Goal: Task Accomplishment & Management: Manage account settings

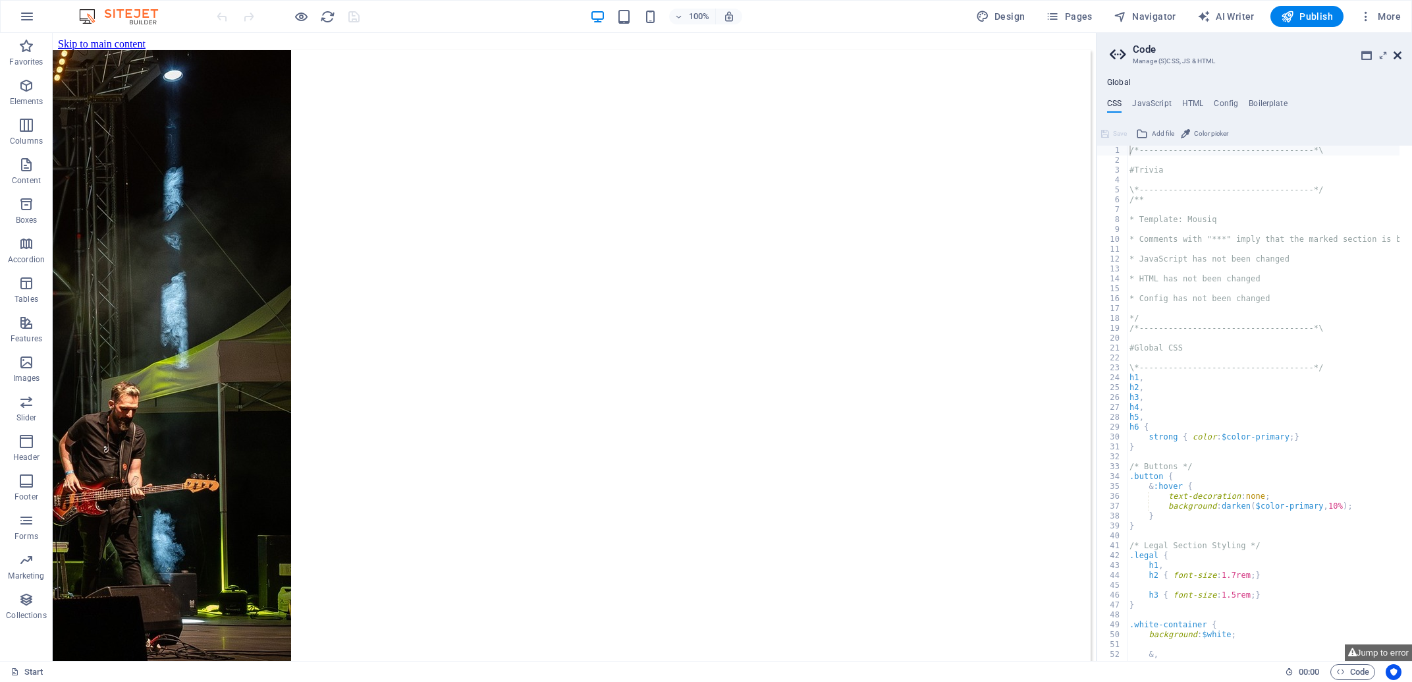
click at [1399, 50] on icon at bounding box center [1398, 55] width 8 height 11
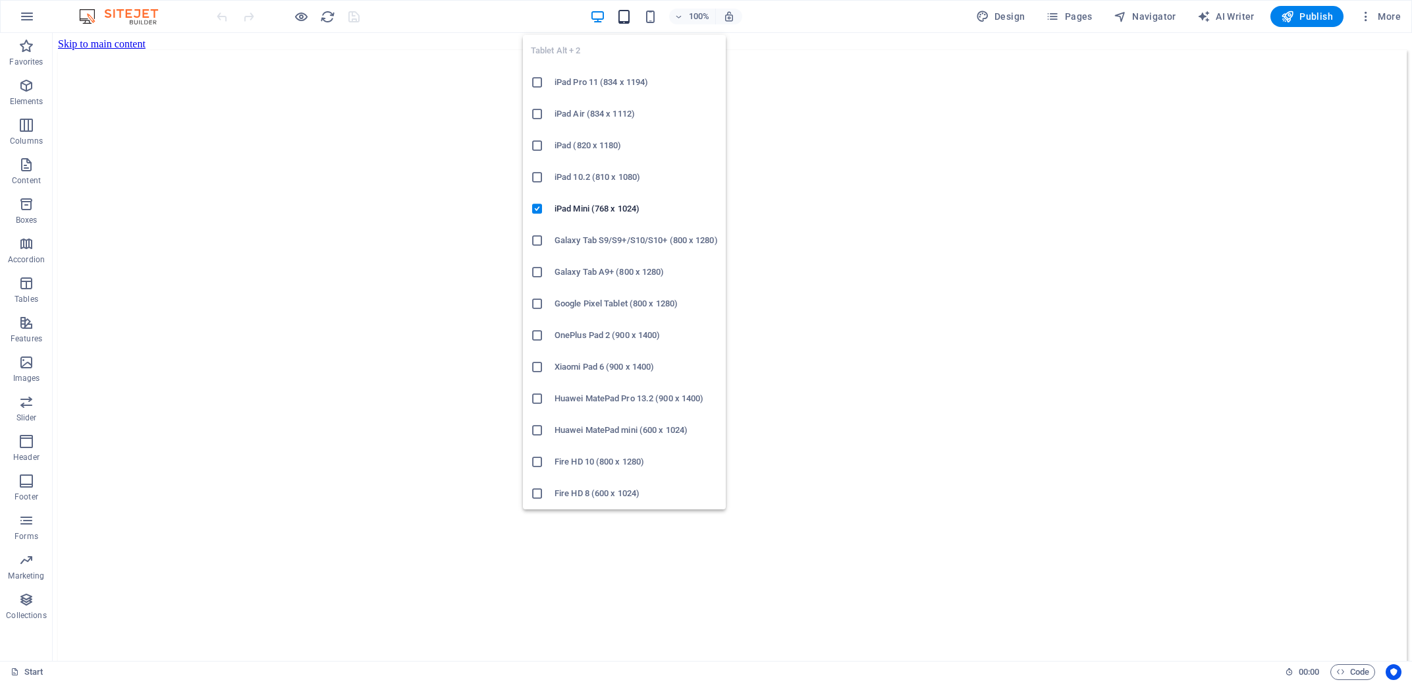
click at [628, 20] on icon "button" at bounding box center [624, 16] width 15 height 15
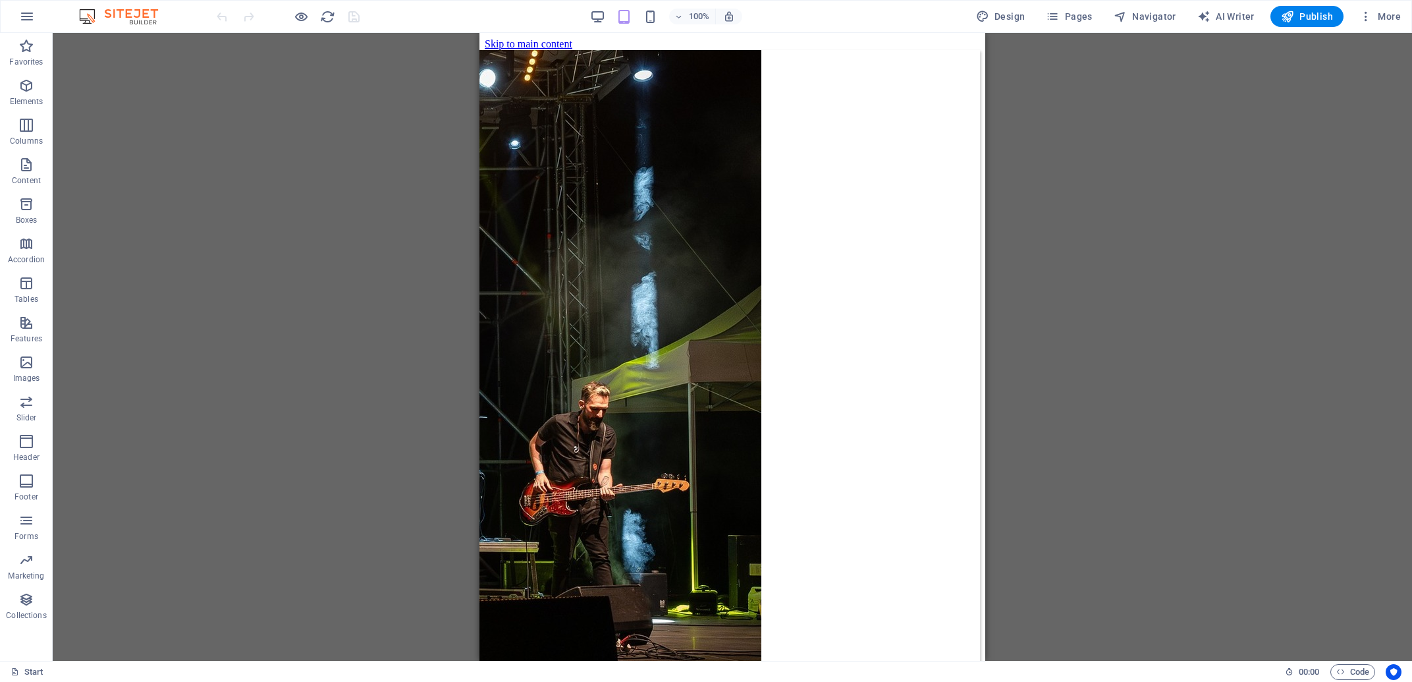
click at [663, 17] on div "100%" at bounding box center [666, 16] width 152 height 21
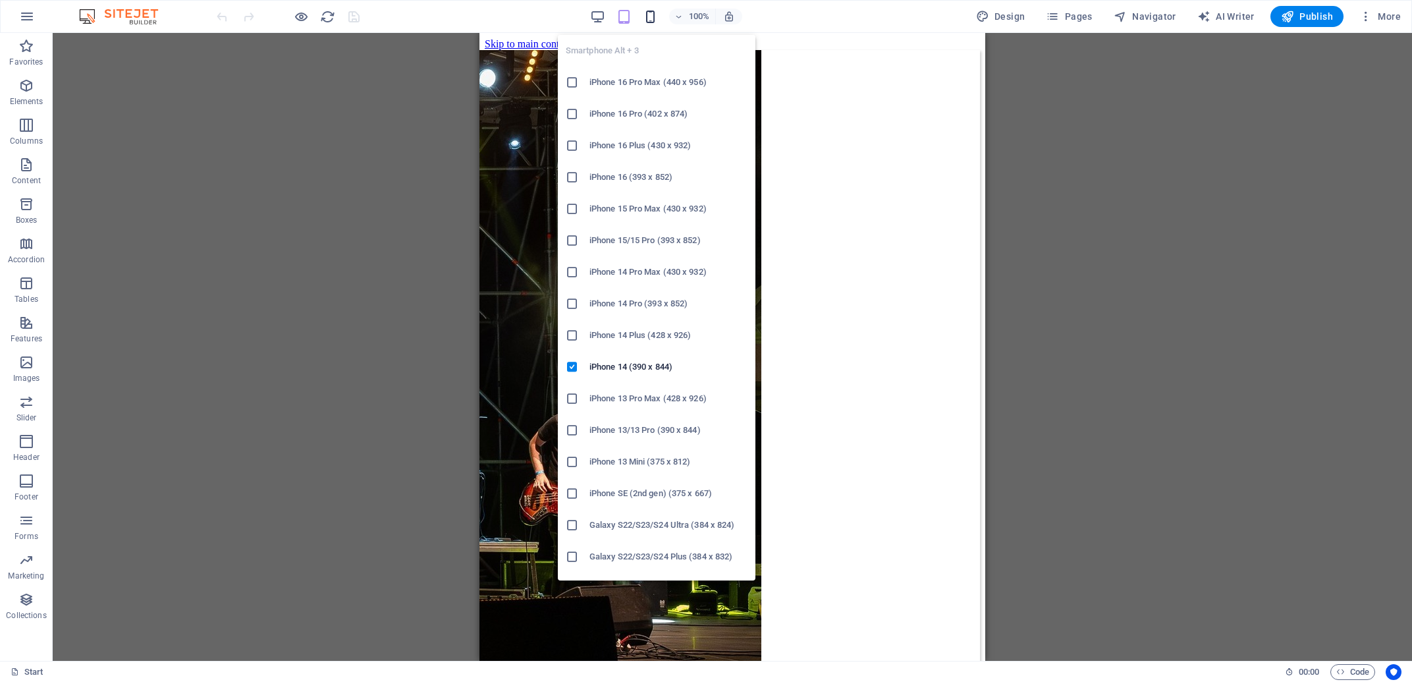
click at [655, 13] on icon "button" at bounding box center [650, 16] width 15 height 15
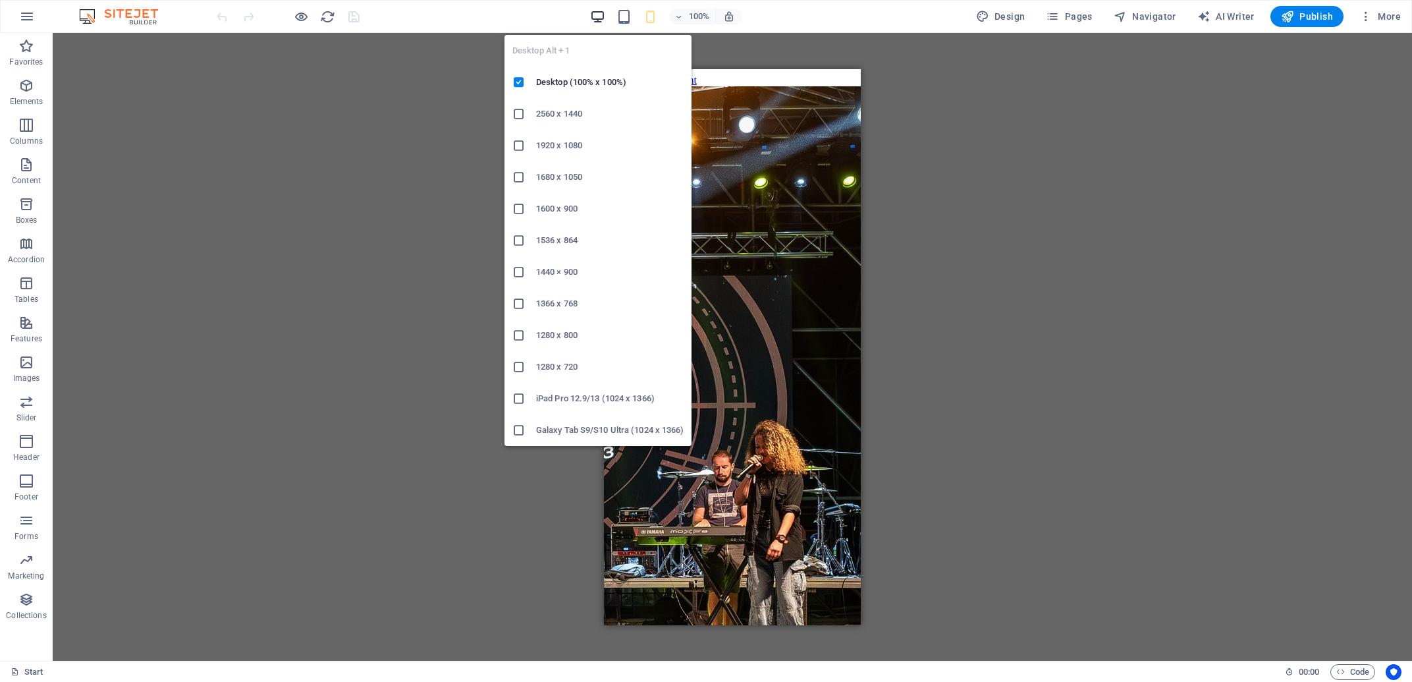
click at [594, 14] on icon "button" at bounding box center [597, 16] width 15 height 15
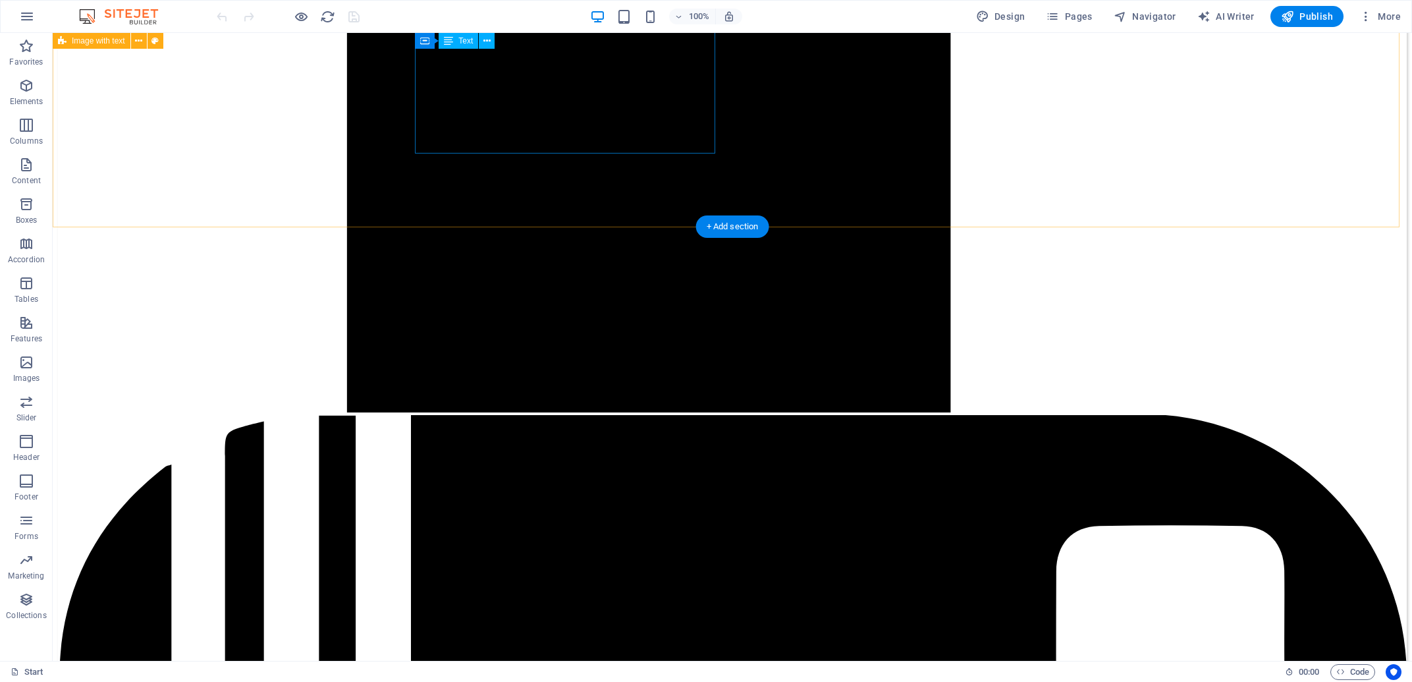
scroll to position [4025, 0]
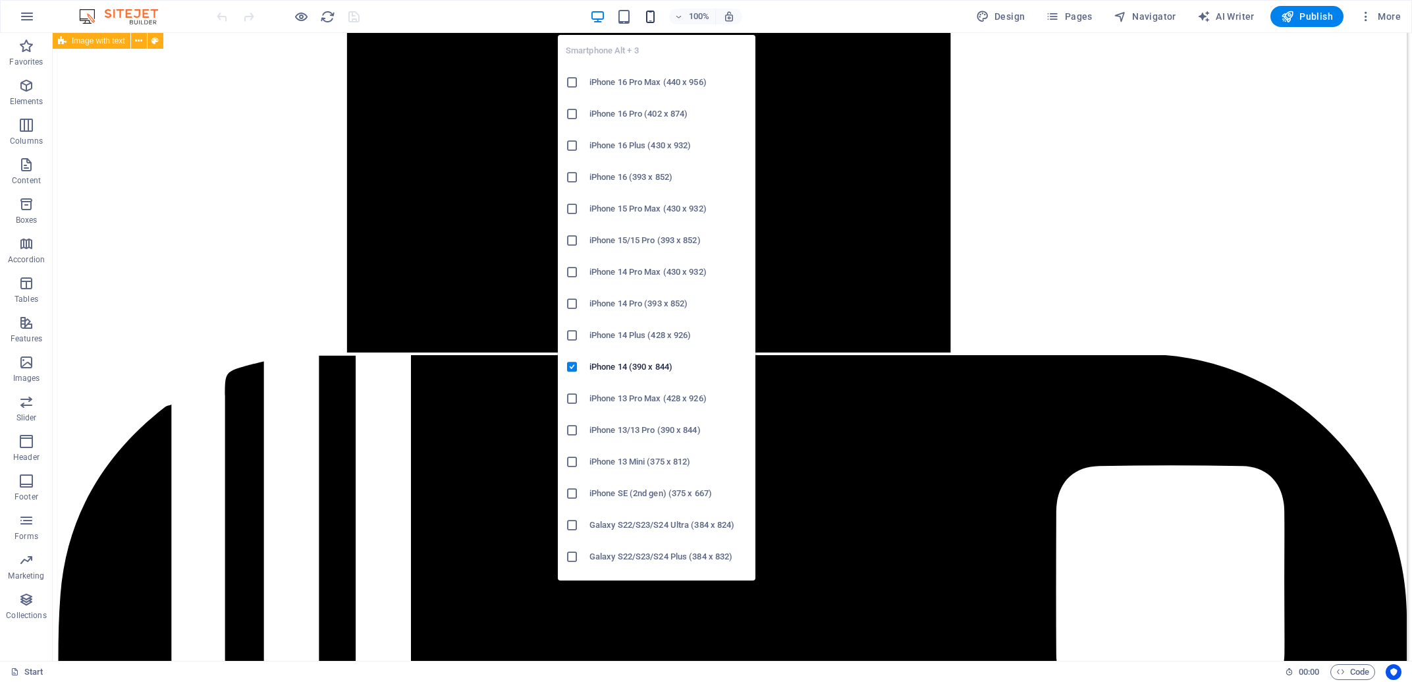
click at [654, 16] on icon "button" at bounding box center [650, 16] width 15 height 15
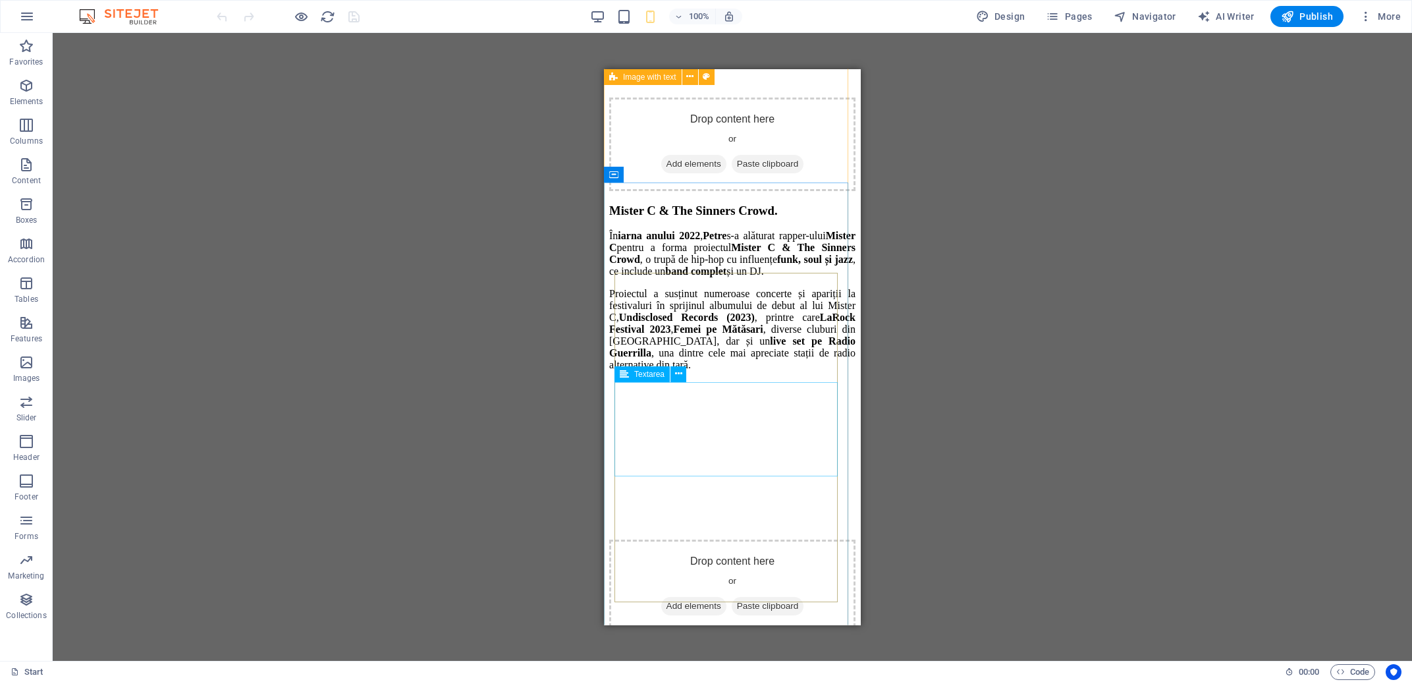
scroll to position [9321, 0]
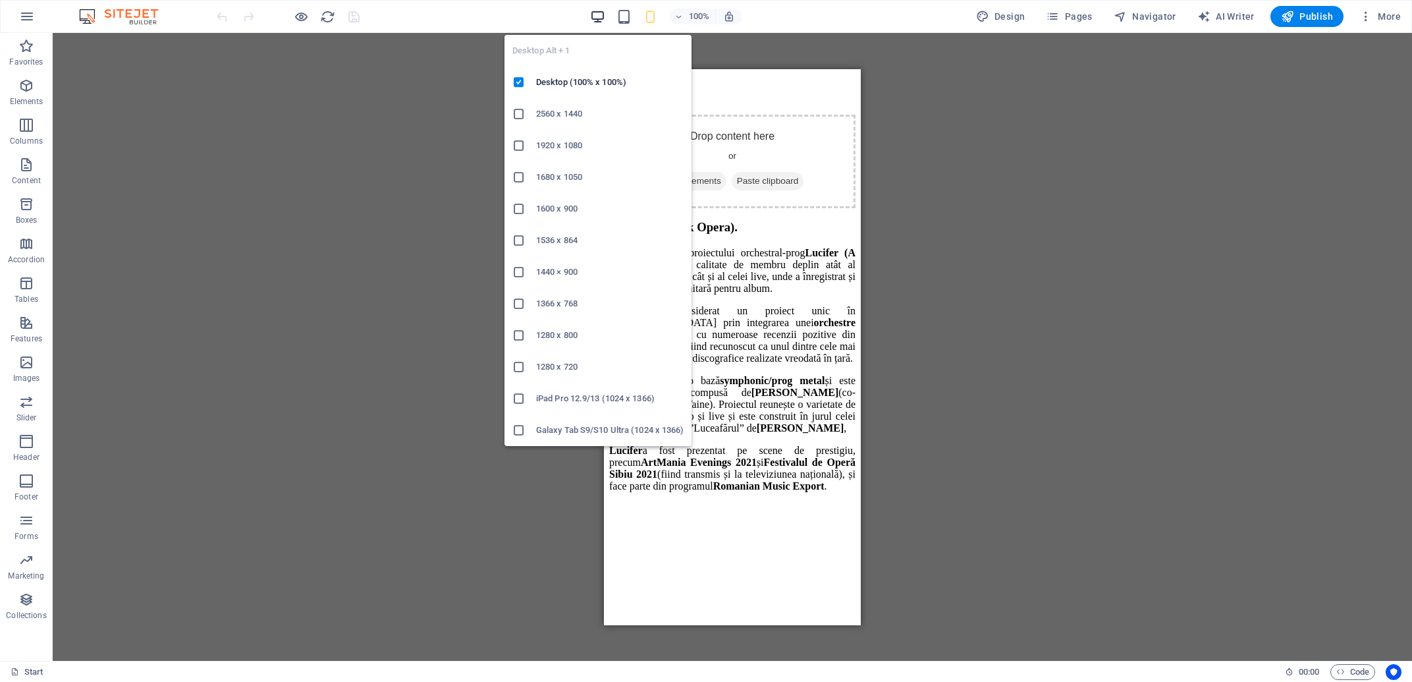
click at [604, 13] on icon "button" at bounding box center [597, 16] width 15 height 15
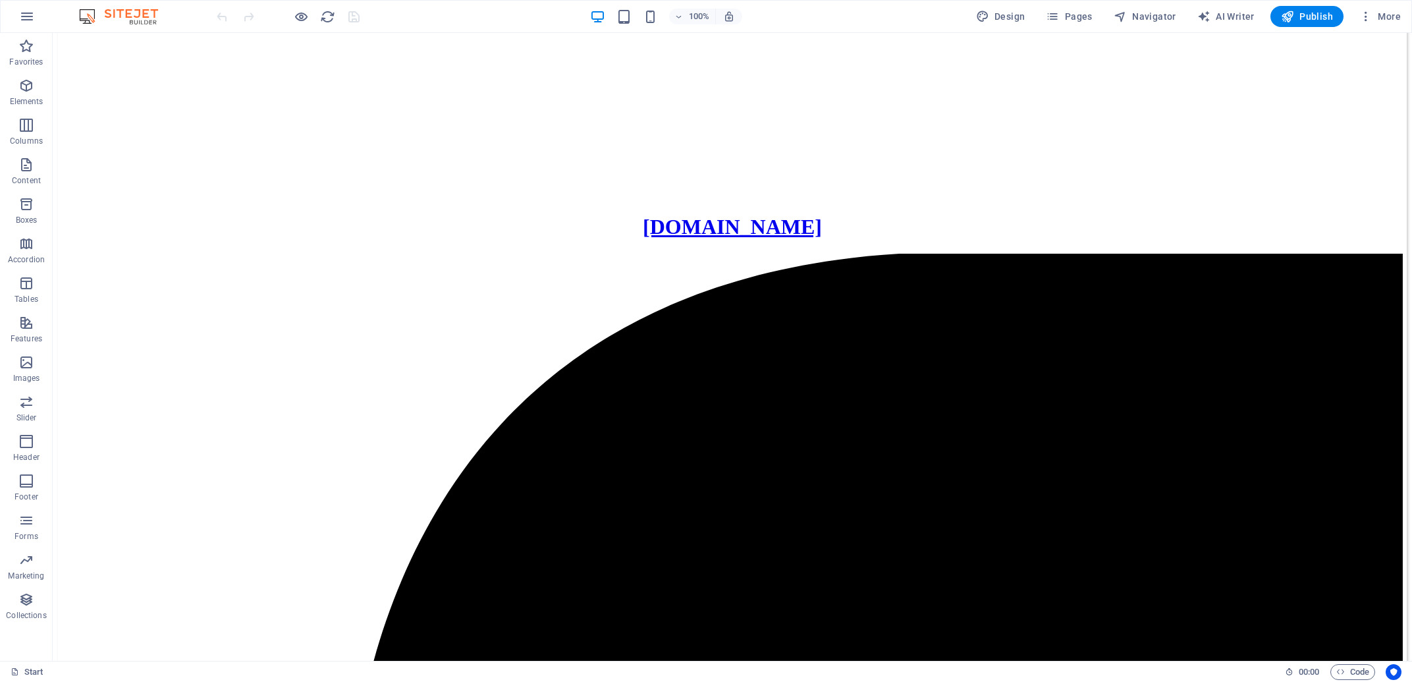
scroll to position [0, 0]
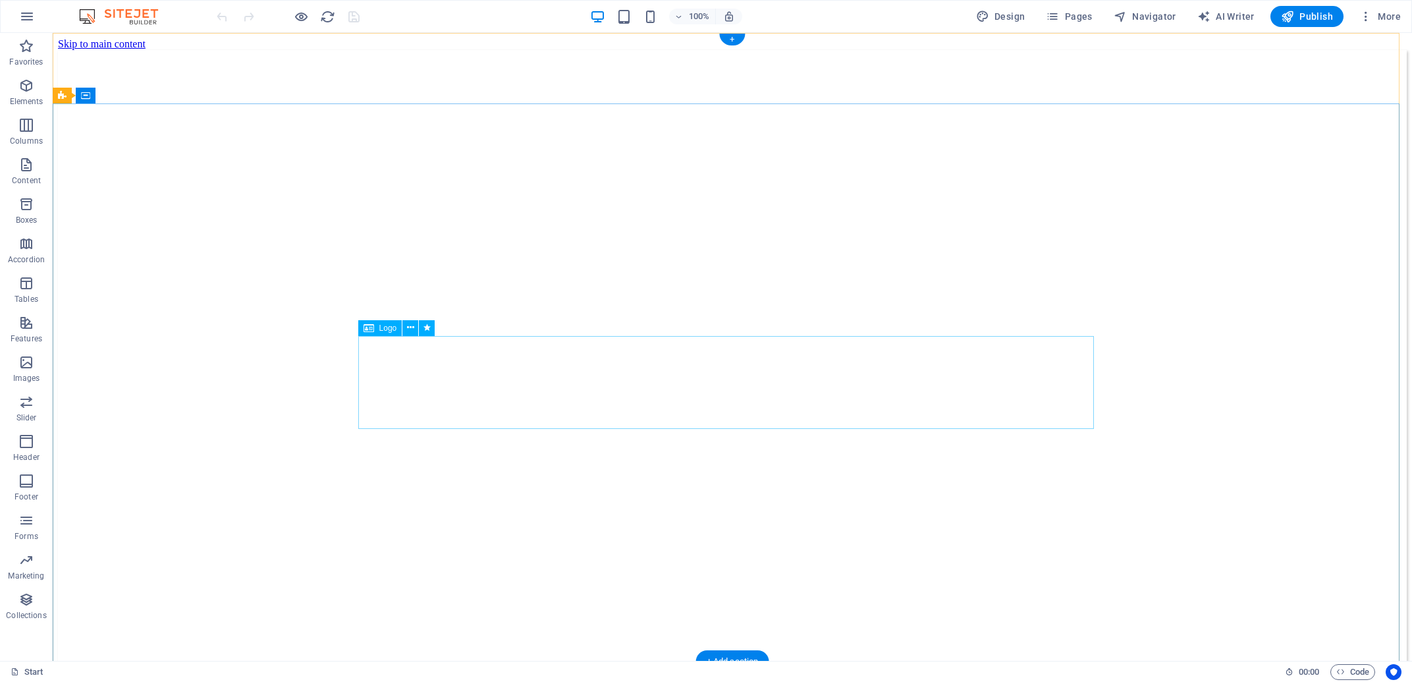
click at [415, 329] on button at bounding box center [411, 328] width 16 height 16
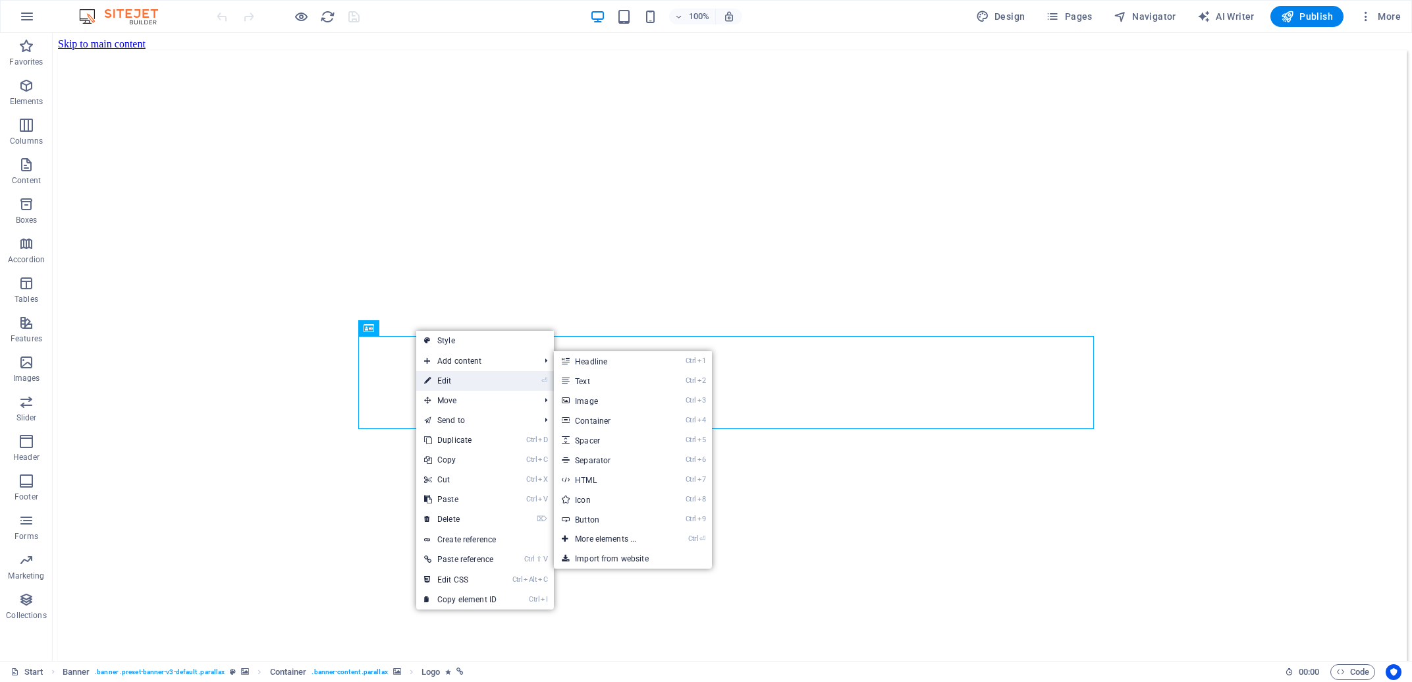
click at [456, 381] on link "⏎ Edit" at bounding box center [460, 381] width 88 height 20
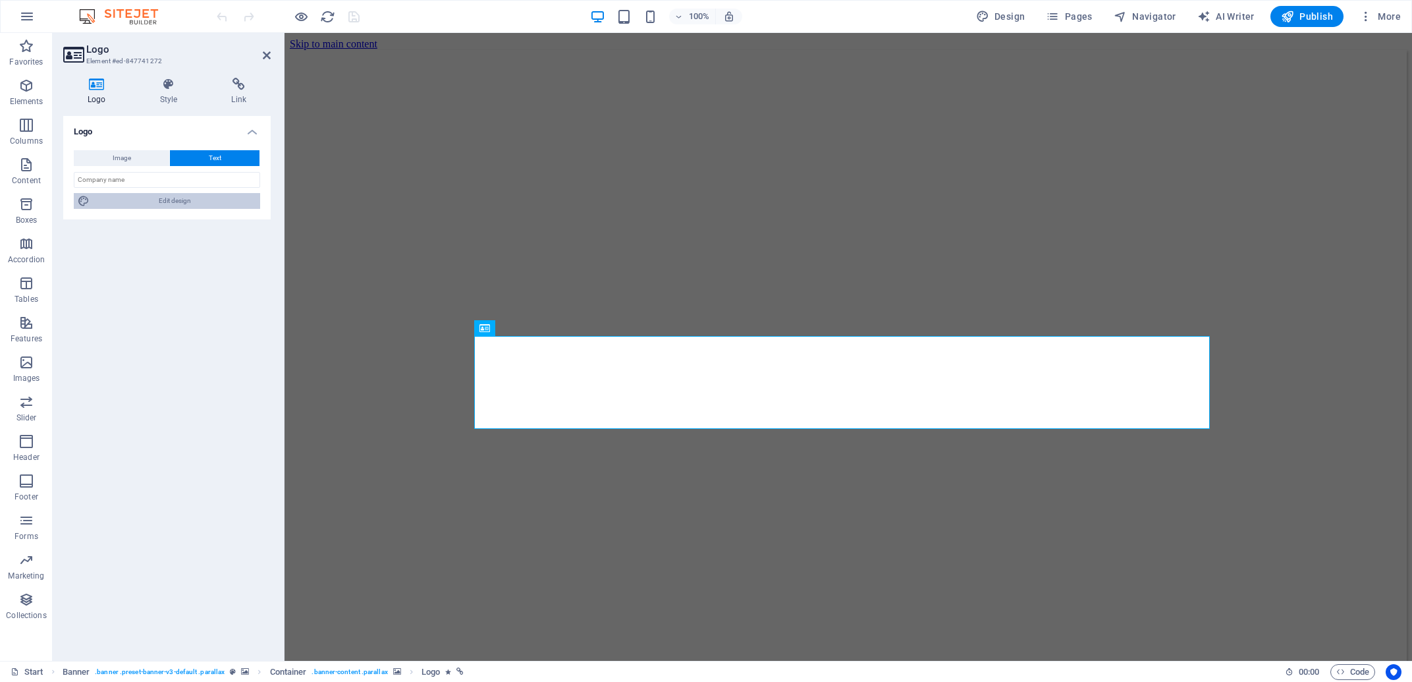
click at [173, 206] on span "Edit design" at bounding box center [175, 201] width 163 height 16
select select "px"
select select "400"
select select "px"
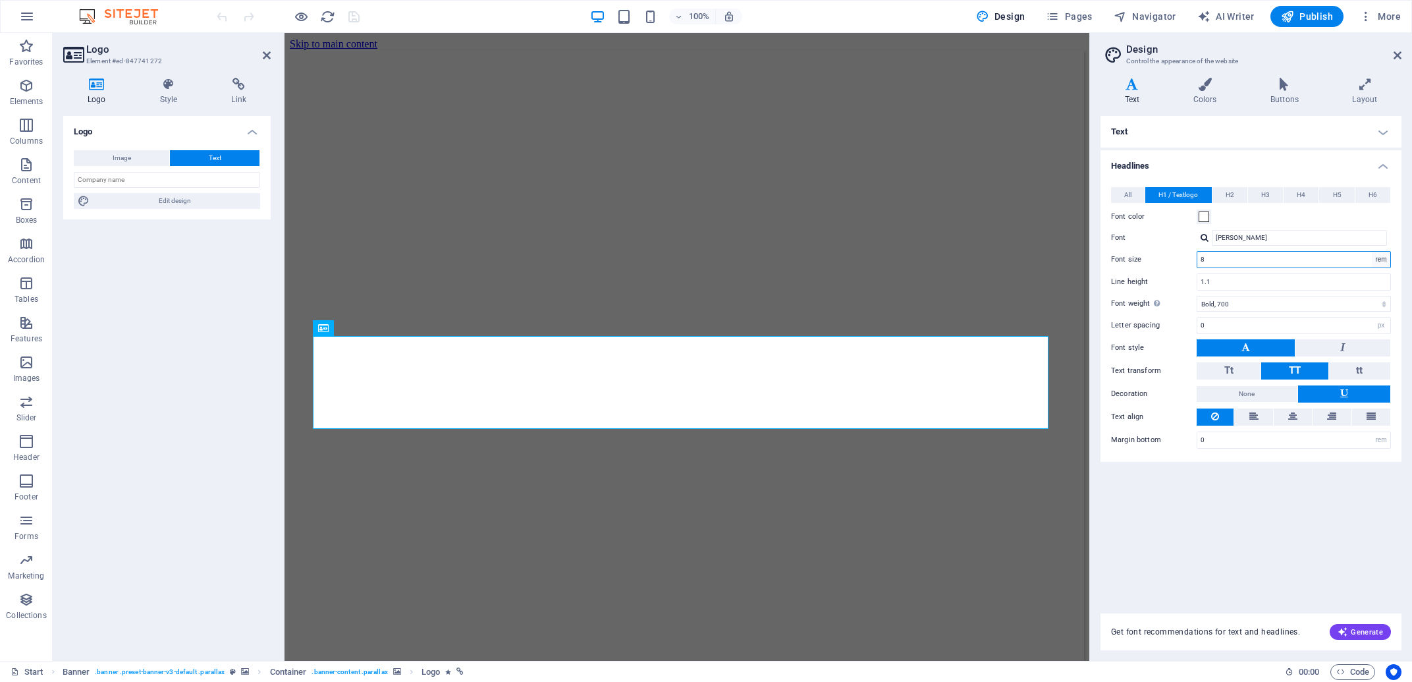
click at [1383, 259] on select "rem px em %" at bounding box center [1381, 260] width 18 height 16
select select "px"
click option "px" at bounding box center [0, 0] width 0 height 0
type input "128"
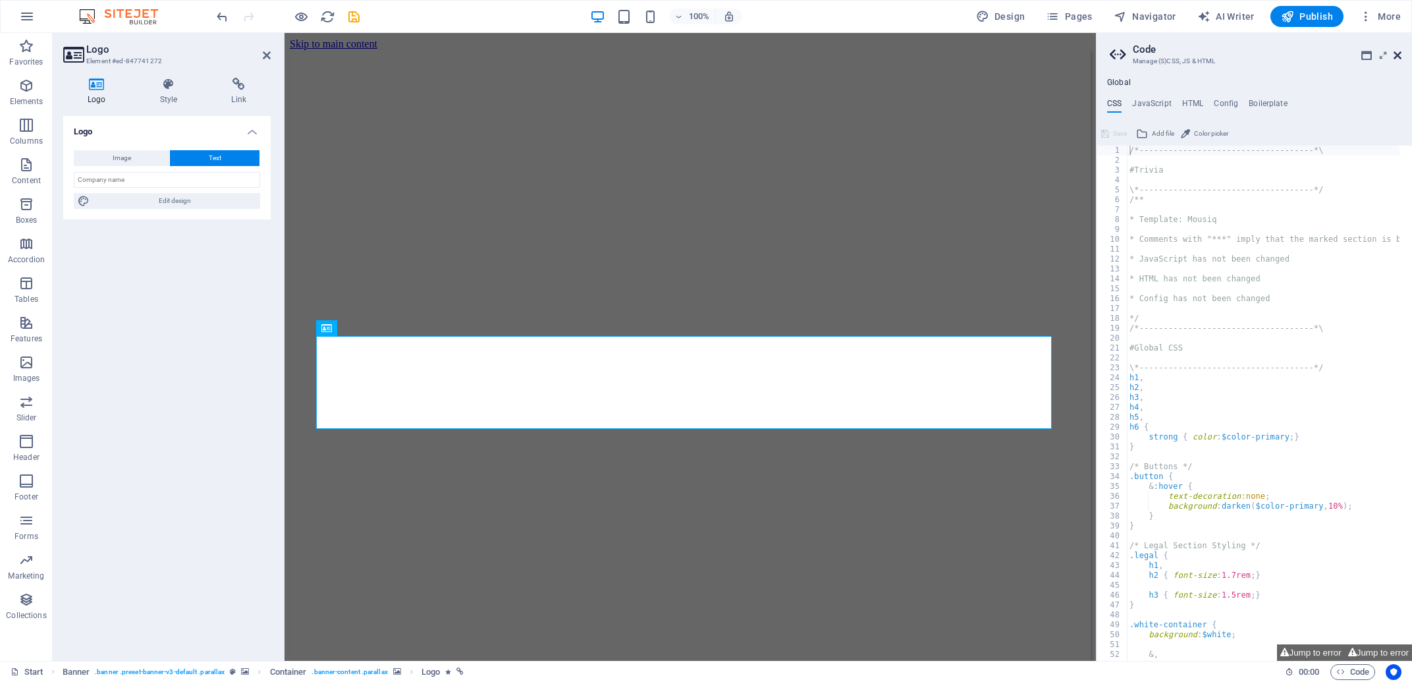
drag, startPoint x: 1396, startPoint y: 59, endPoint x: 751, endPoint y: 32, distance: 645.5
click at [1396, 59] on icon at bounding box center [1398, 55] width 8 height 11
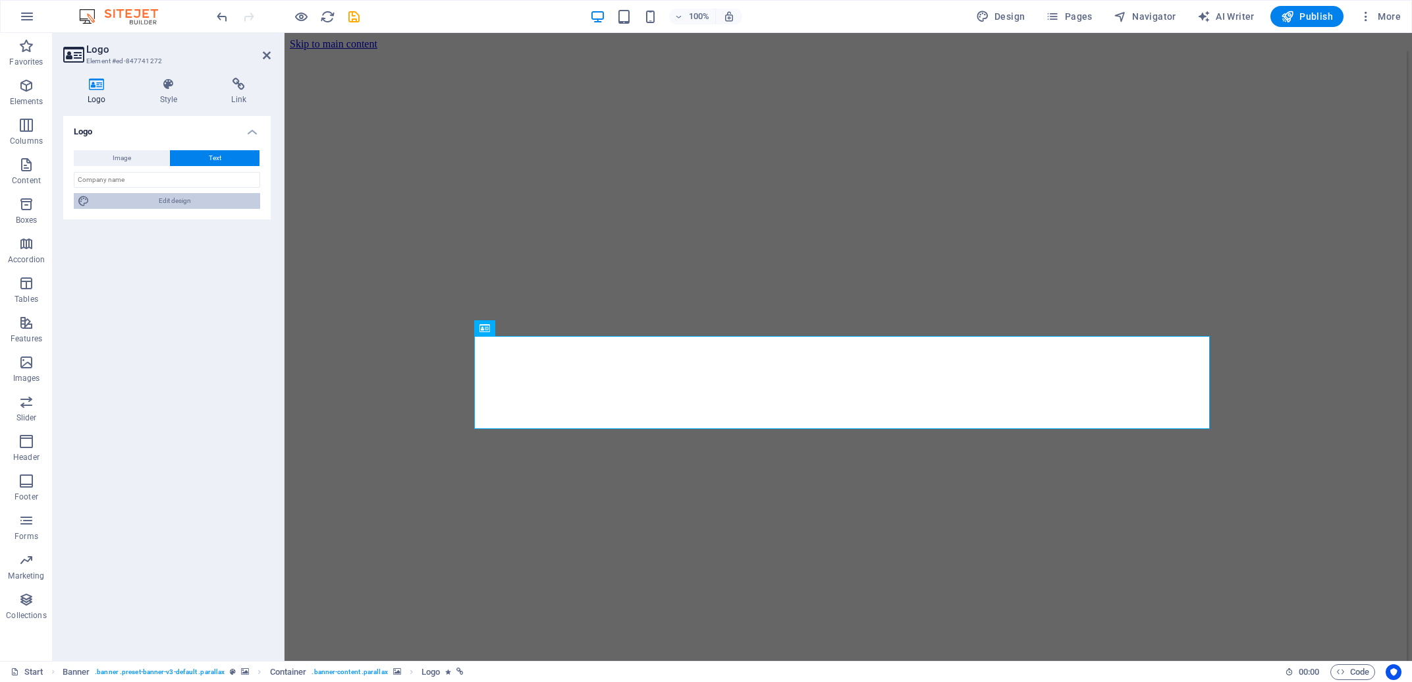
click at [173, 204] on span "Edit design" at bounding box center [175, 201] width 163 height 16
select select "px"
select select "700"
select select "px"
select select "rem"
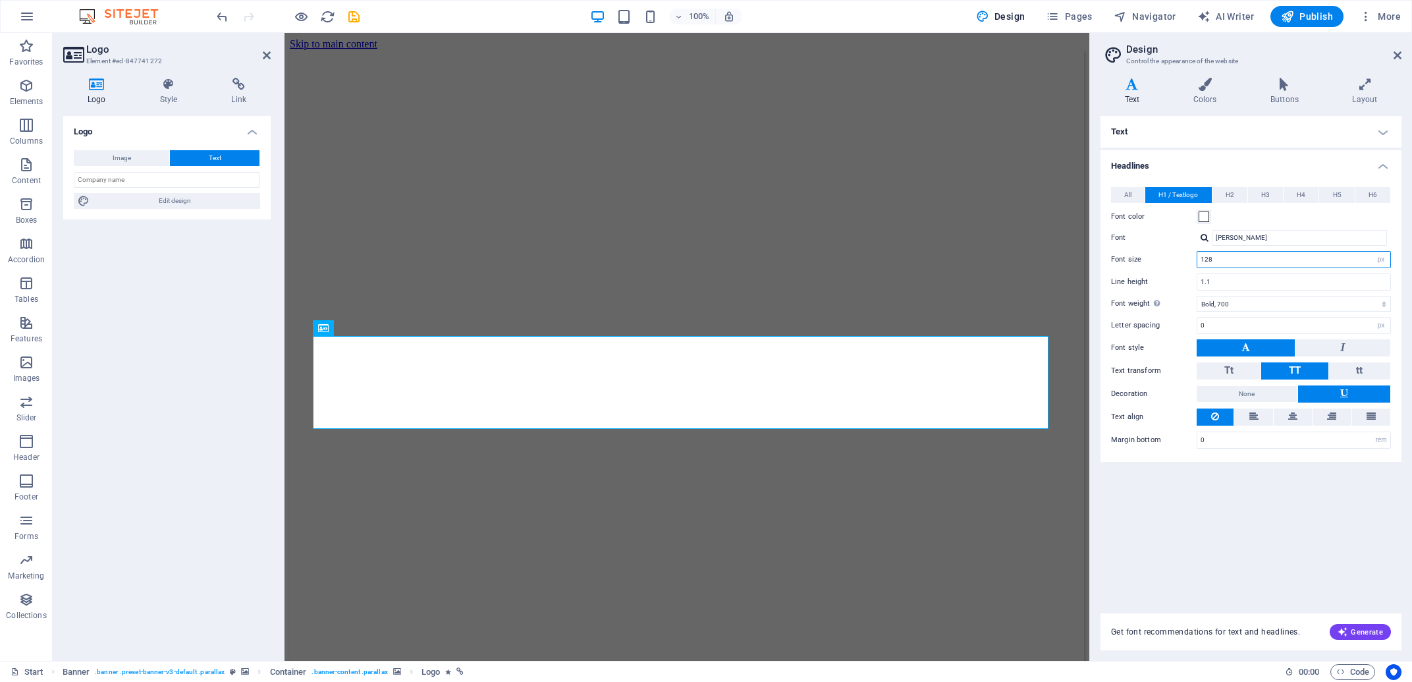
drag, startPoint x: 1237, startPoint y: 265, endPoint x: 1170, endPoint y: 258, distance: 66.9
click at [1198, 258] on input "128" at bounding box center [1294, 260] width 193 height 16
type input "75"
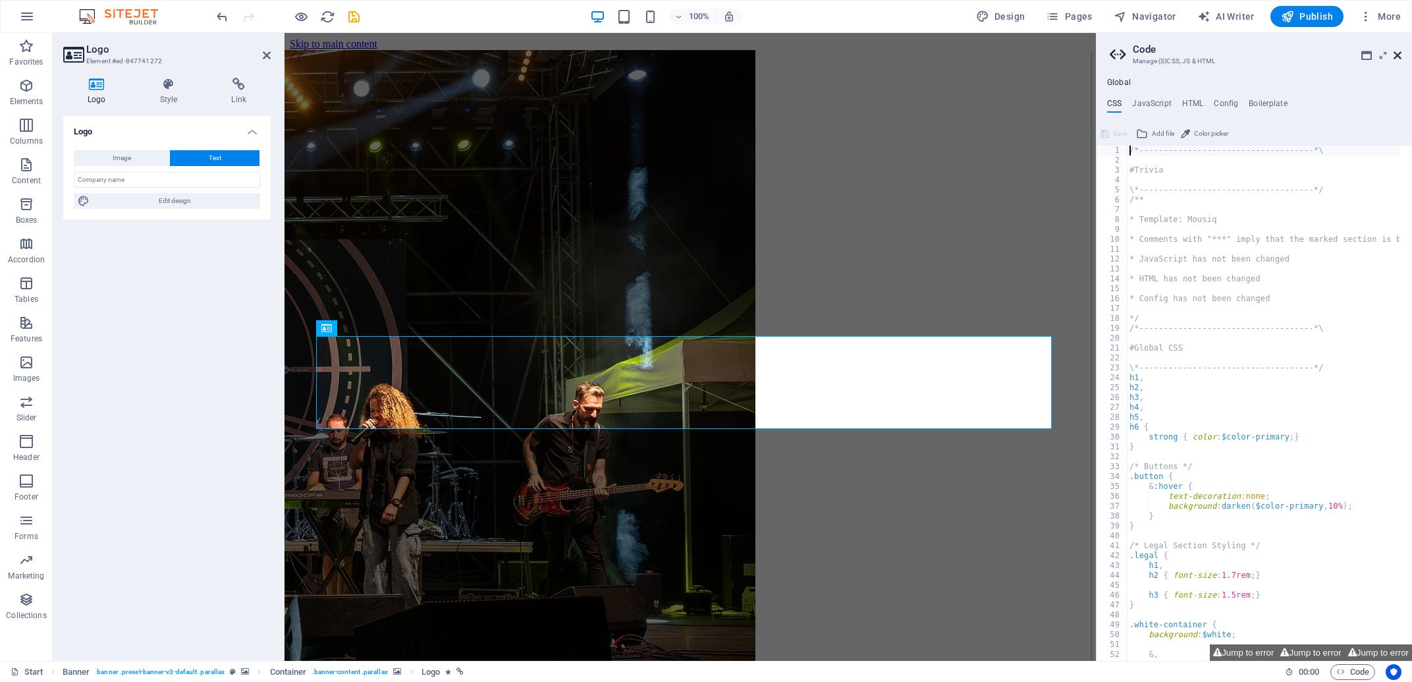
click at [1396, 55] on icon at bounding box center [1398, 55] width 8 height 11
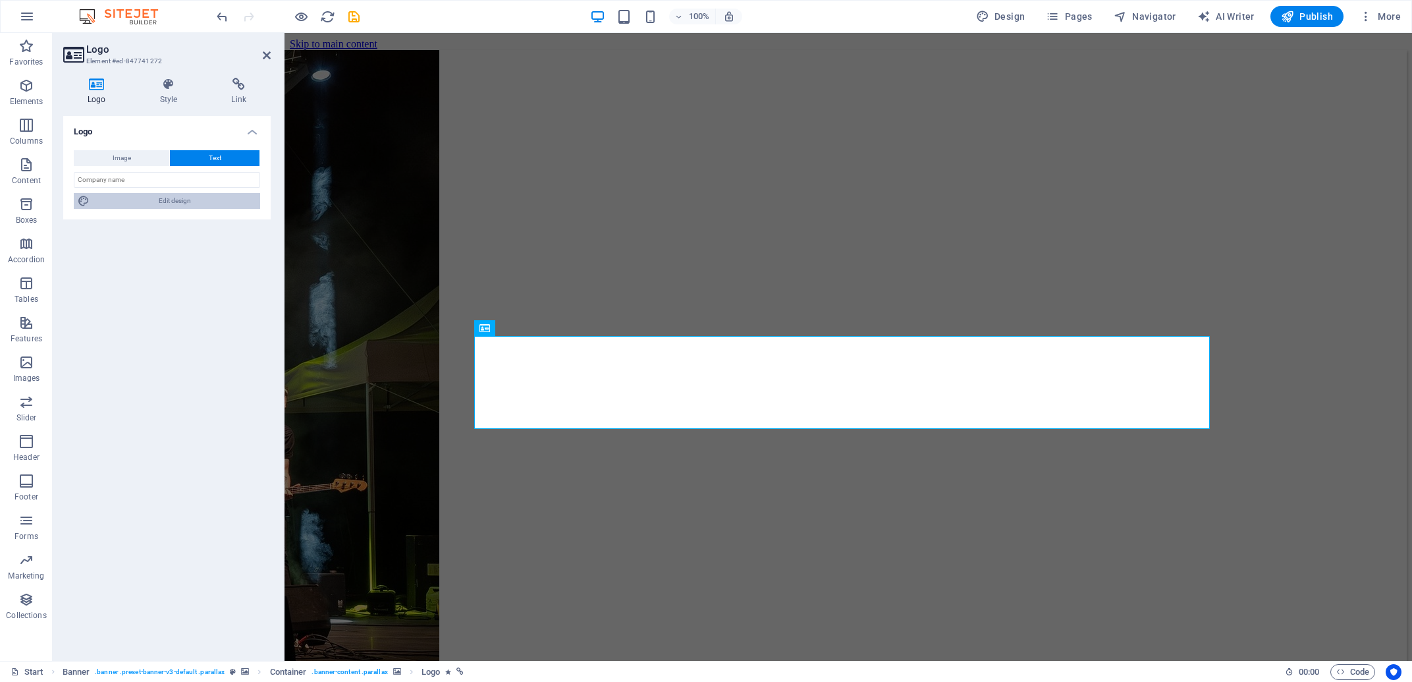
click at [195, 204] on span "Edit design" at bounding box center [175, 201] width 163 height 16
select select "px"
select select "700"
select select "px"
select select "rem"
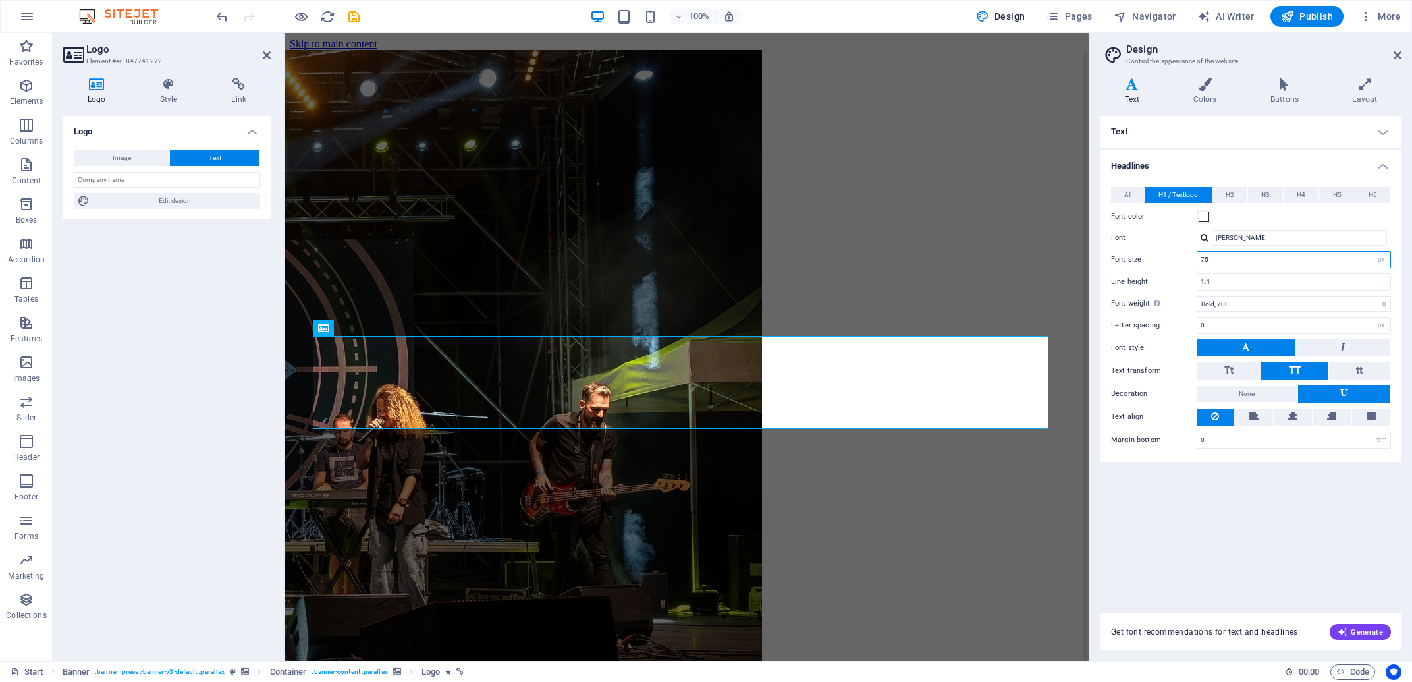
click at [1249, 264] on input "75" at bounding box center [1294, 260] width 193 height 16
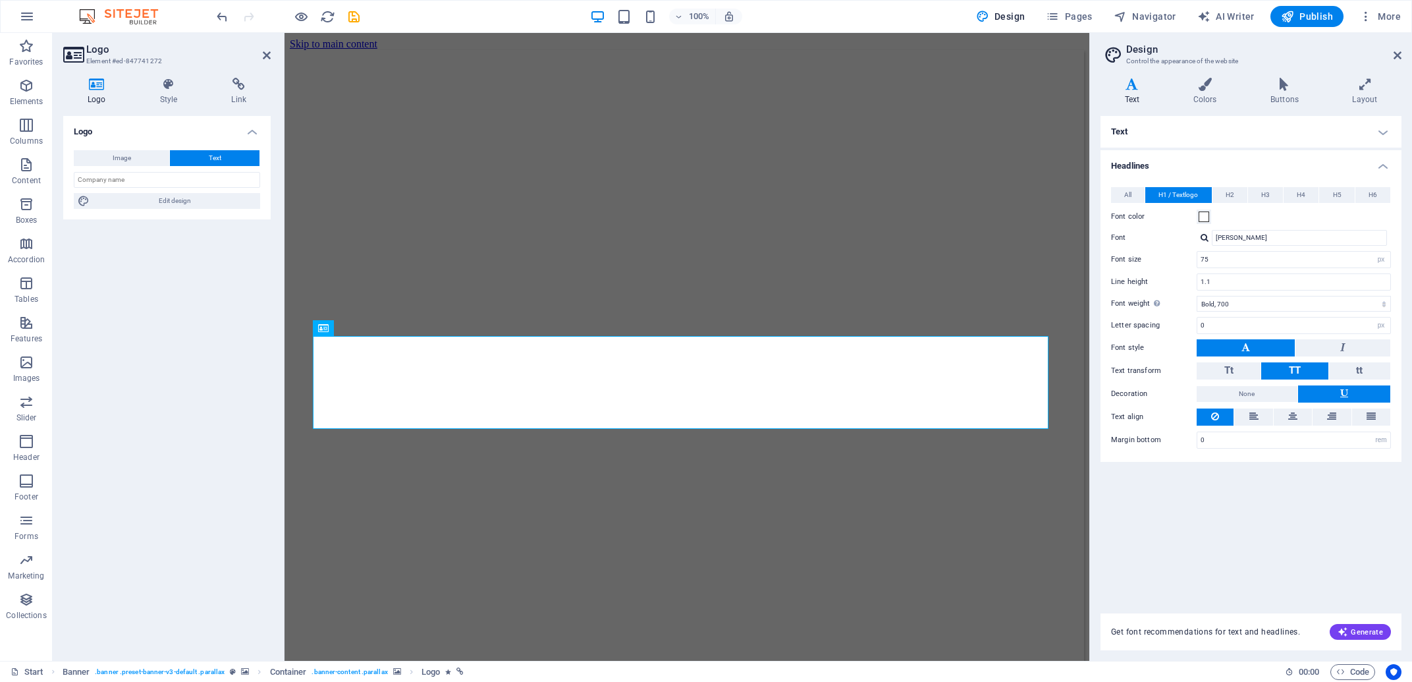
click at [1396, 55] on icon at bounding box center [1398, 55] width 8 height 11
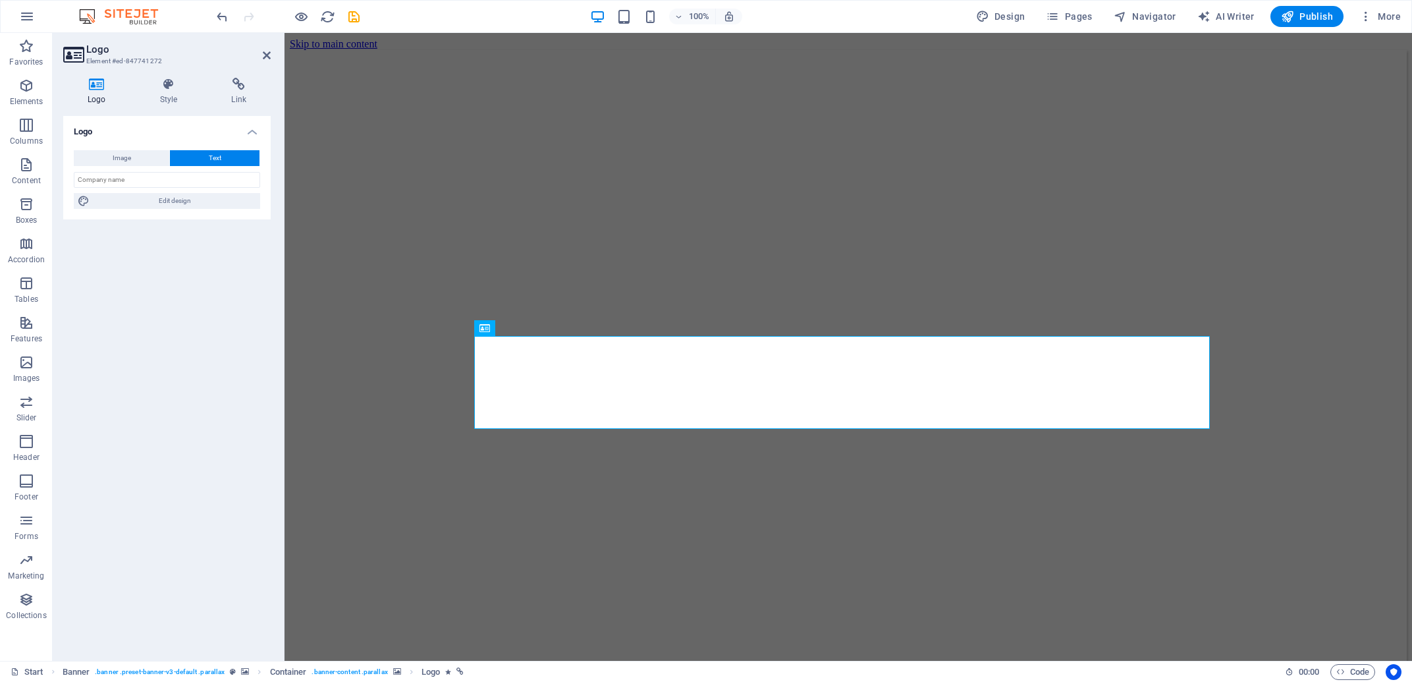
click at [353, 21] on icon "save" at bounding box center [354, 16] width 15 height 15
checkbox input "false"
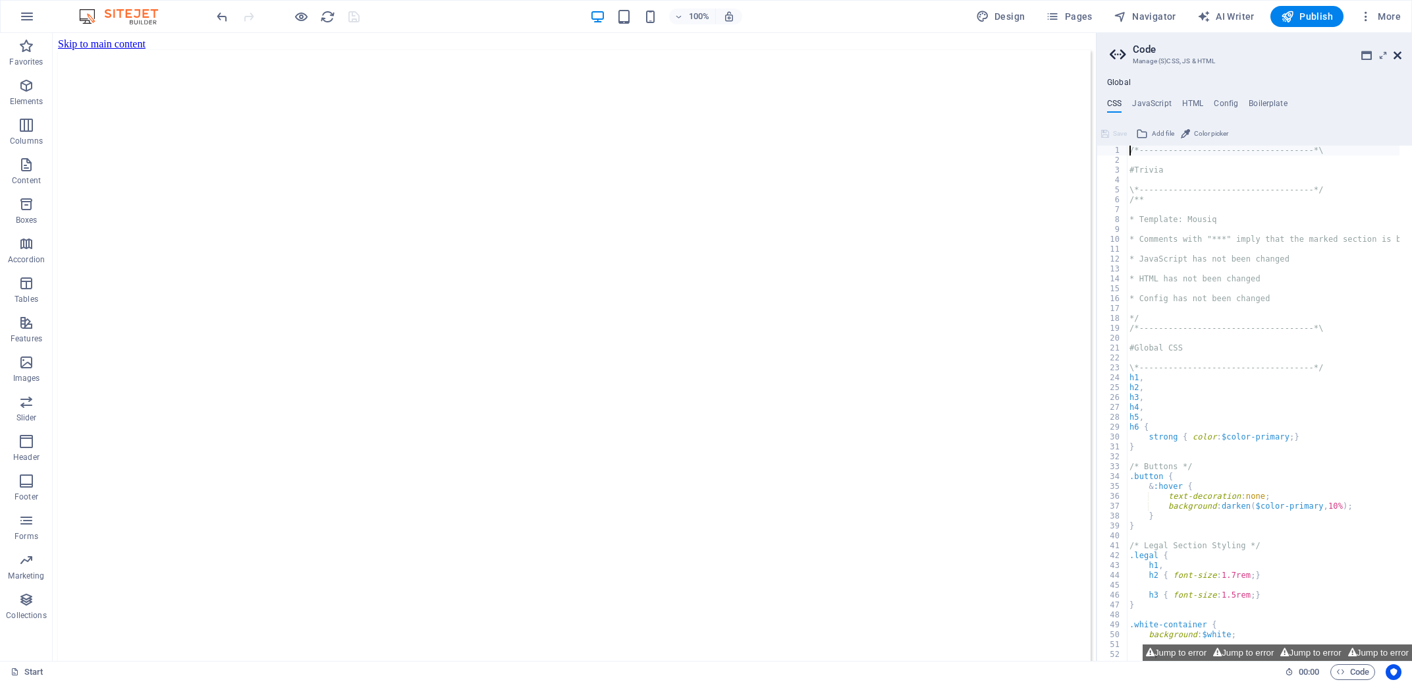
click at [1399, 53] on icon at bounding box center [1398, 55] width 8 height 11
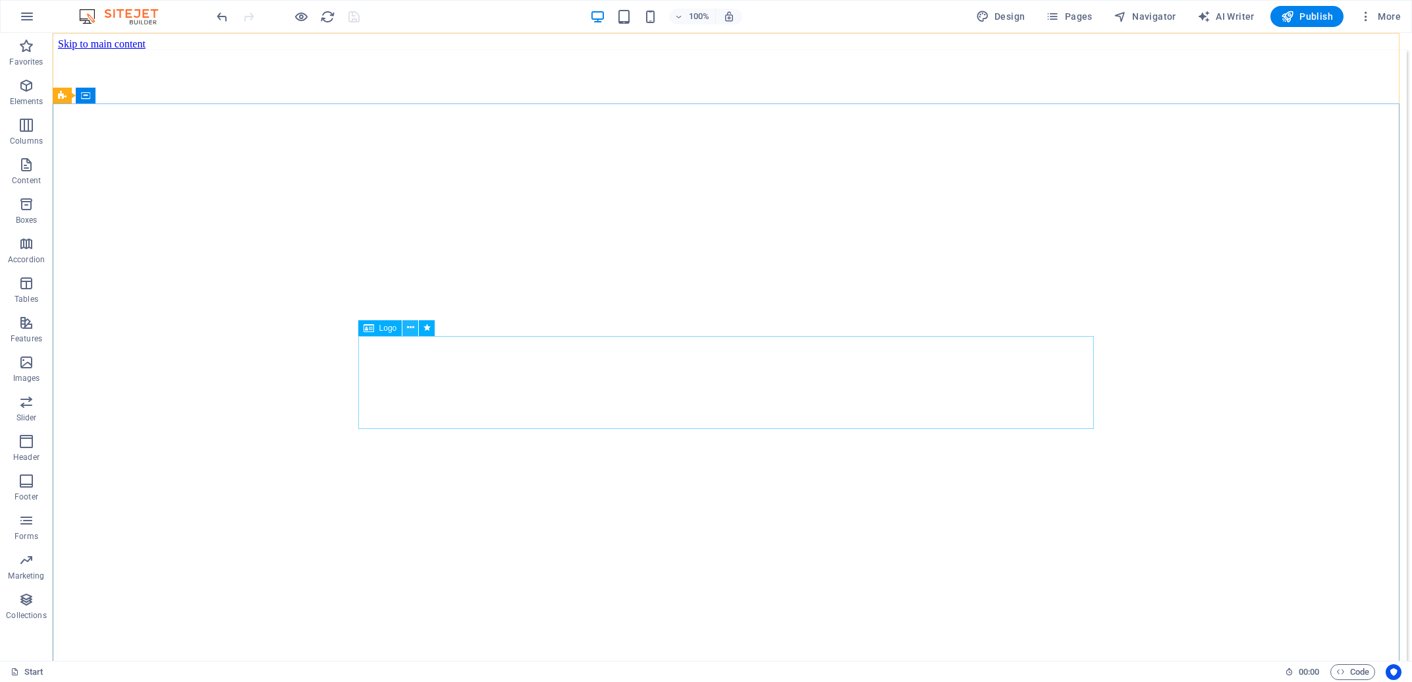
click at [412, 333] on icon at bounding box center [410, 328] width 7 height 14
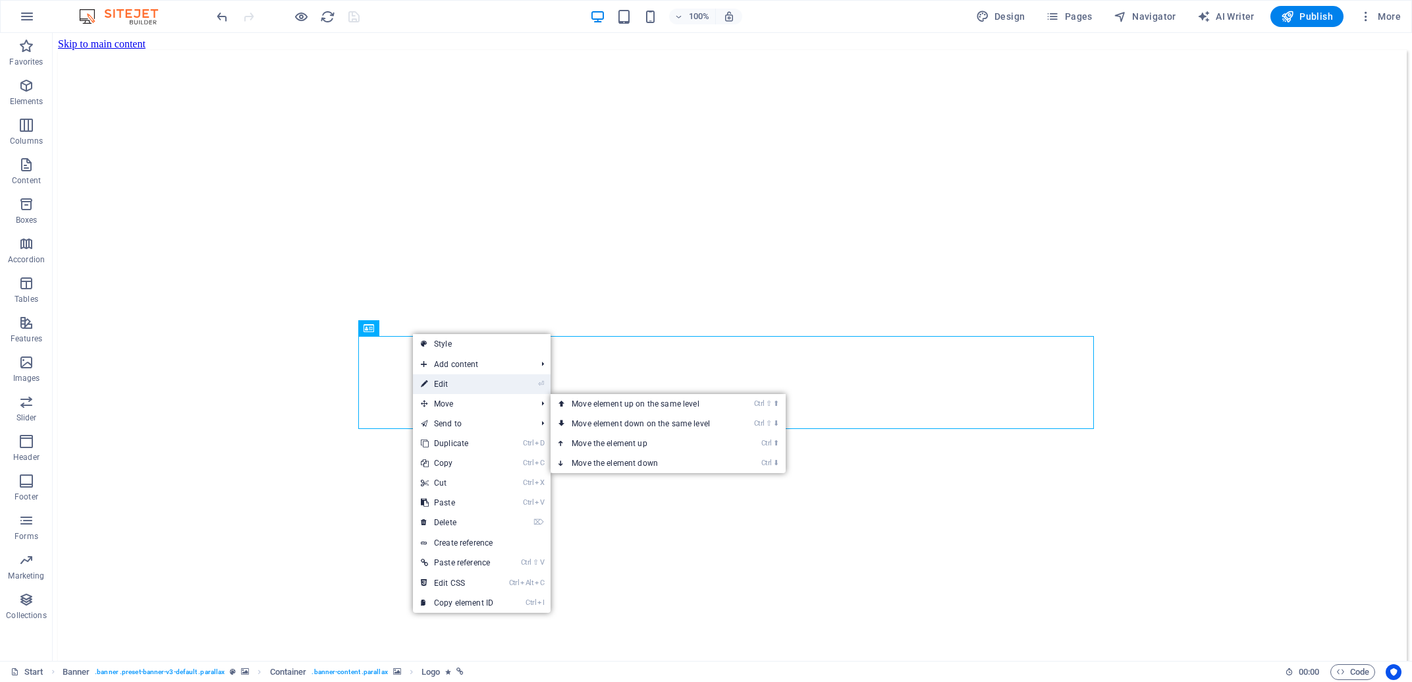
drag, startPoint x: 473, startPoint y: 391, endPoint x: 24, endPoint y: 220, distance: 480.6
click at [473, 391] on link "⏎ Edit" at bounding box center [457, 384] width 88 height 20
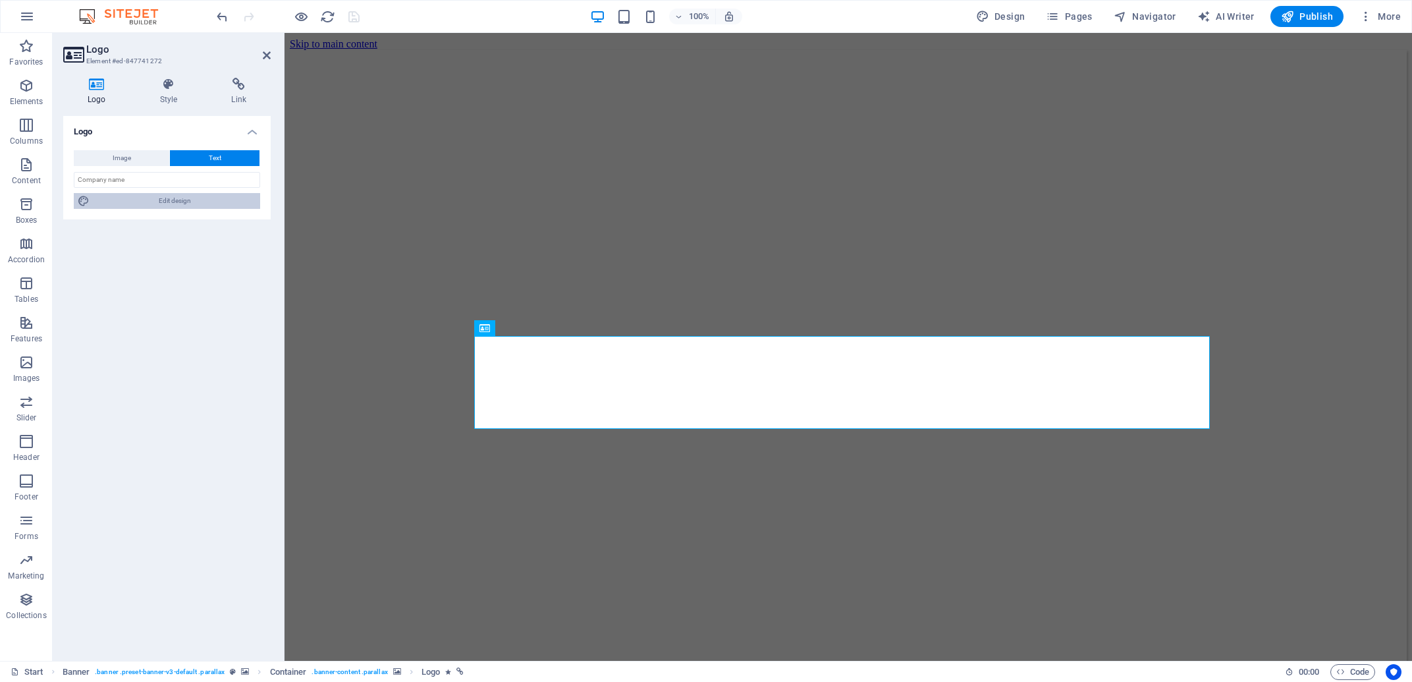
click at [190, 200] on span "Edit design" at bounding box center [175, 201] width 163 height 16
select select "px"
select select "700"
select select "px"
select select "rem"
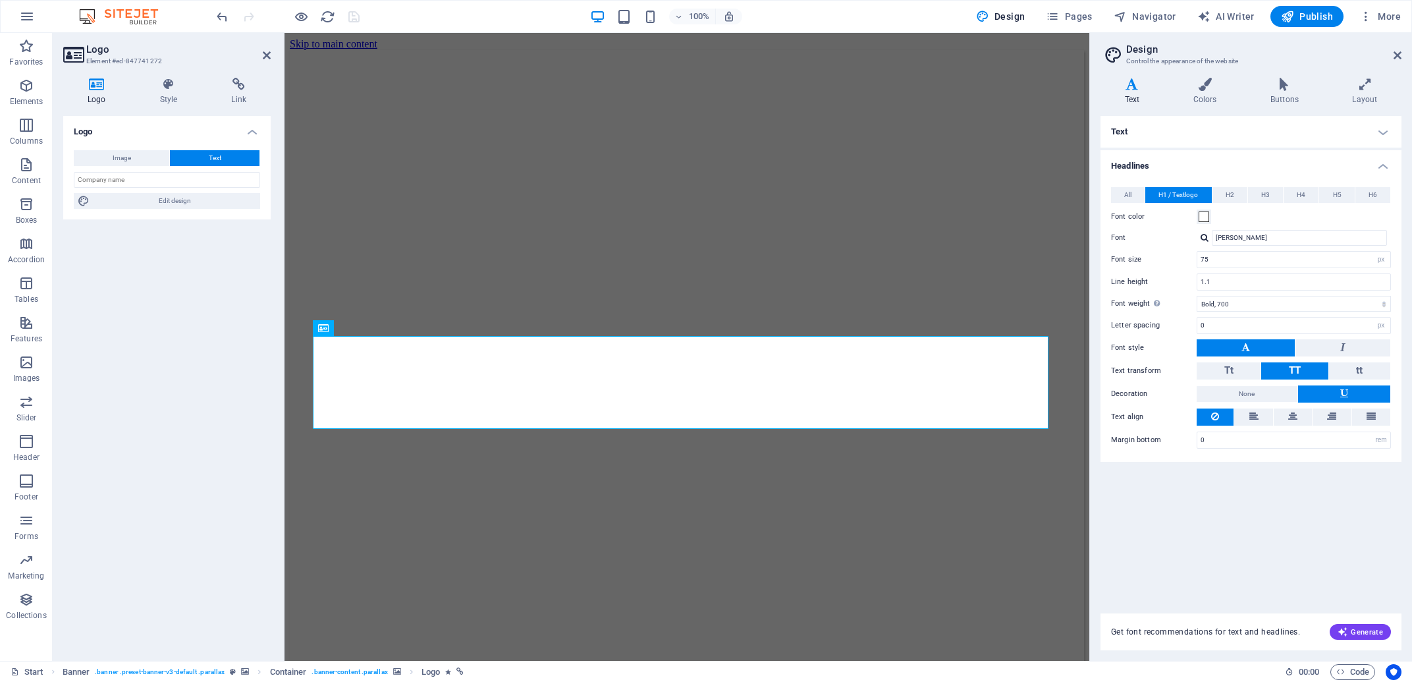
click at [1393, 51] on h2 "Design" at bounding box center [1264, 49] width 275 height 12
click at [1399, 59] on icon at bounding box center [1398, 55] width 8 height 11
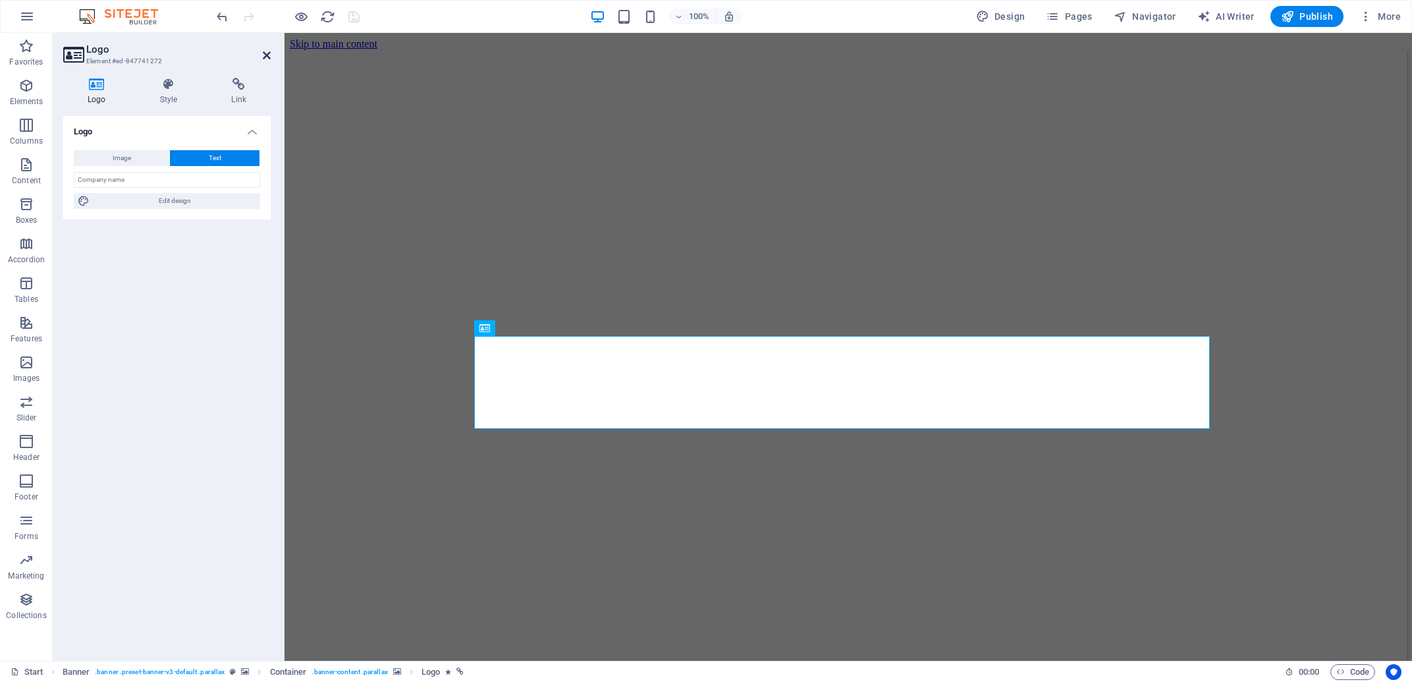
click at [264, 56] on icon at bounding box center [267, 55] width 8 height 11
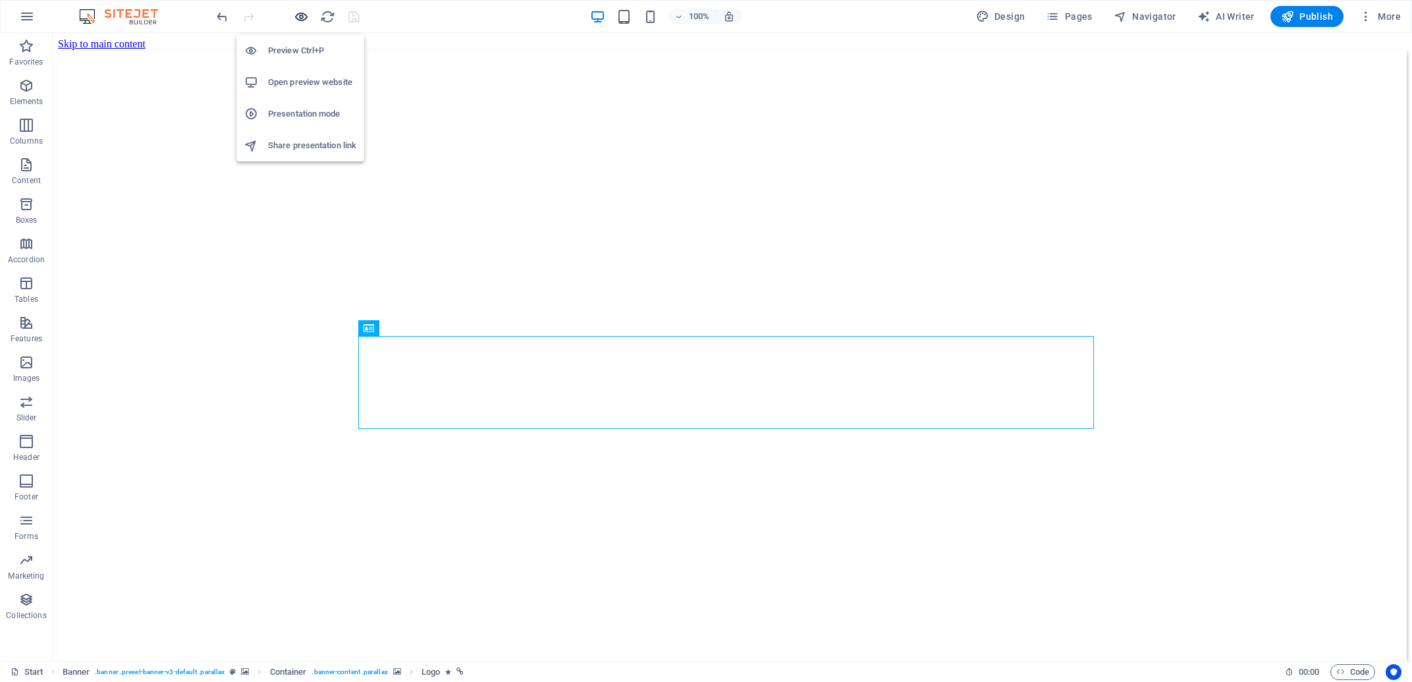
click at [301, 17] on icon "button" at bounding box center [301, 16] width 15 height 15
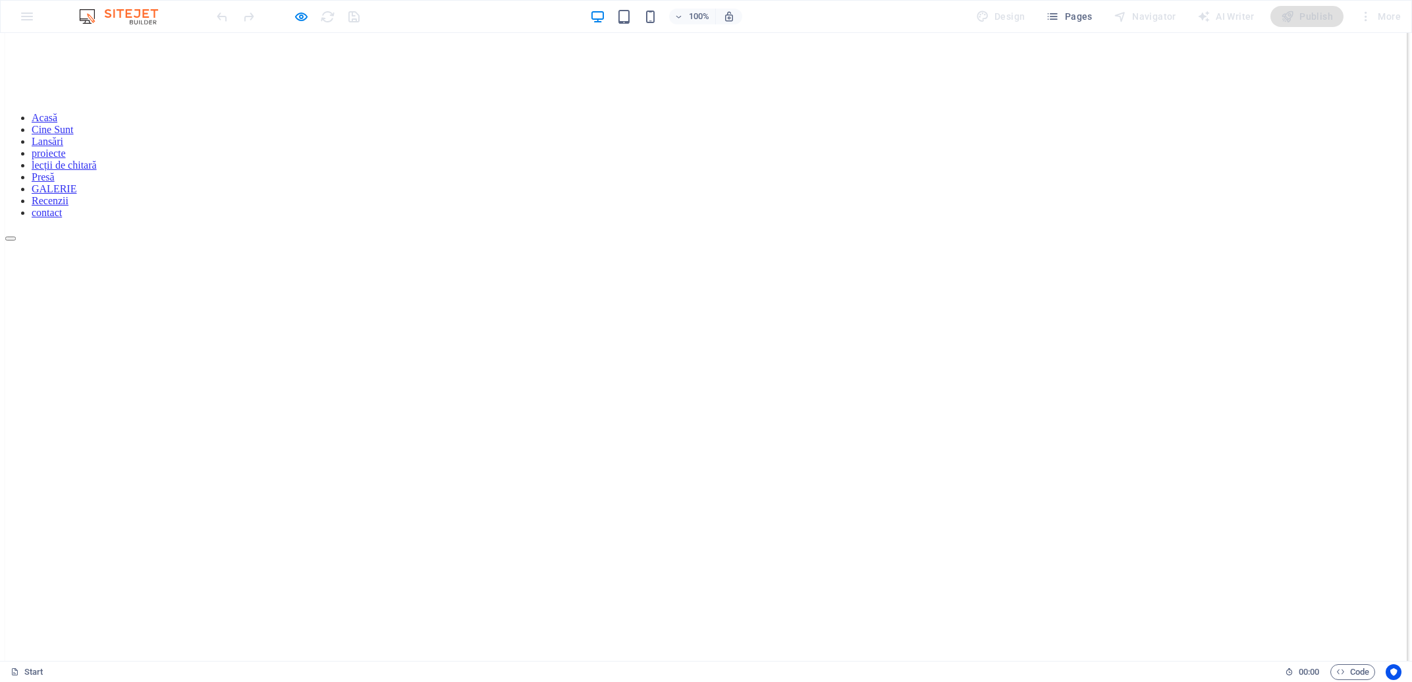
click at [66, 148] on link "proiecte" at bounding box center [49, 153] width 34 height 11
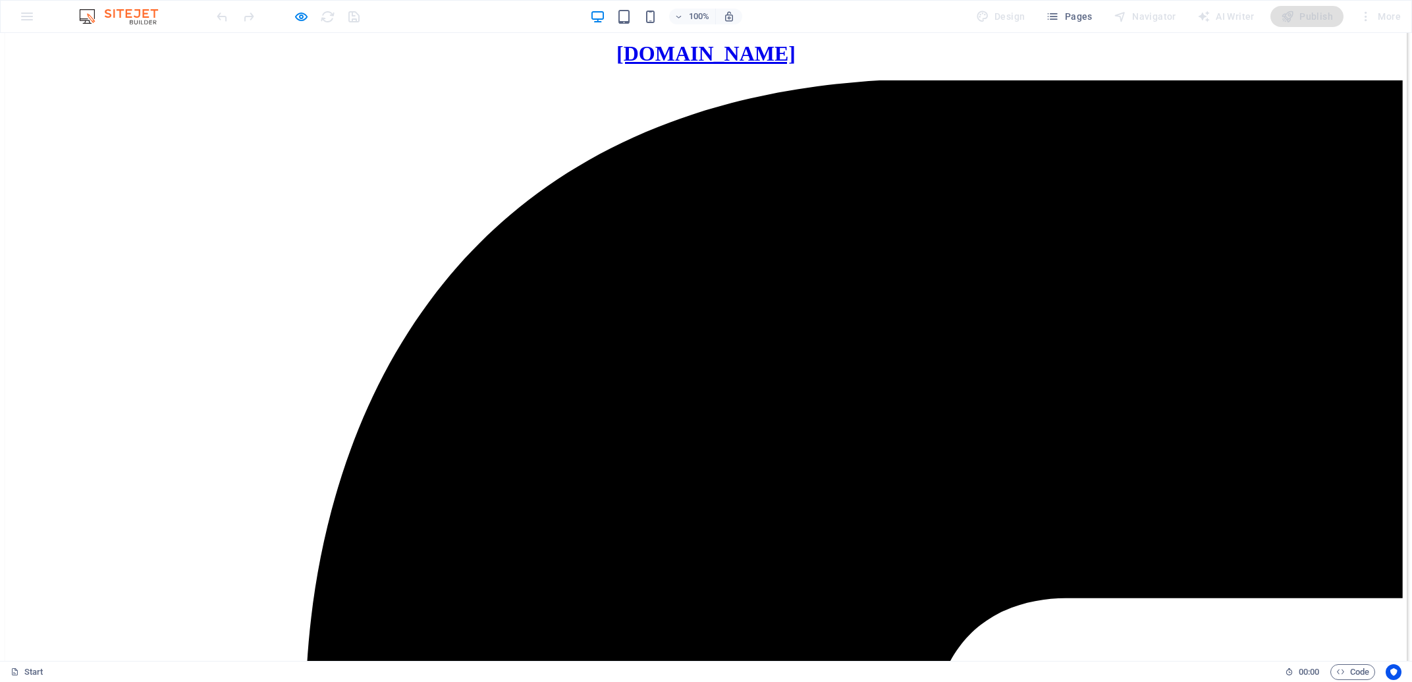
scroll to position [1432, 0]
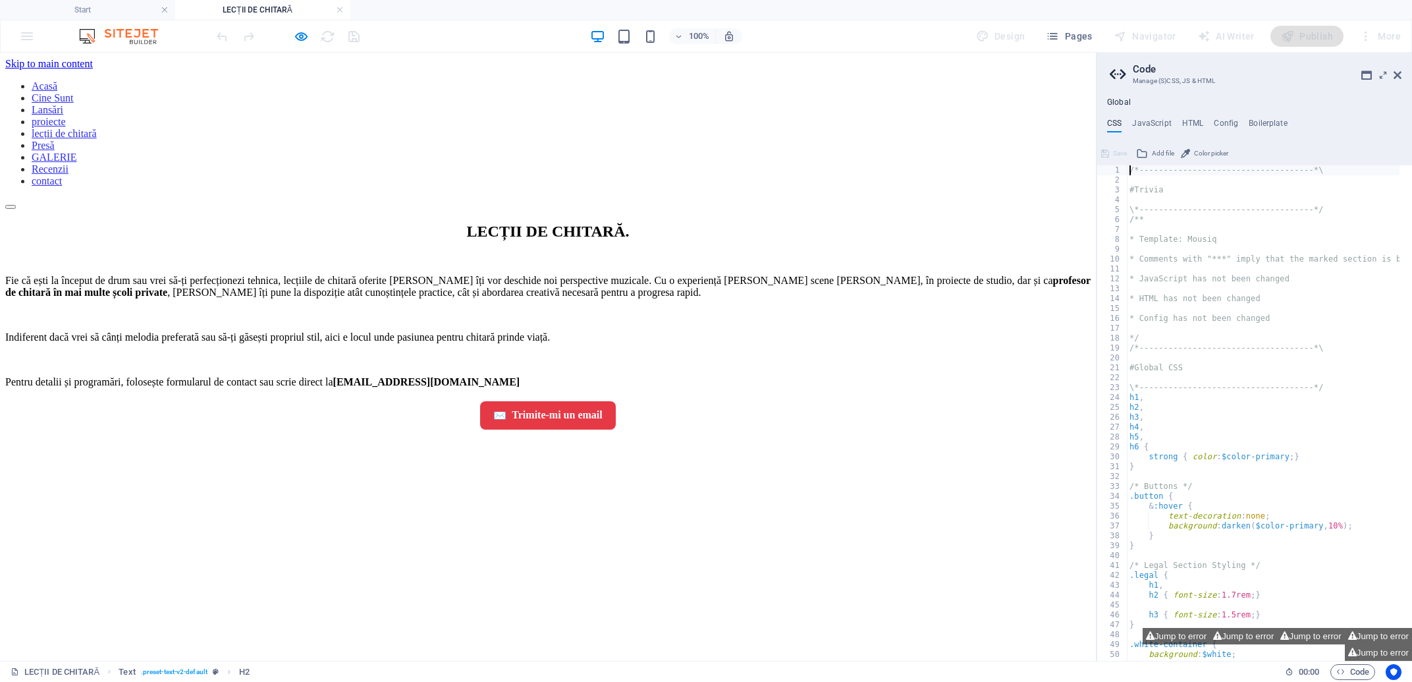
scroll to position [0, 0]
click at [1395, 73] on icon at bounding box center [1398, 75] width 8 height 11
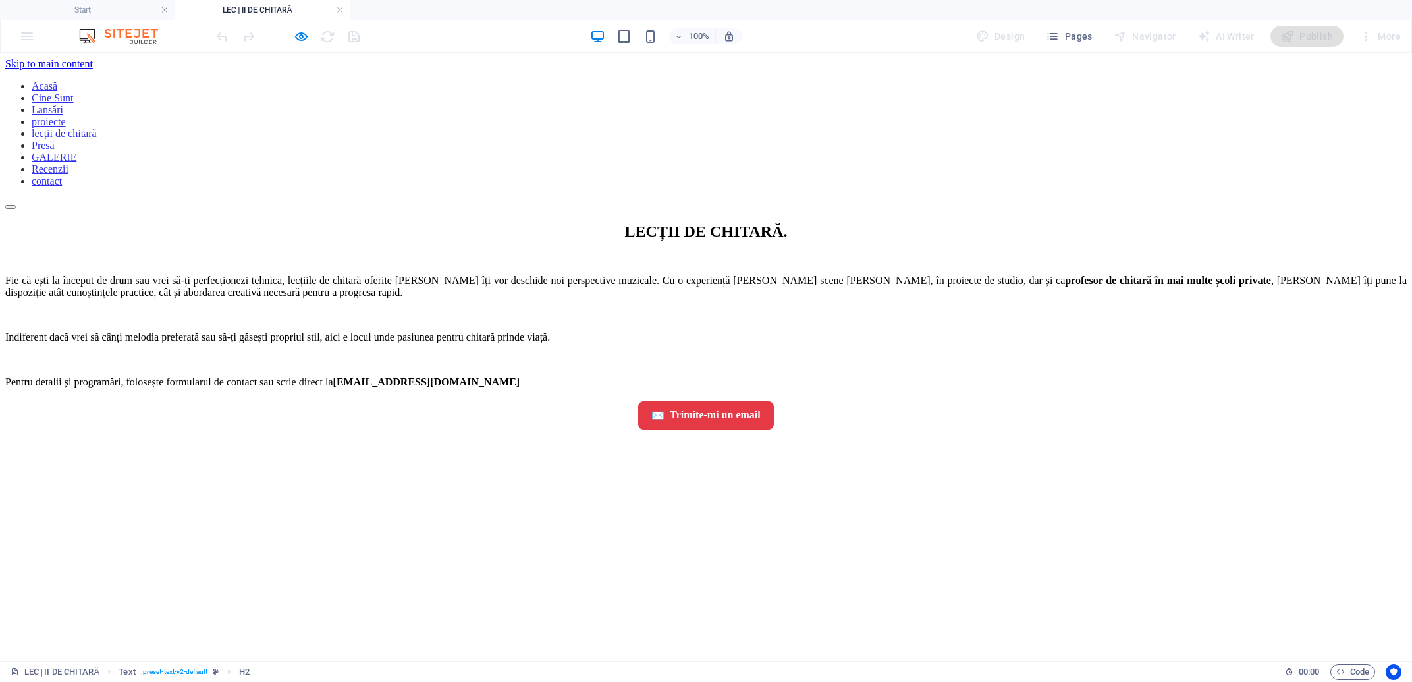
click at [910, 80] on nav "Acasă Cine Sunt Lansări proiecte lecții de chitară Presă GALERIE Recenzii conta…" at bounding box center [706, 133] width 1402 height 107
click at [688, 84] on nav "Acasă Cine Sunt Lansări proiecte lecții de chitară Presă GALERIE Recenzii conta…" at bounding box center [706, 133] width 1402 height 107
click at [575, 87] on nav "Acasă Cine Sunt Lansări proiecte lecții de chitară Presă GALERIE Recenzii conta…" at bounding box center [706, 133] width 1402 height 107
drag, startPoint x: 507, startPoint y: 72, endPoint x: 484, endPoint y: 65, distance: 24.2
click at [506, 80] on nav "Acasă Cine Sunt Lansări proiecte lecții de chitară Presă GALERIE Recenzii conta…" at bounding box center [706, 133] width 1402 height 107
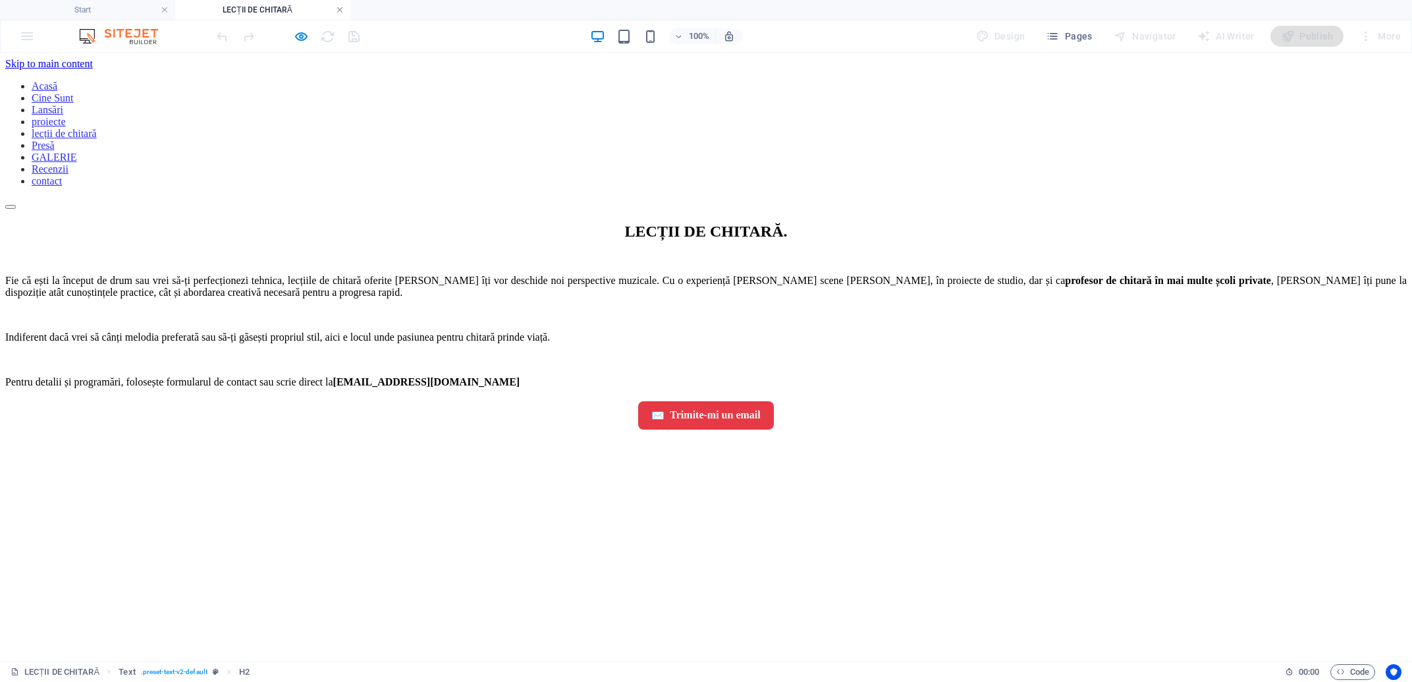
click at [342, 7] on link at bounding box center [340, 10] width 8 height 13
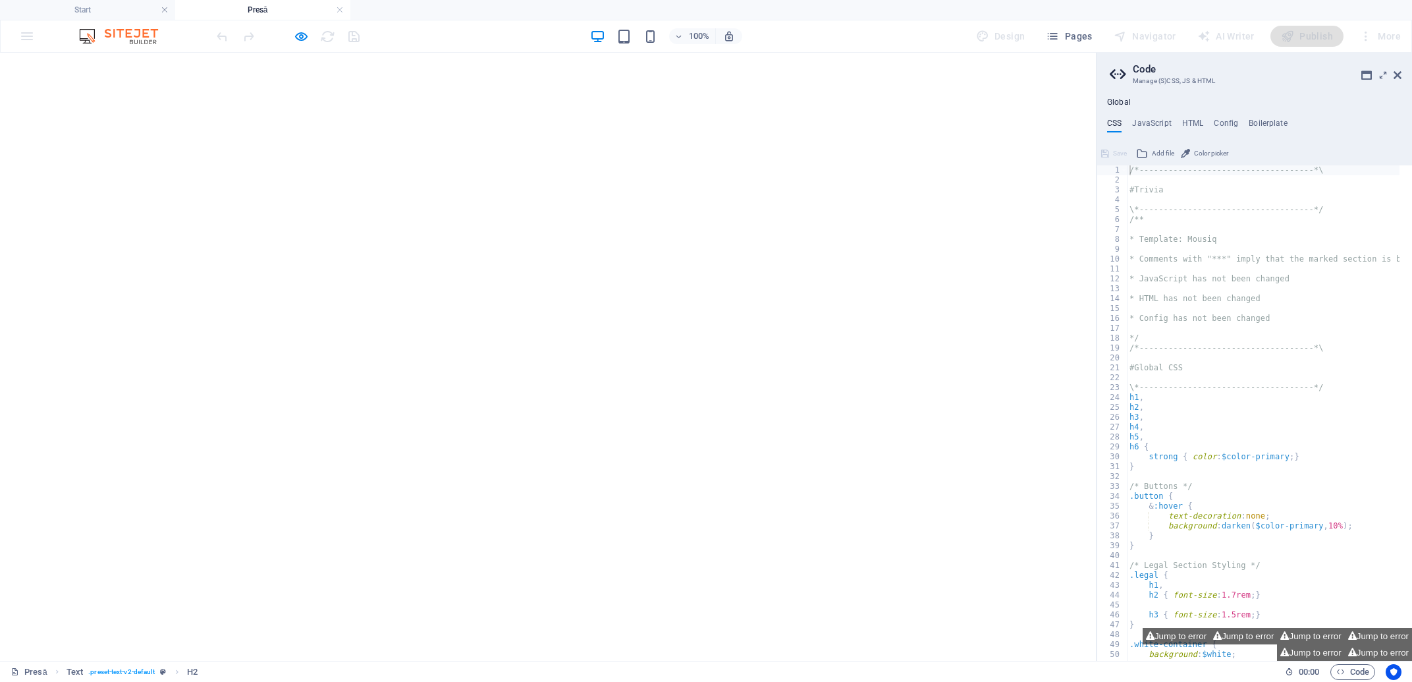
click at [1402, 74] on aside "Code Manage (S)CSS, JS & HTML Global CSS JavaScript HTML Config Boilerplate /*-…" at bounding box center [1254, 357] width 316 height 608
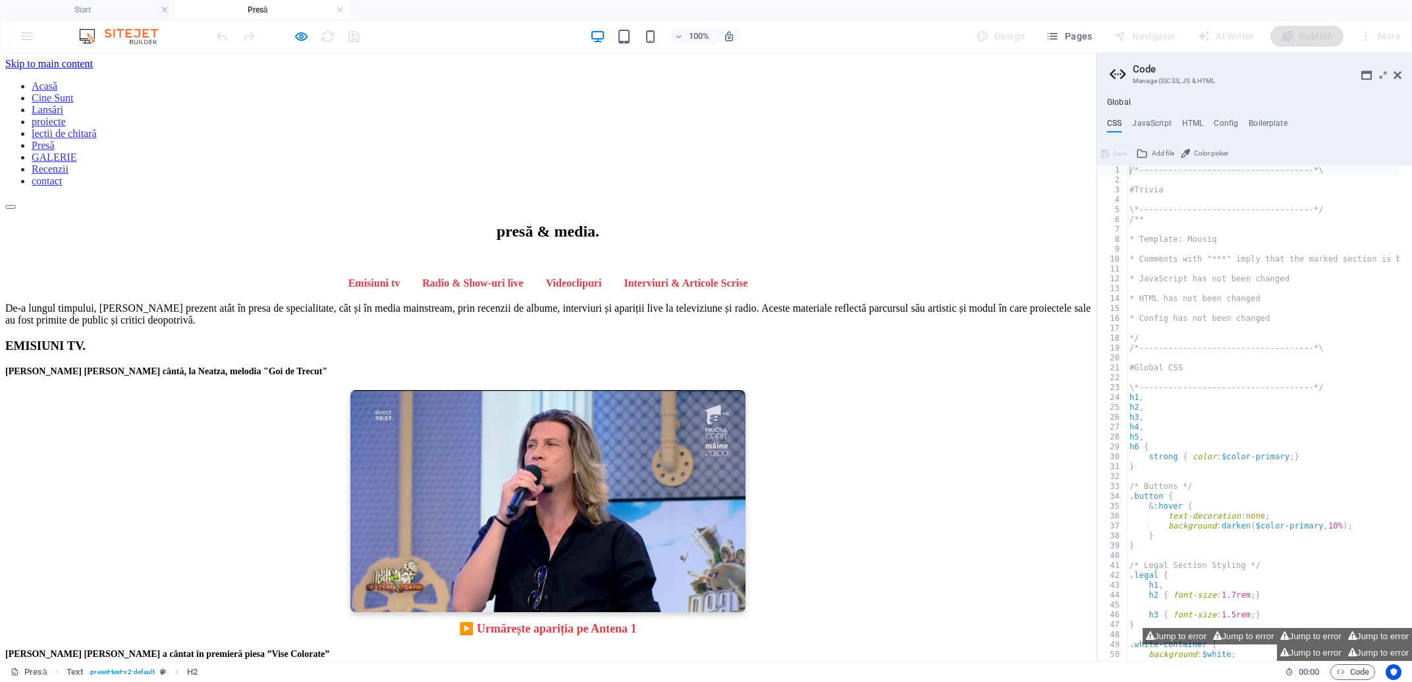
scroll to position [0, 0]
click at [1403, 74] on aside "Code Manage (S)CSS, JS & HTML Global CSS JavaScript HTML Config Boilerplate /*-…" at bounding box center [1254, 357] width 316 height 608
click at [1401, 75] on icon at bounding box center [1398, 75] width 8 height 11
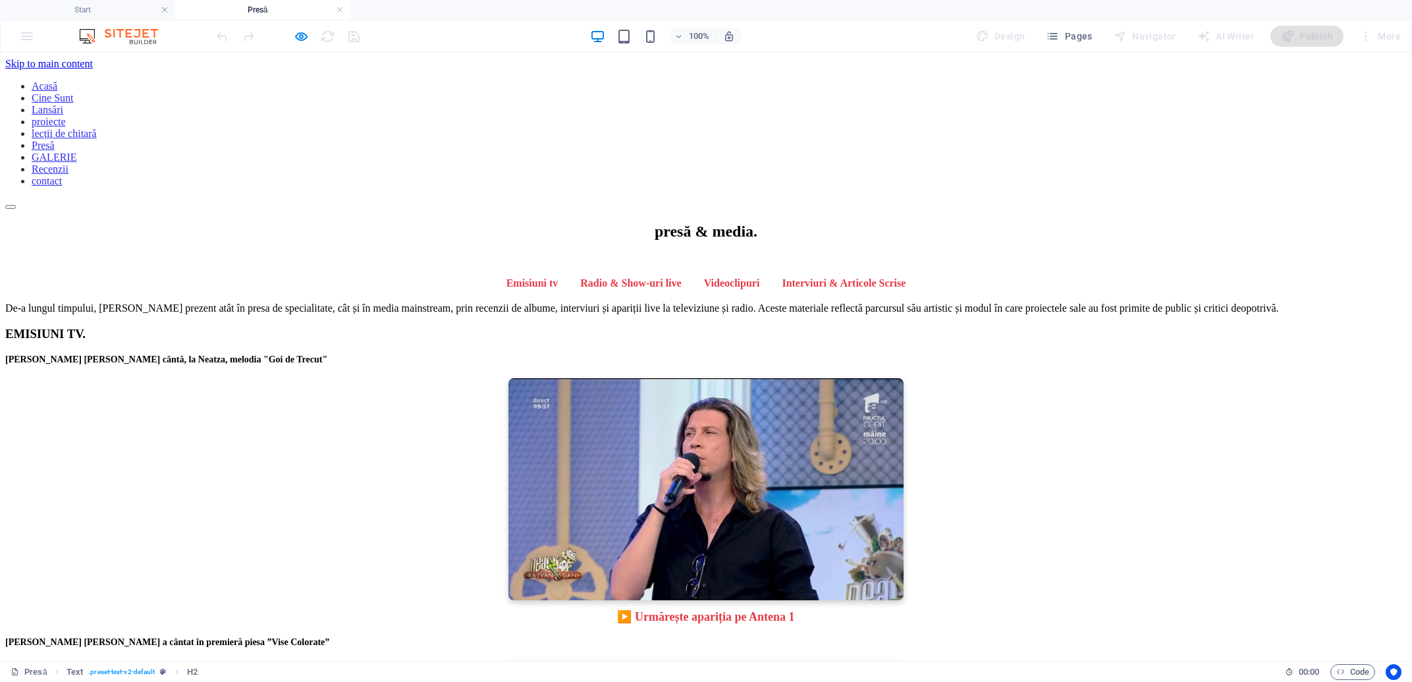
click at [796, 80] on nav "Acasă Cine Sunt Lansări proiecte lecții de chitară Presă GALERIE Recenzii conta…" at bounding box center [706, 133] width 1402 height 107
click at [802, 80] on nav "Acasă Cine Sunt Lansări proiecte lecții de chitară Presă GALERIE Recenzii conta…" at bounding box center [706, 133] width 1402 height 107
click at [961, 80] on nav "Acasă Cine Sunt Lansări proiecte lecții de chitară Presă GALERIE Recenzii conta…" at bounding box center [706, 133] width 1402 height 107
click at [1055, 80] on nav "Acasă Cine Sunt Lansări proiecte lecții de chitară Presă GALERIE Recenzii conta…" at bounding box center [706, 133] width 1402 height 107
click at [150, 4] on h4 "Start" at bounding box center [87, 10] width 175 height 14
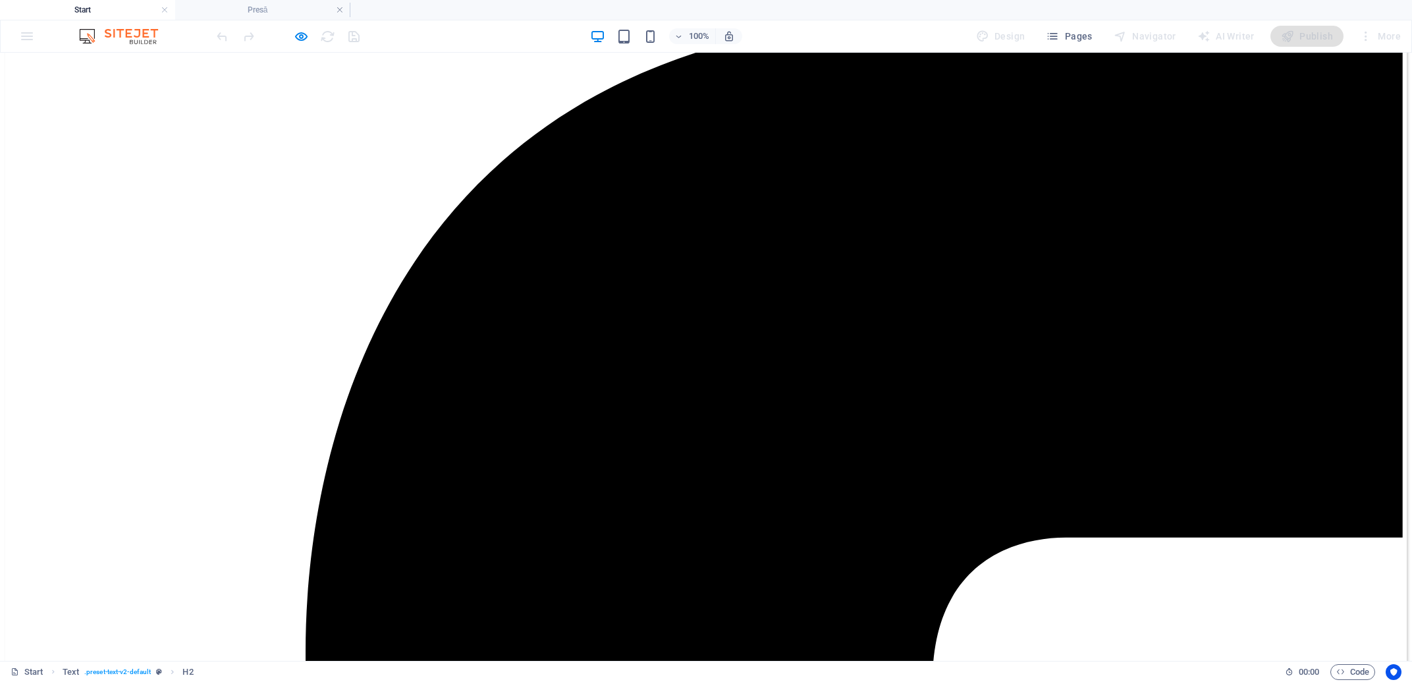
scroll to position [1498, 0]
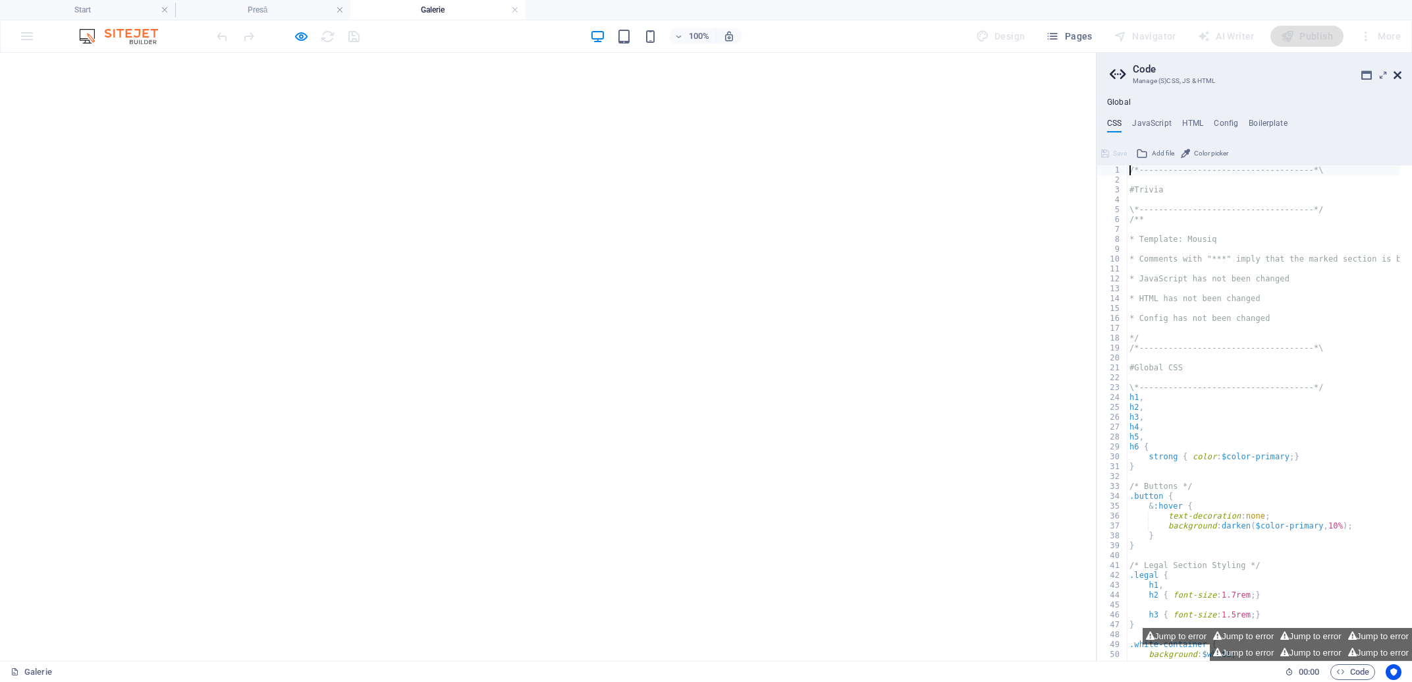
click at [1401, 77] on icon at bounding box center [1398, 75] width 8 height 11
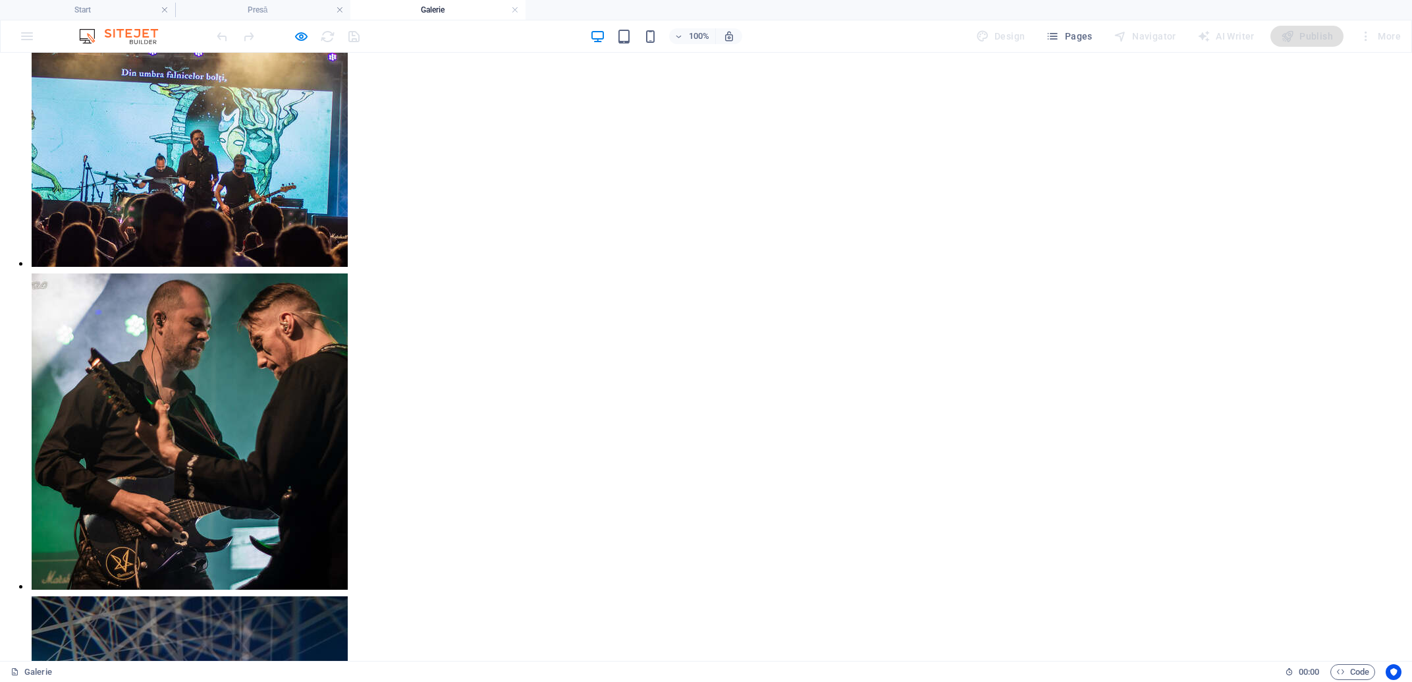
scroll to position [6073, 0]
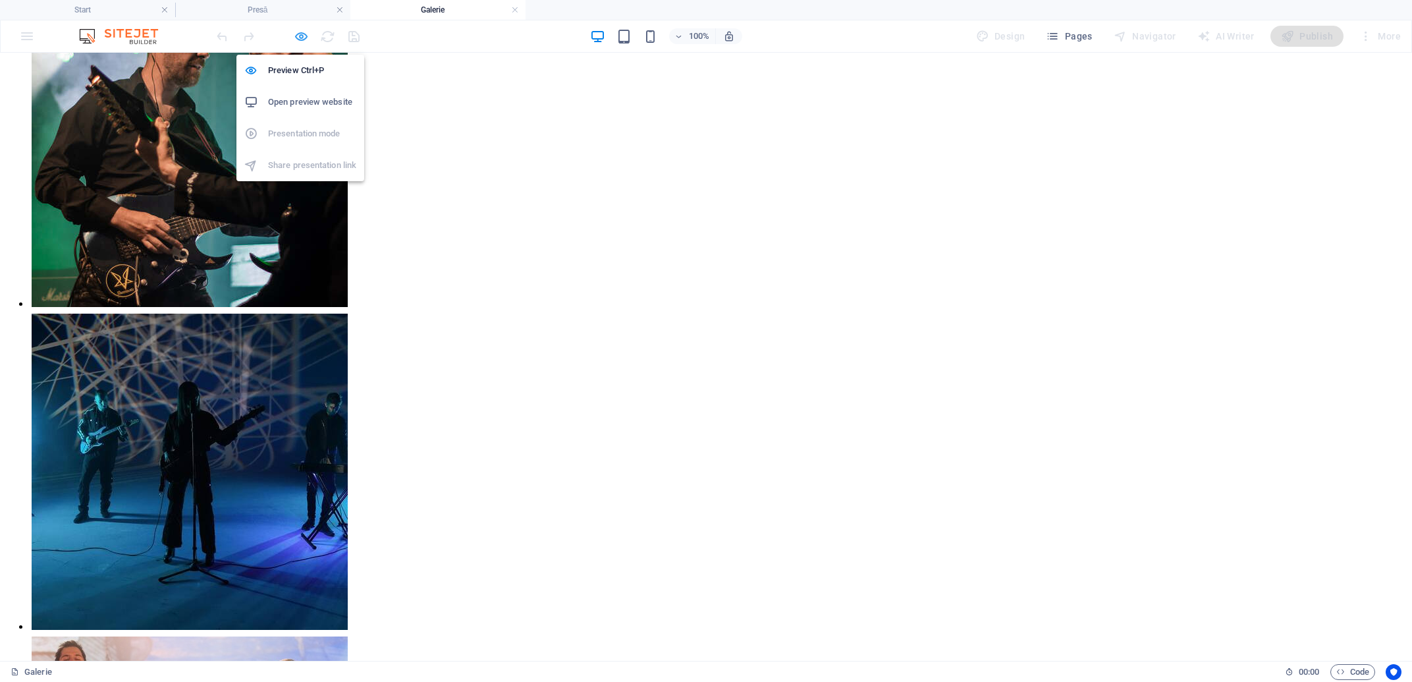
click at [296, 36] on icon "button" at bounding box center [301, 36] width 15 height 15
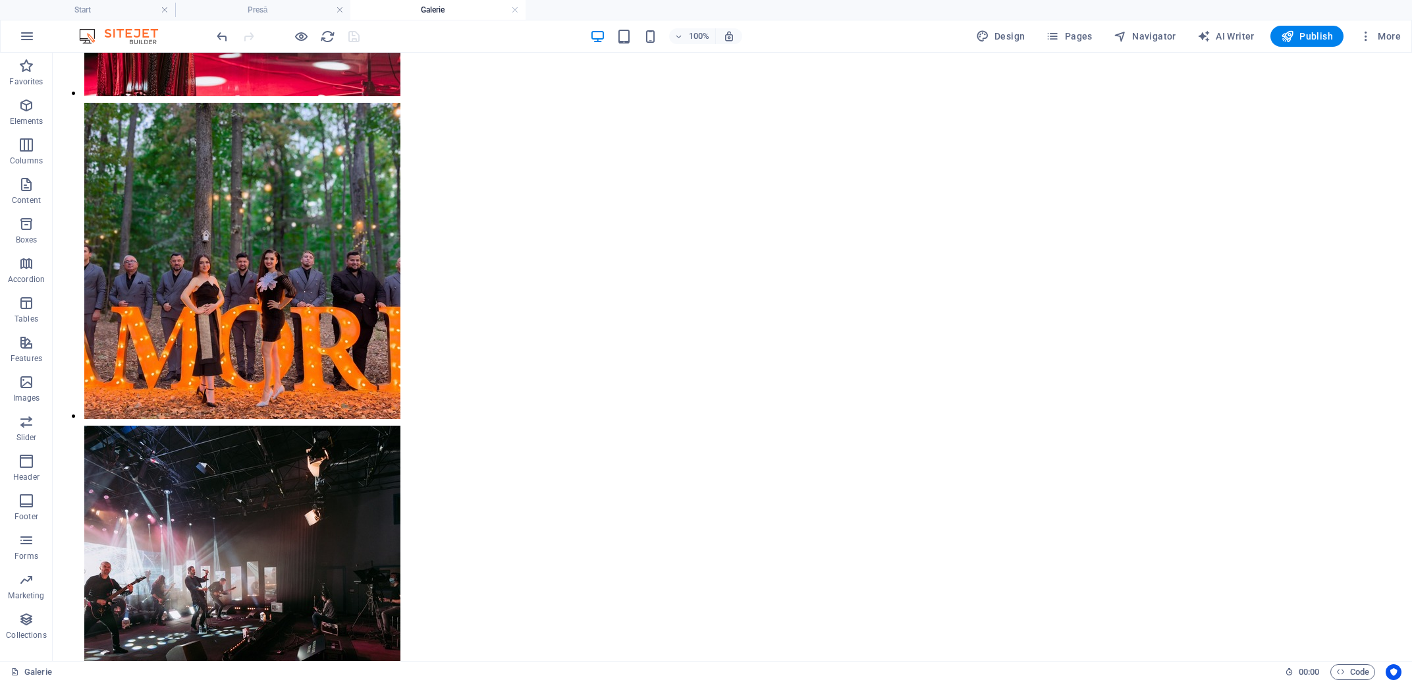
scroll to position [0, 0]
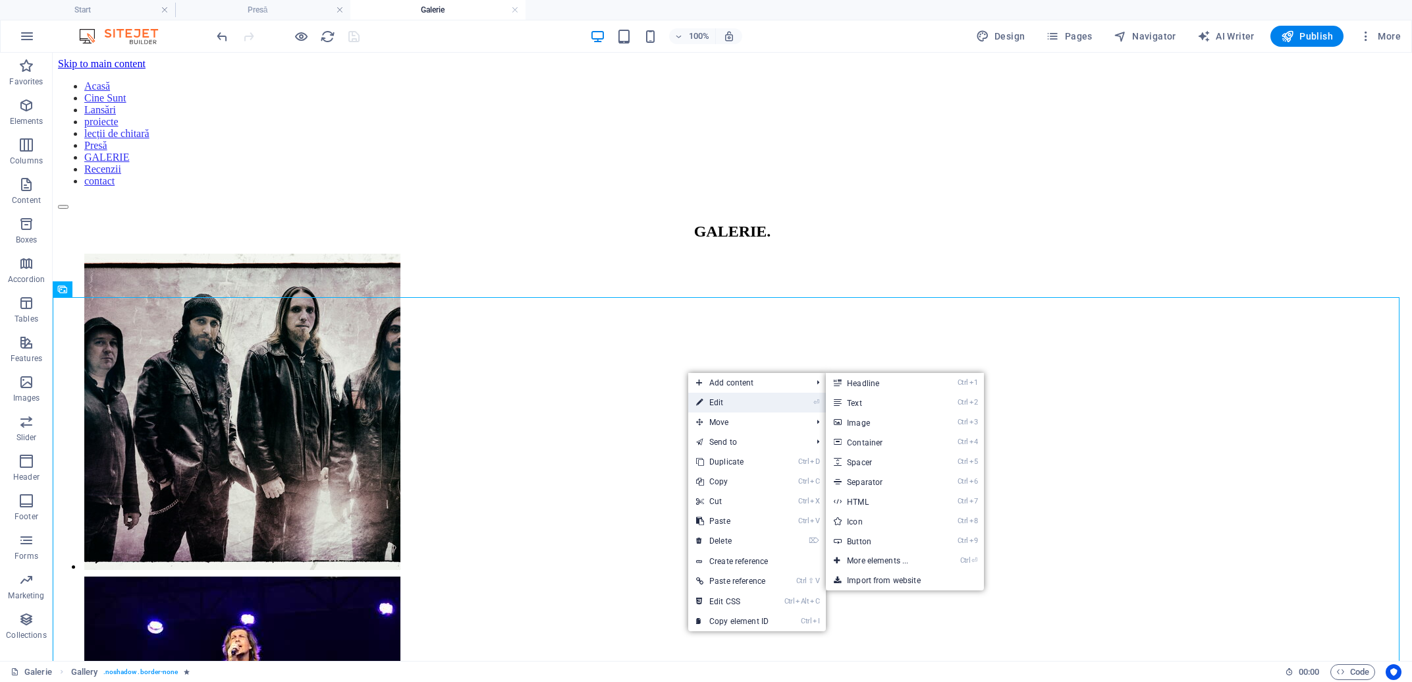
click at [724, 408] on link "⏎ Edit" at bounding box center [732, 403] width 88 height 20
select select "4"
select select "%"
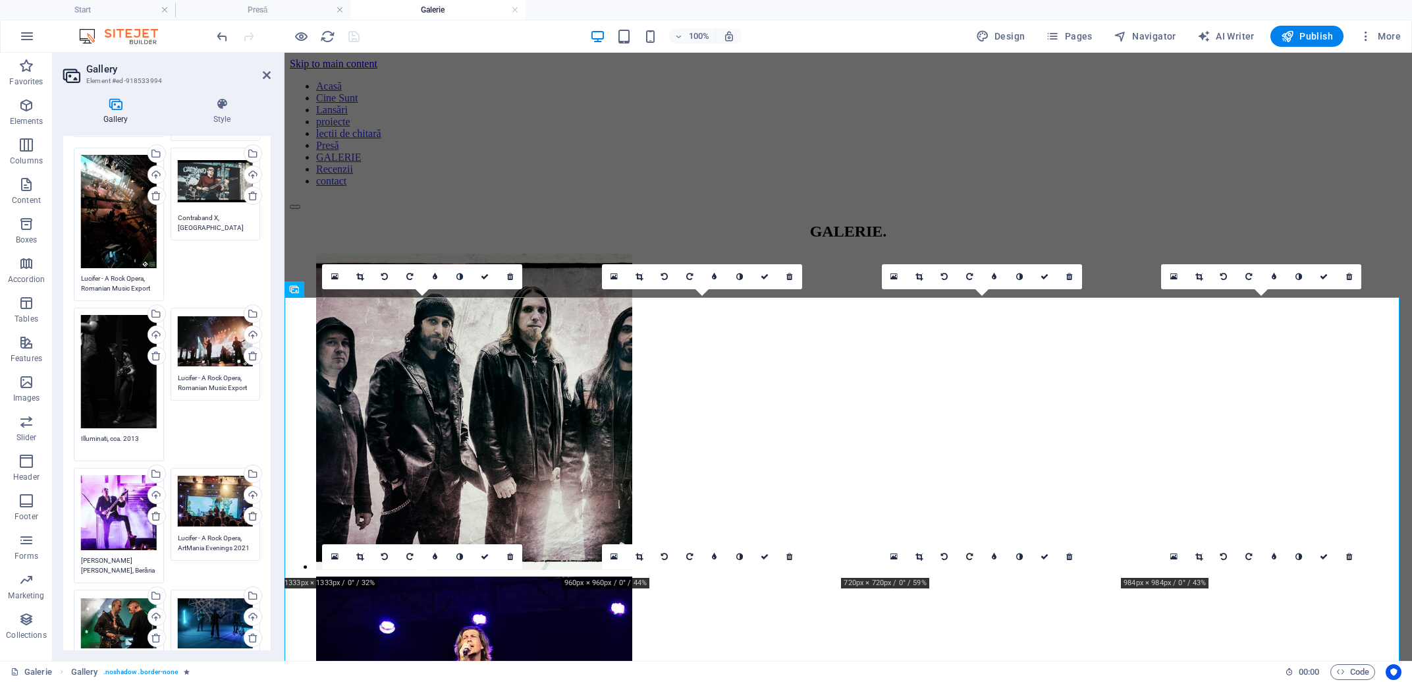
scroll to position [73, 0]
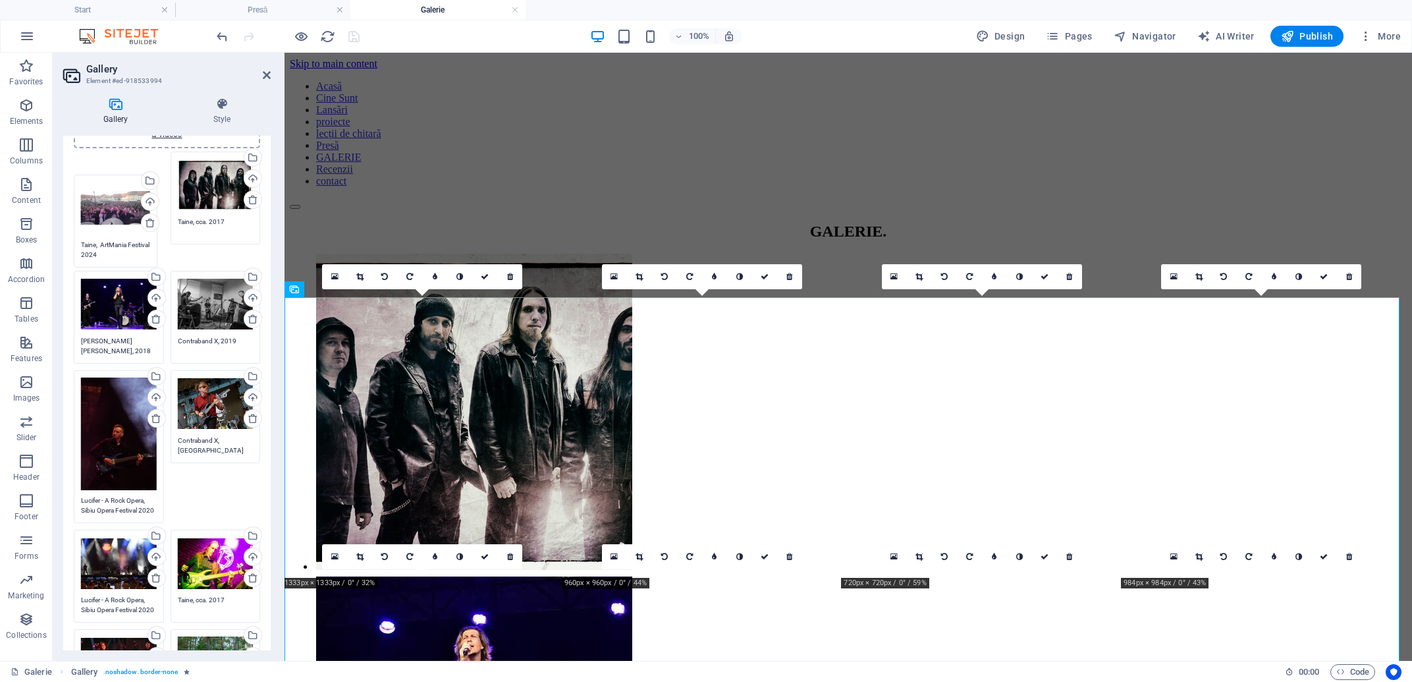
drag, startPoint x: 184, startPoint y: 271, endPoint x: 94, endPoint y: 195, distance: 118.3
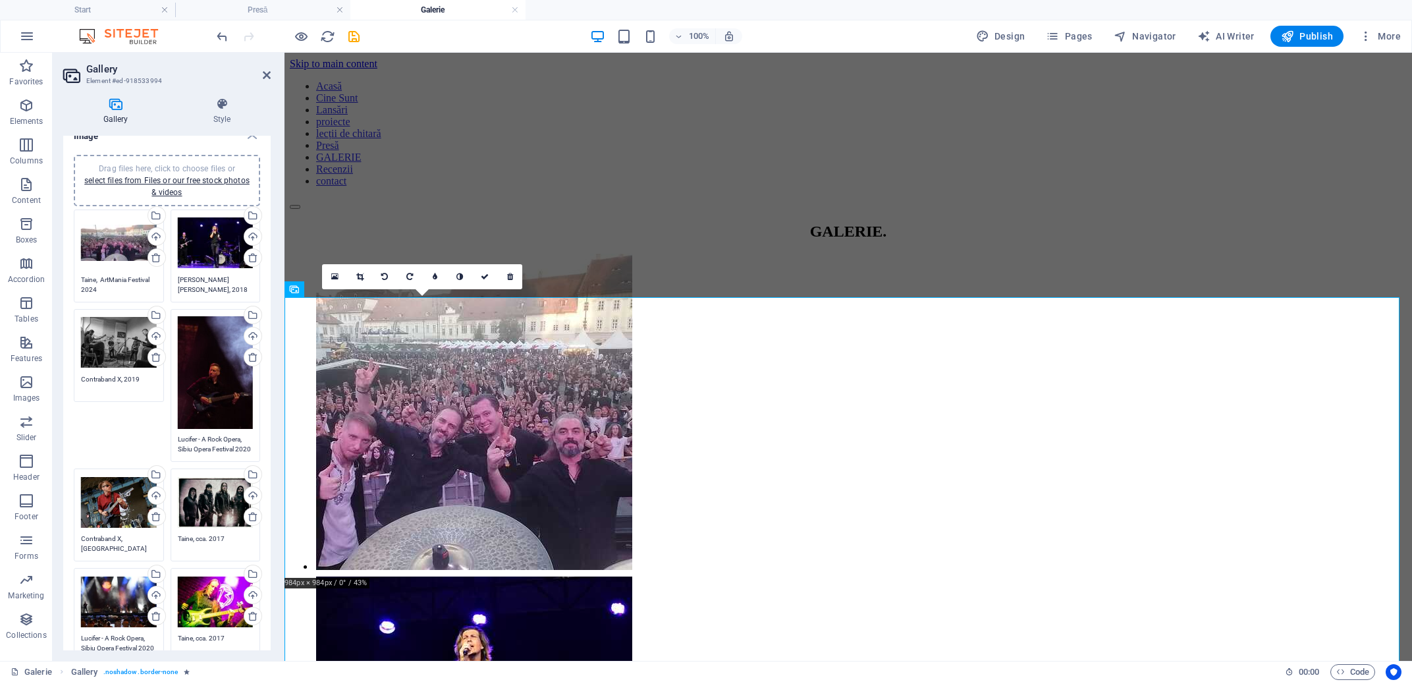
scroll to position [0, 0]
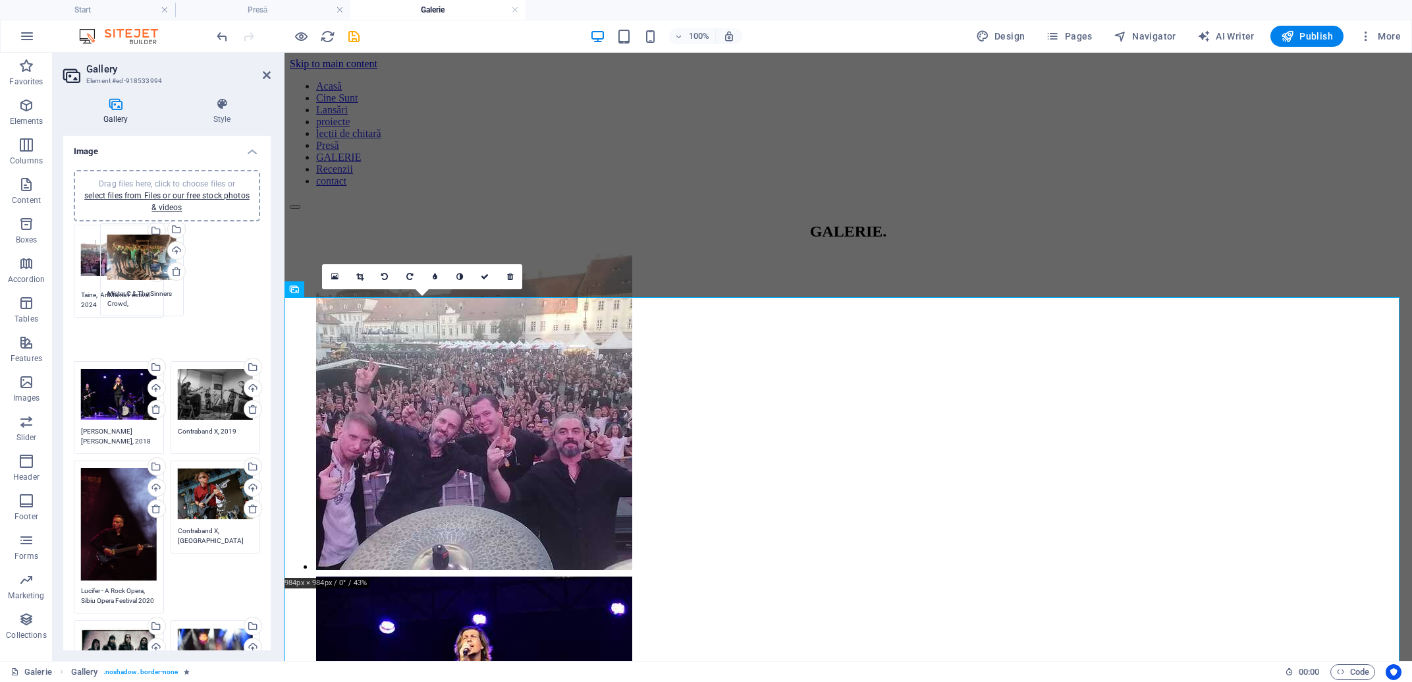
drag, startPoint x: 204, startPoint y: 341, endPoint x: 140, endPoint y: 277, distance: 90.4
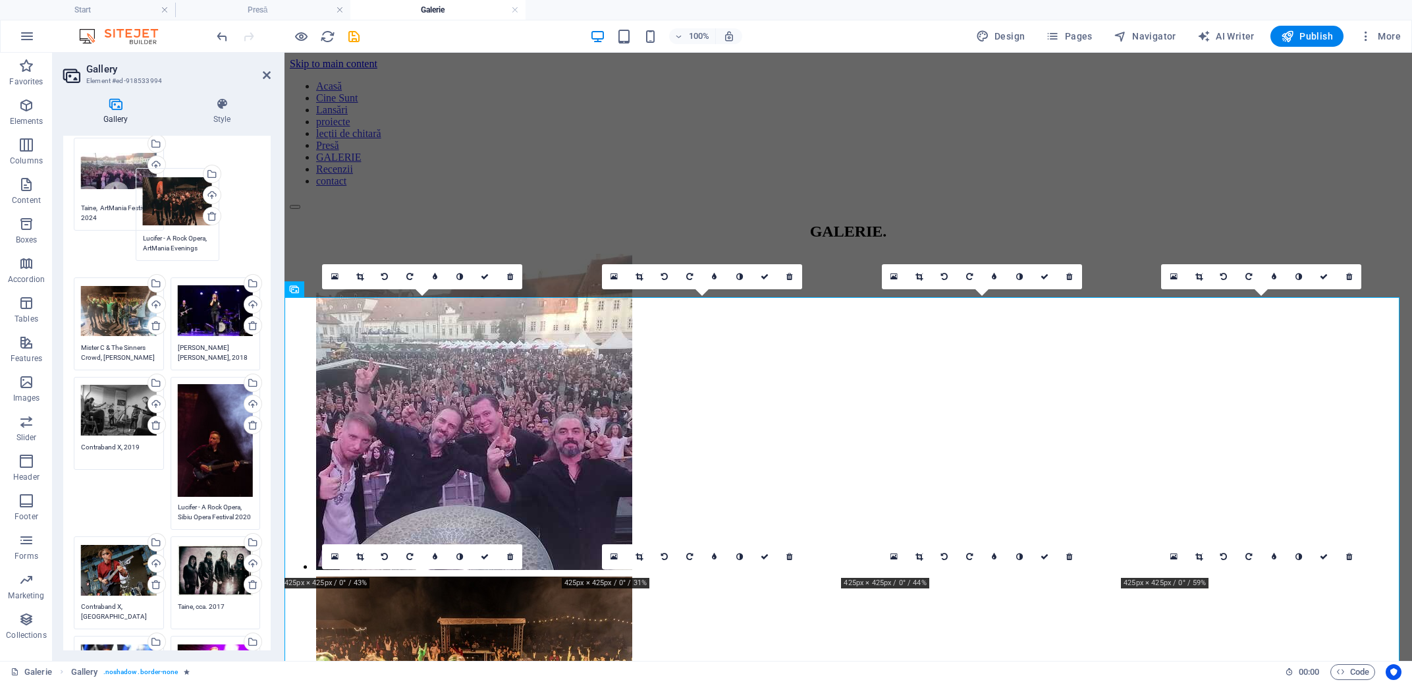
scroll to position [61, 0]
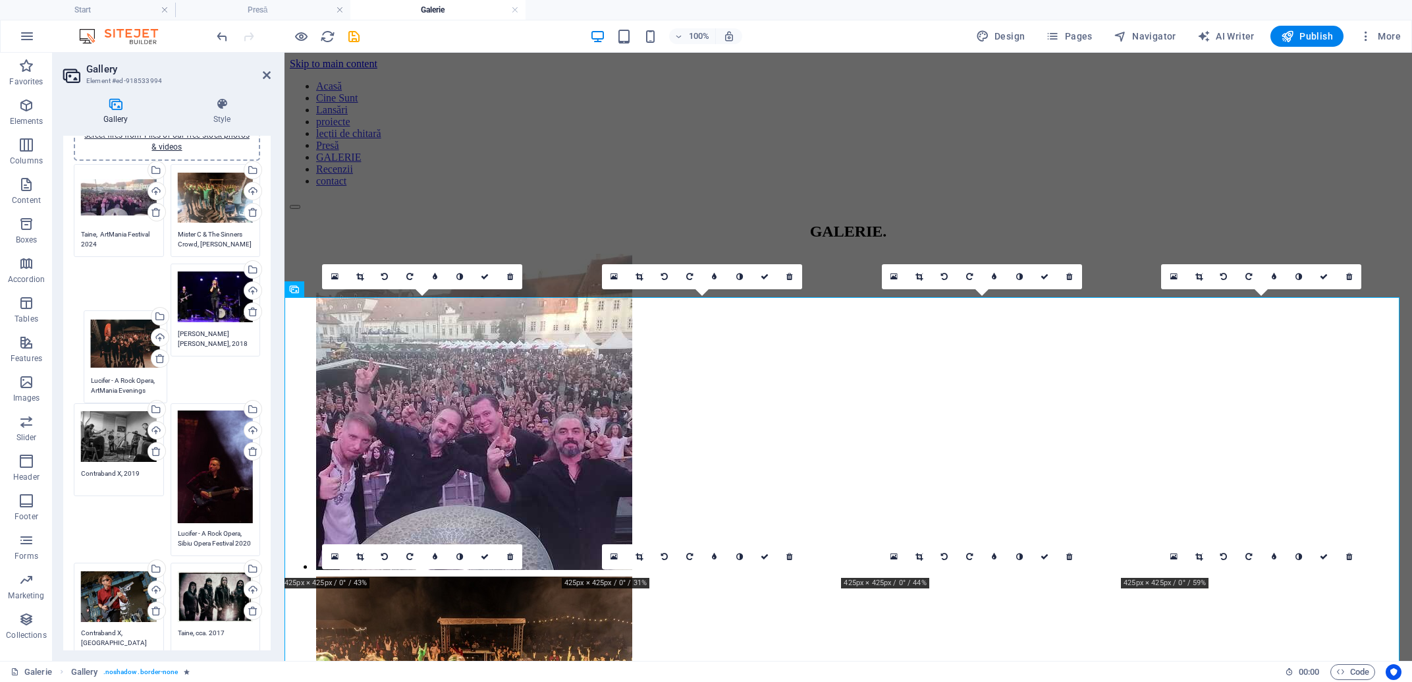
drag, startPoint x: 203, startPoint y: 538, endPoint x: 123, endPoint y: 351, distance: 203.0
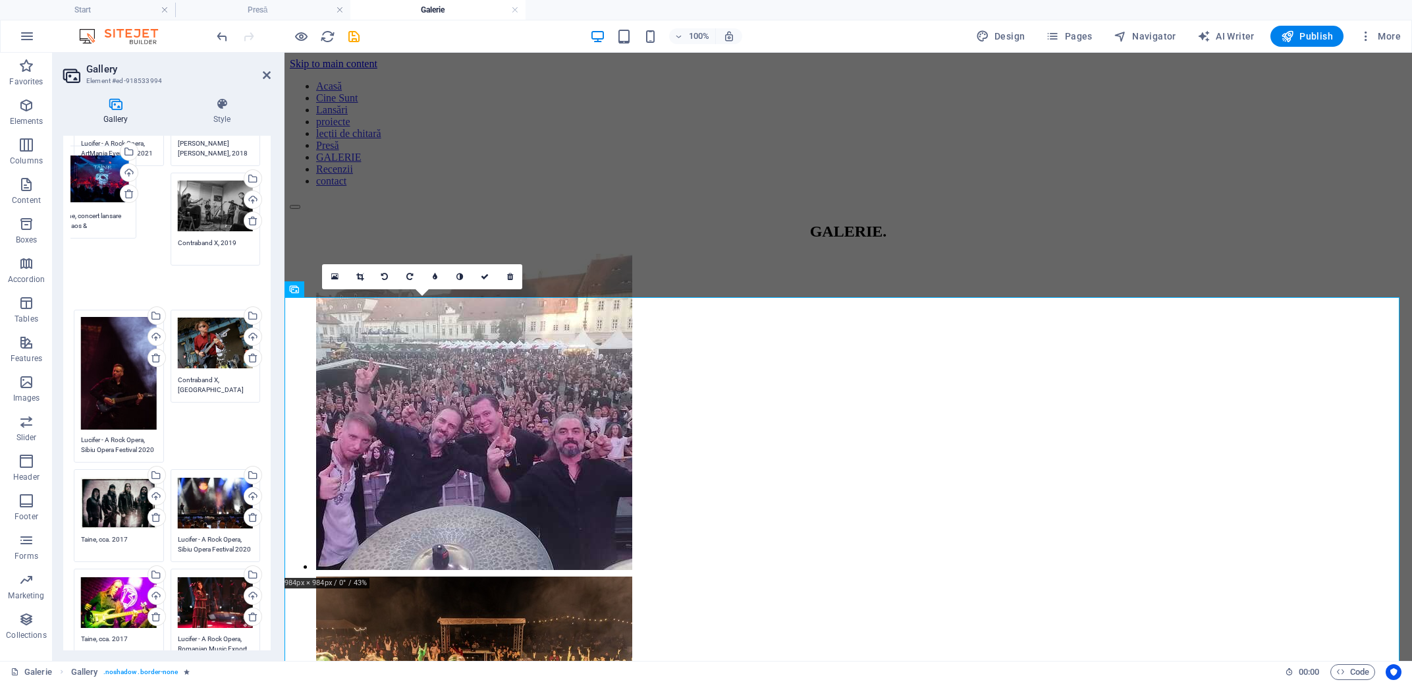
scroll to position [172, 0]
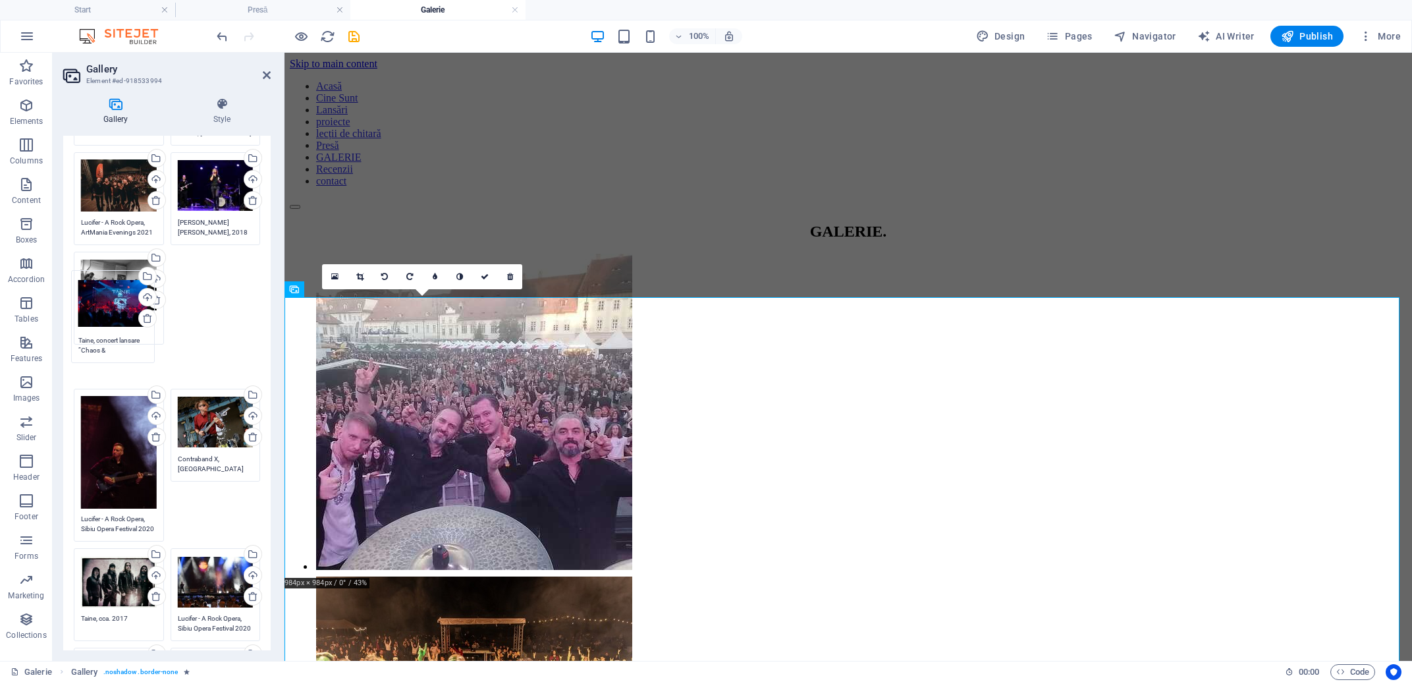
drag, startPoint x: 111, startPoint y: 441, endPoint x: 108, endPoint y: 311, distance: 130.5
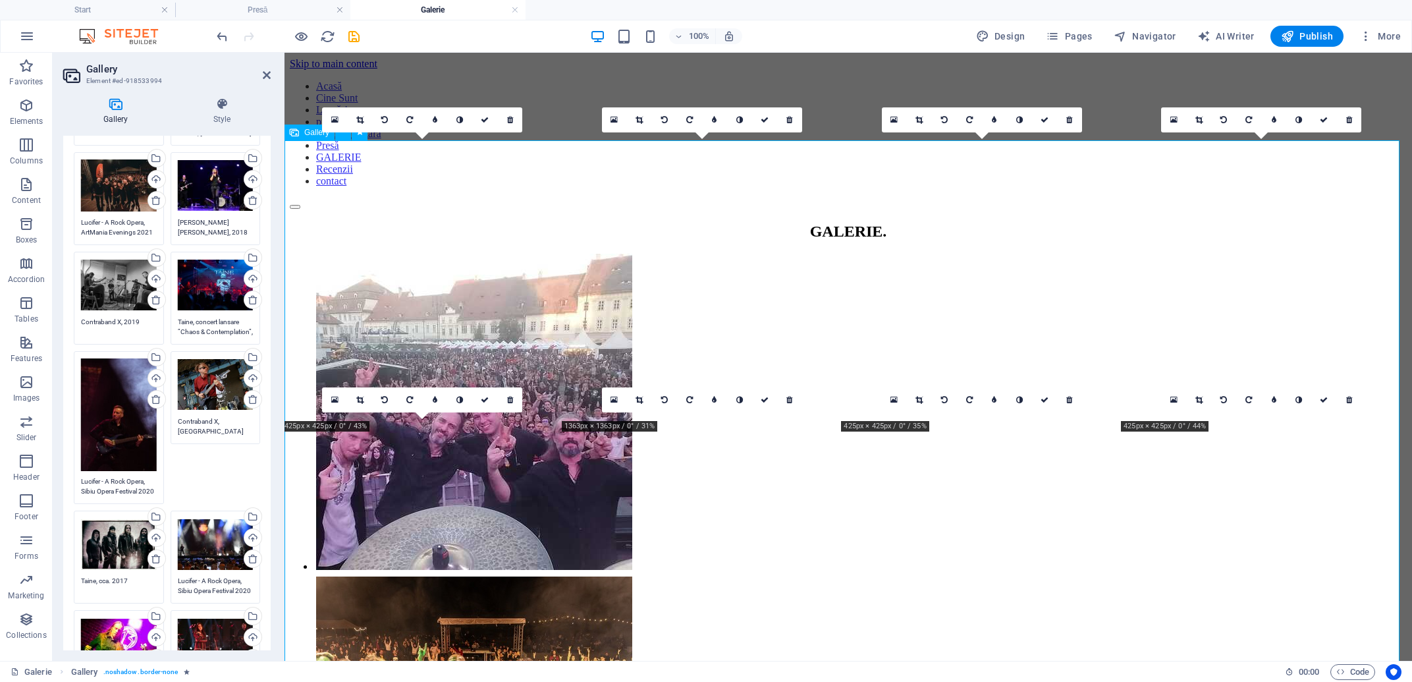
scroll to position [211, 0]
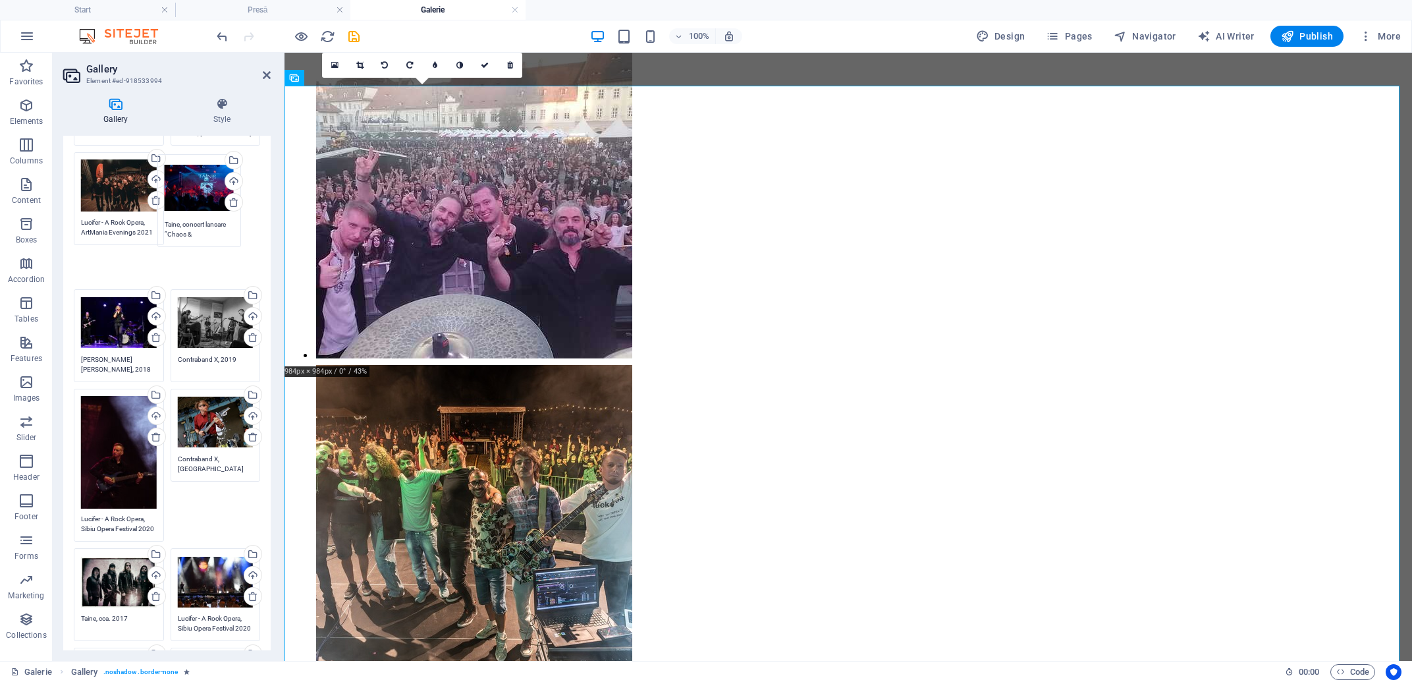
drag, startPoint x: 196, startPoint y: 287, endPoint x: 190, endPoint y: 190, distance: 97.7
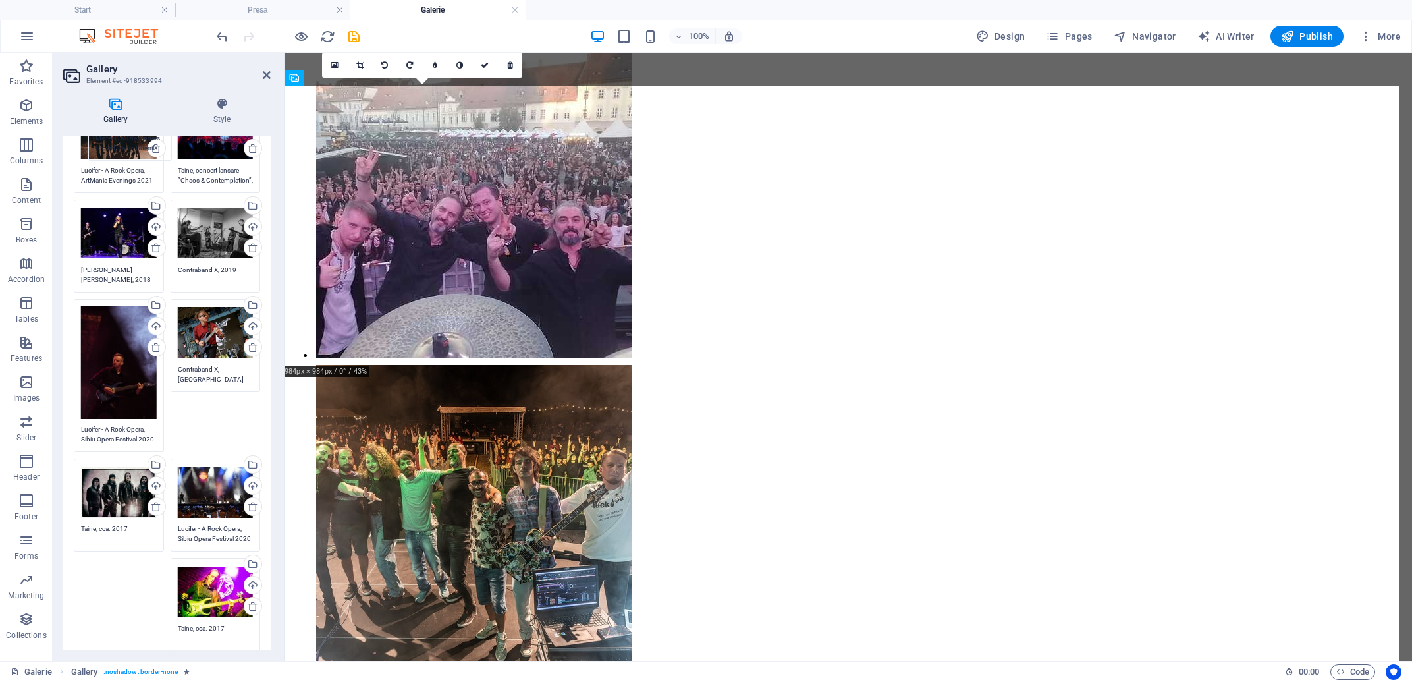
scroll to position [211, 0]
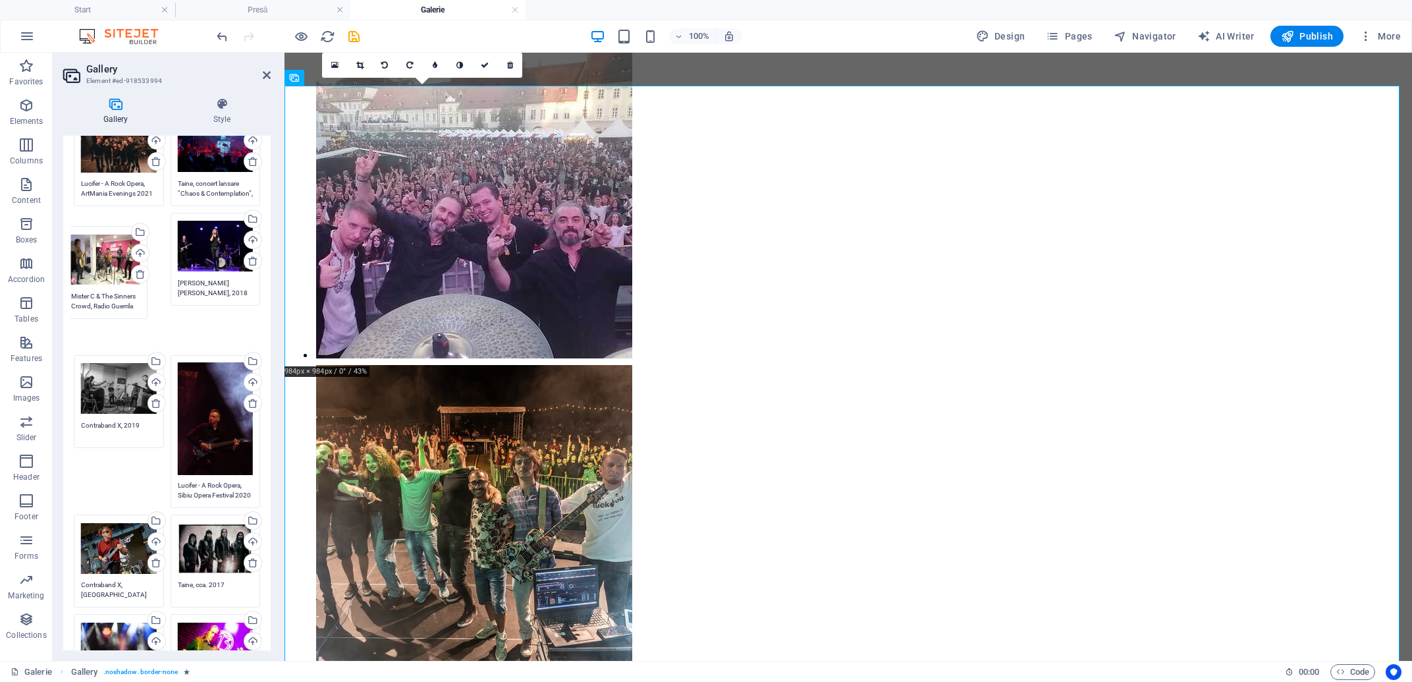
drag, startPoint x: 134, startPoint y: 307, endPoint x: 108, endPoint y: 277, distance: 39.7
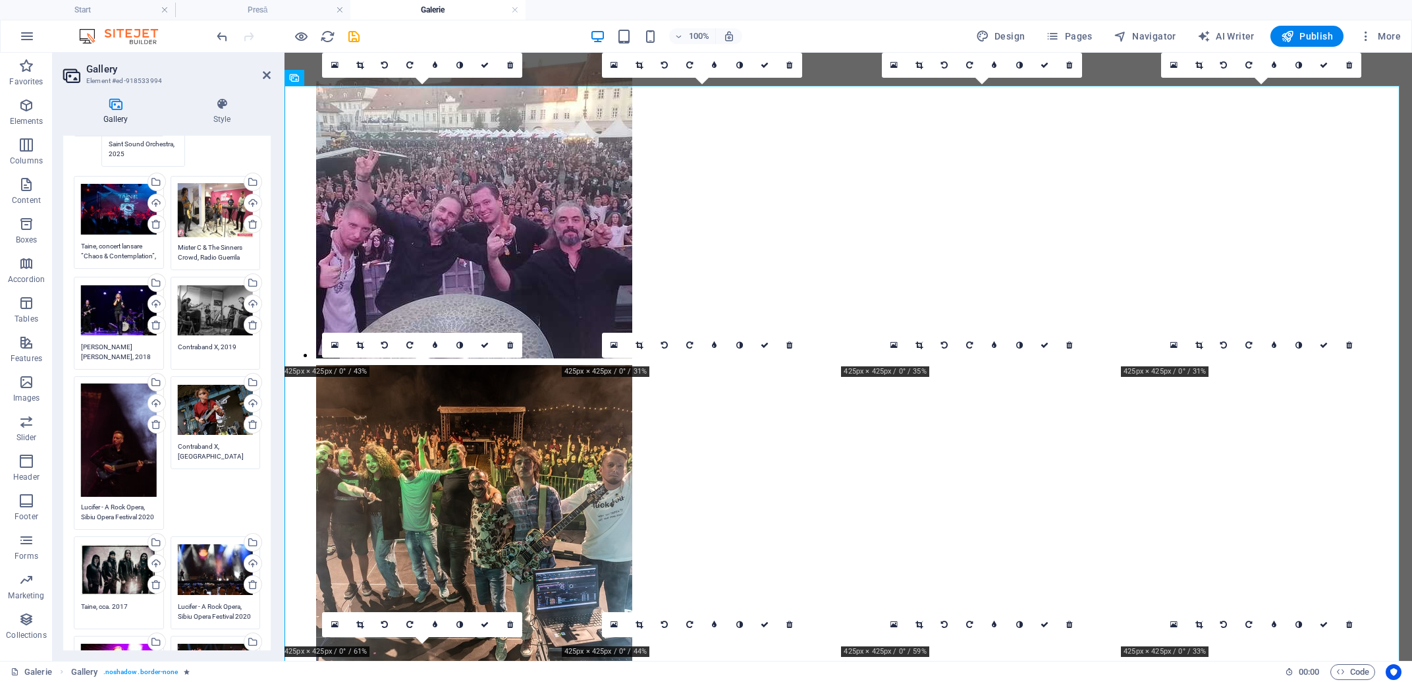
scroll to position [241, 0]
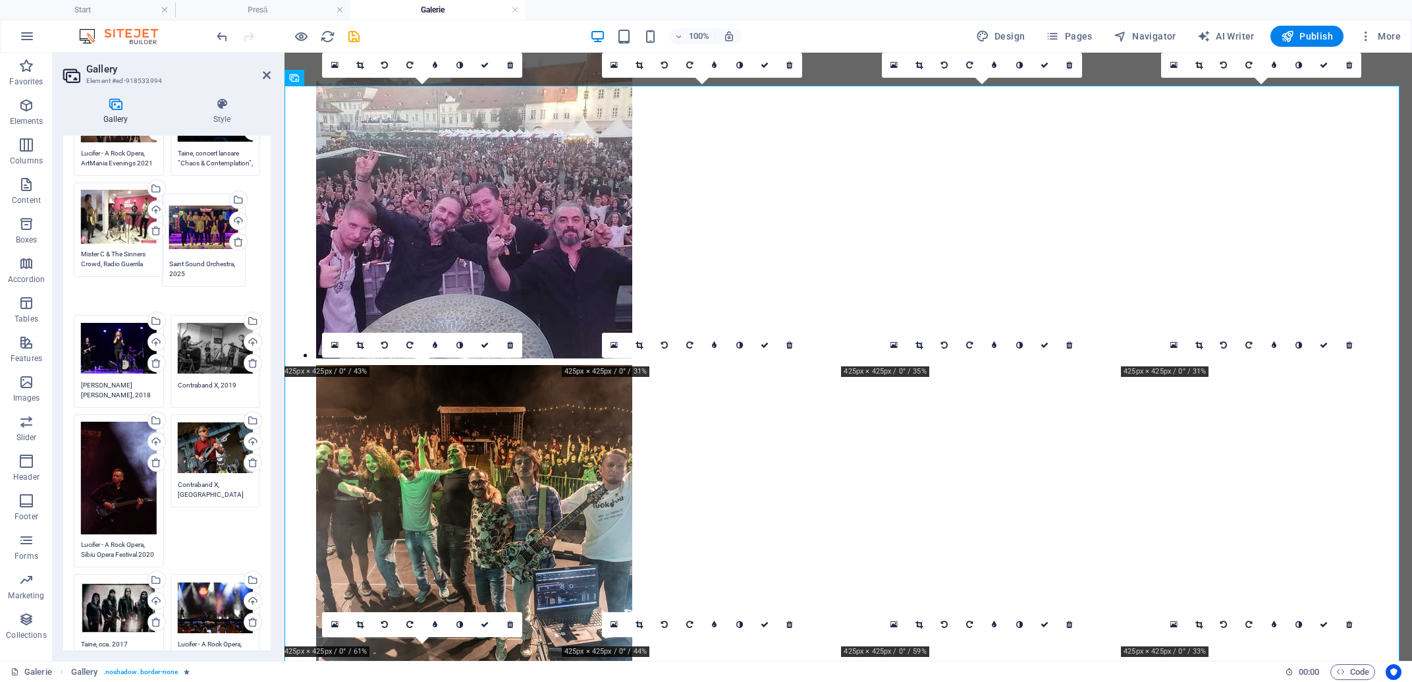
drag, startPoint x: 109, startPoint y: 200, endPoint x: 198, endPoint y: 238, distance: 96.2
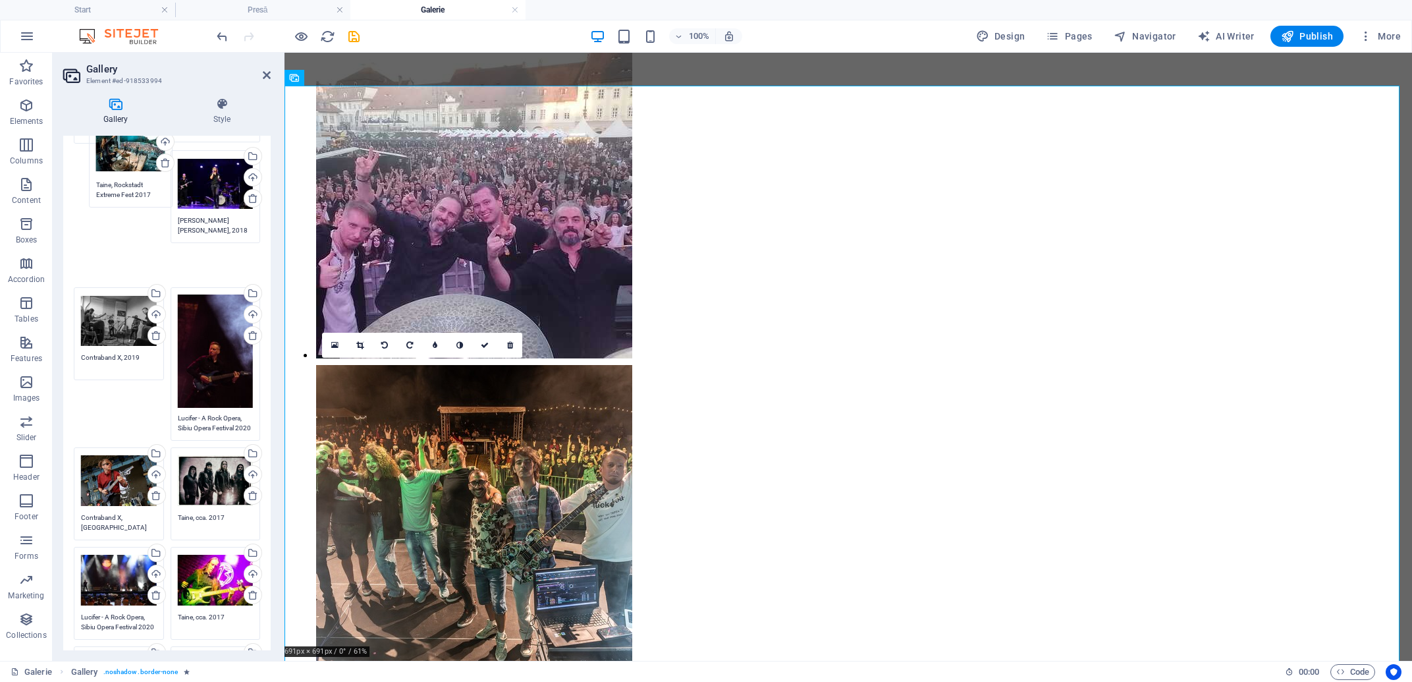
scroll to position [361, 0]
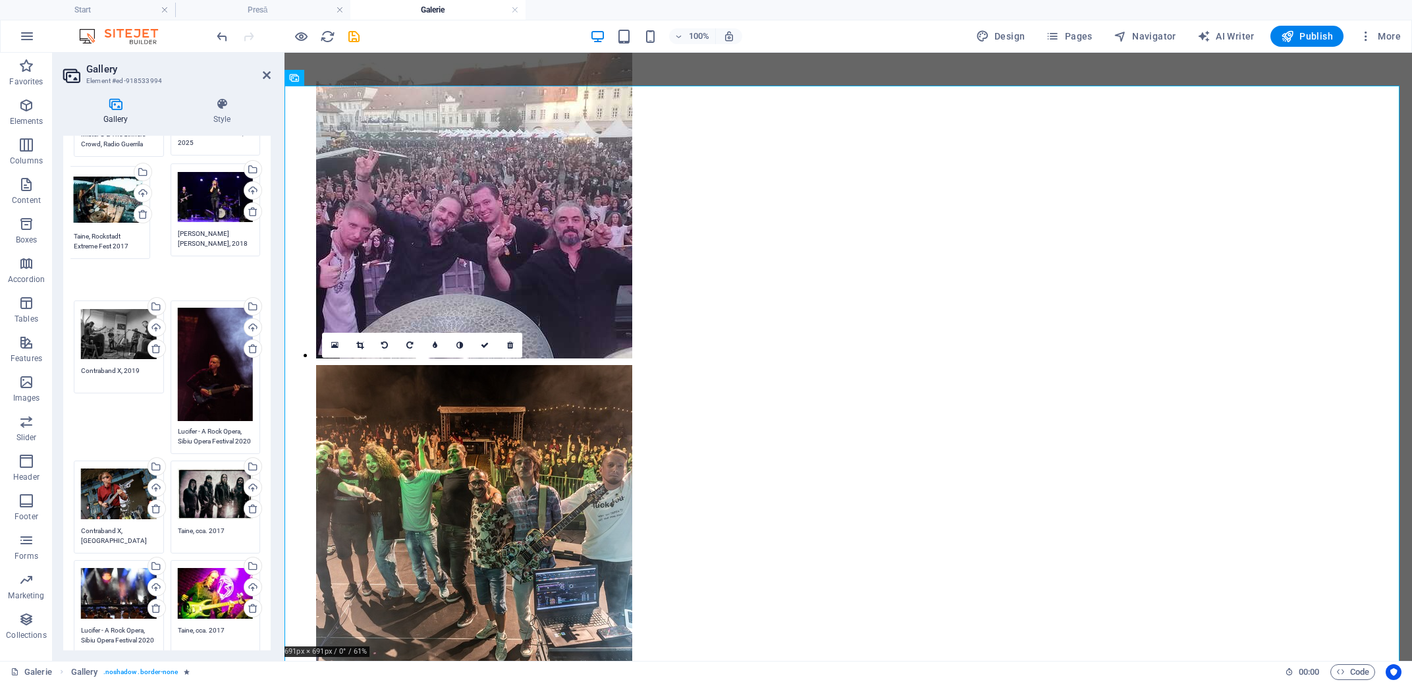
drag, startPoint x: 105, startPoint y: 322, endPoint x: 98, endPoint y: 215, distance: 107.6
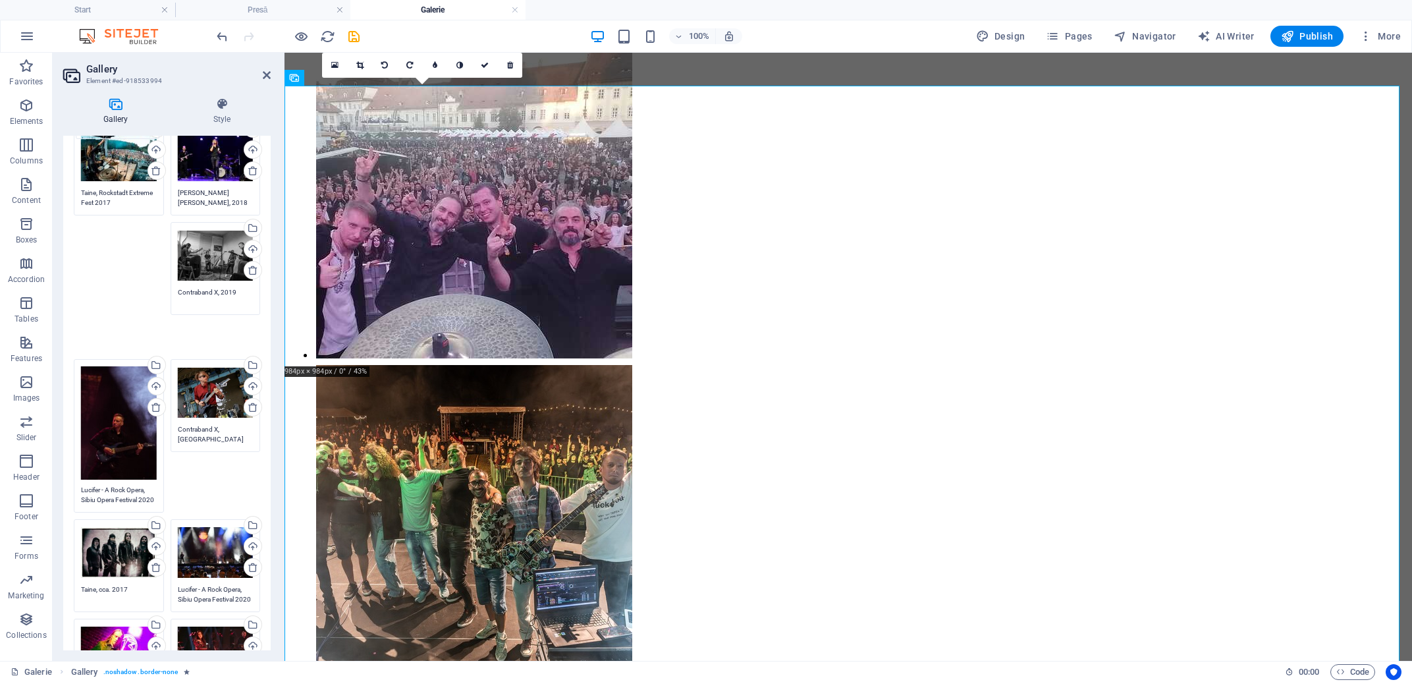
scroll to position [349, 0]
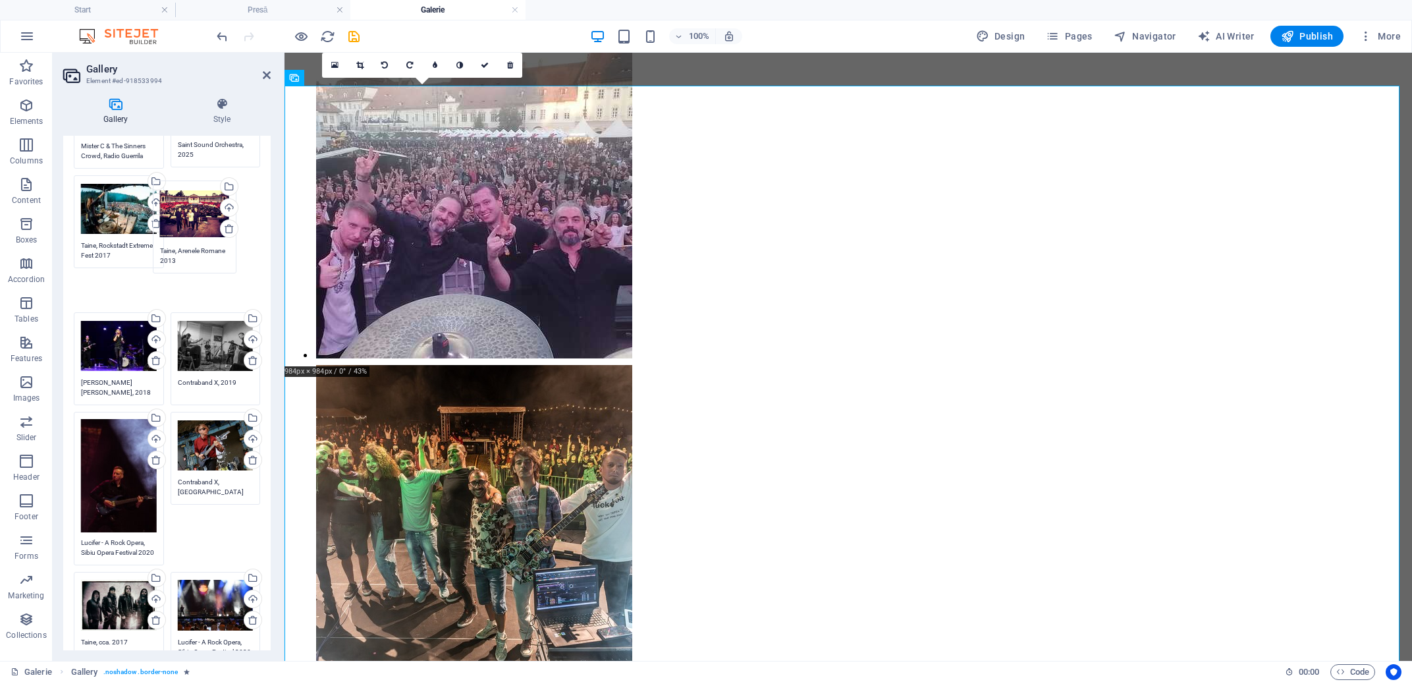
drag, startPoint x: 107, startPoint y: 325, endPoint x: 186, endPoint y: 219, distance: 132.3
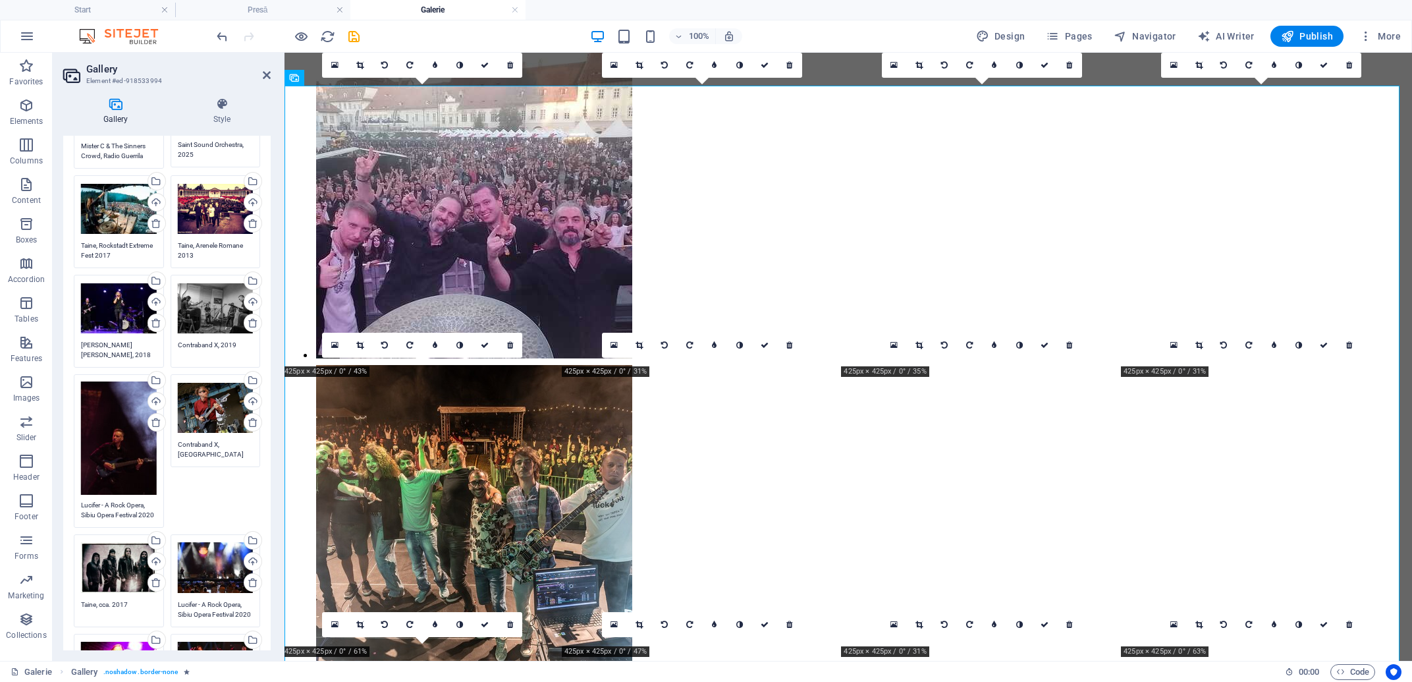
drag, startPoint x: 271, startPoint y: 190, endPoint x: 269, endPoint y: 240, distance: 50.8
click at [269, 240] on div "Gallery Style Image Drag files here, click to choose files or select files from…" at bounding box center [167, 374] width 229 height 574
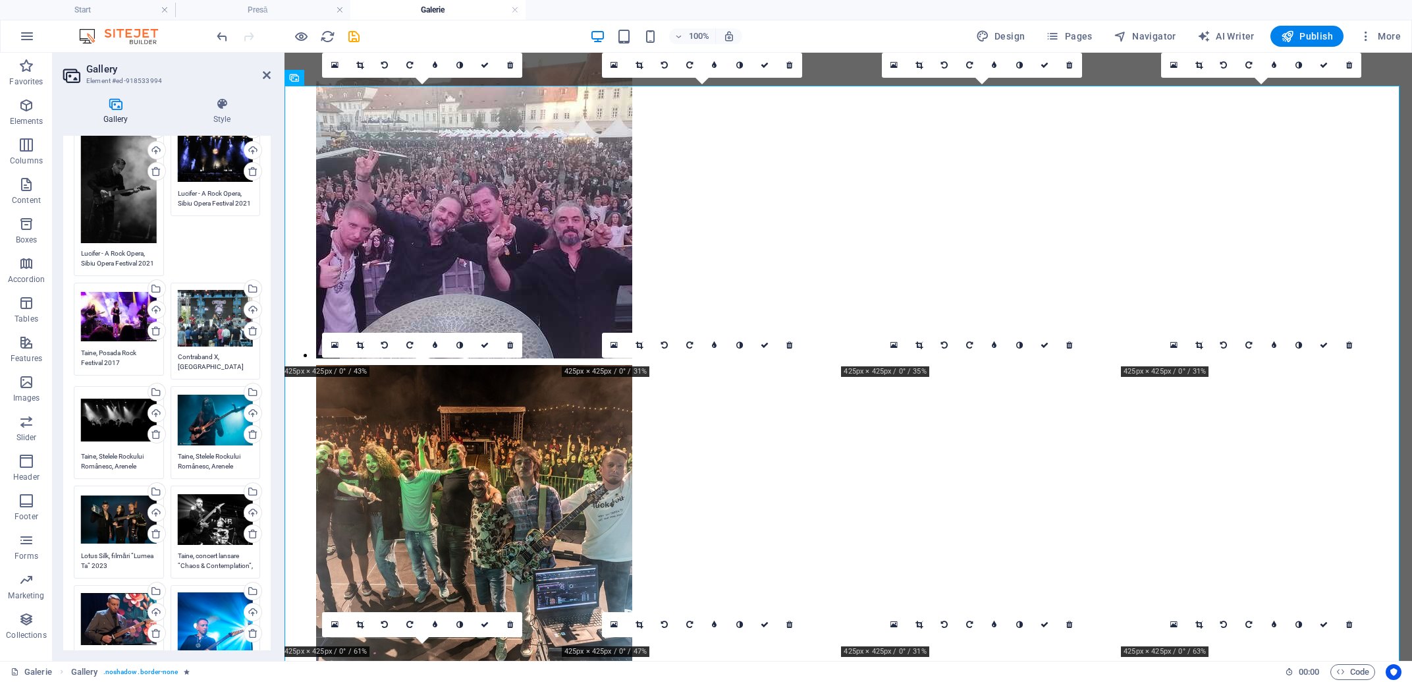
scroll to position [3107, 0]
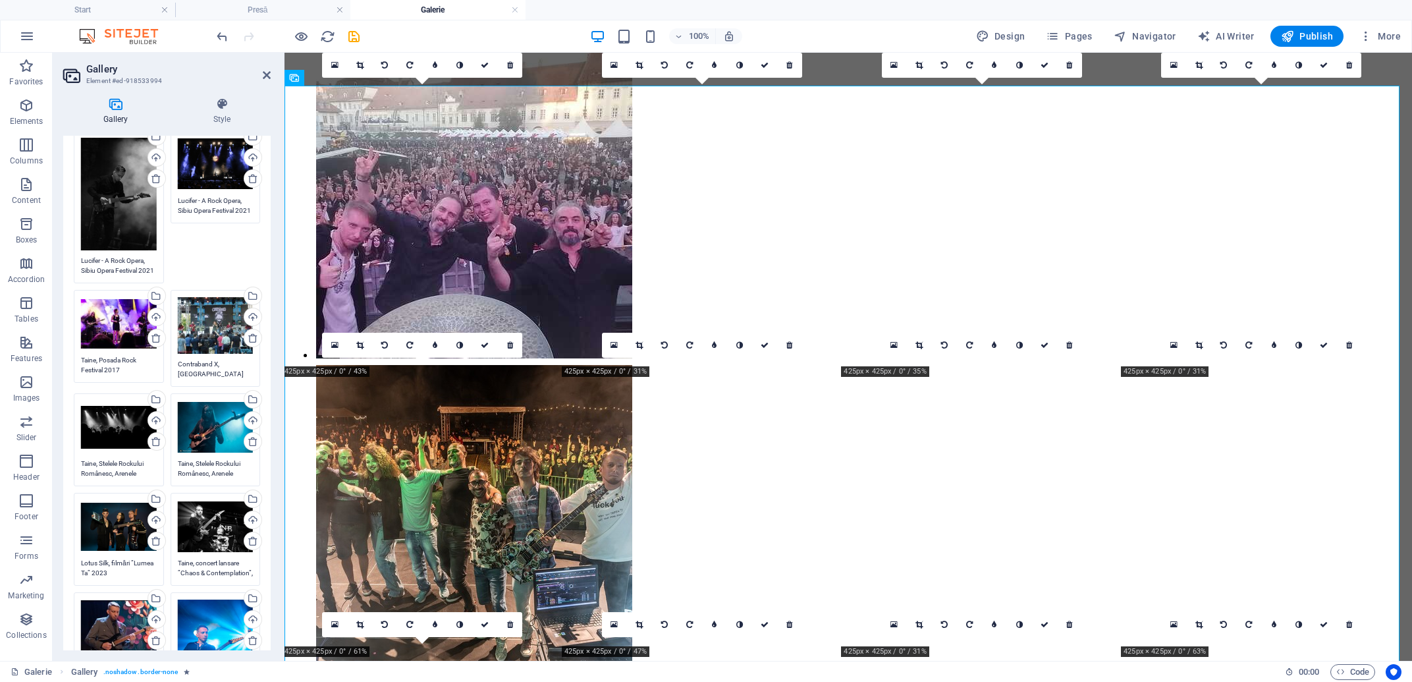
drag, startPoint x: 261, startPoint y: 200, endPoint x: 20, endPoint y: 416, distance: 323.8
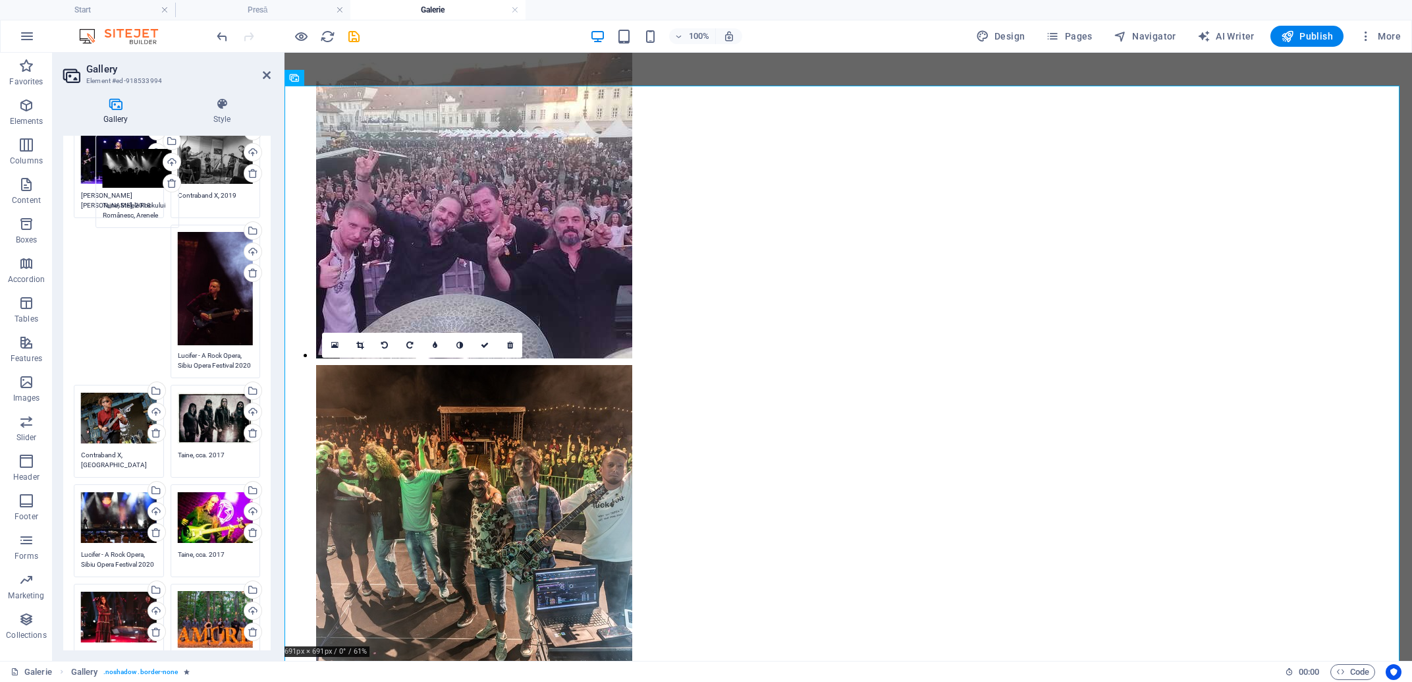
scroll to position [472, 0]
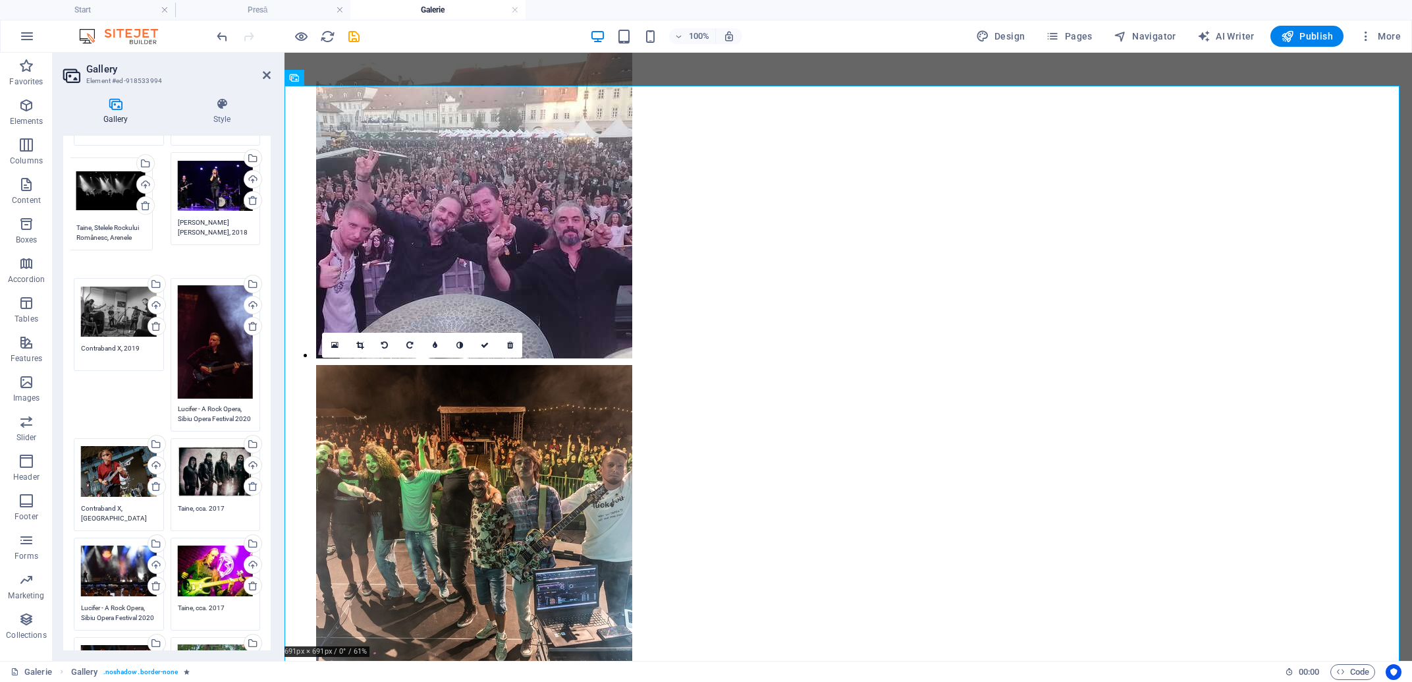
drag, startPoint x: 117, startPoint y: 353, endPoint x: 1115, endPoint y: 55, distance: 1041.5
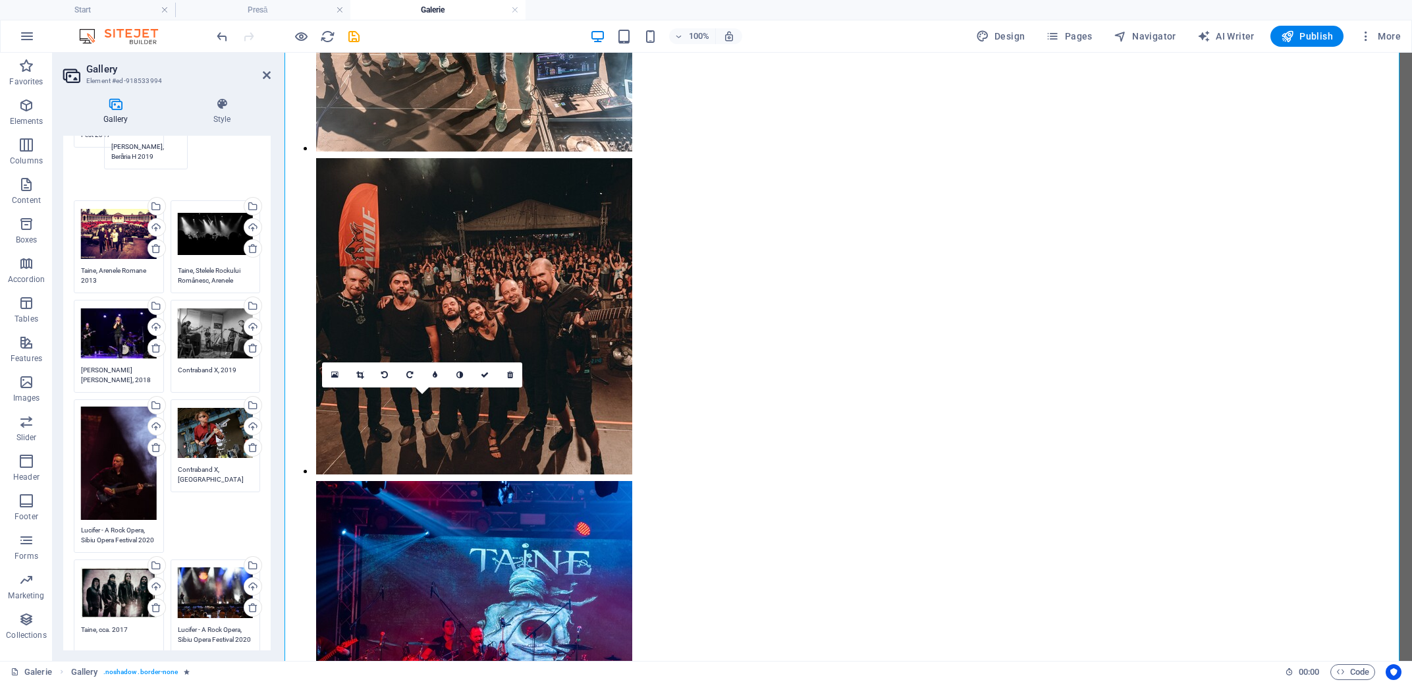
scroll to position [430, 0]
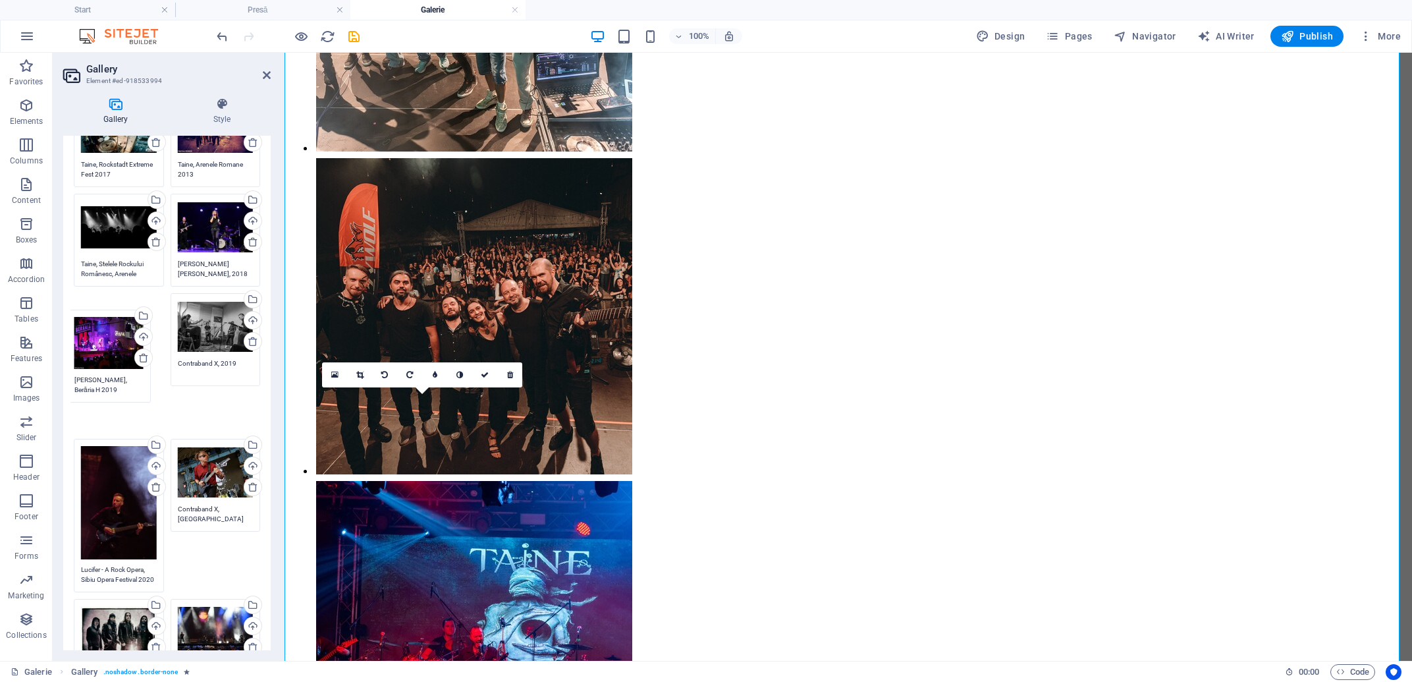
drag, startPoint x: 200, startPoint y: 503, endPoint x: 103, endPoint y: 343, distance: 187.1
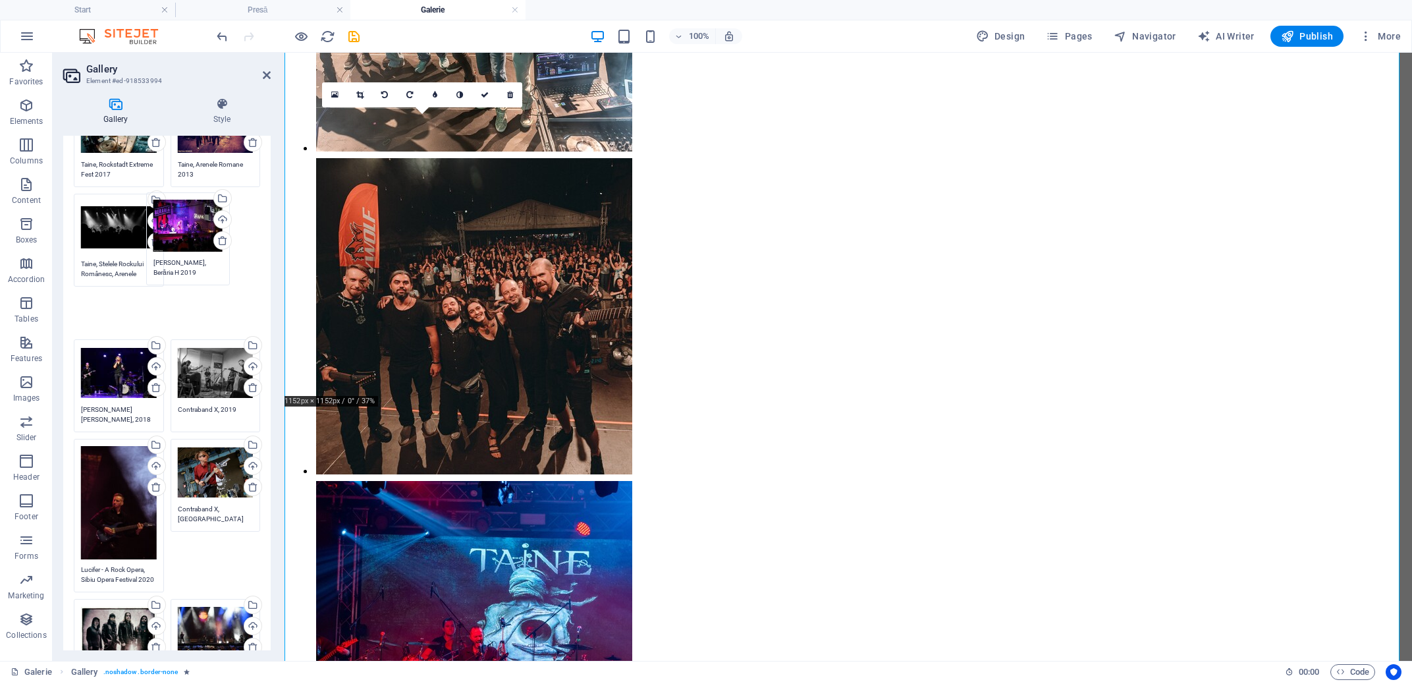
drag, startPoint x: 109, startPoint y: 329, endPoint x: 189, endPoint y: 237, distance: 122.3
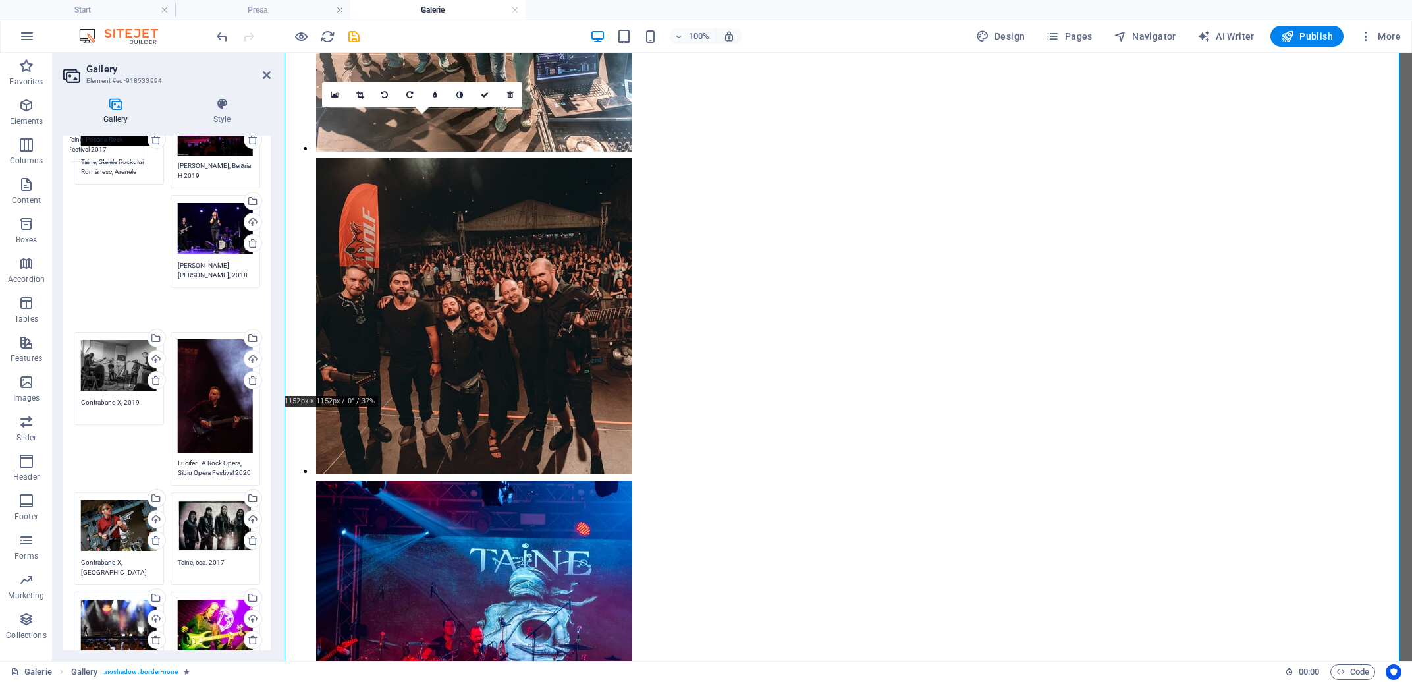
scroll to position [493, 0]
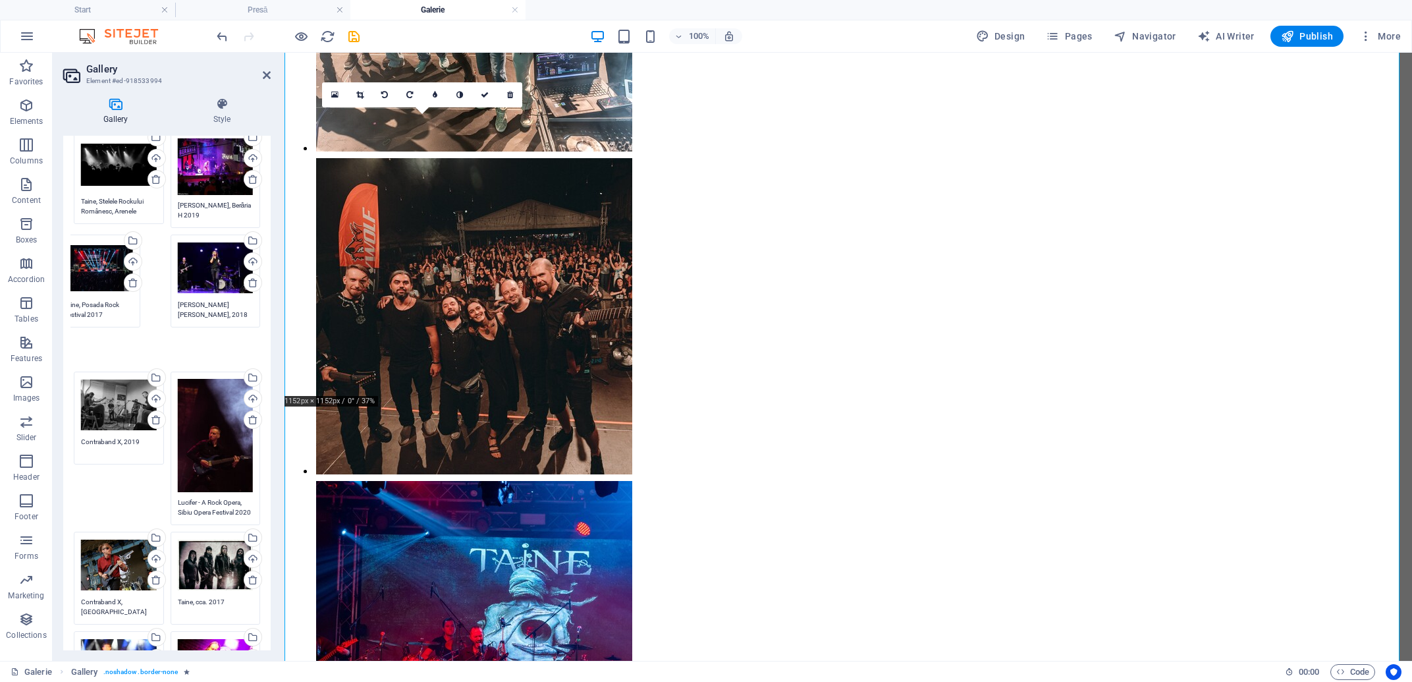
drag, startPoint x: 109, startPoint y: 392, endPoint x: 175, endPoint y: 298, distance: 114.0
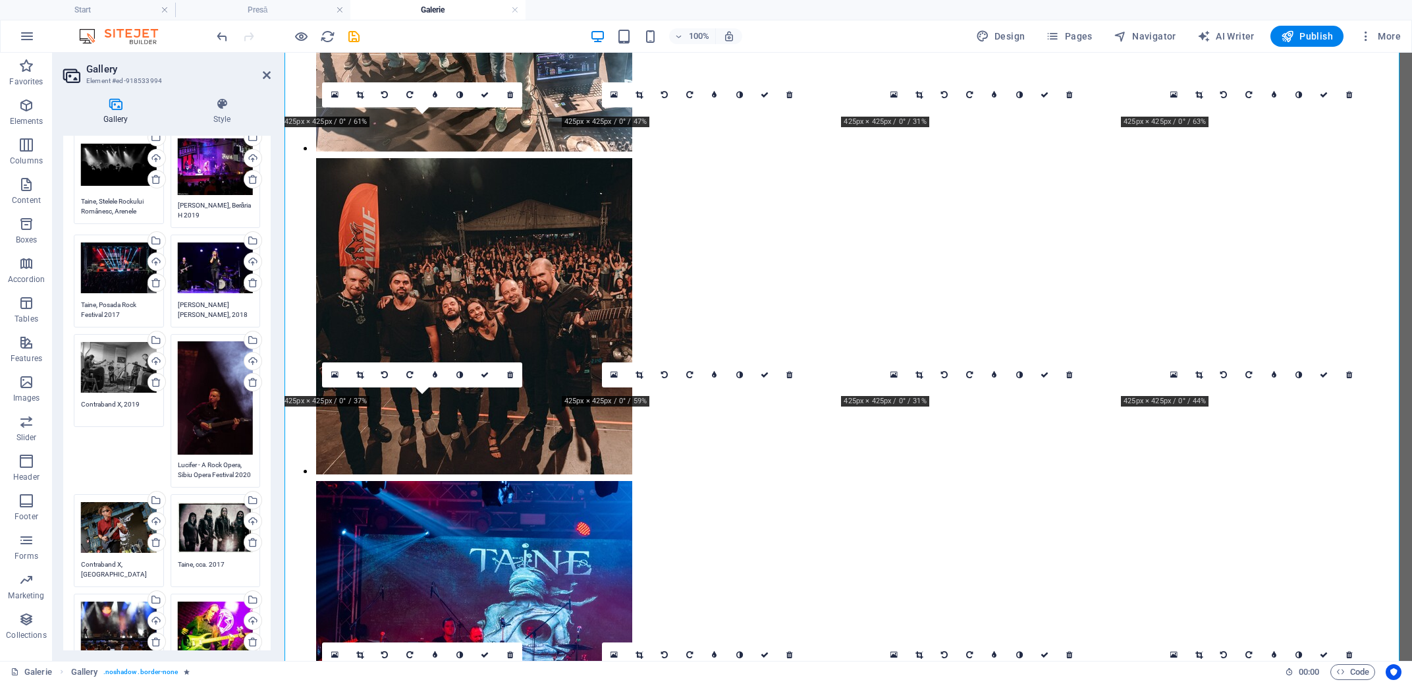
scroll to position [554, 0]
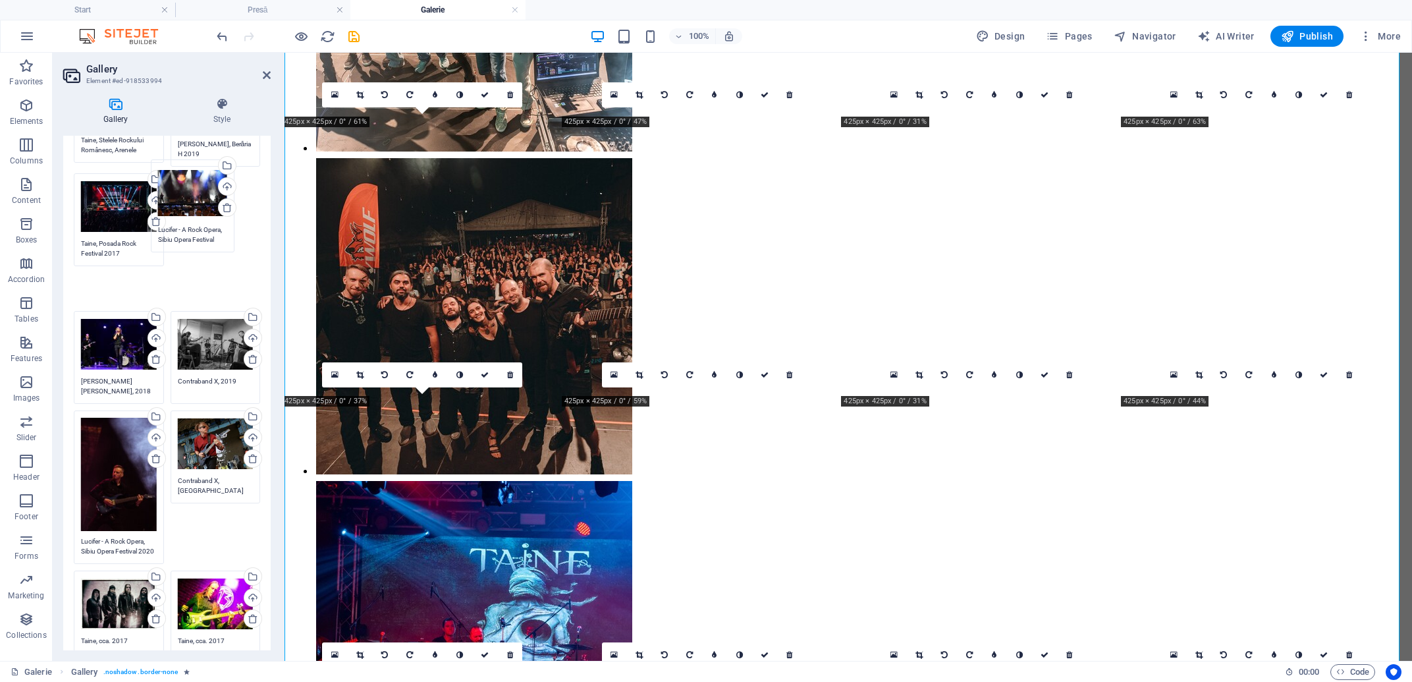
drag, startPoint x: 111, startPoint y: 564, endPoint x: 188, endPoint y: 206, distance: 365.9
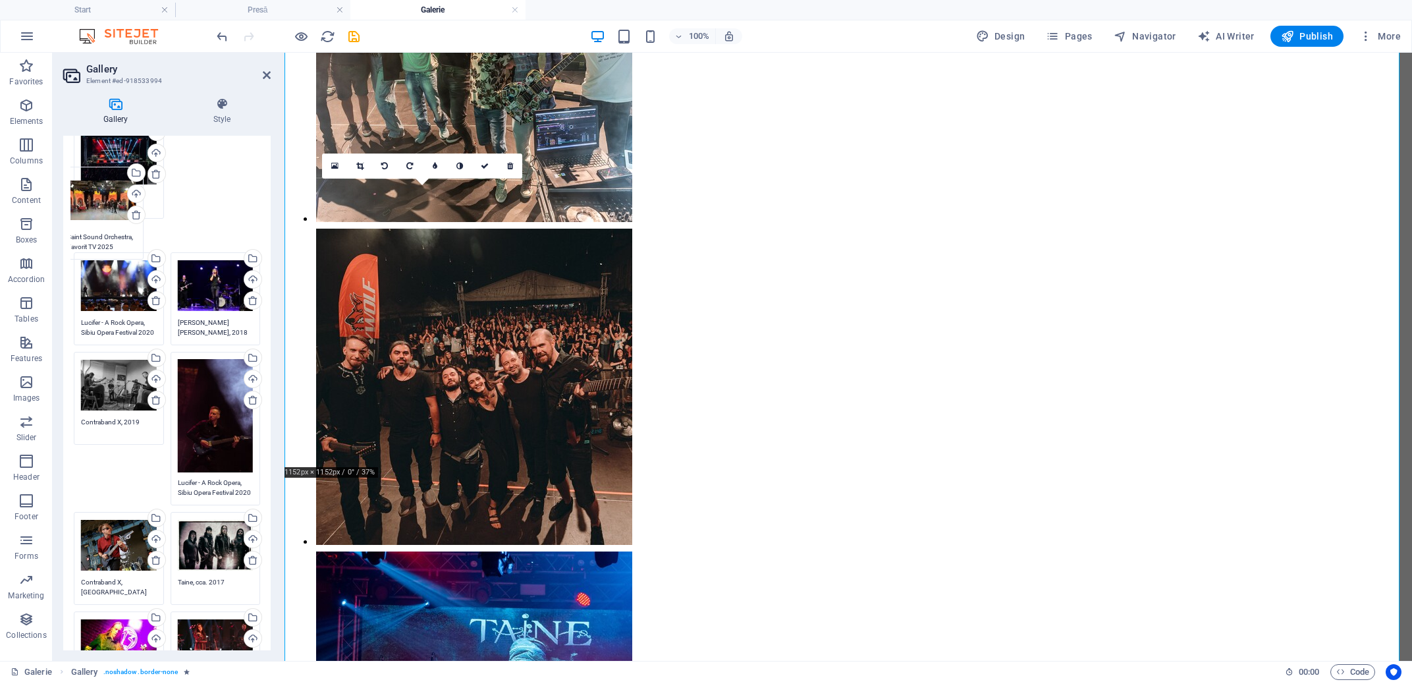
scroll to position [588, 0]
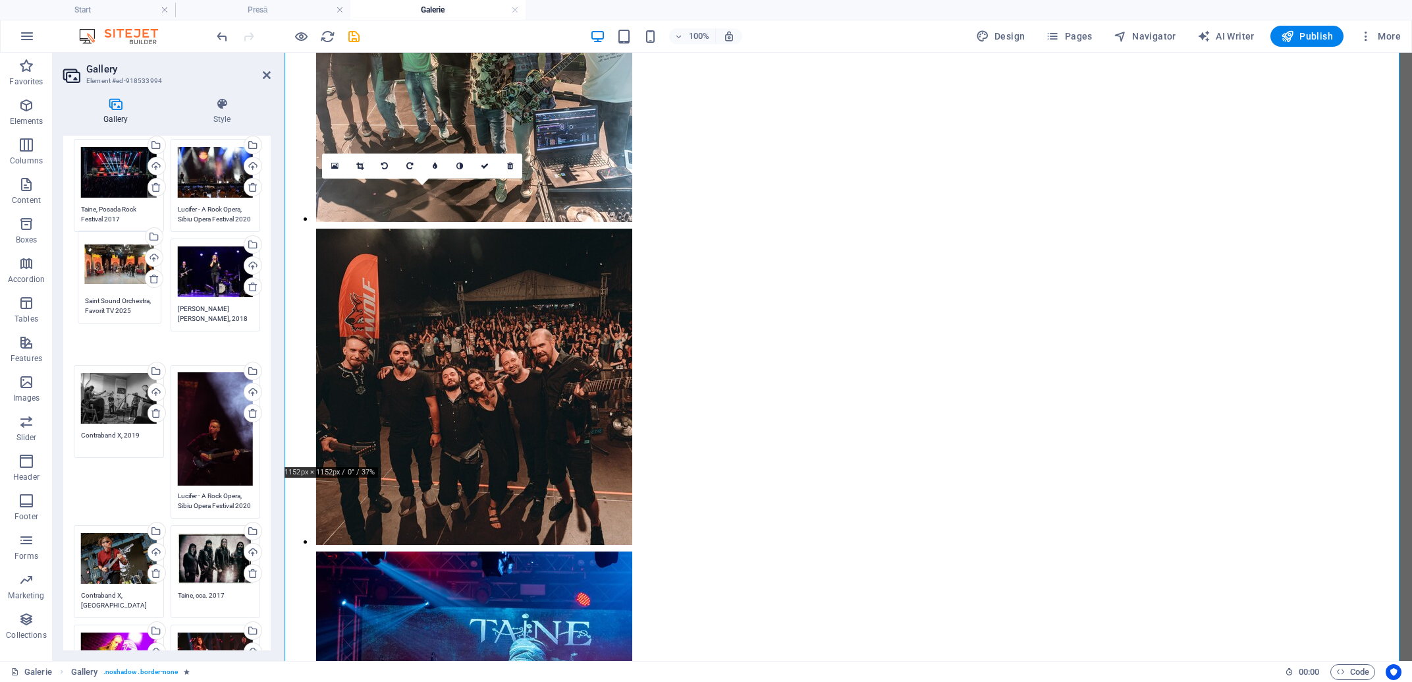
drag, startPoint x: 202, startPoint y: 341, endPoint x: 116, endPoint y: 267, distance: 113.1
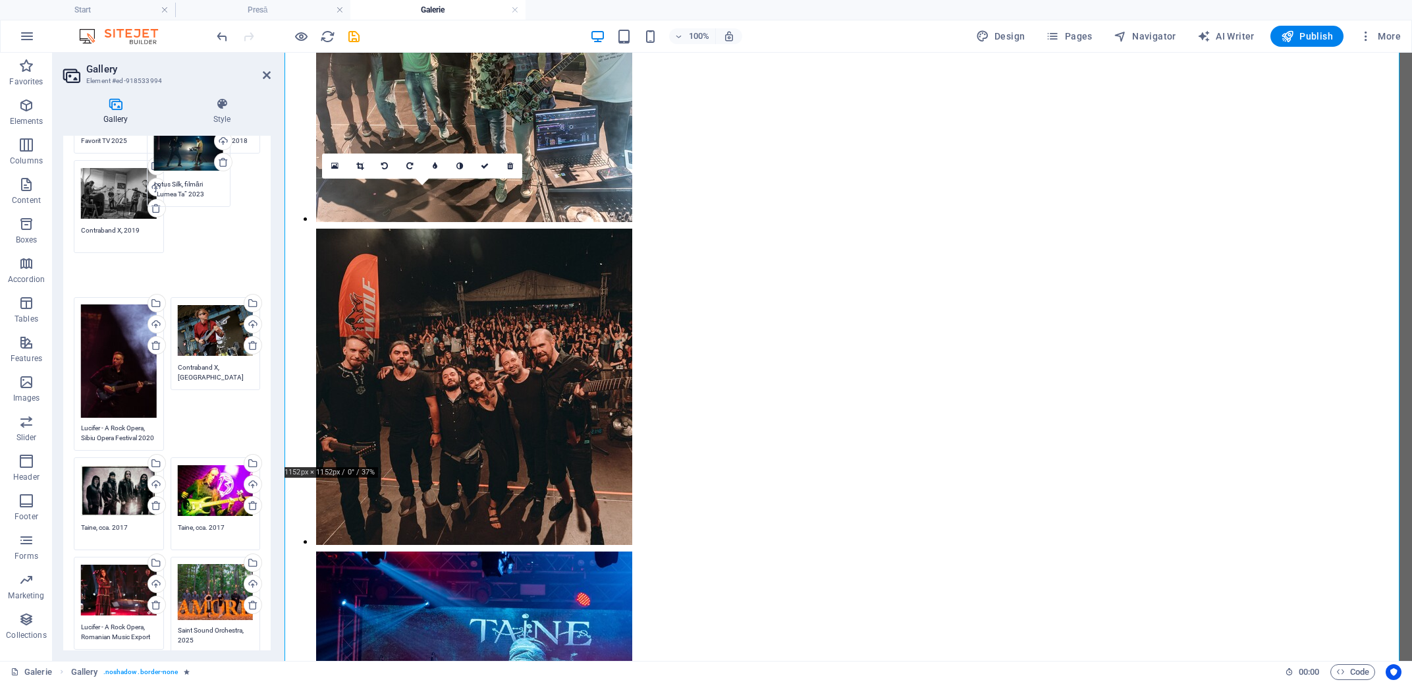
scroll to position [727, 0]
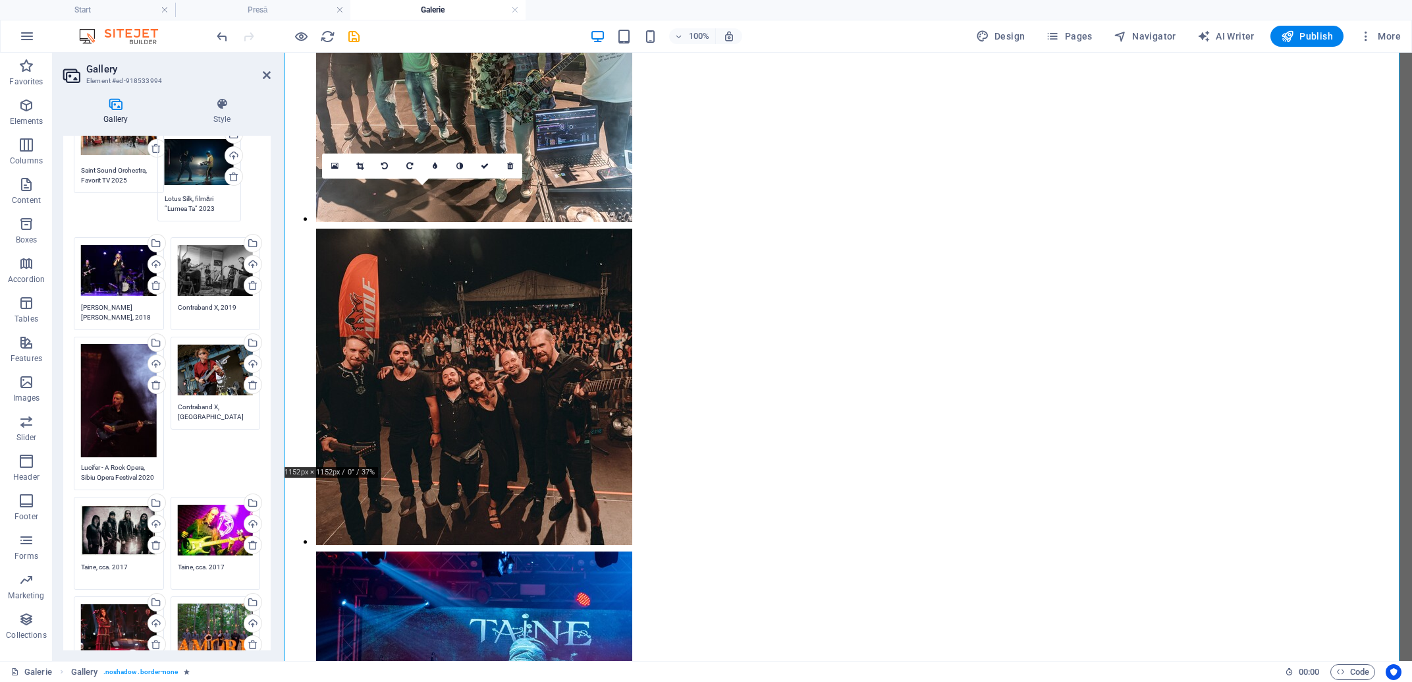
drag, startPoint x: 101, startPoint y: 361, endPoint x: 192, endPoint y: 169, distance: 212.8
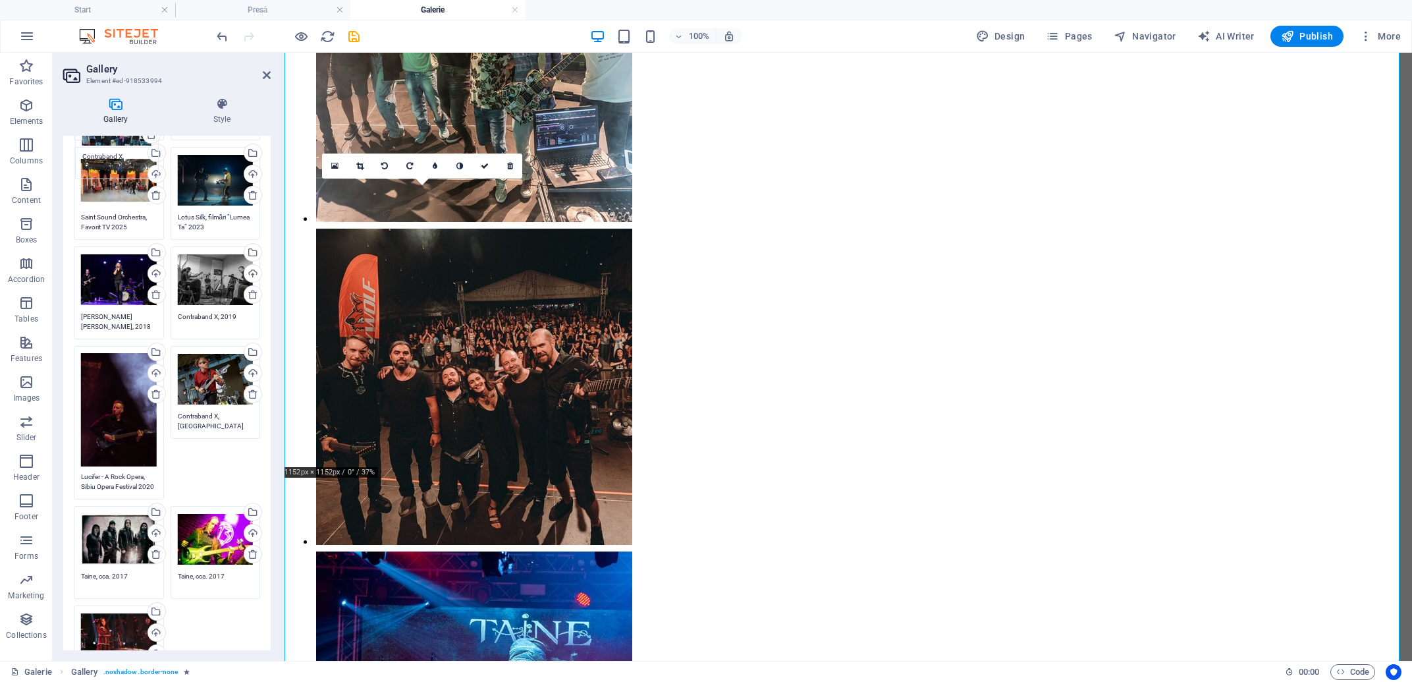
scroll to position [614, 0]
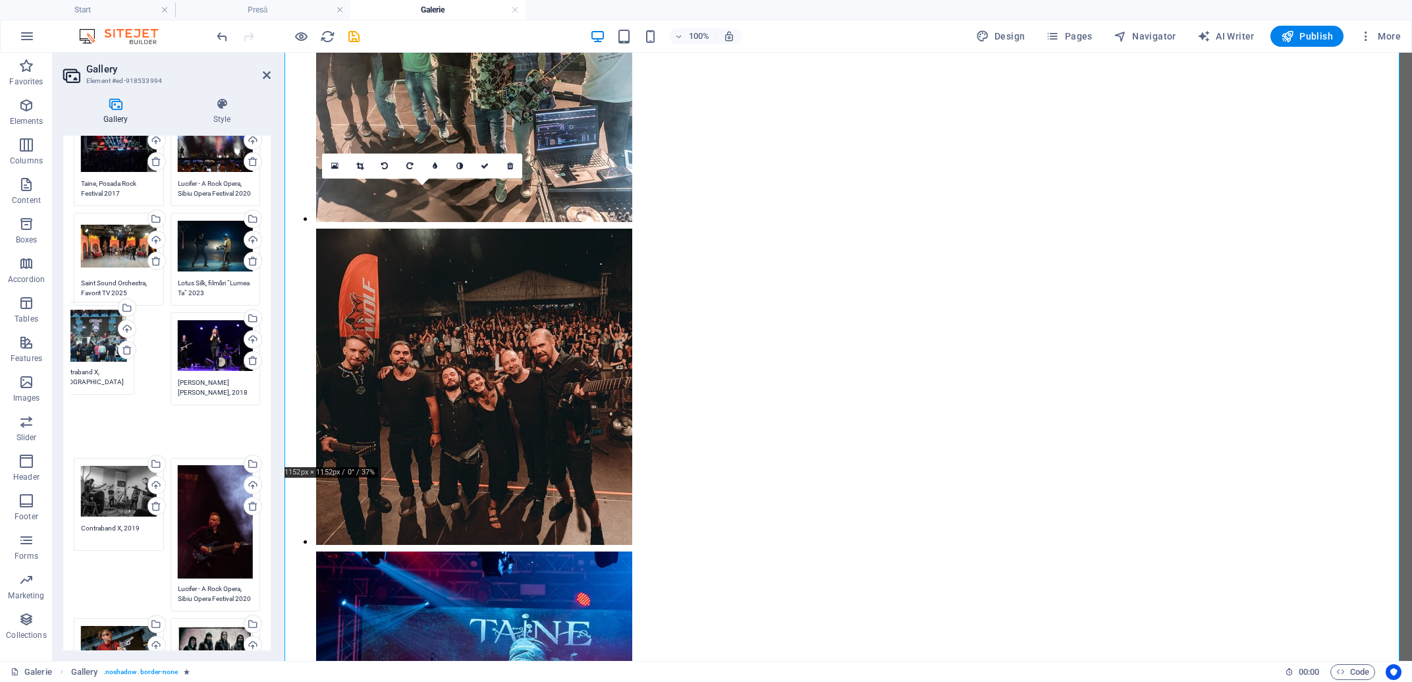
drag, startPoint x: 95, startPoint y: 343, endPoint x: 72, endPoint y: 354, distance: 25.9
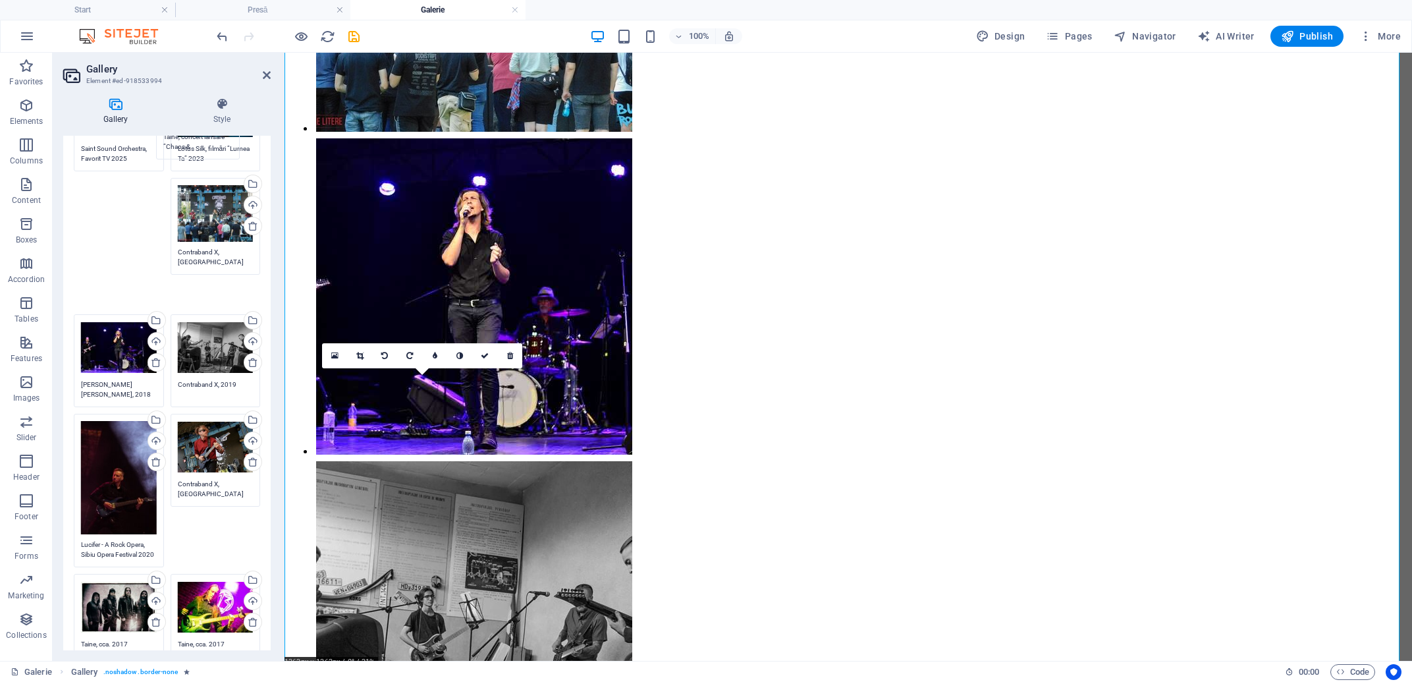
scroll to position [709, 0]
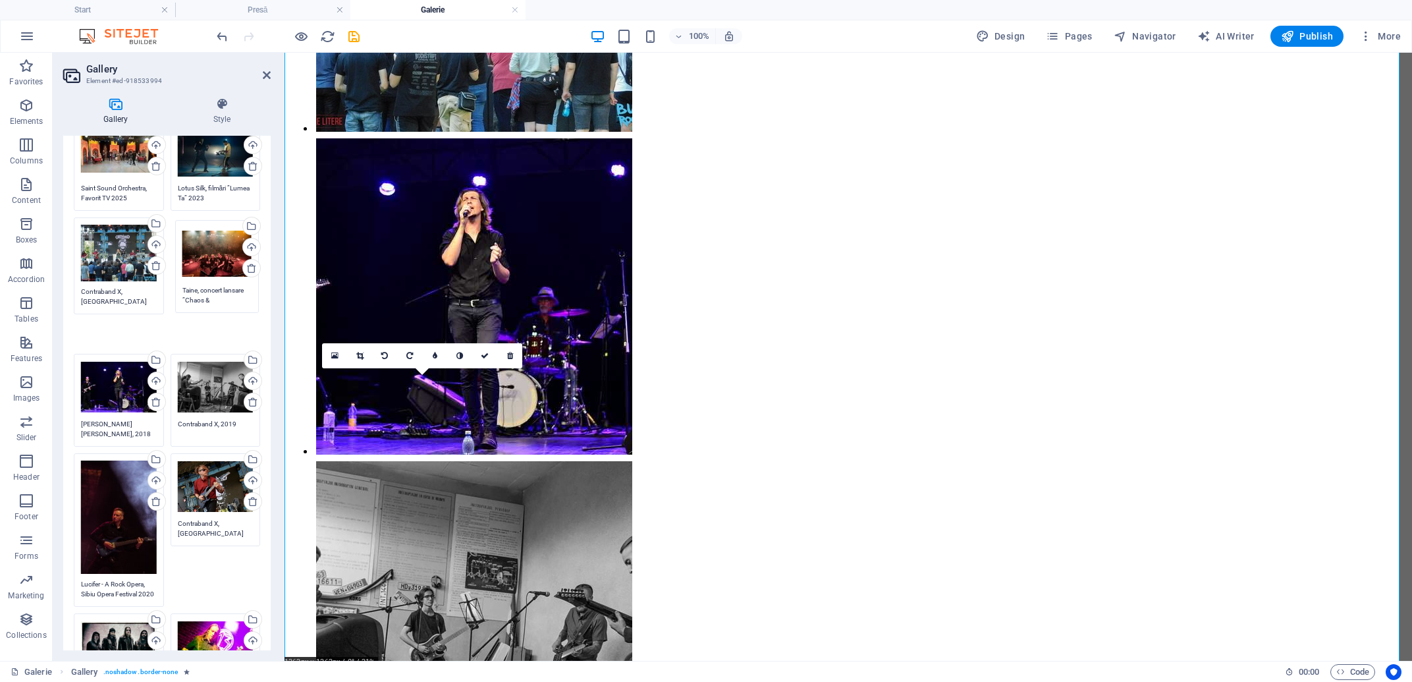
drag, startPoint x: 109, startPoint y: 345, endPoint x: 204, endPoint y: 261, distance: 127.0
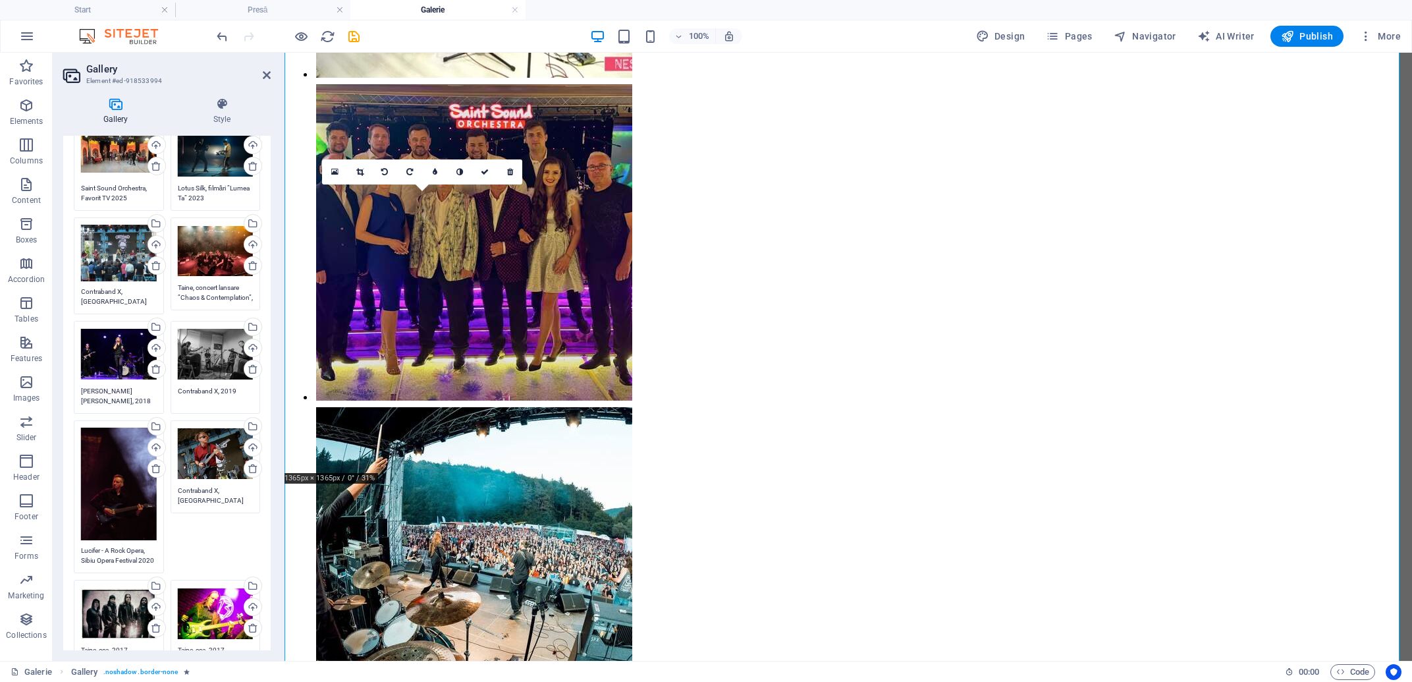
scroll to position [0, 0]
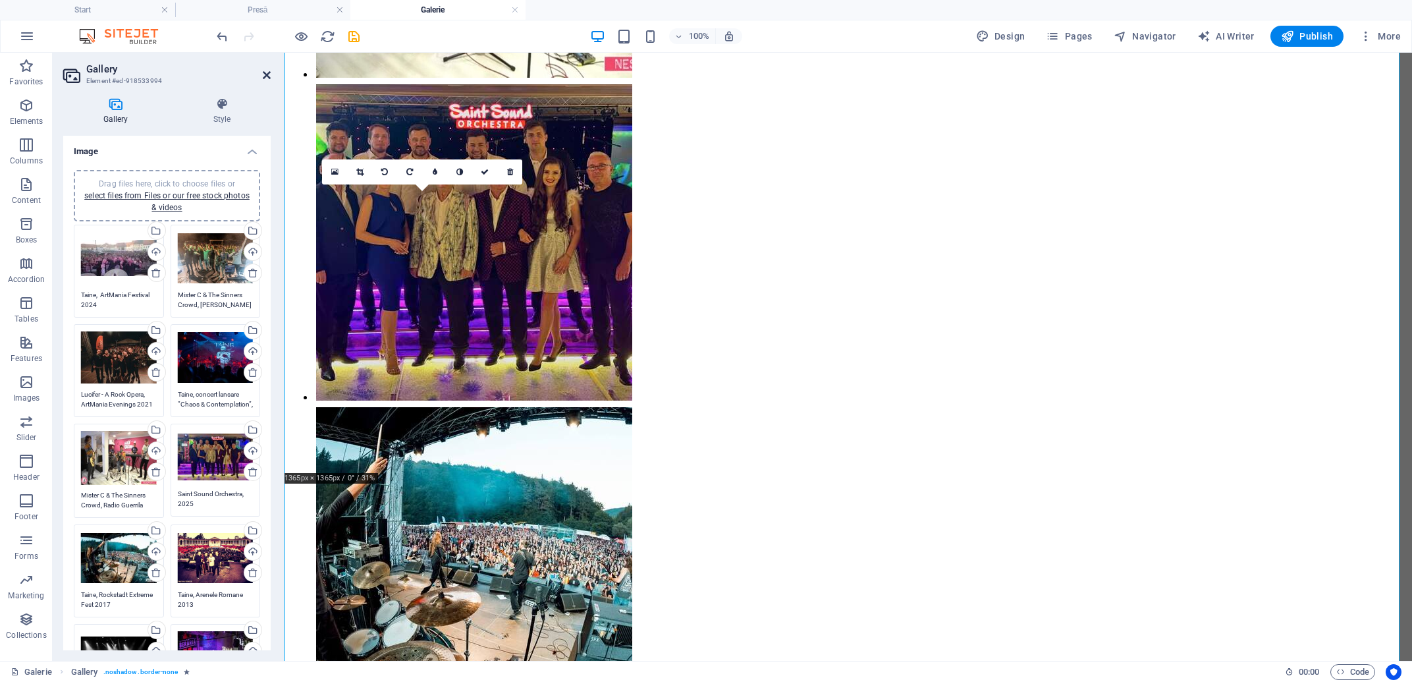
click at [266, 75] on icon at bounding box center [267, 75] width 8 height 11
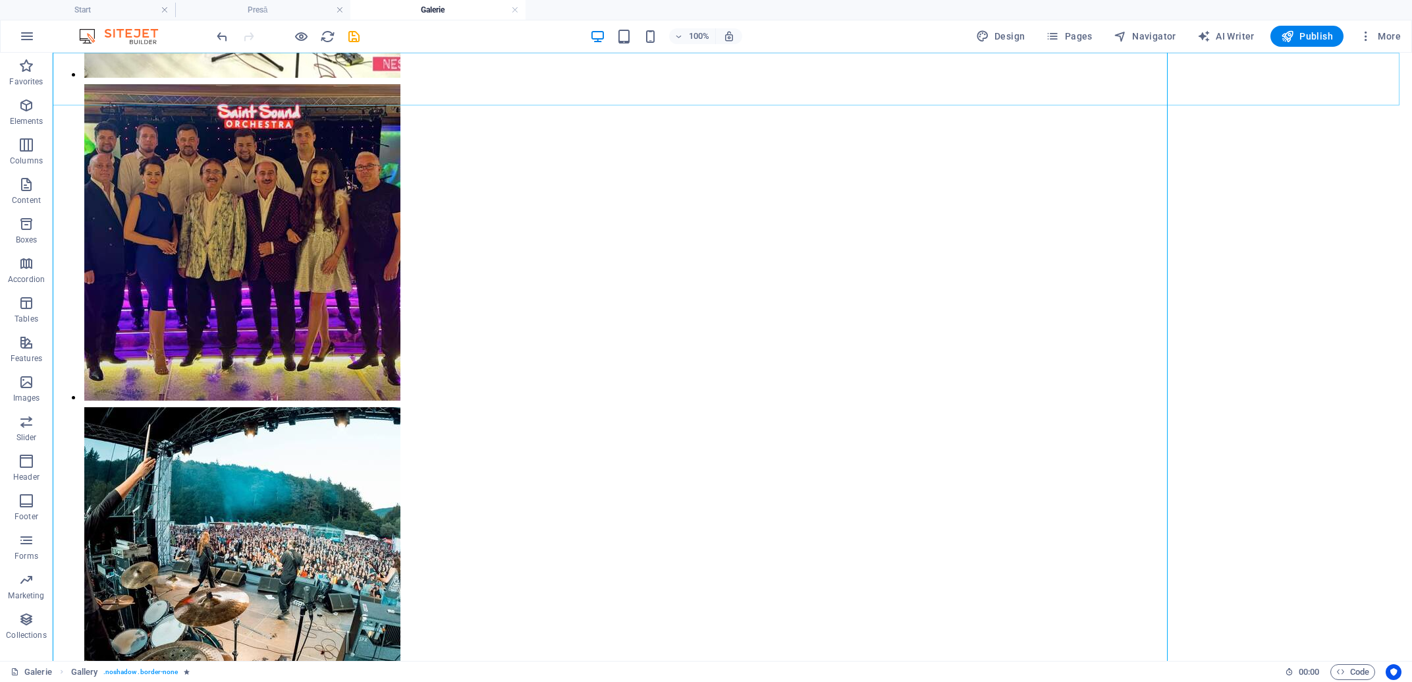
scroll to position [2073, 0]
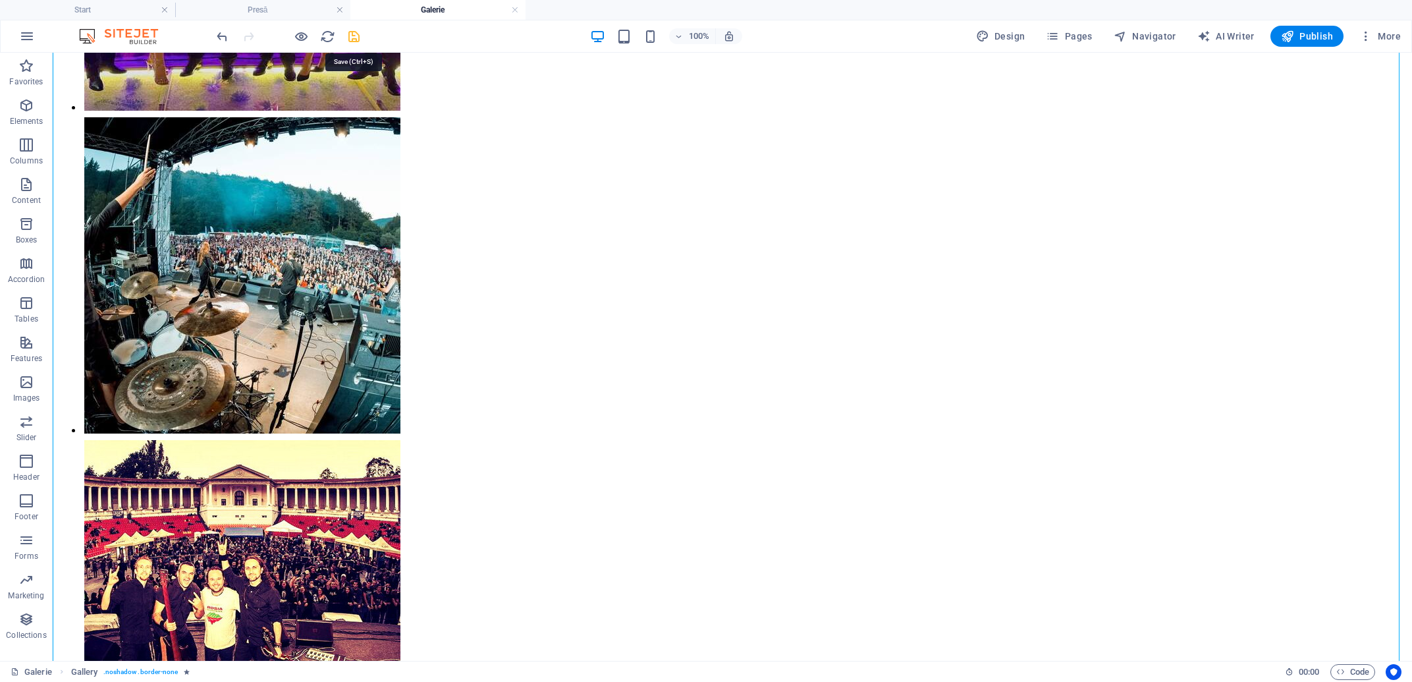
click at [353, 40] on icon "save" at bounding box center [354, 36] width 15 height 15
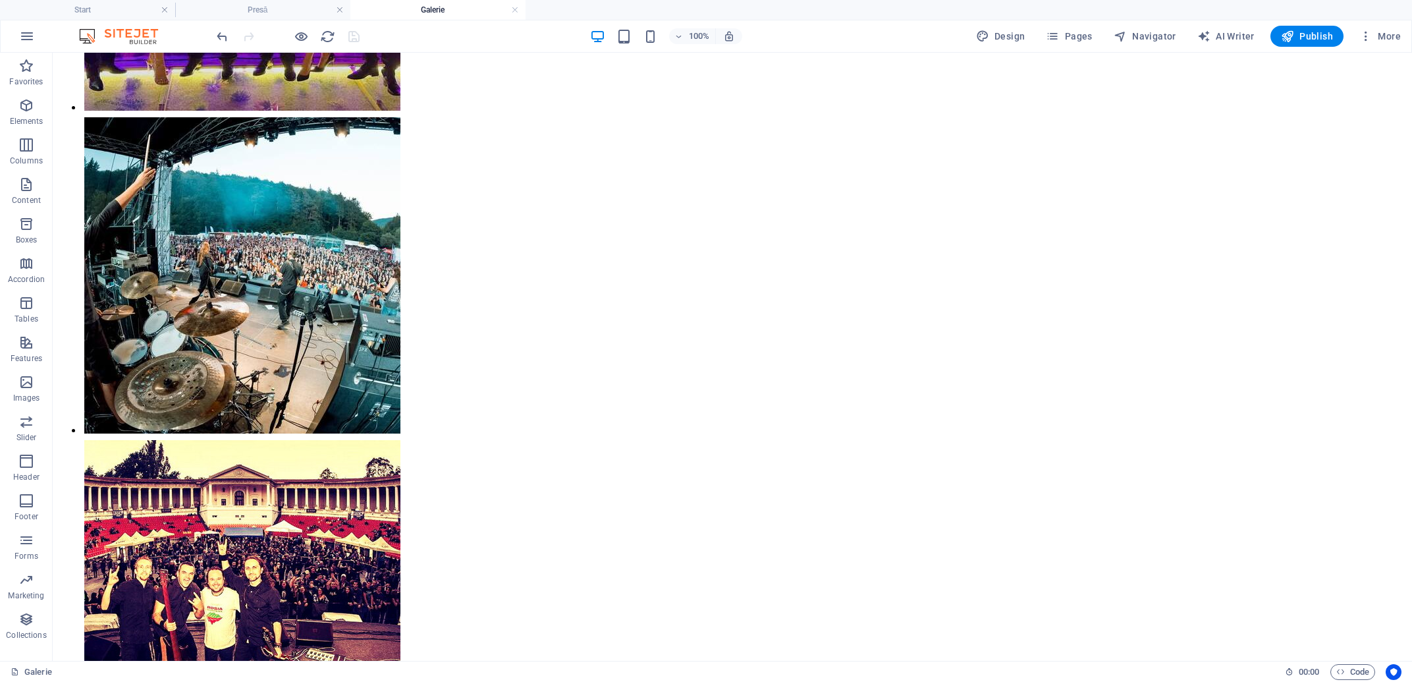
scroll to position [1679, 0]
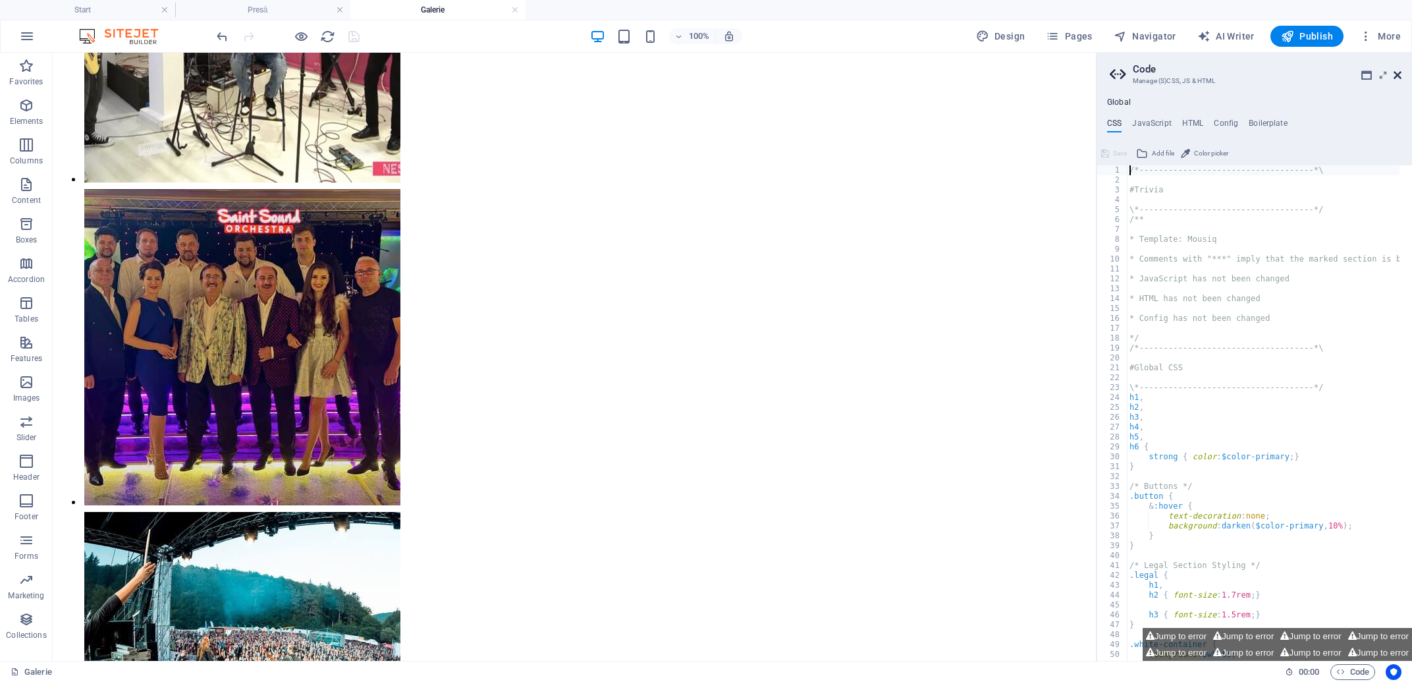
click at [1398, 75] on icon at bounding box center [1398, 75] width 8 height 11
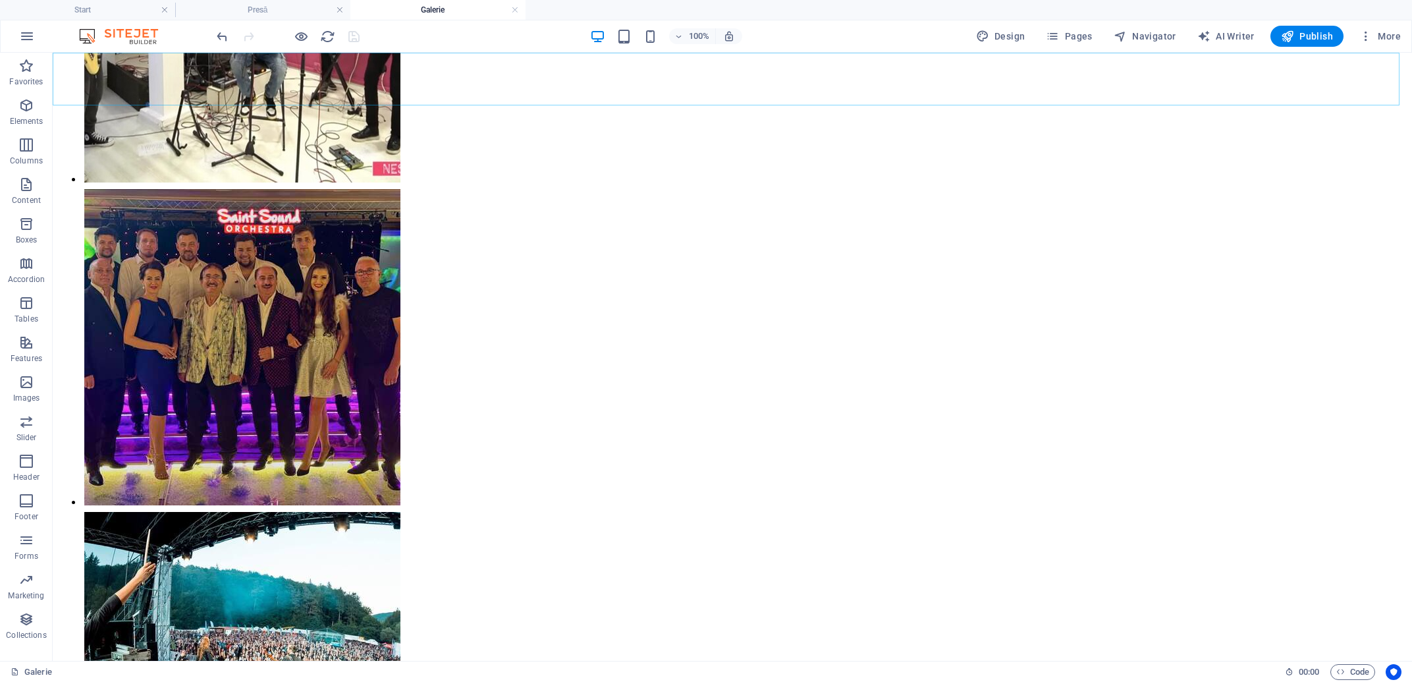
scroll to position [2073, 0]
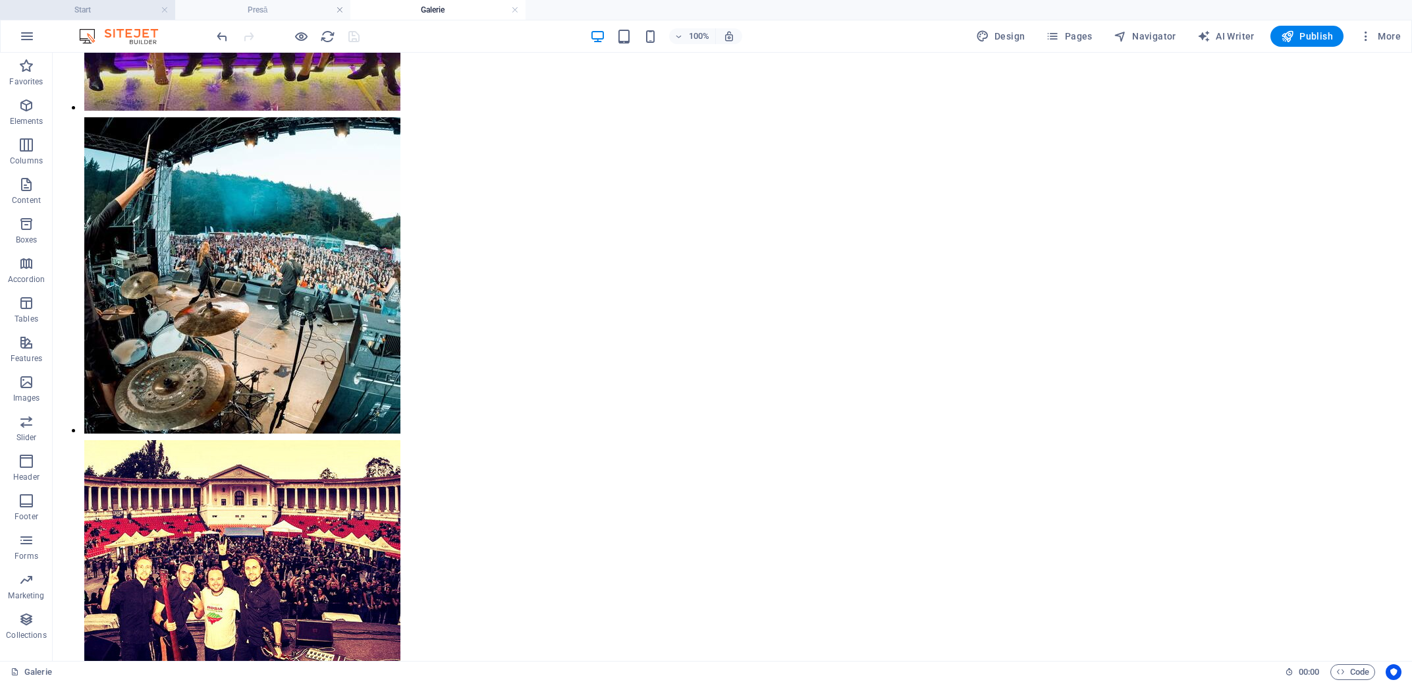
click at [107, 8] on h4 "Start" at bounding box center [87, 10] width 175 height 14
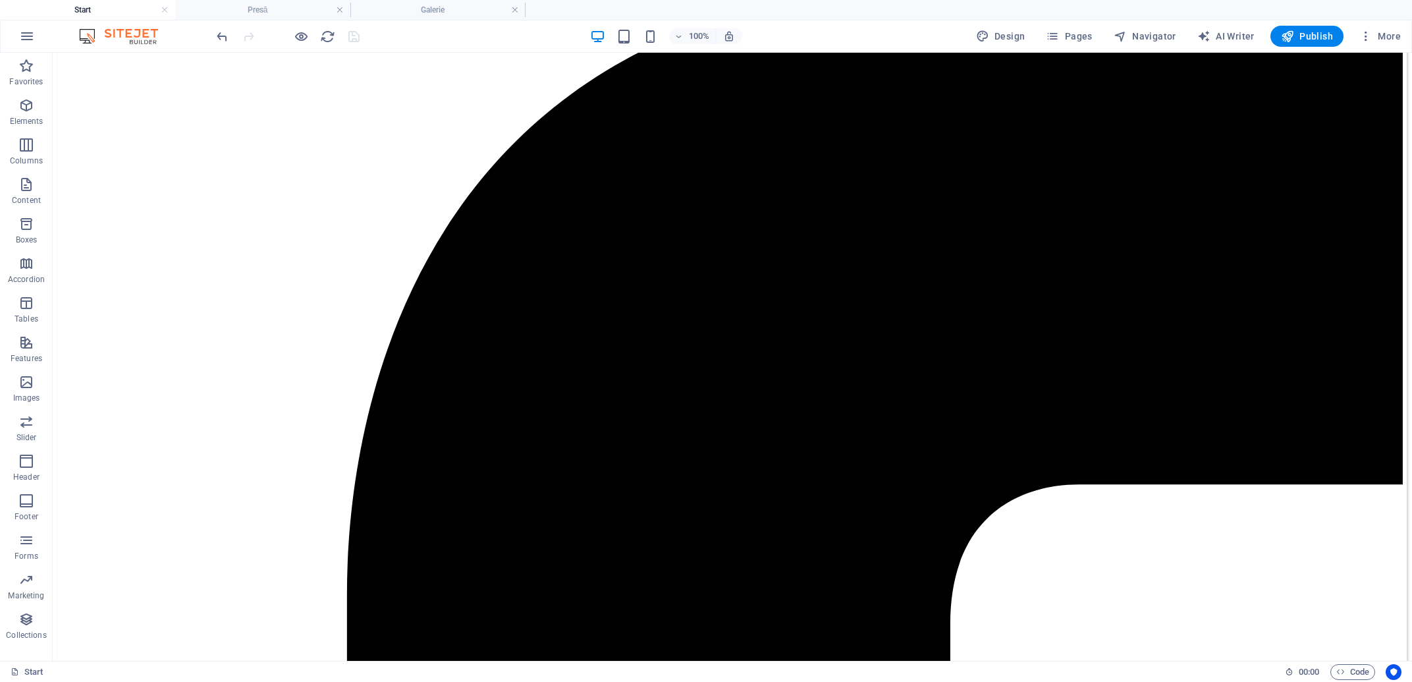
scroll to position [1551, 0]
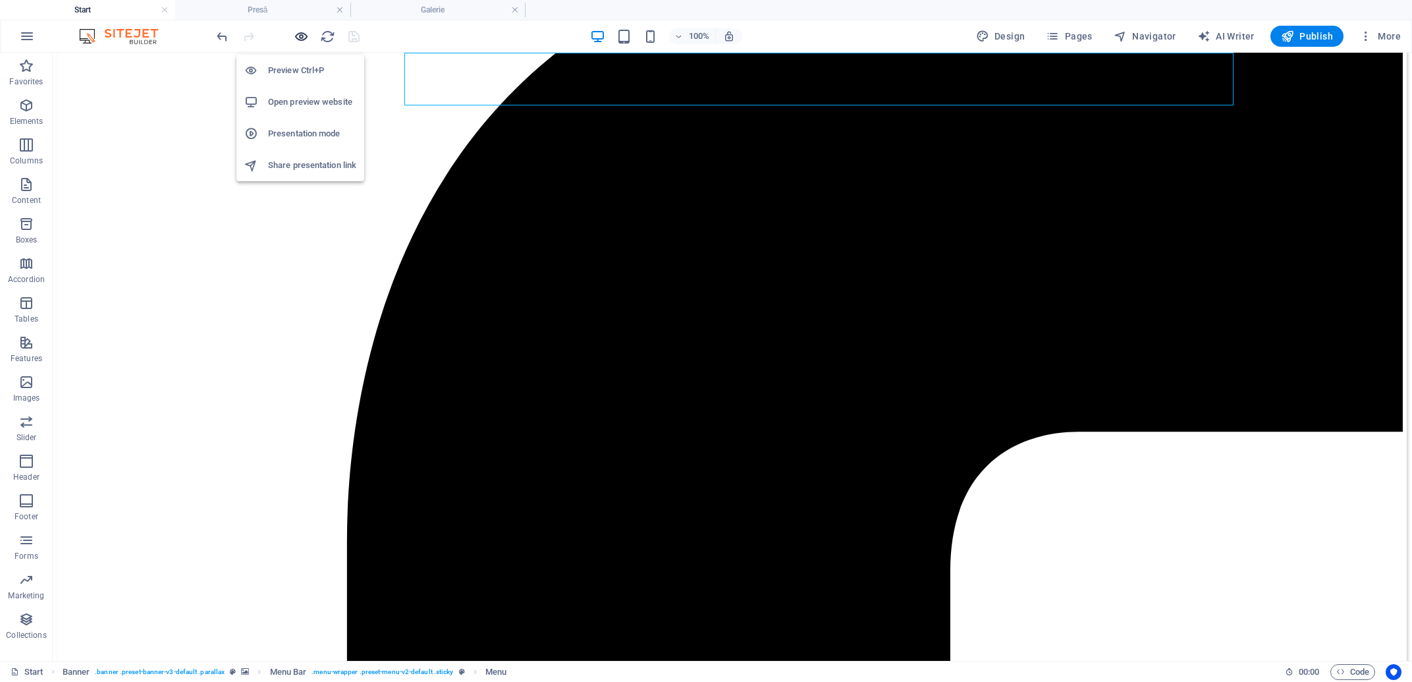
click at [298, 36] on icon "button" at bounding box center [301, 36] width 15 height 15
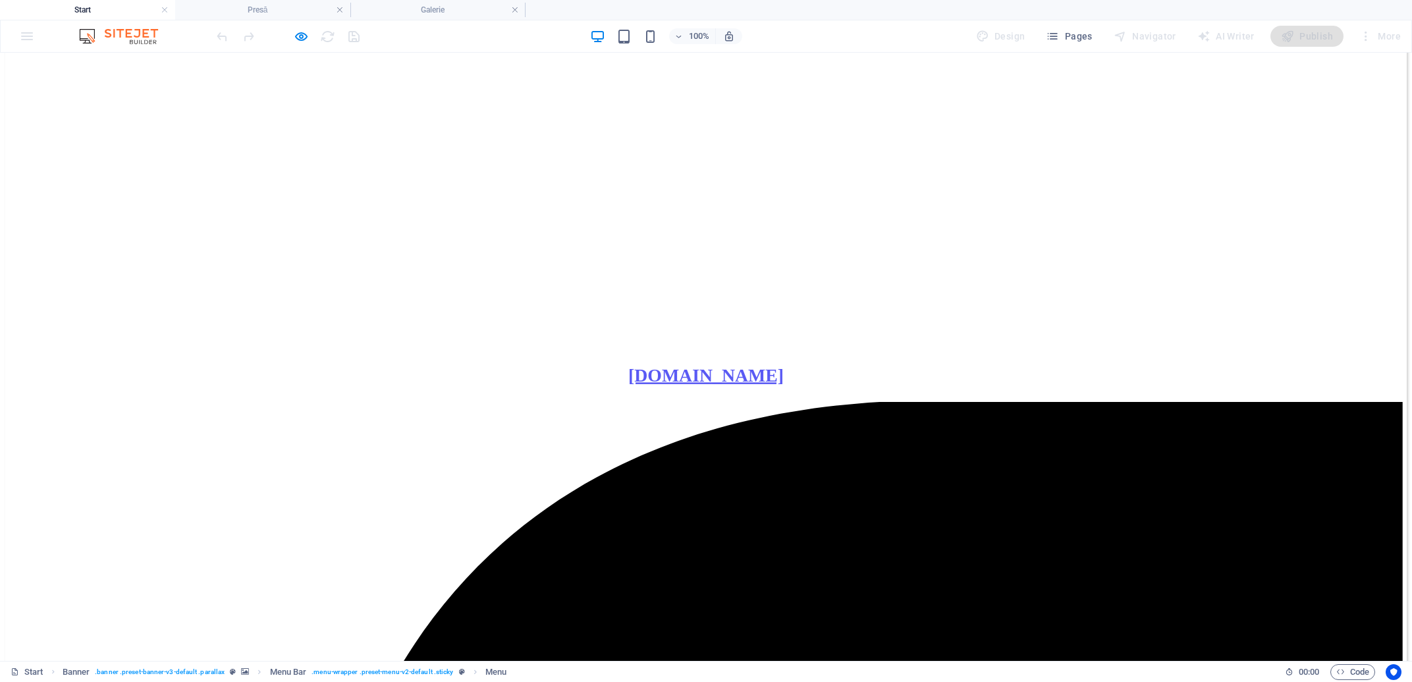
scroll to position [957, 0]
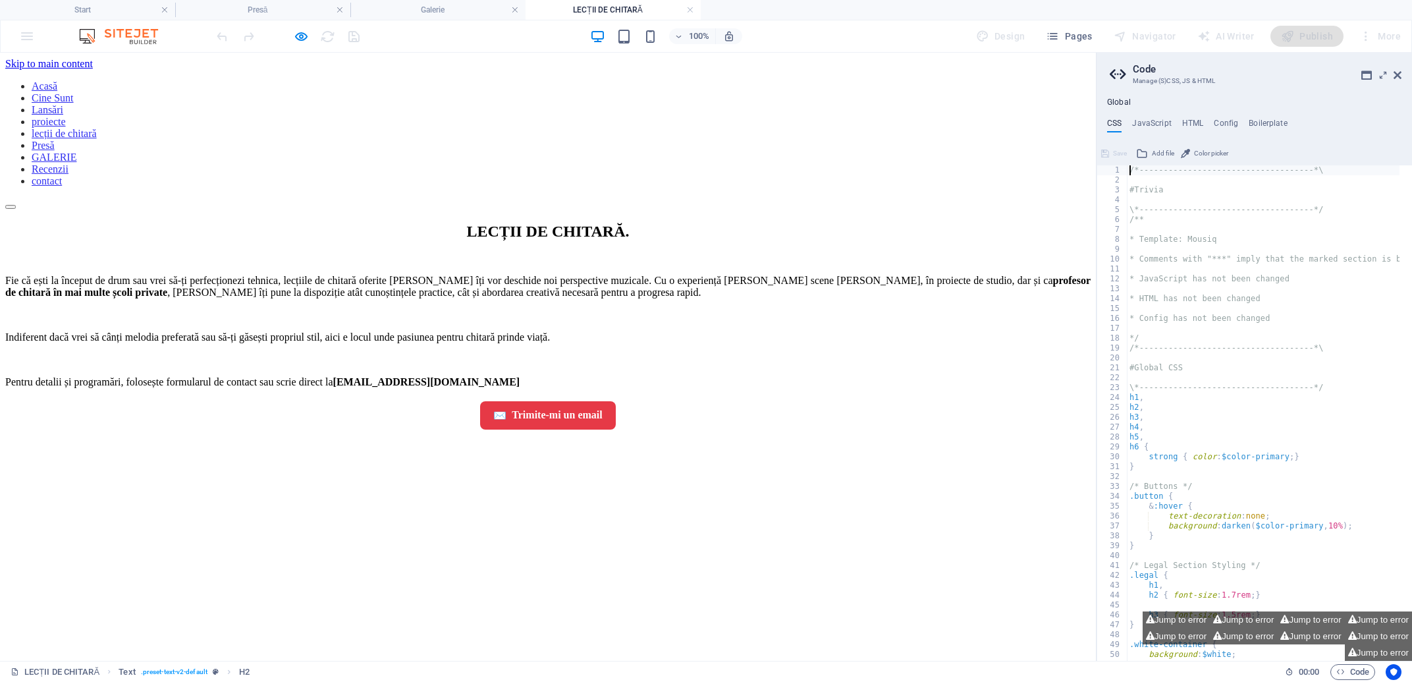
scroll to position [0, 0]
click at [759, 81] on nav "Acasă Cine Sunt Lansări proiecte lecții de chitară Presă GALERIE Recenzii conta…" at bounding box center [548, 133] width 1086 height 107
click at [516, 82] on nav "Acasă Cine Sunt Lansări proiecte lecții de chitară Presă GALERIE Recenzii conta…" at bounding box center [548, 133] width 1086 height 107
click at [466, 11] on h4 "Galerie" at bounding box center [437, 10] width 175 height 14
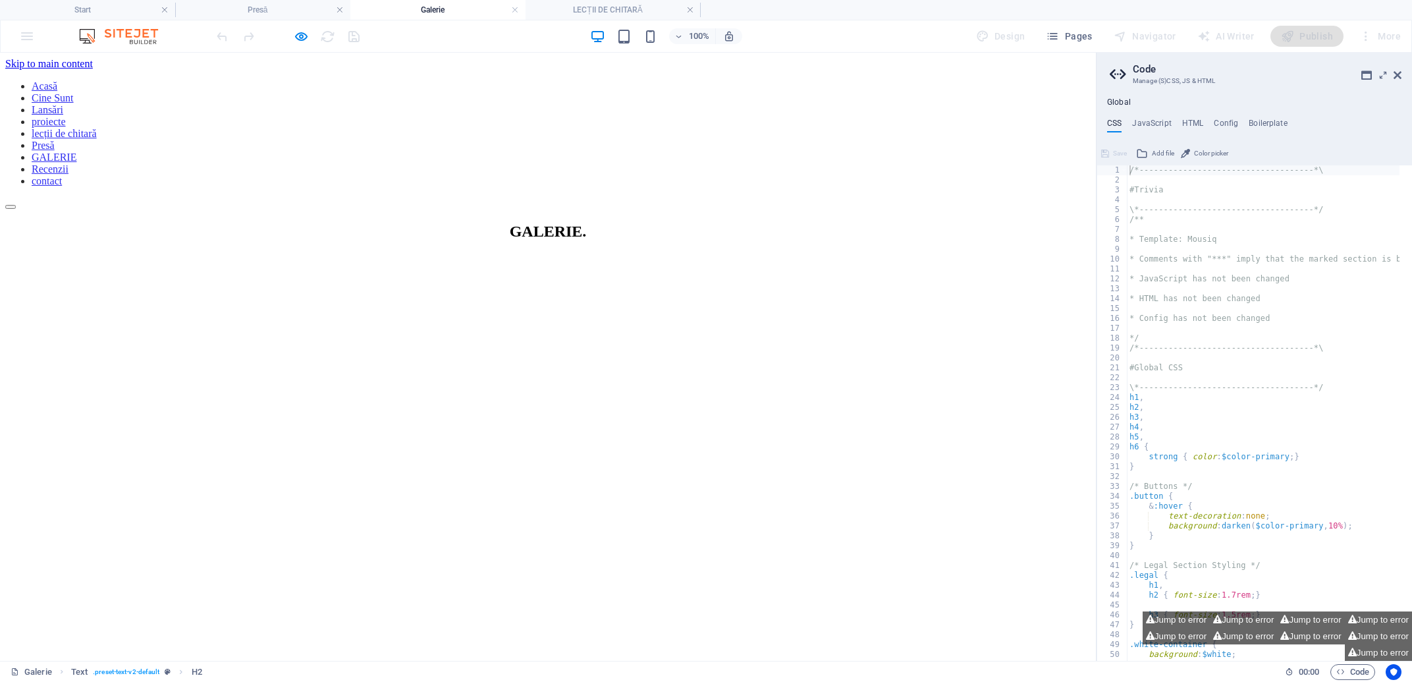
click at [66, 116] on link "proiecte" at bounding box center [49, 121] width 34 height 11
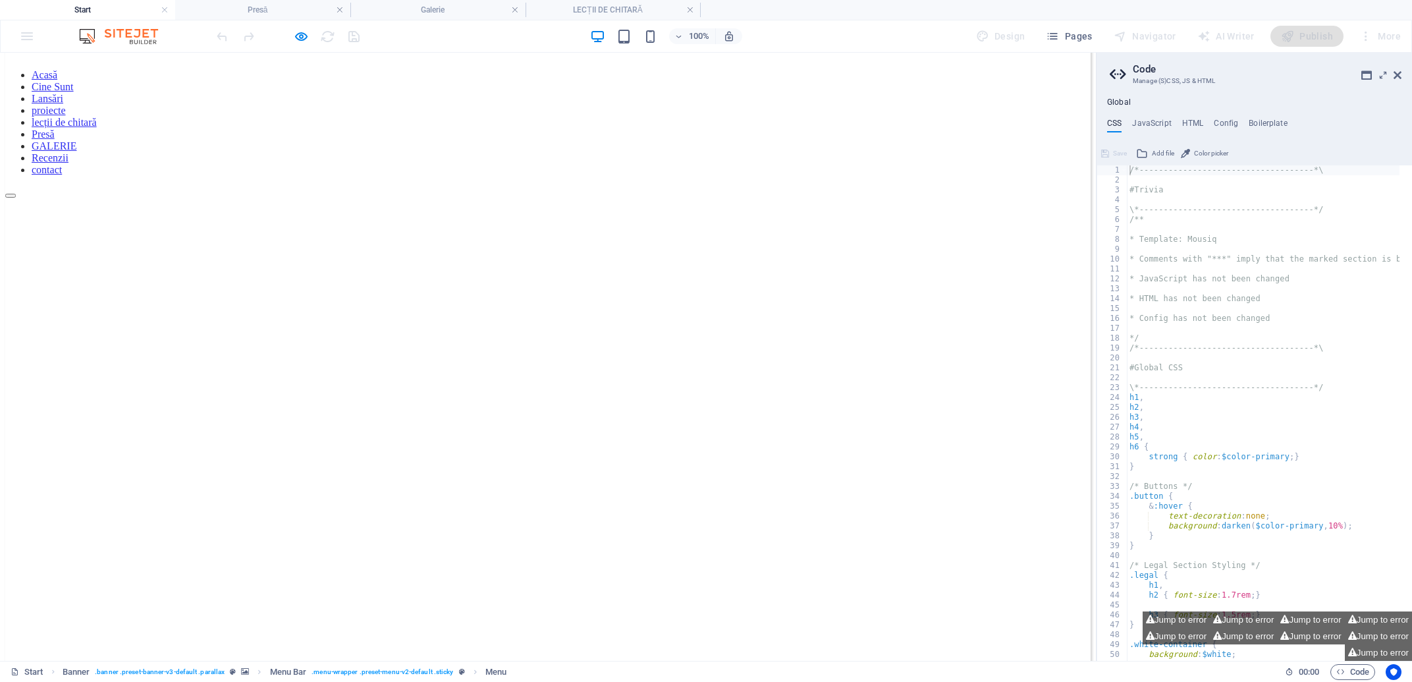
scroll to position [573, 0]
click at [97, 179] on link "lecții de chitară" at bounding box center [64, 184] width 65 height 11
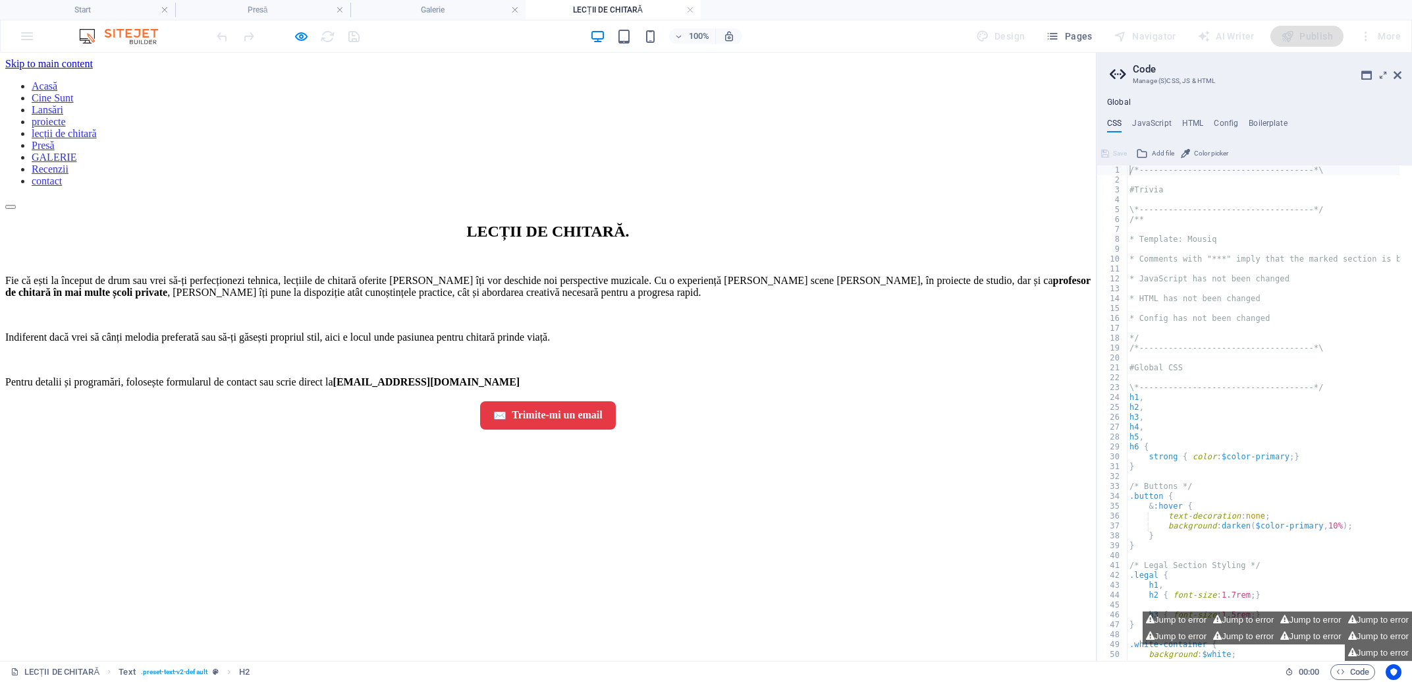
click at [744, 80] on nav "Acasă Cine Sunt Lansări proiecte lecții de chitară Presă GALERIE Recenzii conta…" at bounding box center [548, 133] width 1086 height 107
click at [755, 80] on nav "Acasă Cine Sunt Lansări proiecte lecții de chitară Presă GALERIE Recenzii conta…" at bounding box center [548, 133] width 1086 height 107
click at [486, 14] on h4 "Galerie" at bounding box center [437, 10] width 175 height 14
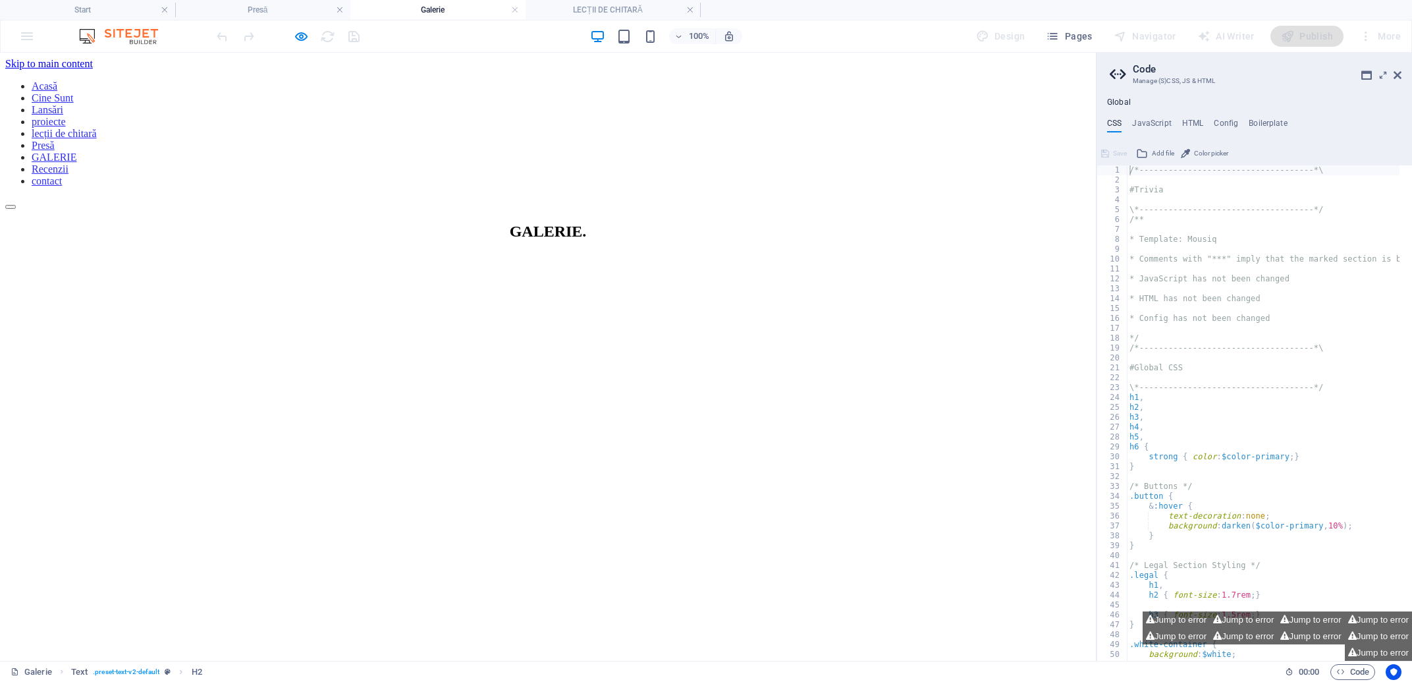
click at [66, 116] on link "proiecte" at bounding box center [49, 121] width 34 height 11
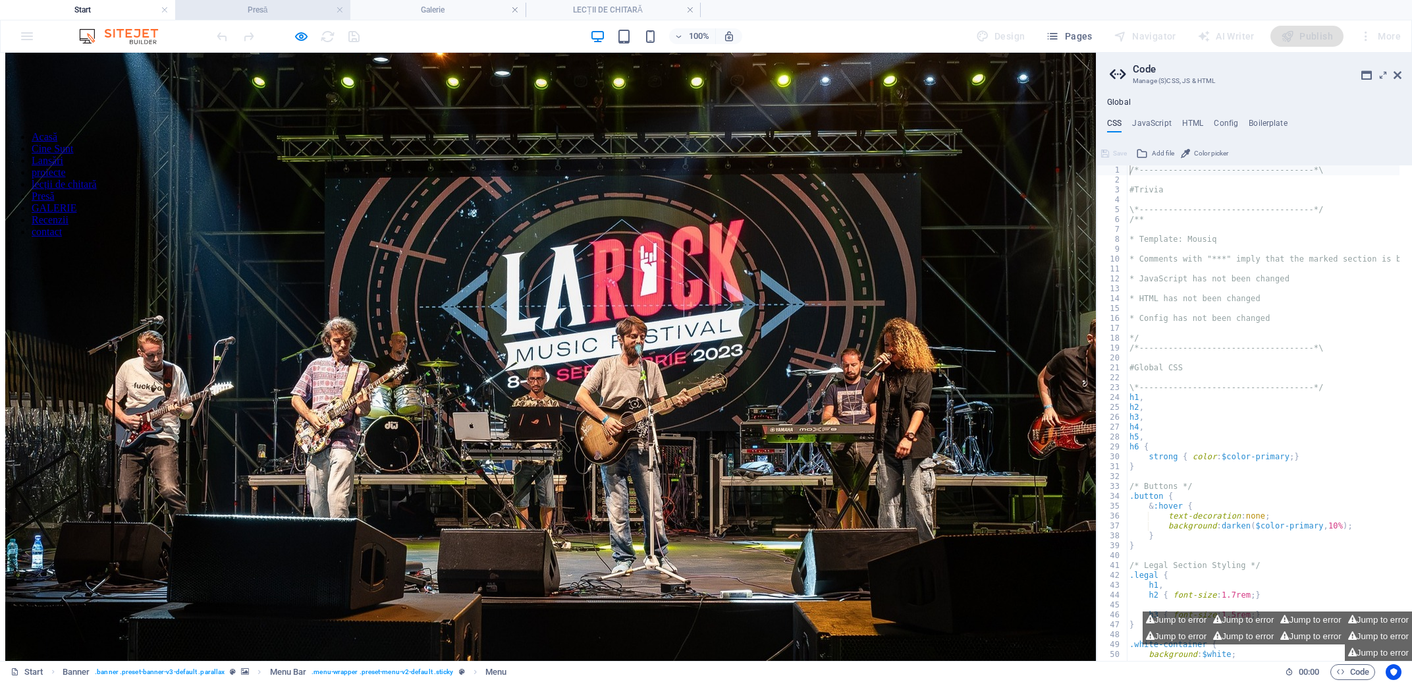
click at [271, 12] on h4 "Presă" at bounding box center [262, 10] width 175 height 14
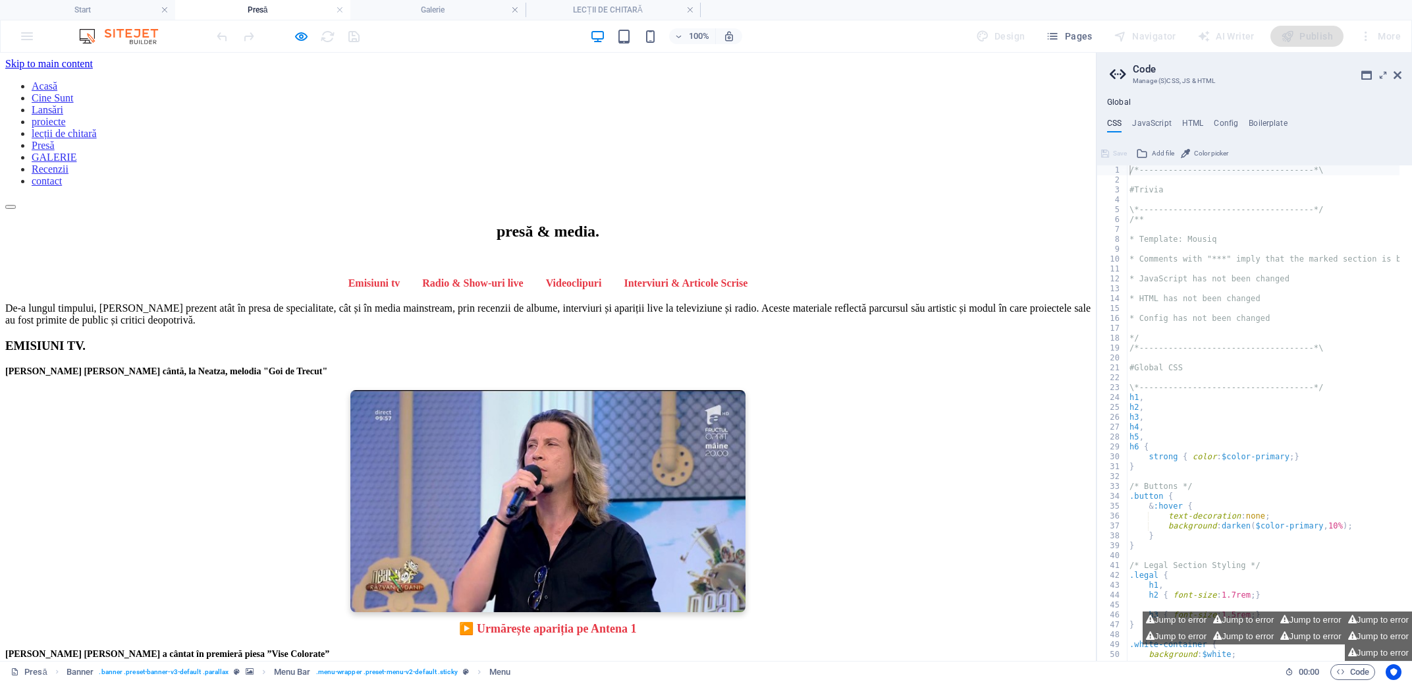
click at [74, 92] on link "Cine Sunt" at bounding box center [53, 97] width 42 height 11
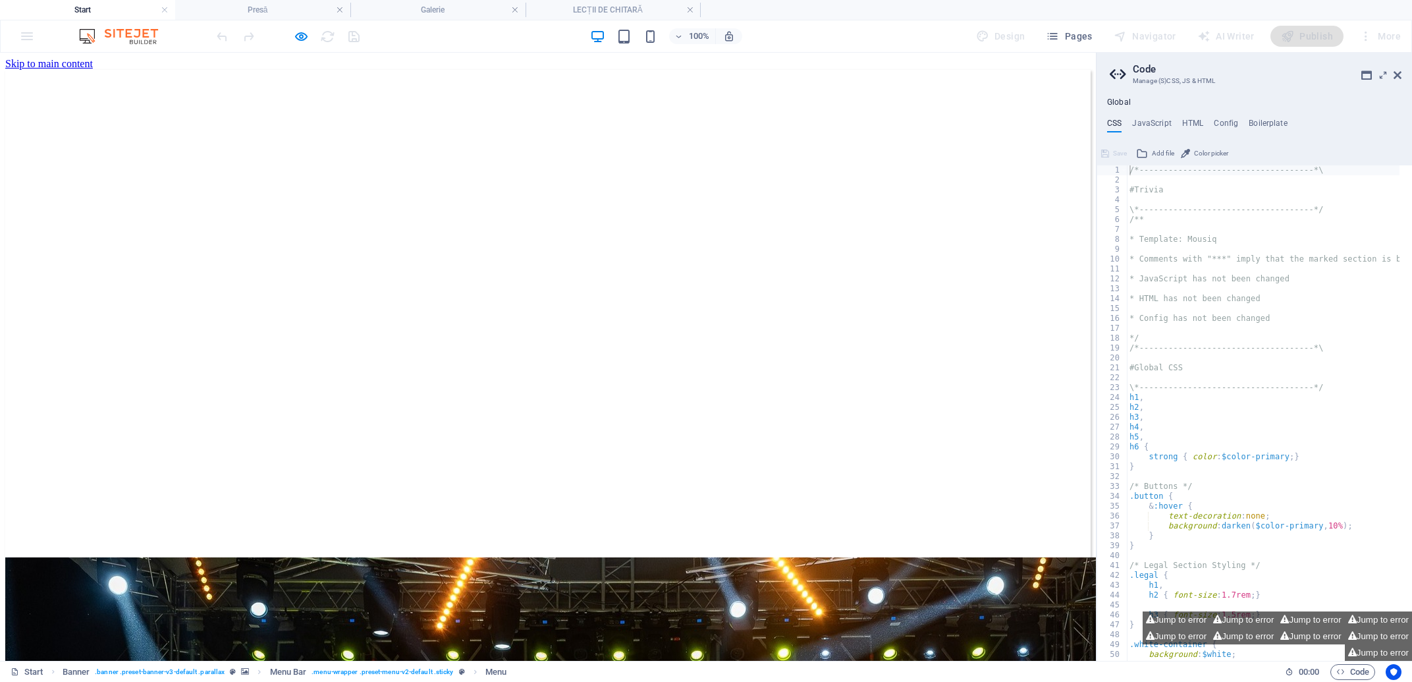
scroll to position [573, 0]
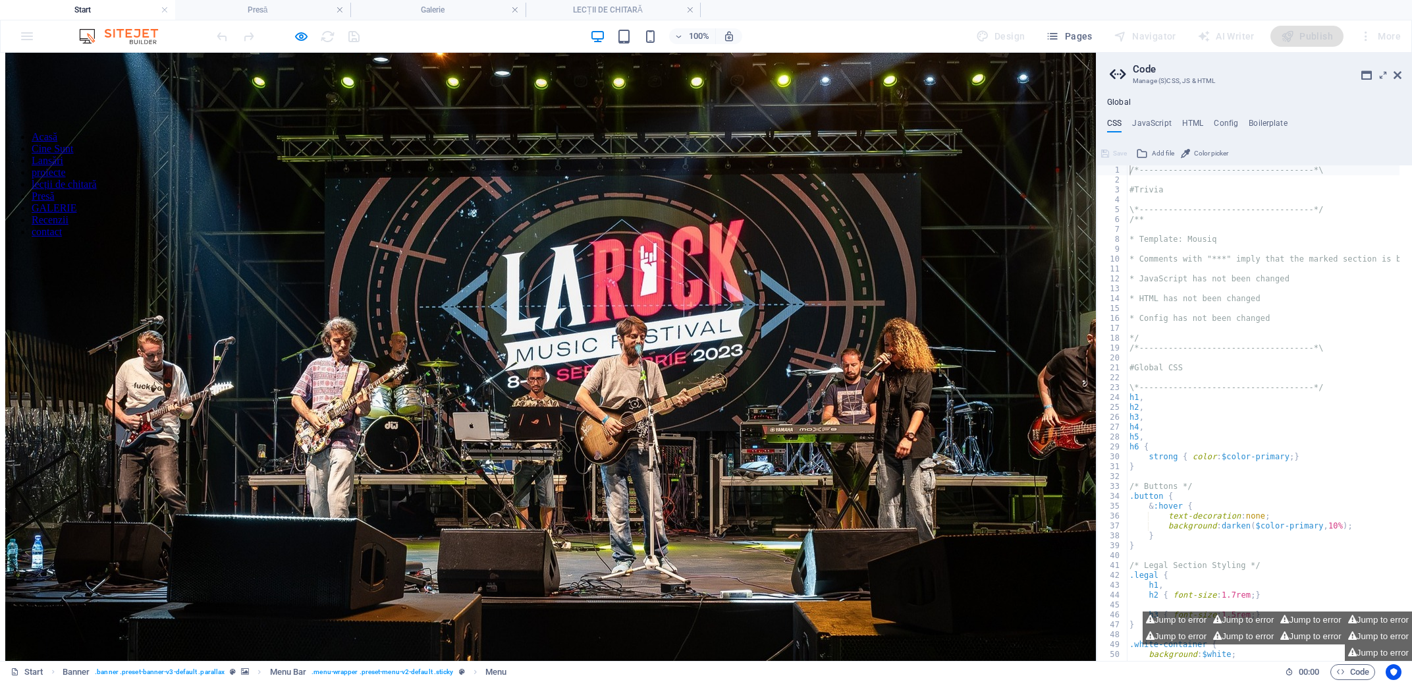
click at [74, 143] on link "Cine Sunt" at bounding box center [53, 148] width 42 height 11
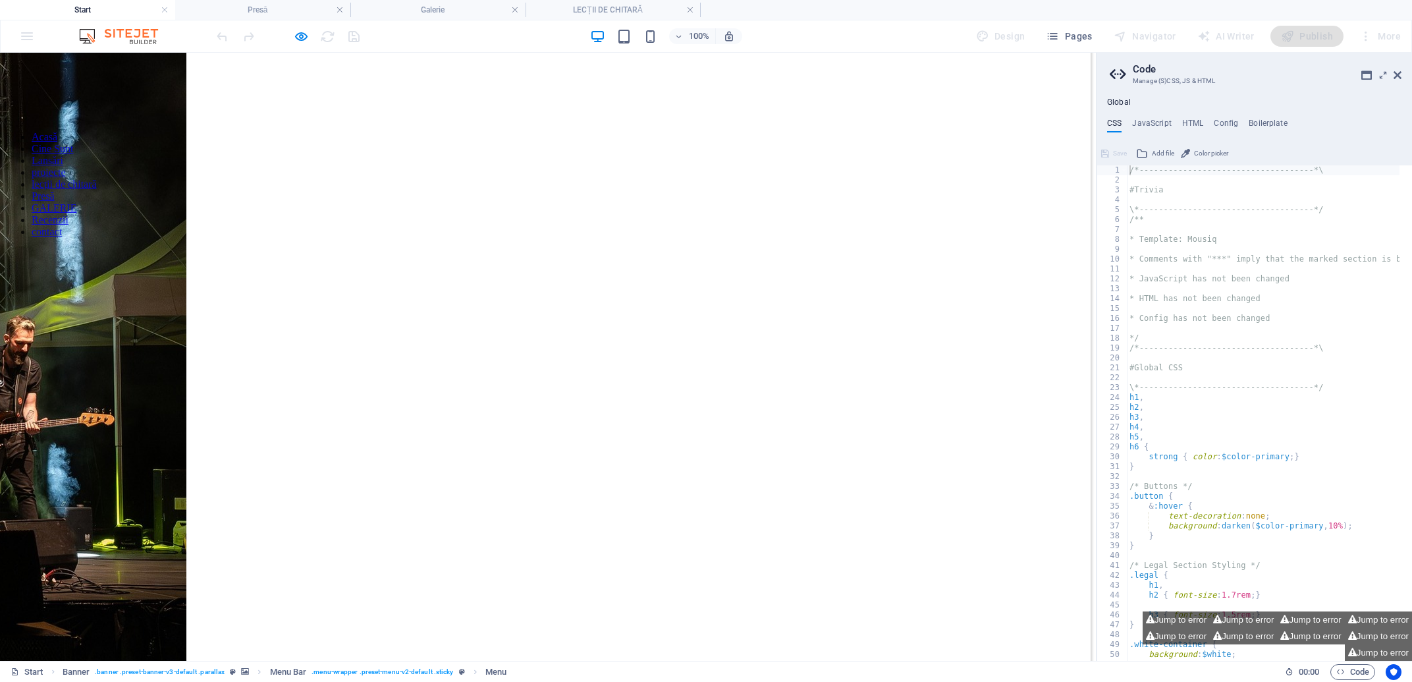
click at [69, 214] on link "Recenzii" at bounding box center [50, 219] width 37 height 11
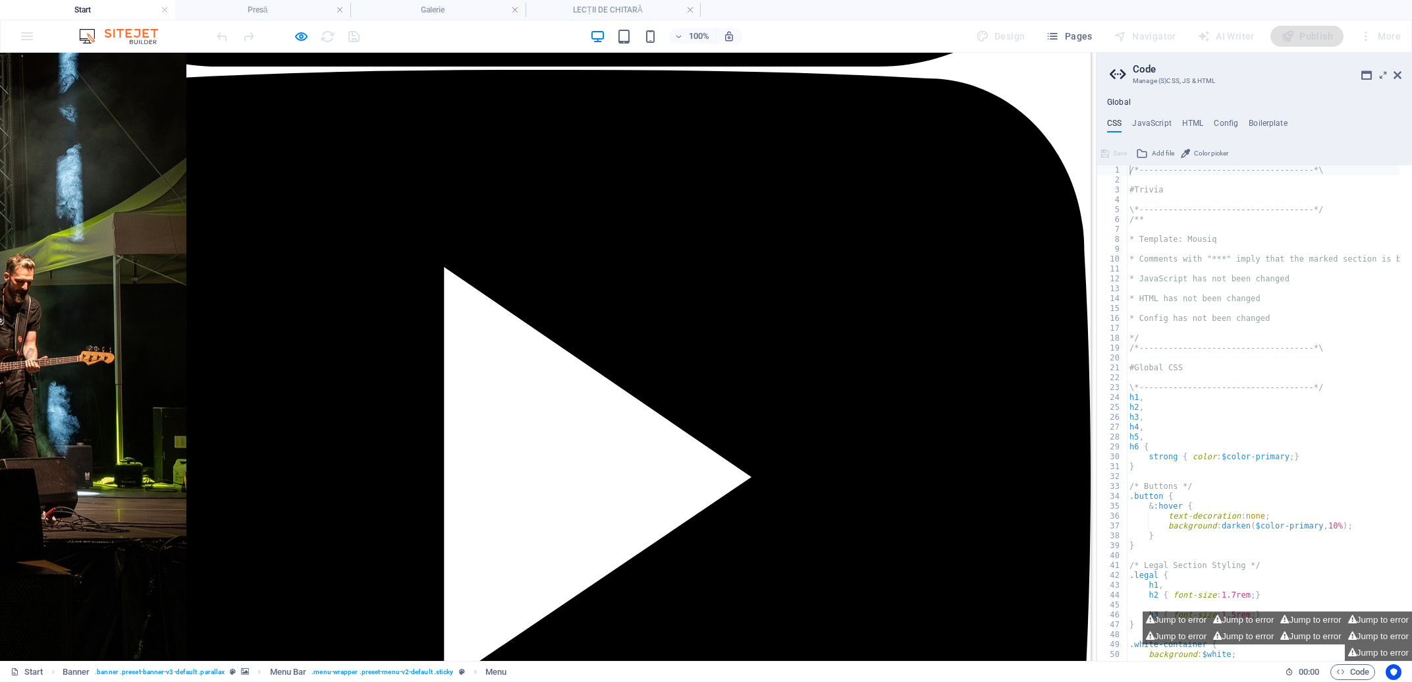
scroll to position [5634, 0]
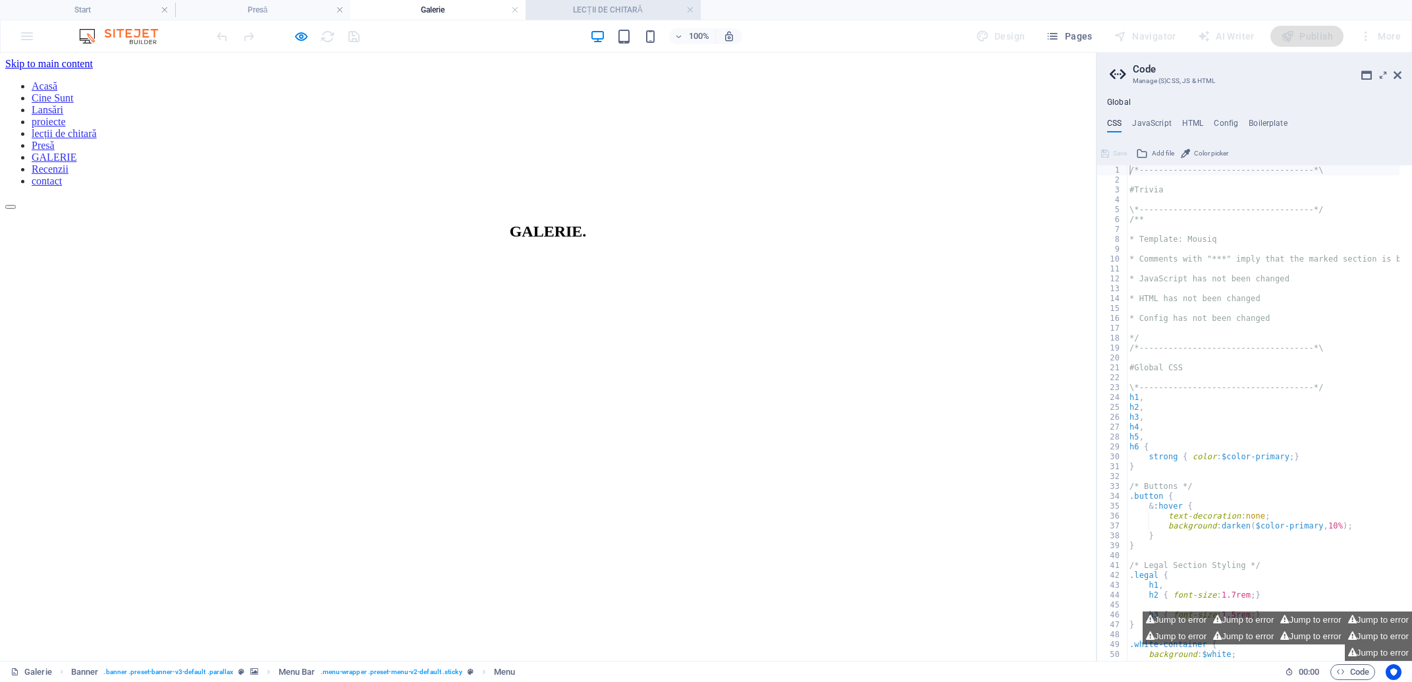
click at [608, 9] on h4 "LECȚII DE CHITARĂ" at bounding box center [613, 10] width 175 height 14
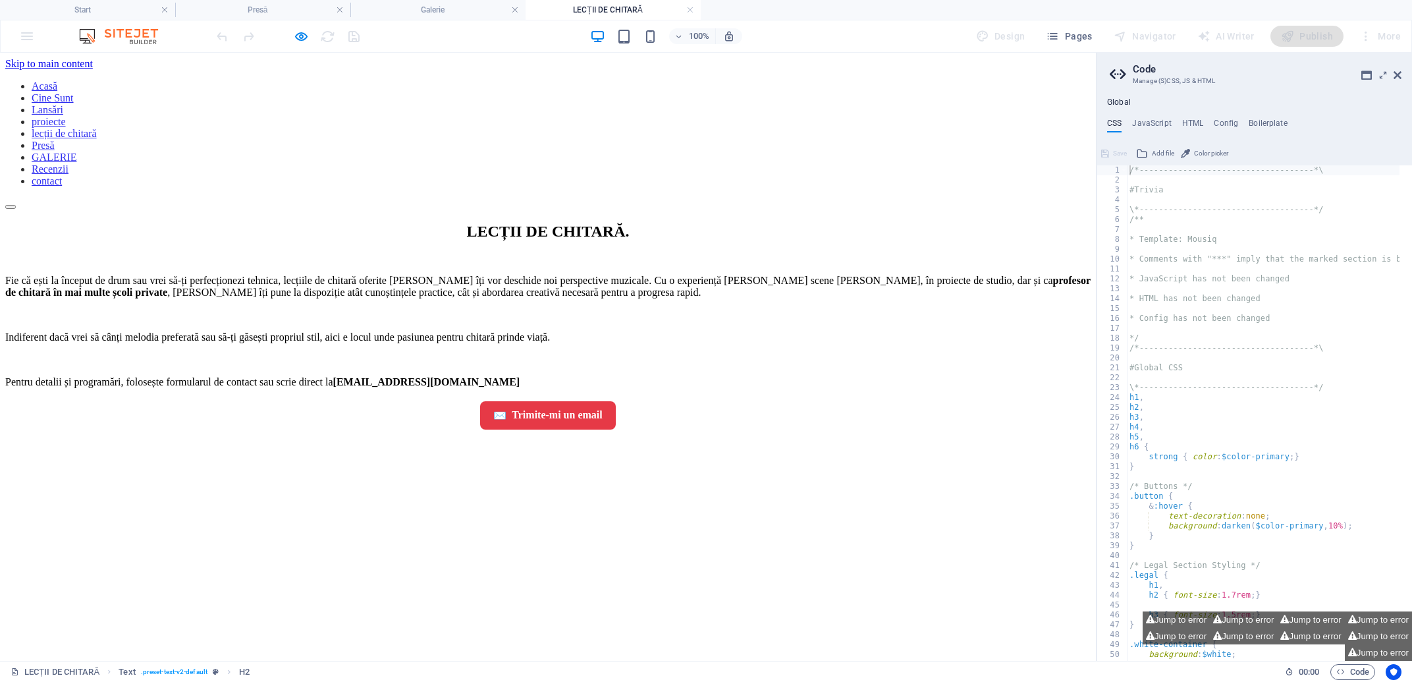
click at [880, 256] on div "LECȚII DE CHITARĂ . Fie că ești la început de drum sau vrei să-ți perfecționezi…" at bounding box center [548, 326] width 1086 height 207
drag, startPoint x: 643, startPoint y: 301, endPoint x: 831, endPoint y: 347, distance: 193.2
click at [841, 325] on div "Fie că ești la început de drum sau vrei să-ți perfecționezi tehnica, lecțiile d…" at bounding box center [548, 331] width 1086 height 113
click at [831, 348] on div "Fie că ești la început de drum sau vrei să-ți perfecționezi tehnica, lecțiile d…" at bounding box center [548, 331] width 1086 height 113
click at [1402, 75] on aside "Code Manage (S)CSS, JS & HTML Global CSS JavaScript HTML Config Boilerplate /*-…" at bounding box center [1254, 357] width 316 height 608
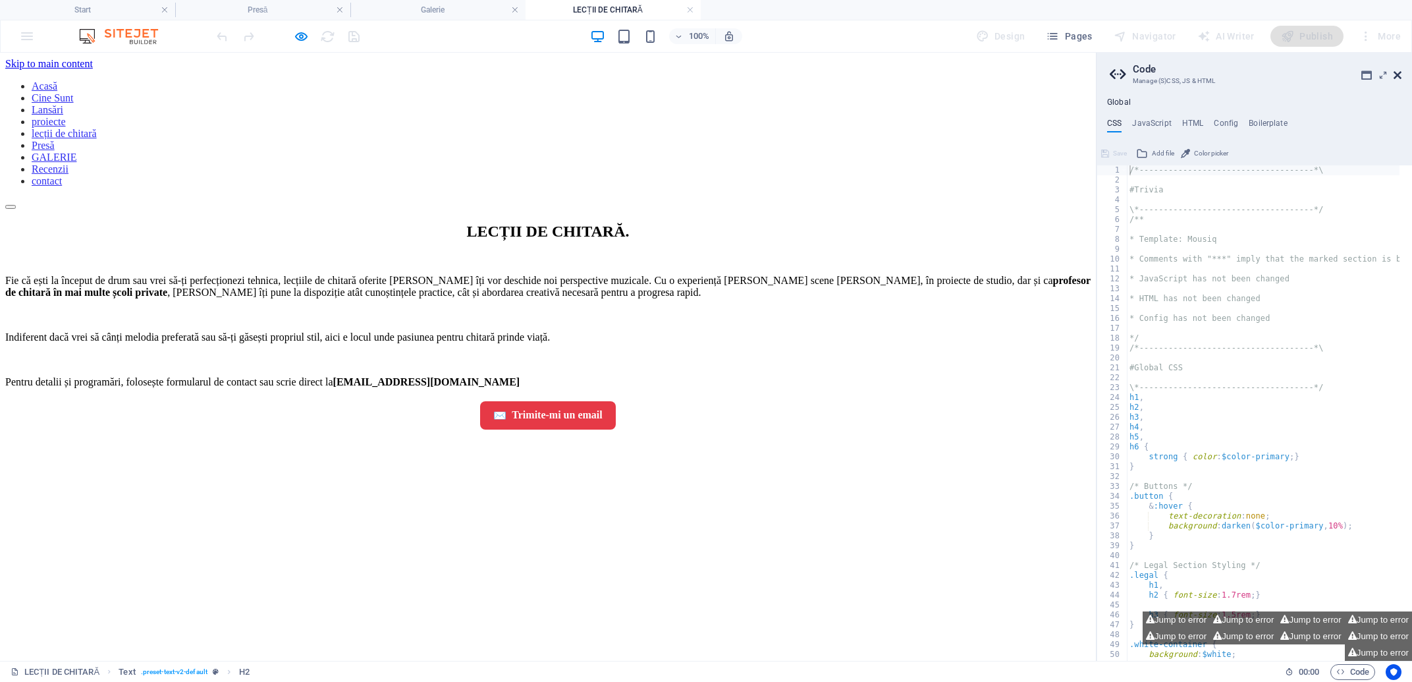
click at [1397, 75] on icon at bounding box center [1398, 75] width 8 height 11
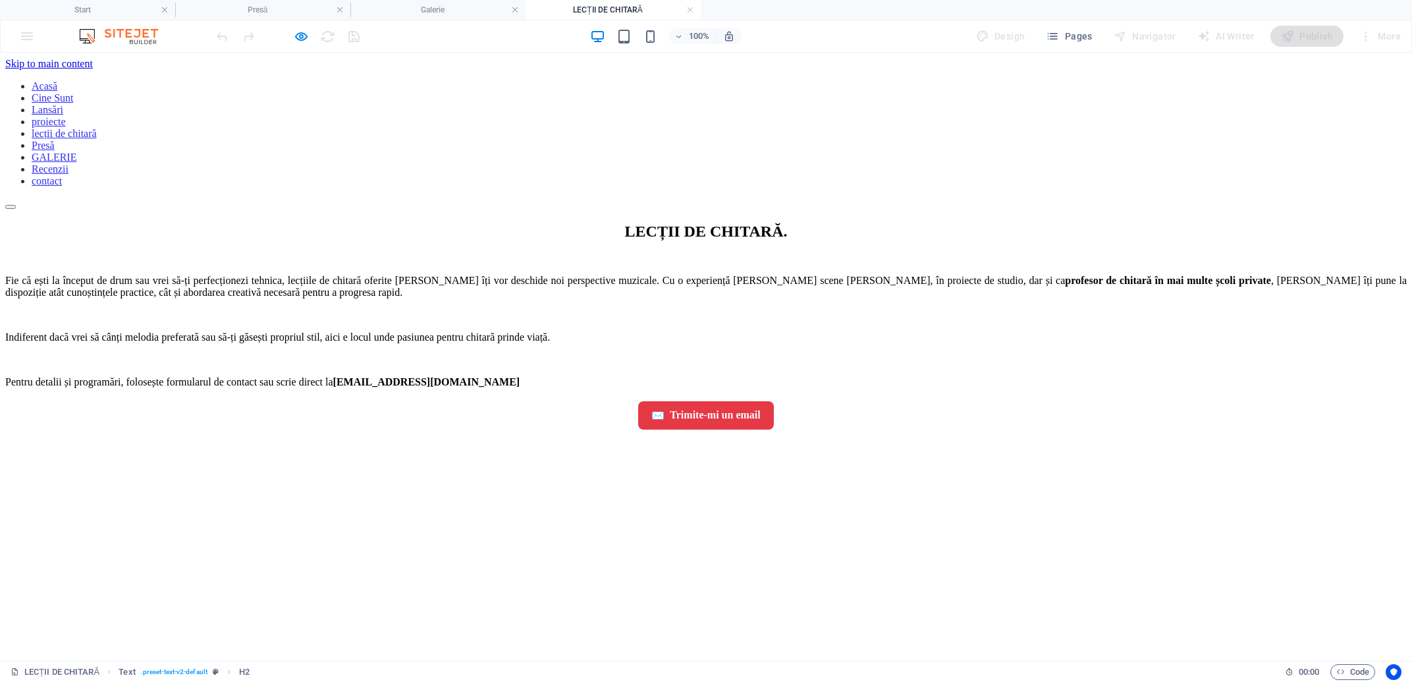
click at [989, 275] on div "Fie că ești la început de drum sau vrei să-ți perfecționezi tehnica, lecțiile d…" at bounding box center [706, 331] width 1402 height 113
click at [301, 38] on icon "button" at bounding box center [301, 36] width 15 height 15
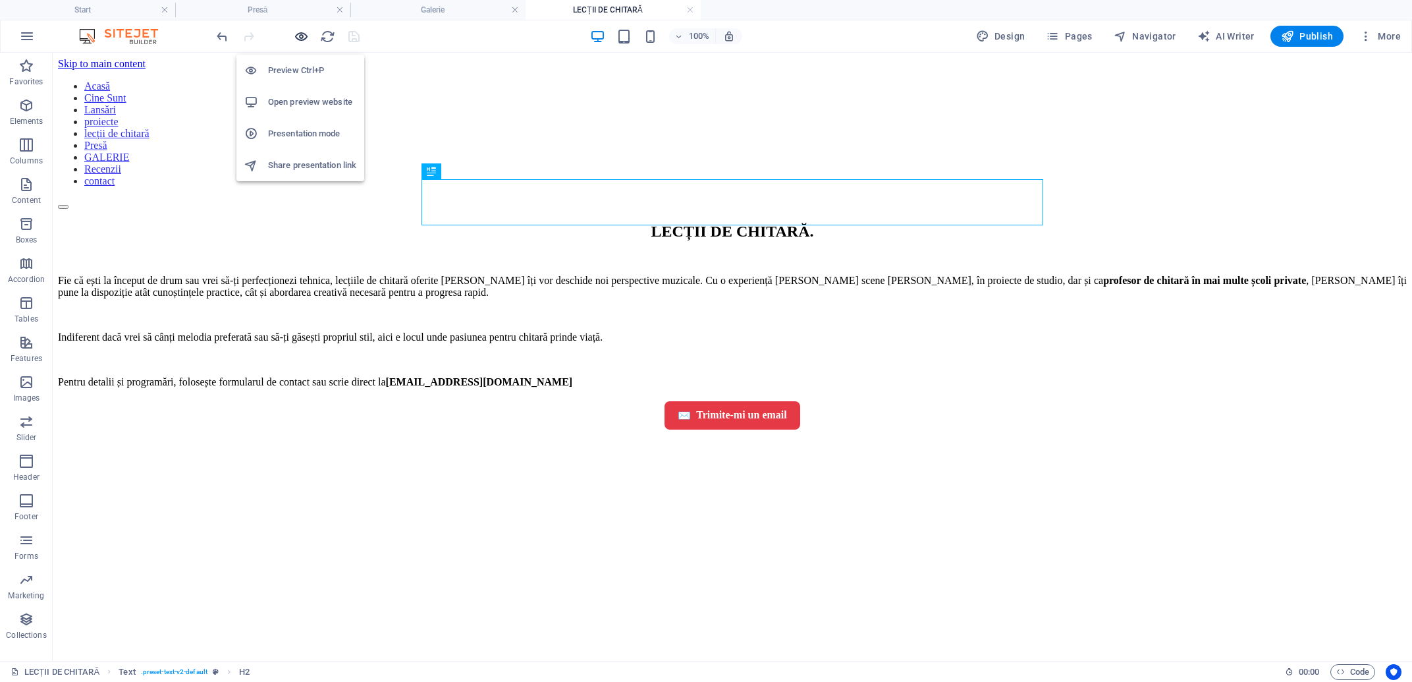
click at [304, 39] on icon "button" at bounding box center [301, 36] width 15 height 15
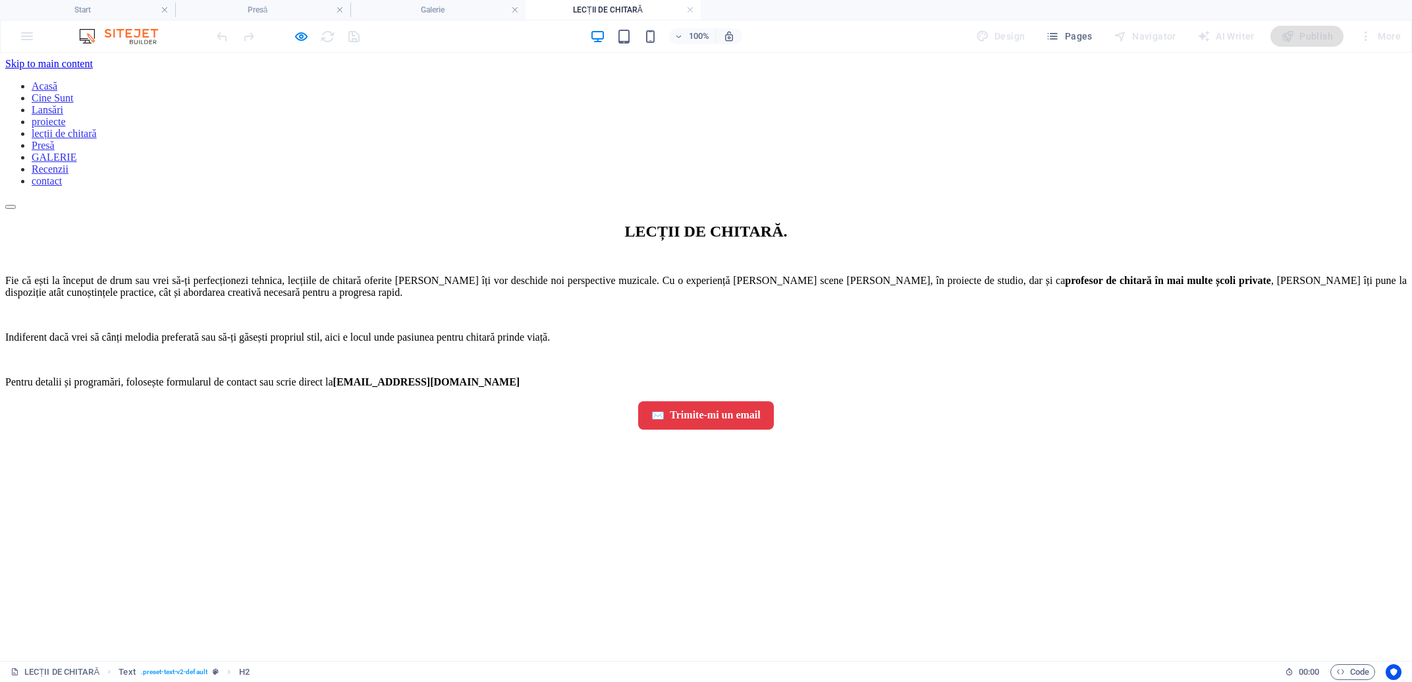
click at [1190, 275] on div "LECȚII DE CHITARĂ . Fie că ești la început de drum sau vrei să-ți perfecționezi…" at bounding box center [706, 326] width 1402 height 207
click at [293, 39] on div at bounding box center [288, 36] width 148 height 21
click at [298, 32] on icon "button" at bounding box center [301, 36] width 15 height 15
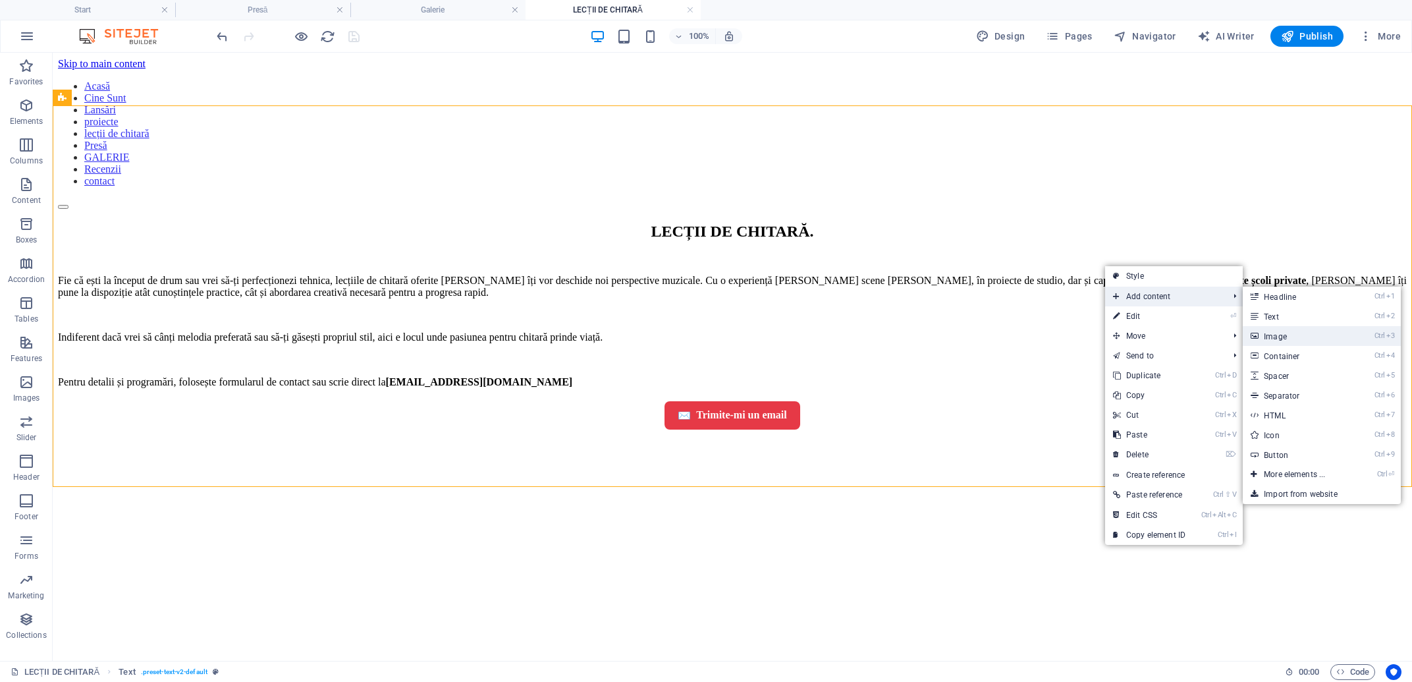
drag, startPoint x: 1319, startPoint y: 335, endPoint x: 403, endPoint y: 302, distance: 916.3
click at [1319, 335] on link "Ctrl 3 Image" at bounding box center [1297, 336] width 109 height 20
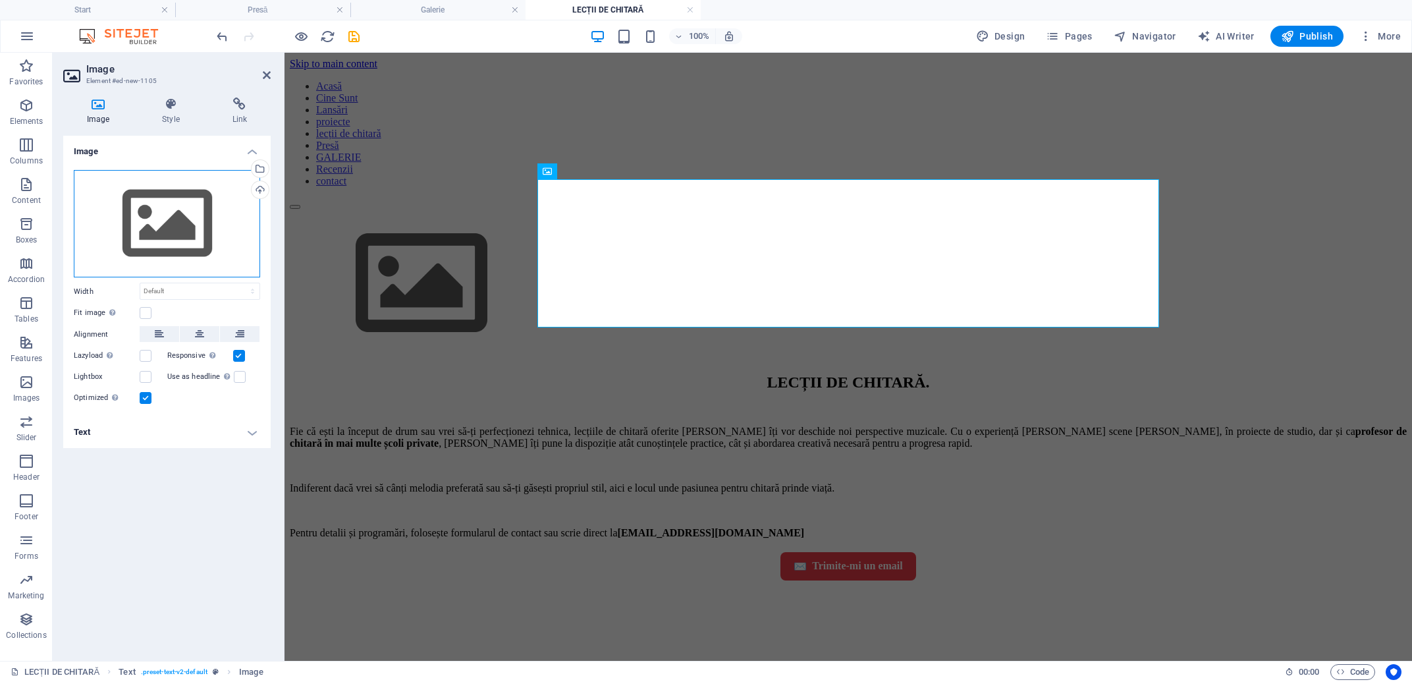
click at [183, 200] on div "Drag files here, click to choose files or select files from Files or our free s…" at bounding box center [167, 224] width 186 height 108
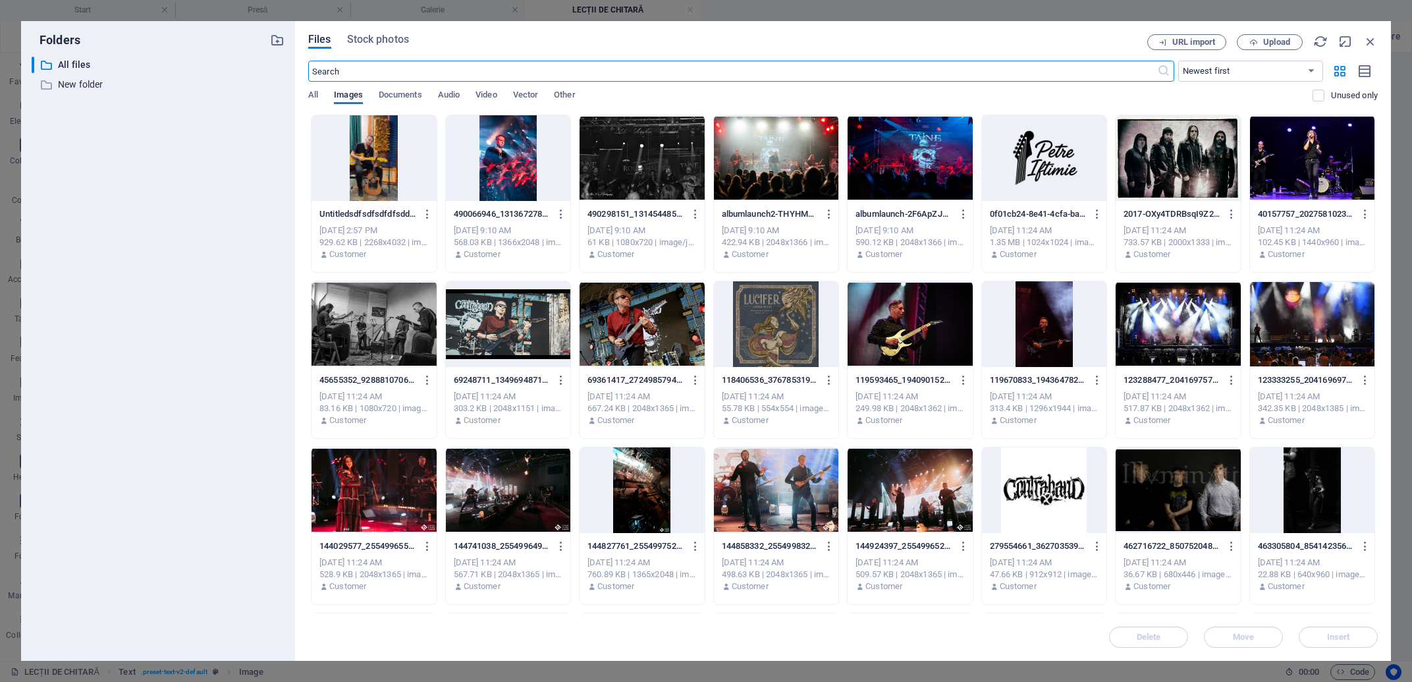
click at [376, 171] on div at bounding box center [374, 158] width 125 height 86
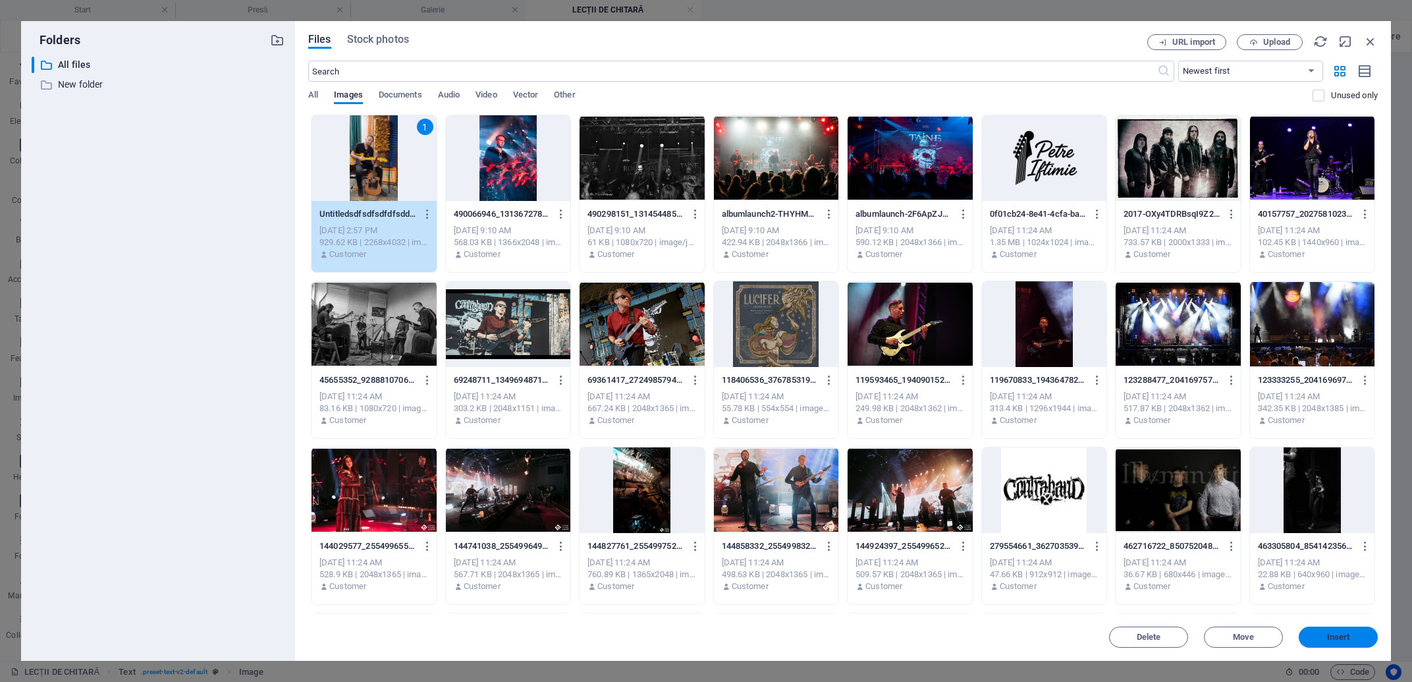
click at [1338, 636] on span "Insert" at bounding box center [1338, 637] width 23 height 8
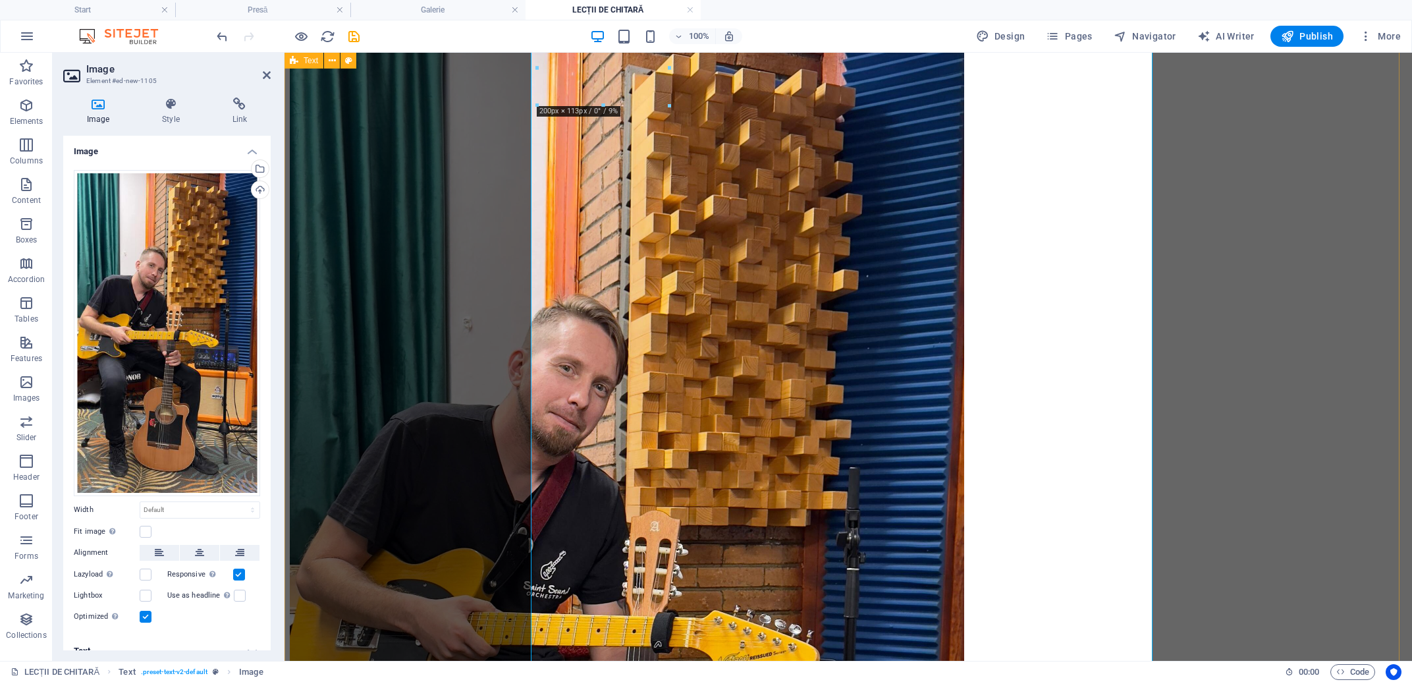
scroll to position [141, 0]
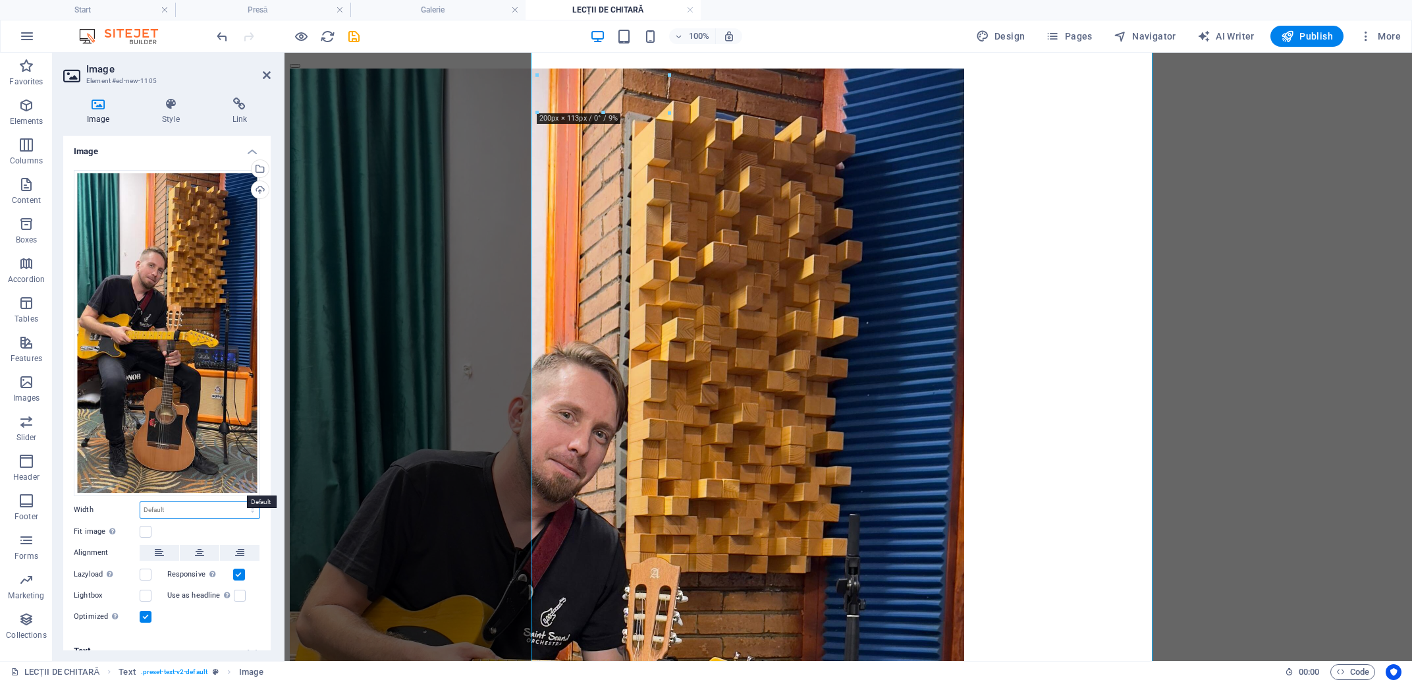
select select "px"
click option "px" at bounding box center [0, 0] width 0 height 0
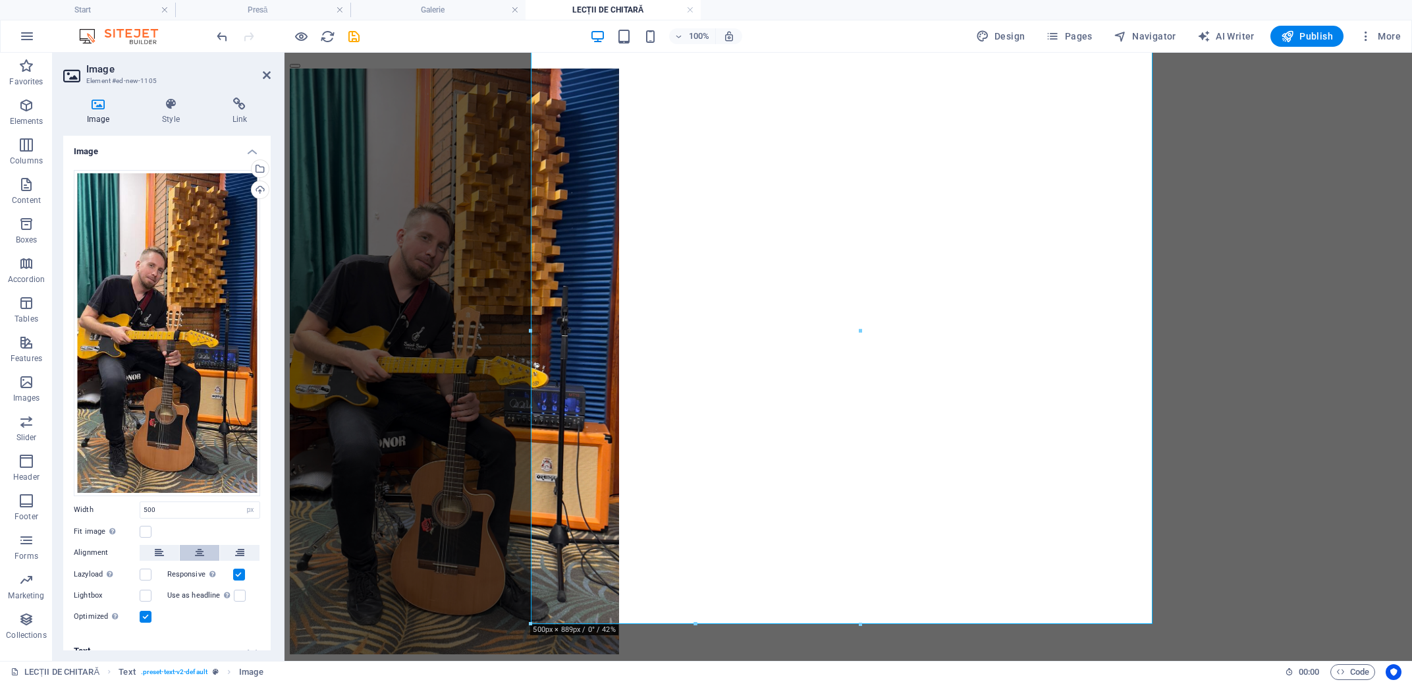
click at [187, 545] on button at bounding box center [200, 553] width 40 height 16
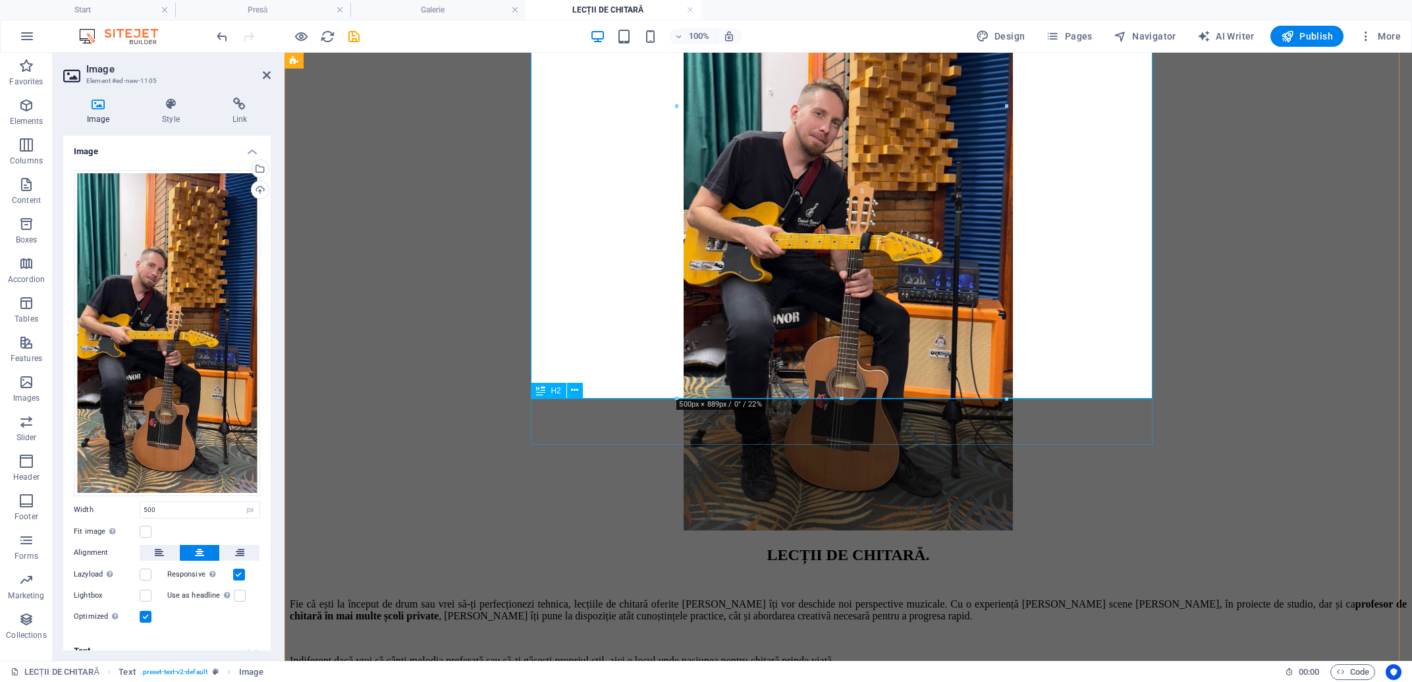
scroll to position [411, 0]
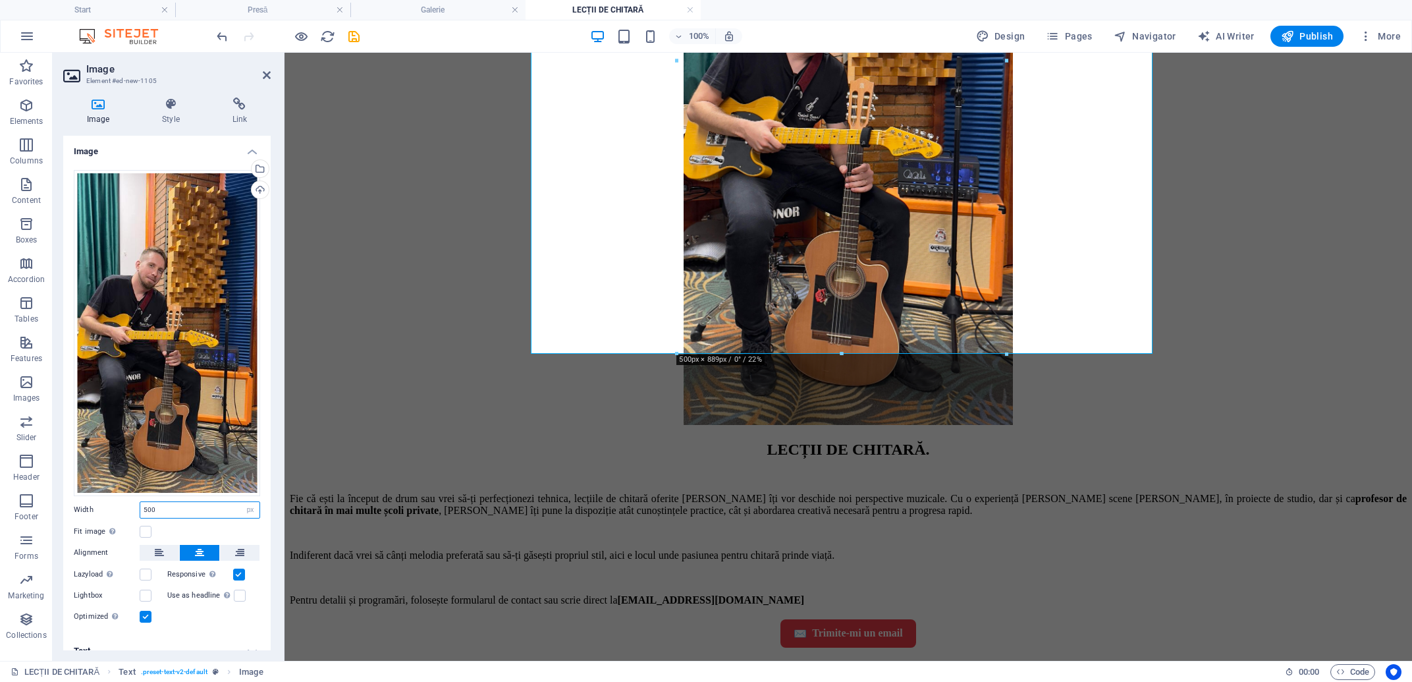
drag, startPoint x: 177, startPoint y: 486, endPoint x: 74, endPoint y: 473, distance: 103.0
click at [140, 502] on input "500" at bounding box center [199, 510] width 119 height 16
type input "300"
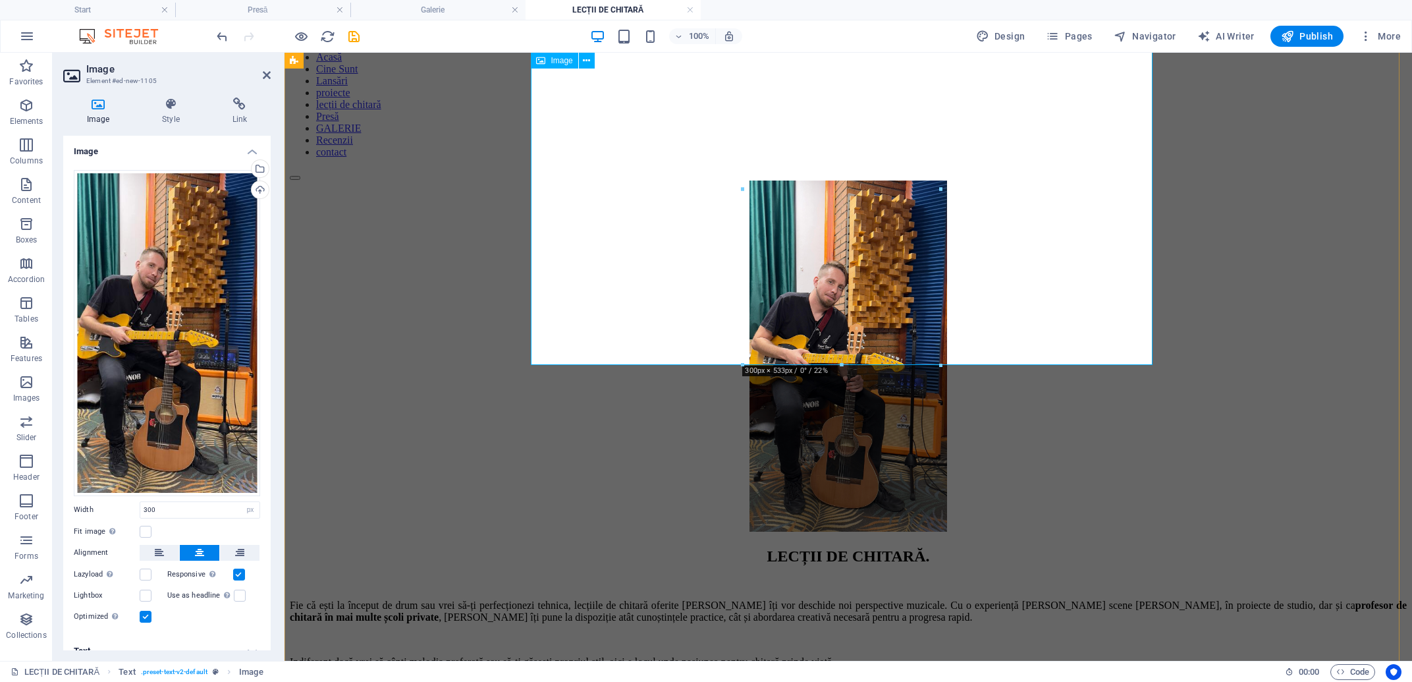
scroll to position [0, 0]
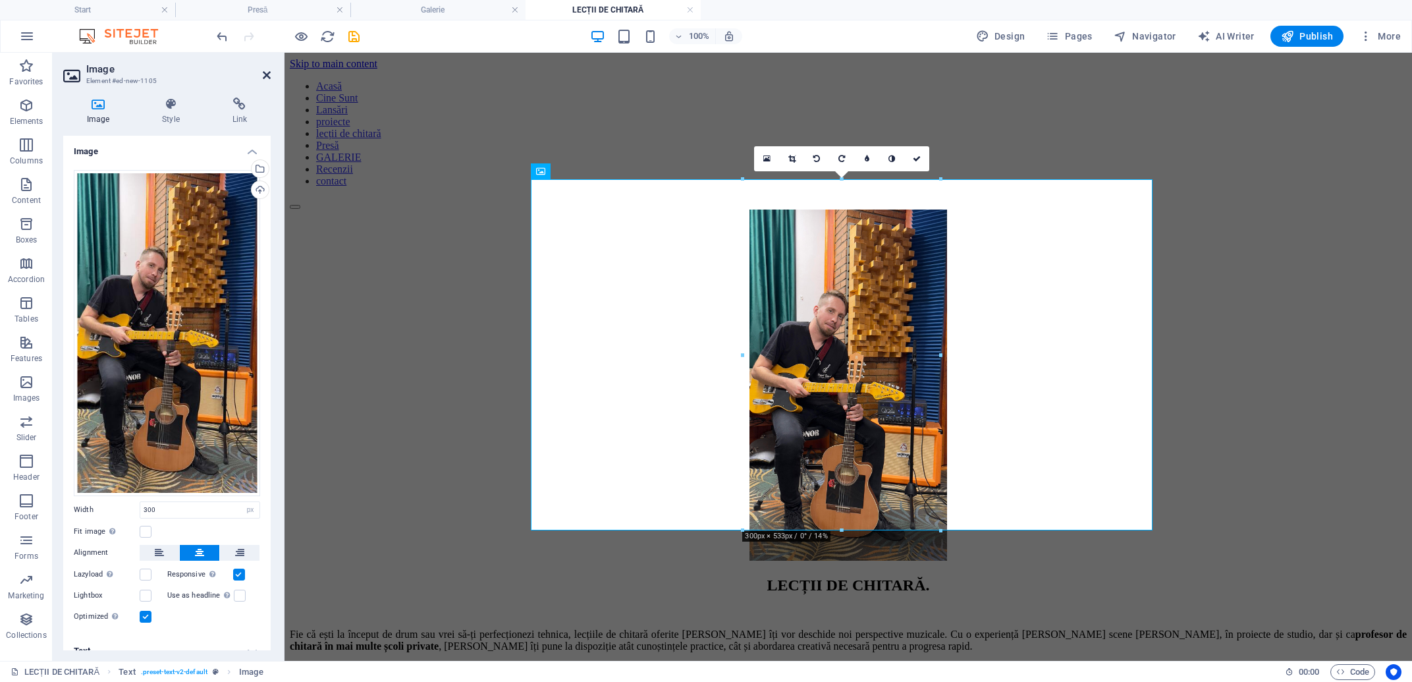
click at [266, 74] on icon at bounding box center [267, 75] width 8 height 11
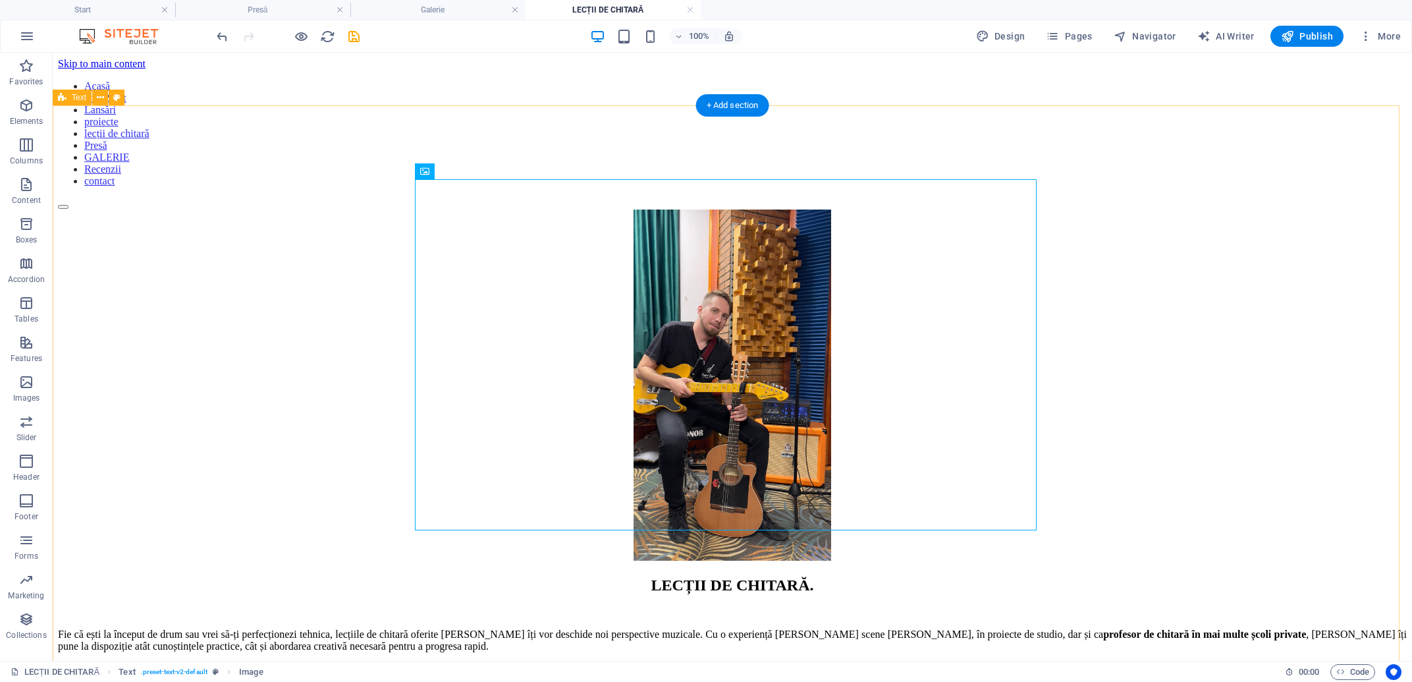
click at [1123, 335] on div "LECȚII DE CHITARĂ . Fie că ești la început de drum sau vrei să-ți perfecționezi…" at bounding box center [732, 496] width 1349 height 574
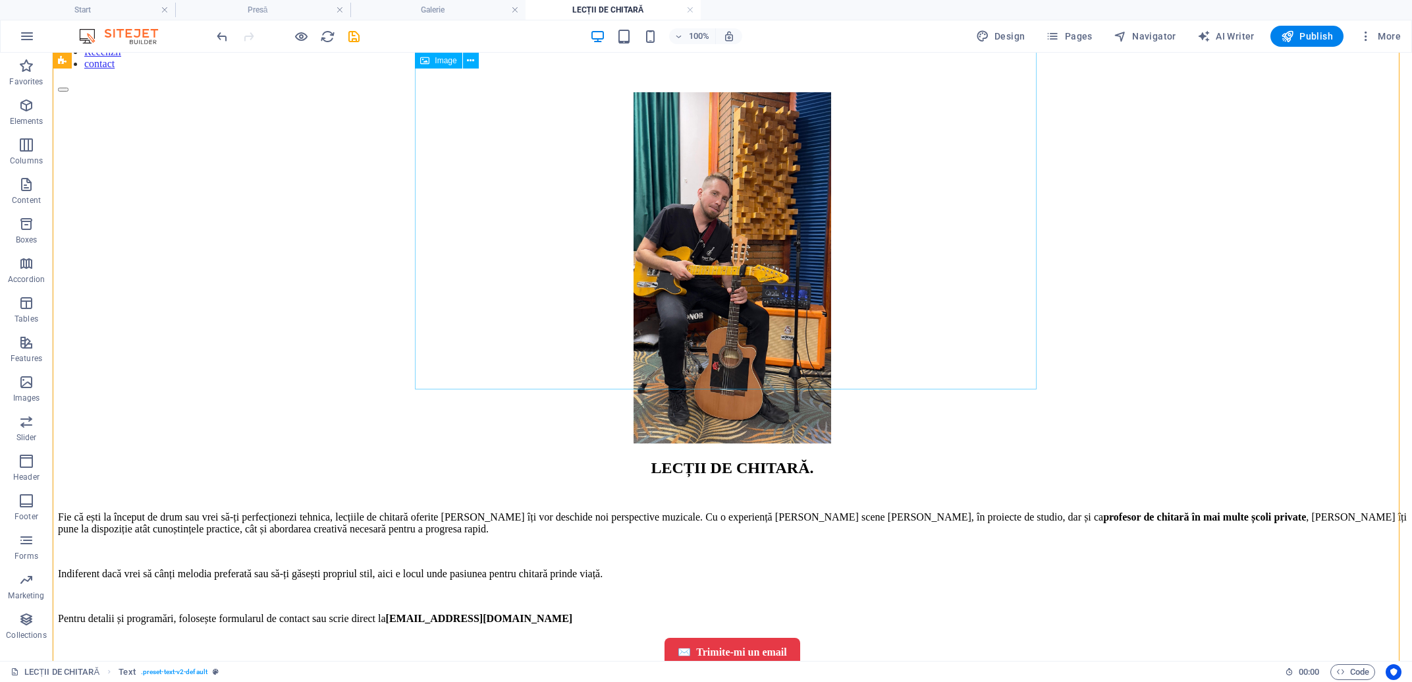
scroll to position [141, 0]
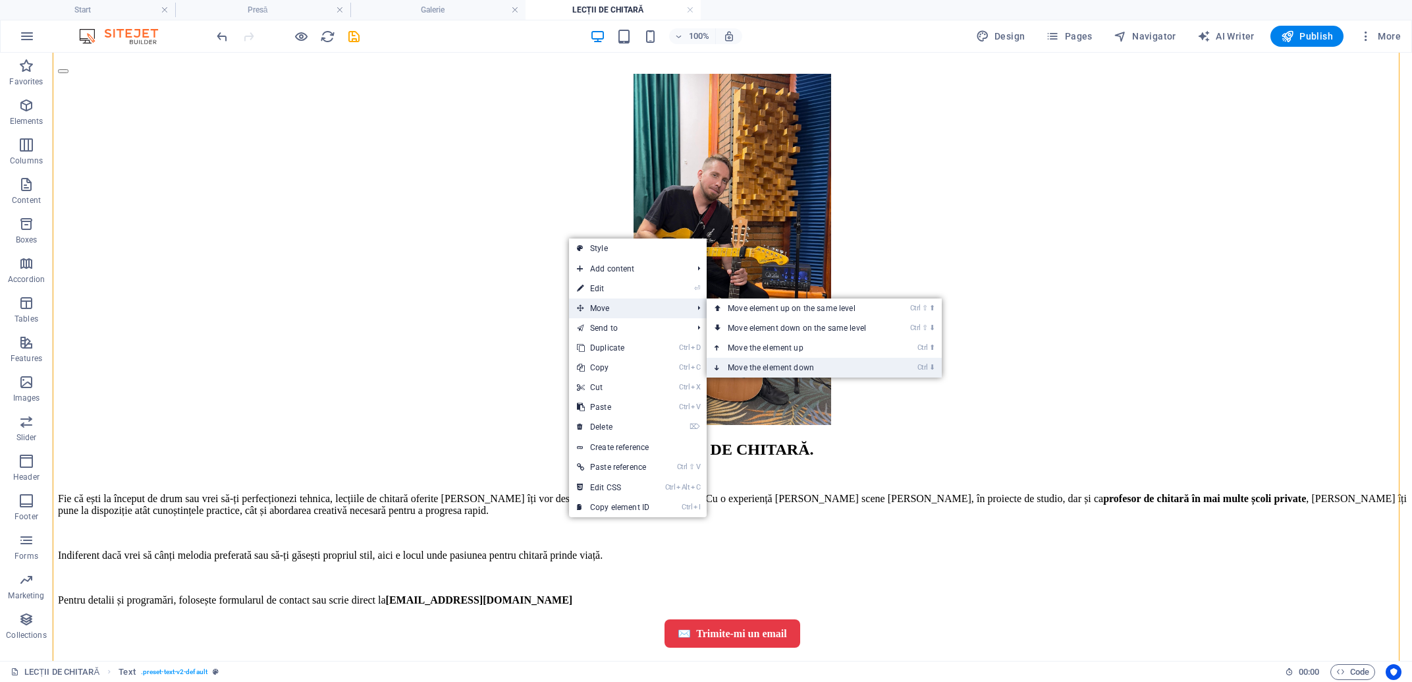
click at [795, 362] on link "Ctrl ⬇ Move the element down" at bounding box center [800, 368] width 186 height 20
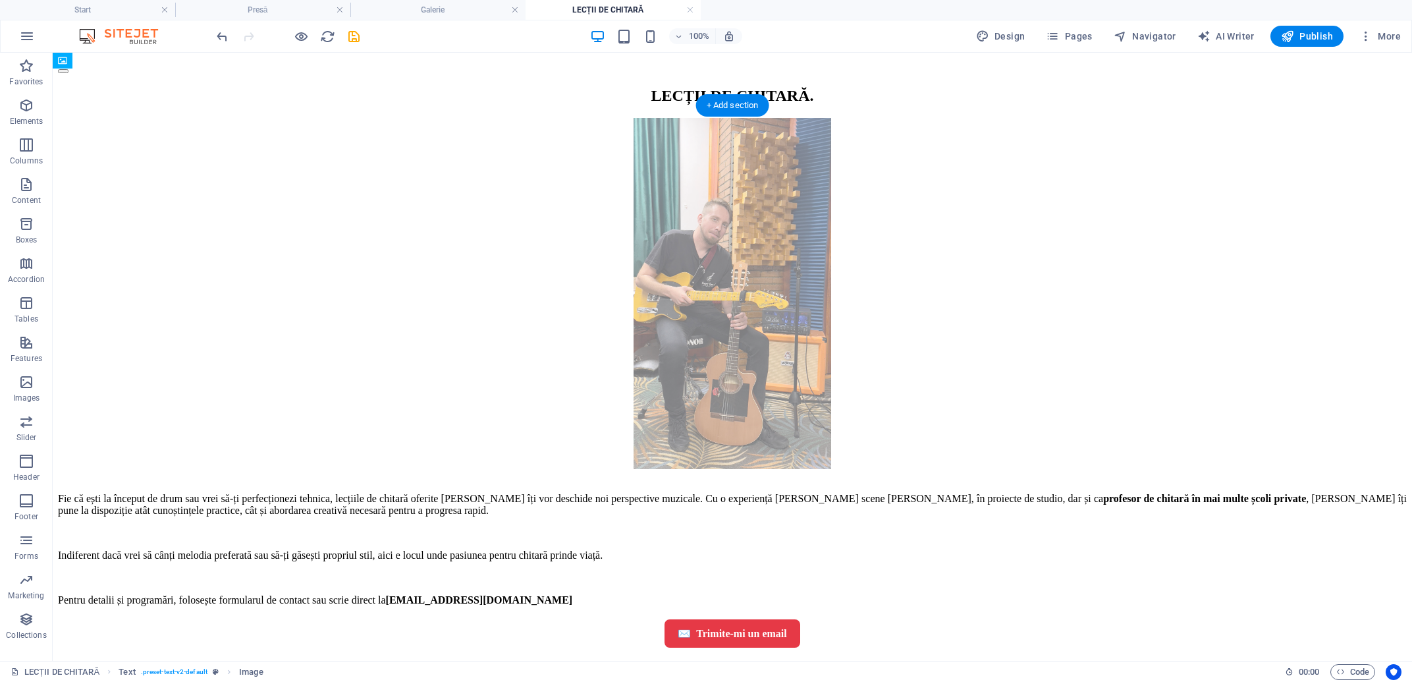
scroll to position [0, 0]
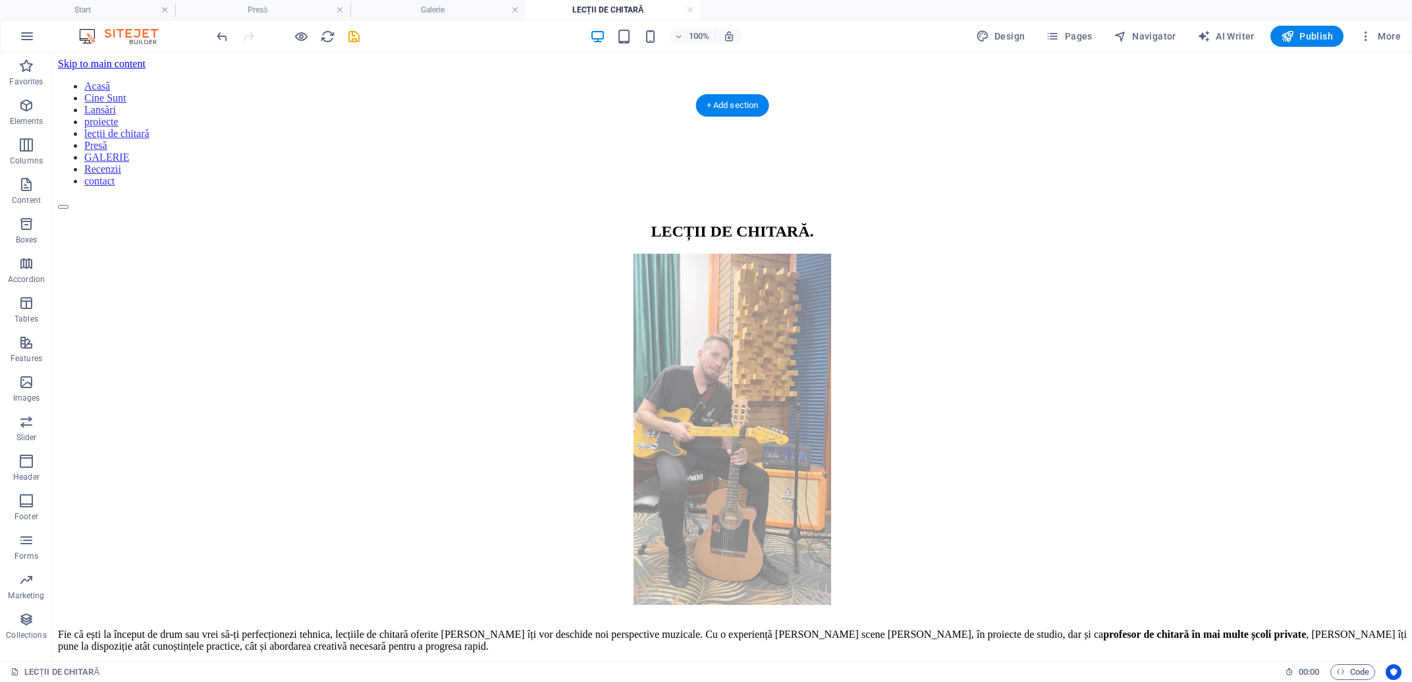
drag, startPoint x: 513, startPoint y: 213, endPoint x: 483, endPoint y: 553, distance: 341.3
click at [483, 553] on div "LECȚII DE CHITARĂ . Fie că ești la început de drum sau vrei să-ți perfecționezi…" at bounding box center [732, 503] width 1349 height 561
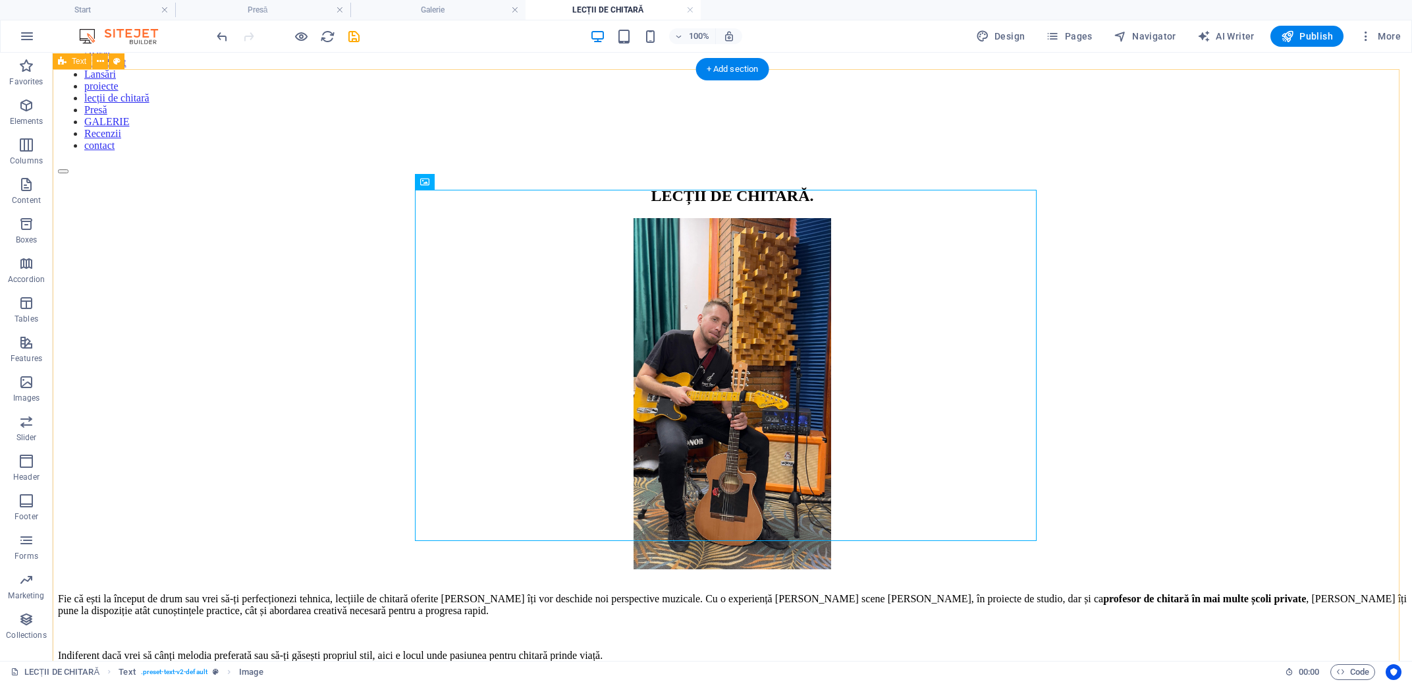
click at [1144, 272] on div "LECȚII DE CHITARĂ . Fie că ești la început de drum sau vrei să-ți perfecționezi…" at bounding box center [732, 467] width 1349 height 561
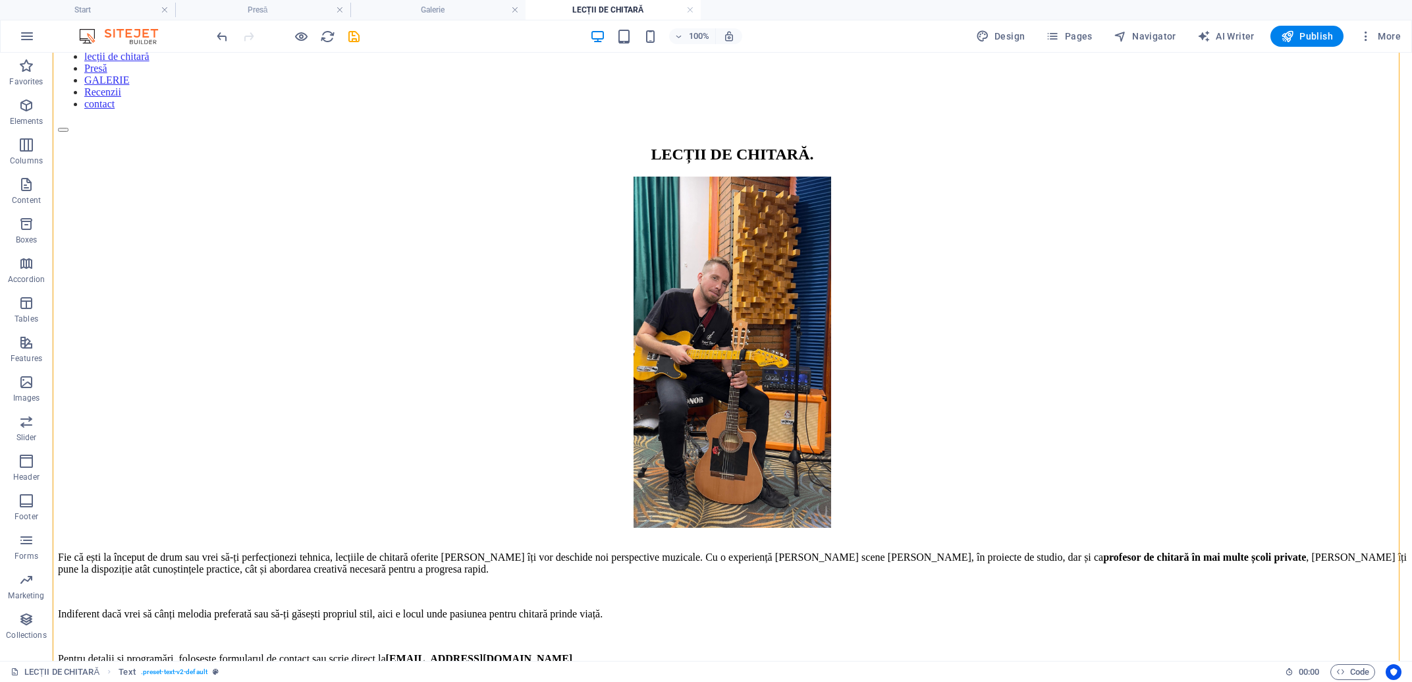
scroll to position [106, 0]
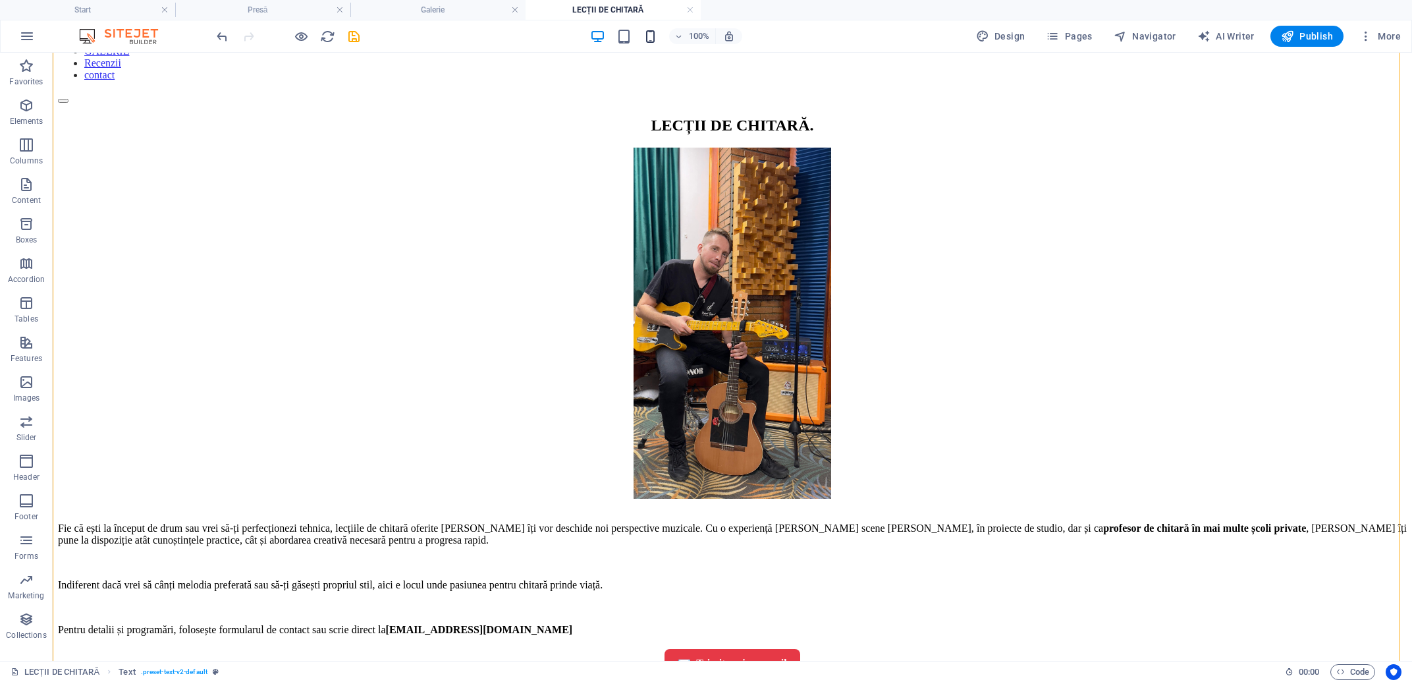
click at [659, 42] on span "button" at bounding box center [651, 36] width 16 height 15
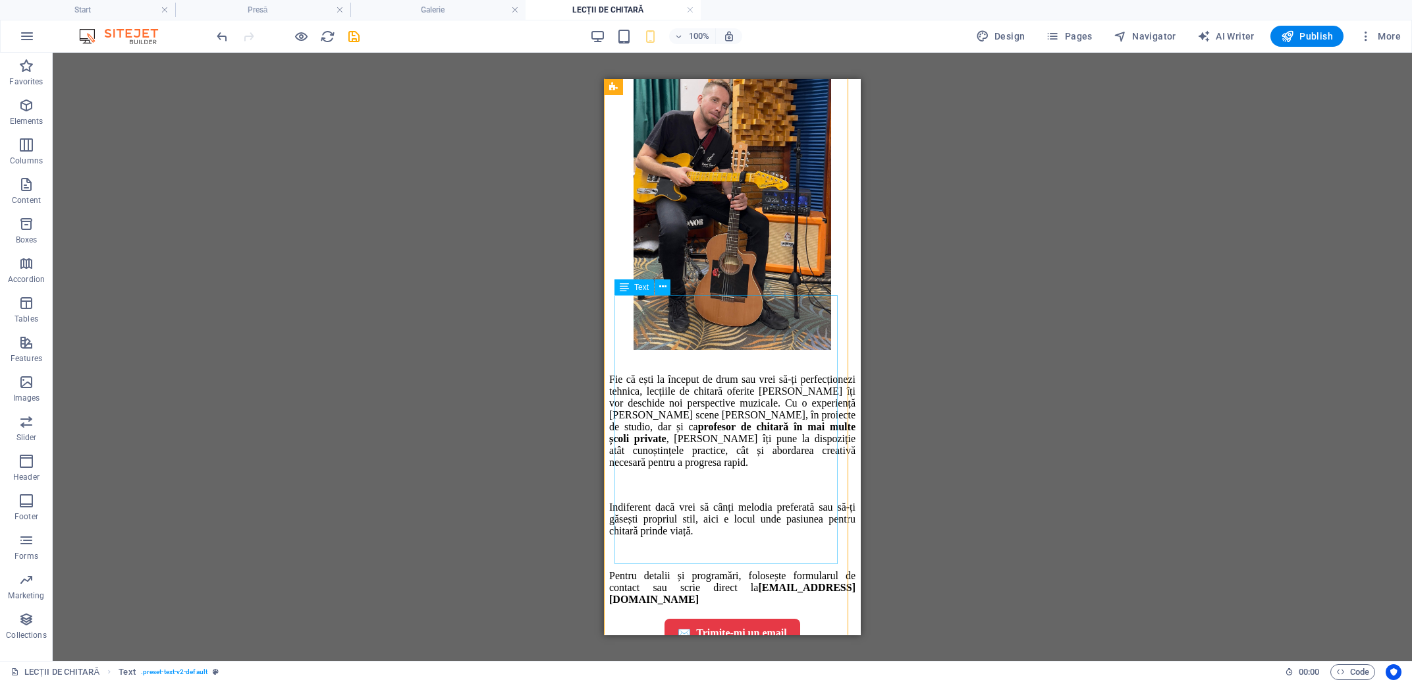
scroll to position [352, 0]
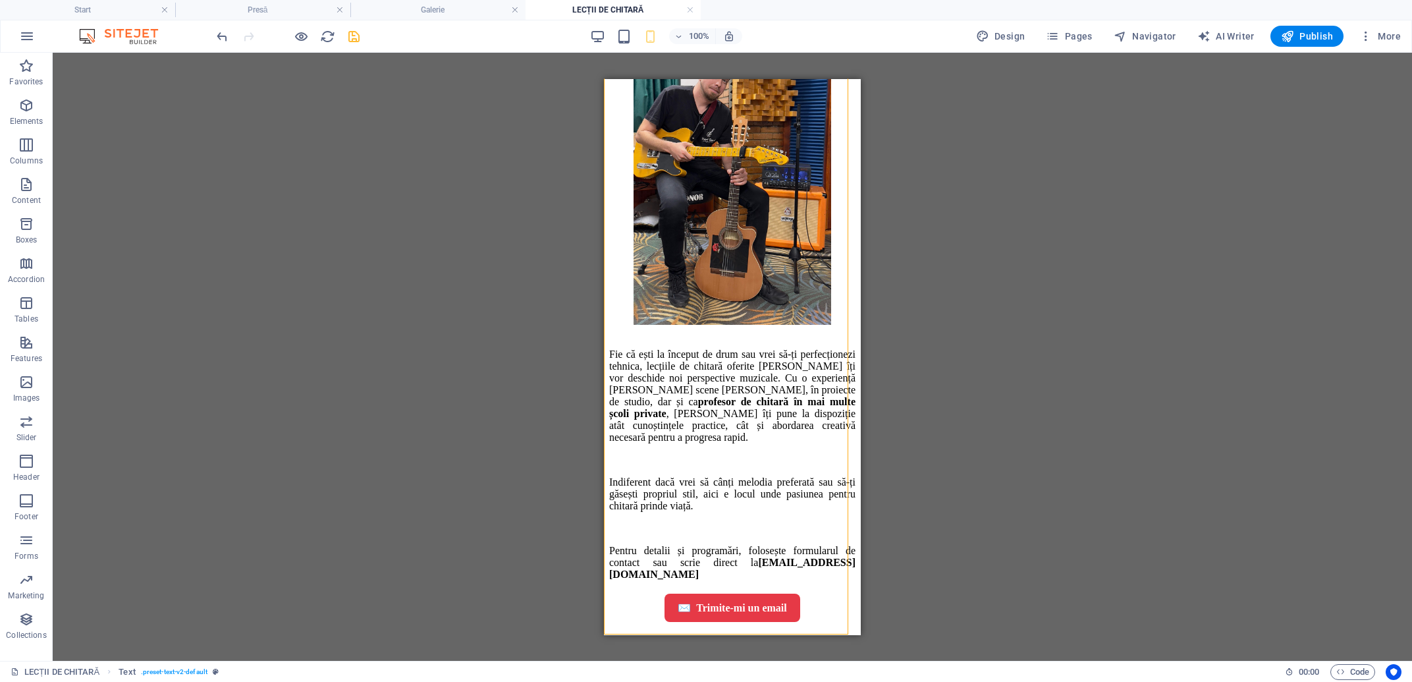
click at [357, 36] on icon "save" at bounding box center [354, 36] width 15 height 15
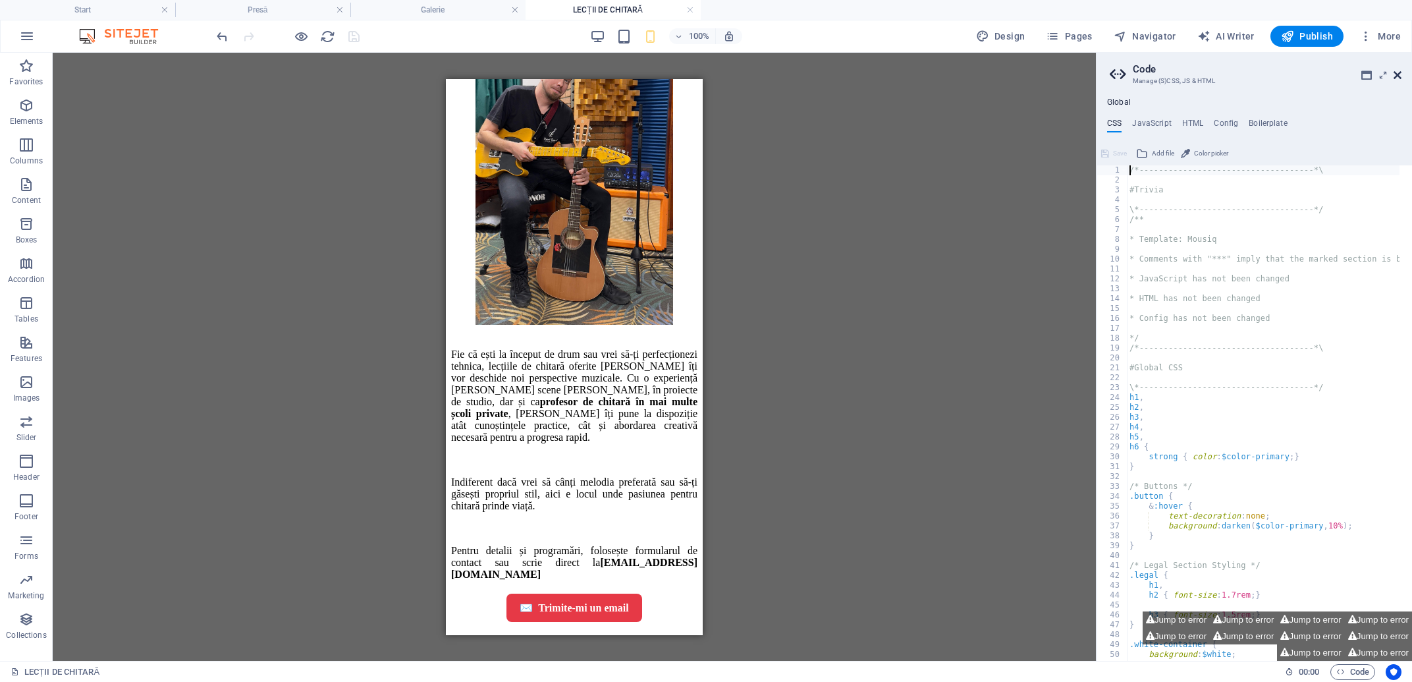
click at [1396, 76] on icon at bounding box center [1398, 75] width 8 height 11
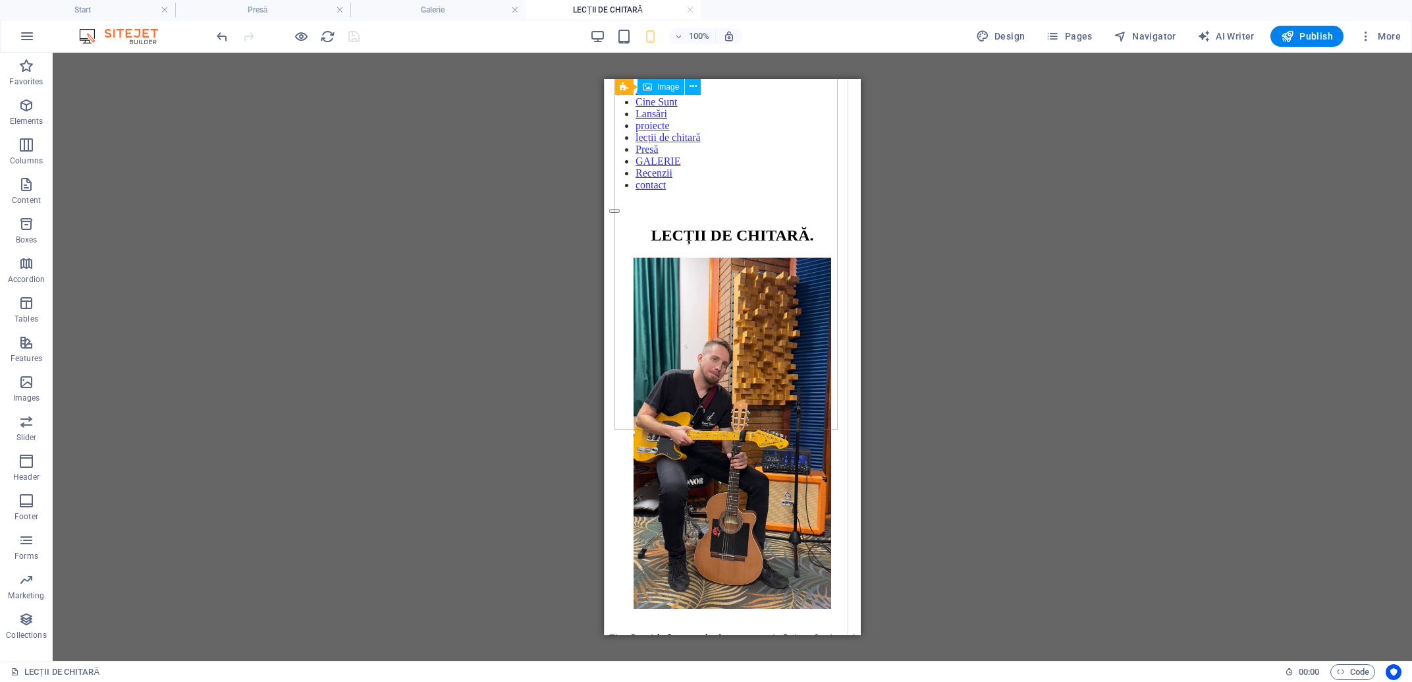
scroll to position [0, 0]
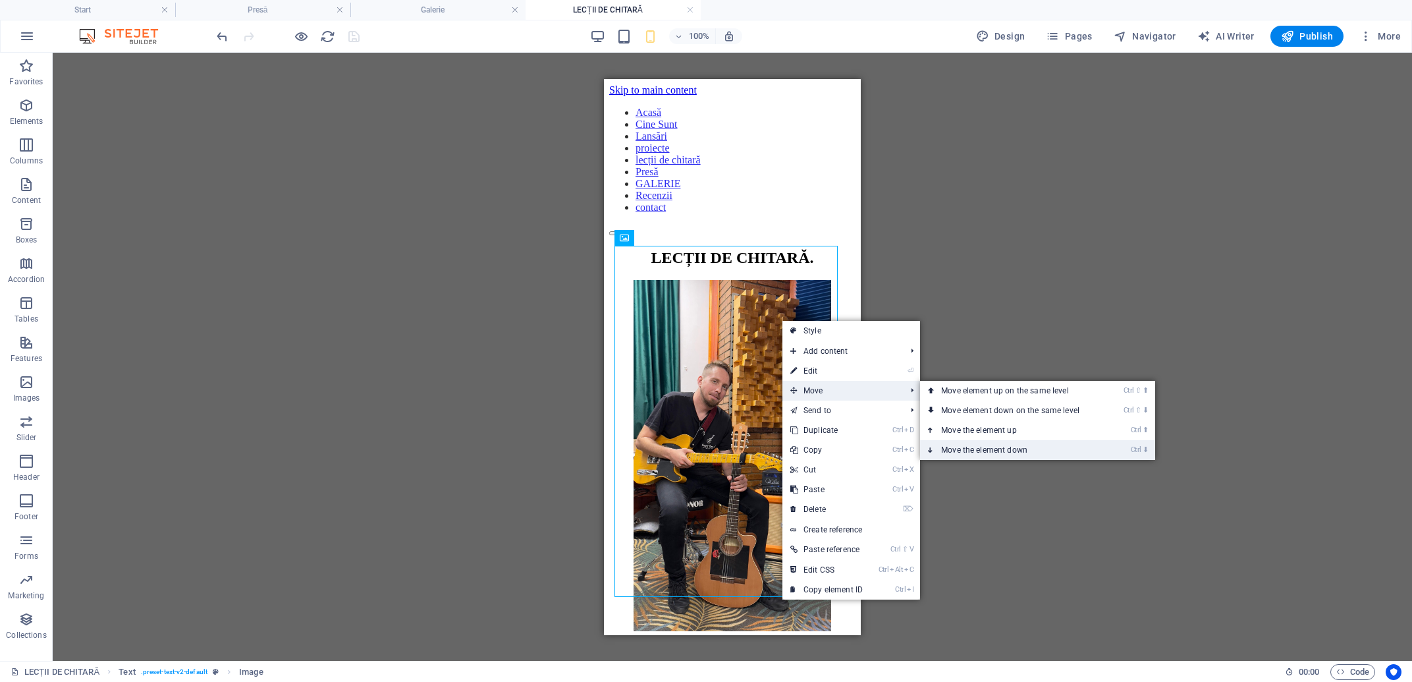
click at [1002, 447] on link "Ctrl ⬇ Move the element down" at bounding box center [1013, 450] width 186 height 20
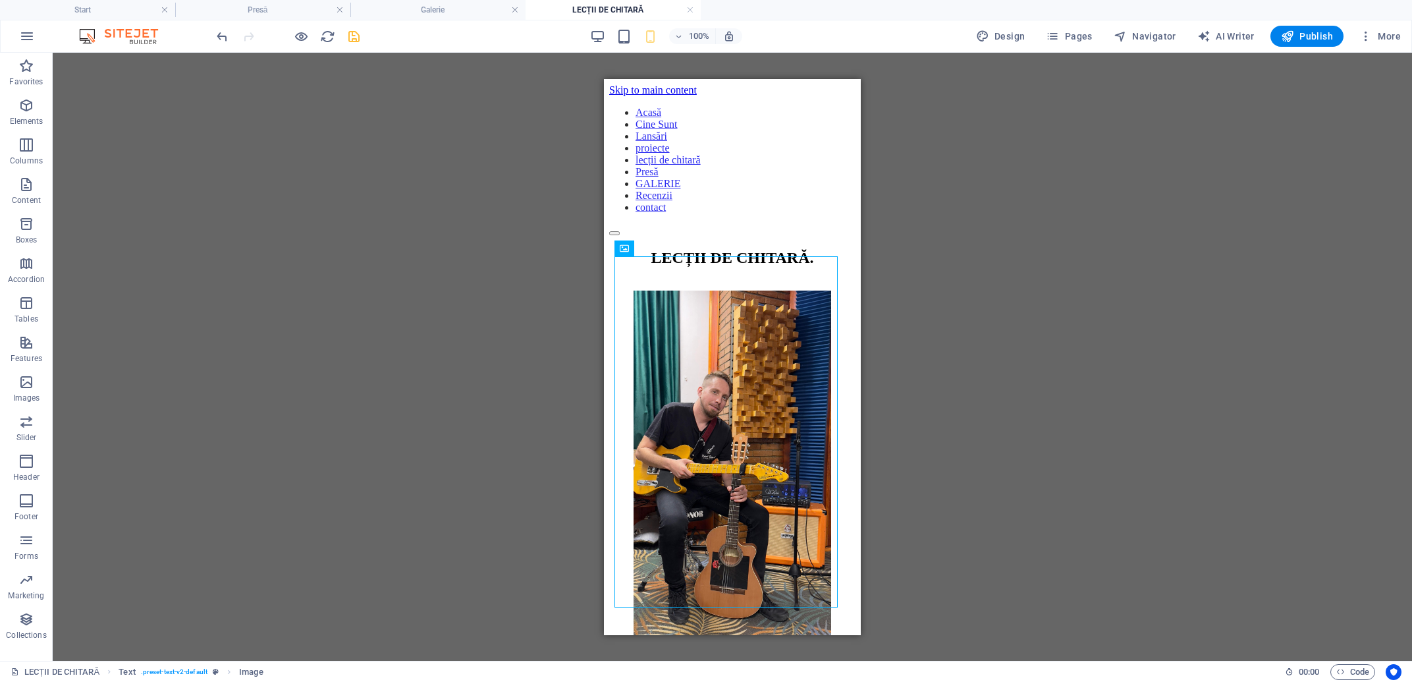
click at [1077, 352] on div "H2 Text Reference Text Image Spacer Image" at bounding box center [733, 357] width 1360 height 608
click at [972, 410] on div "H2 Text Reference Text Image Spacer Image" at bounding box center [733, 357] width 1360 height 608
click at [309, 30] on span "button" at bounding box center [301, 36] width 16 height 15
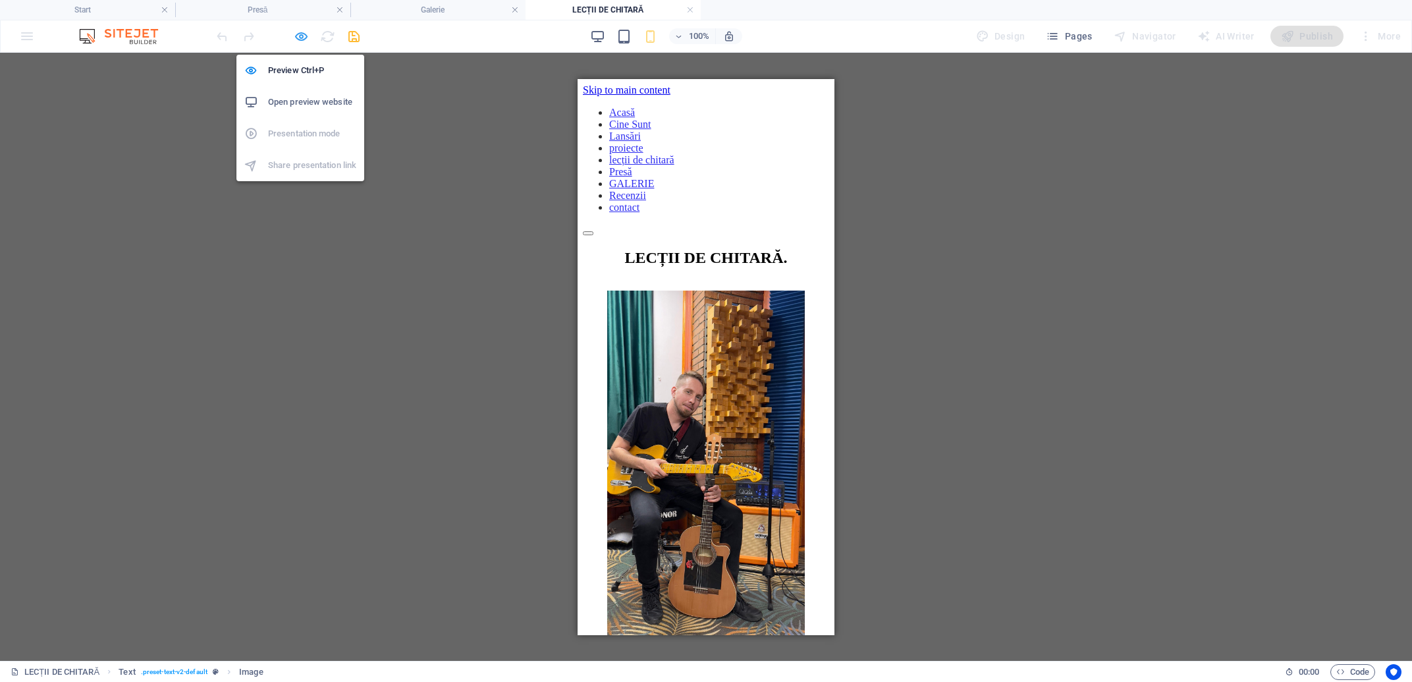
click at [298, 34] on icon "button" at bounding box center [301, 36] width 15 height 15
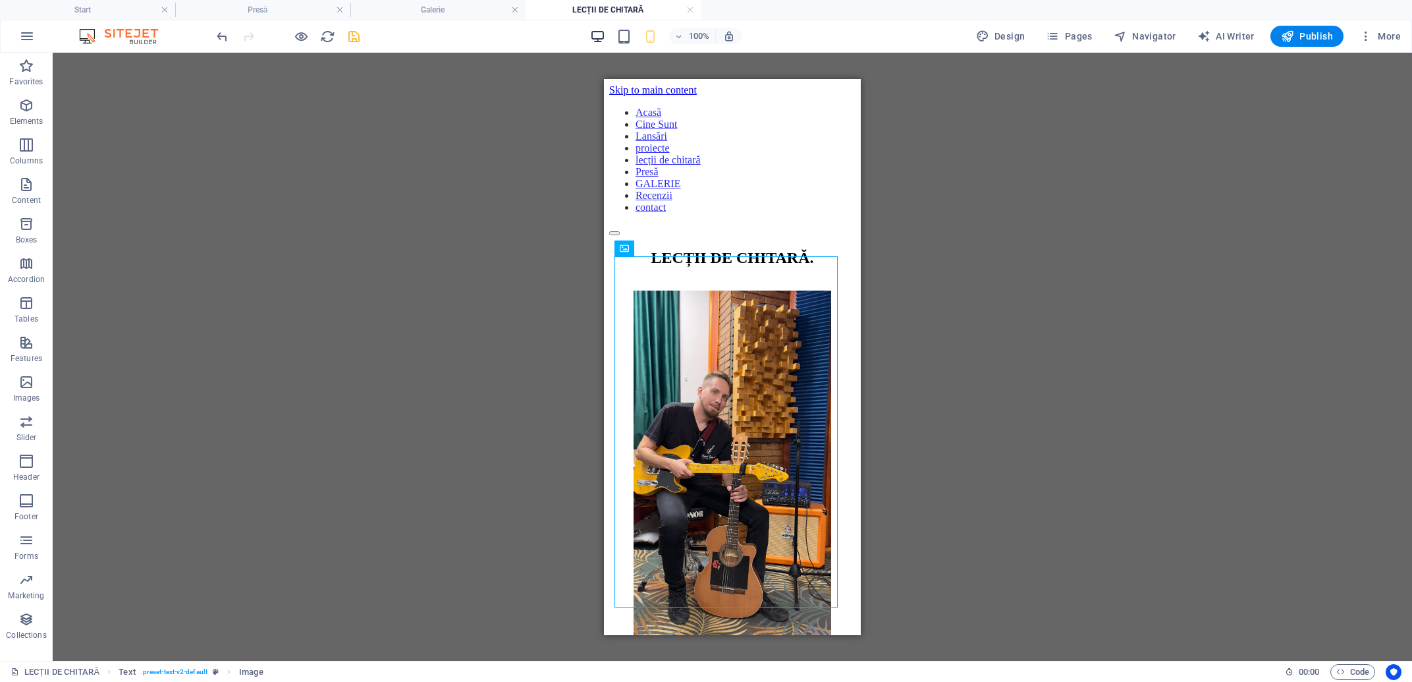
click at [597, 38] on icon "button" at bounding box center [597, 36] width 15 height 15
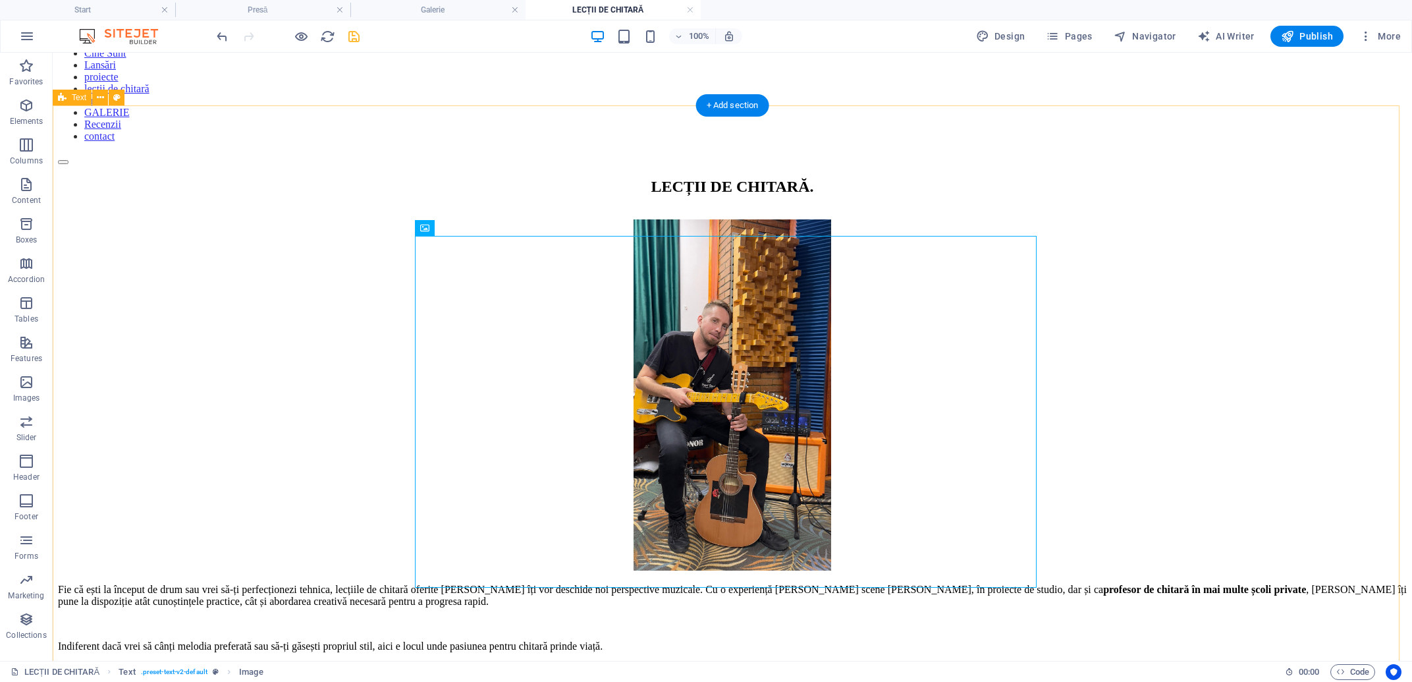
scroll to position [70, 0]
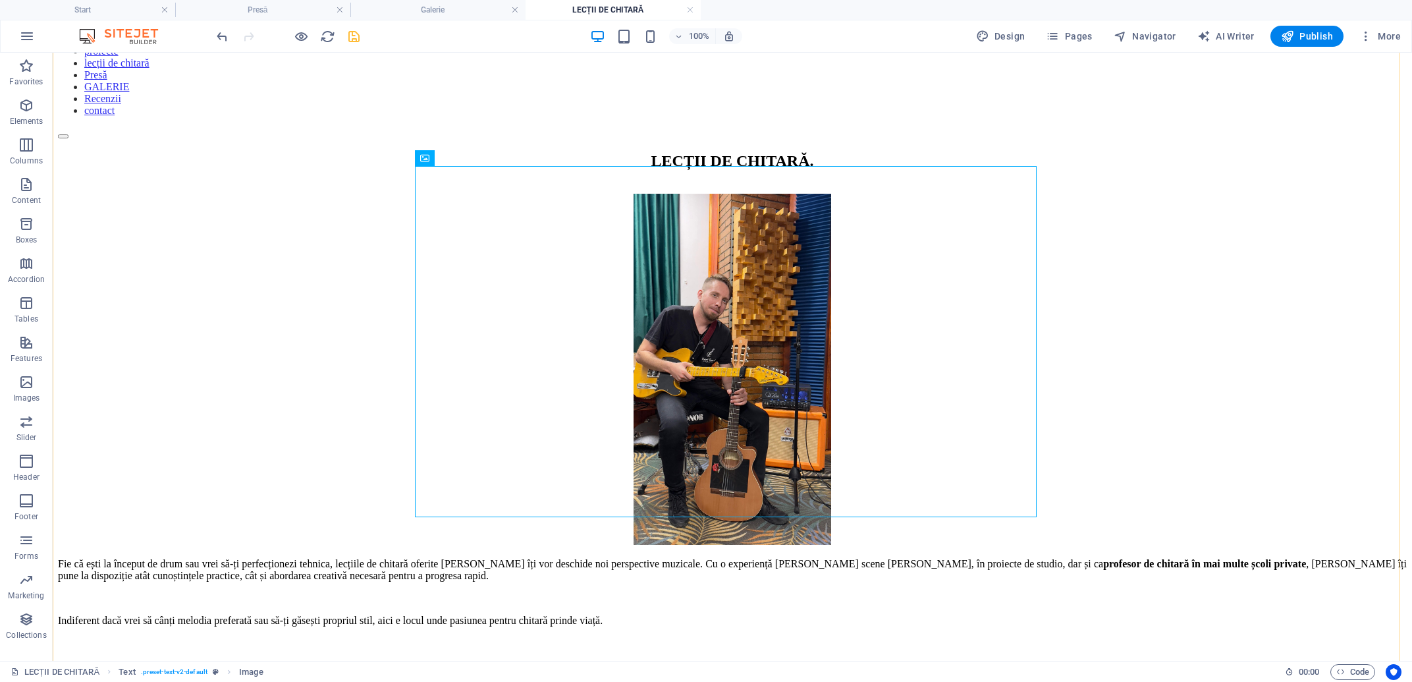
click at [1183, 292] on div "LECȚII DE CHITARĂ . Fie că ești la început de drum sau vrei să-ți perfecționezi…" at bounding box center [732, 432] width 1349 height 561
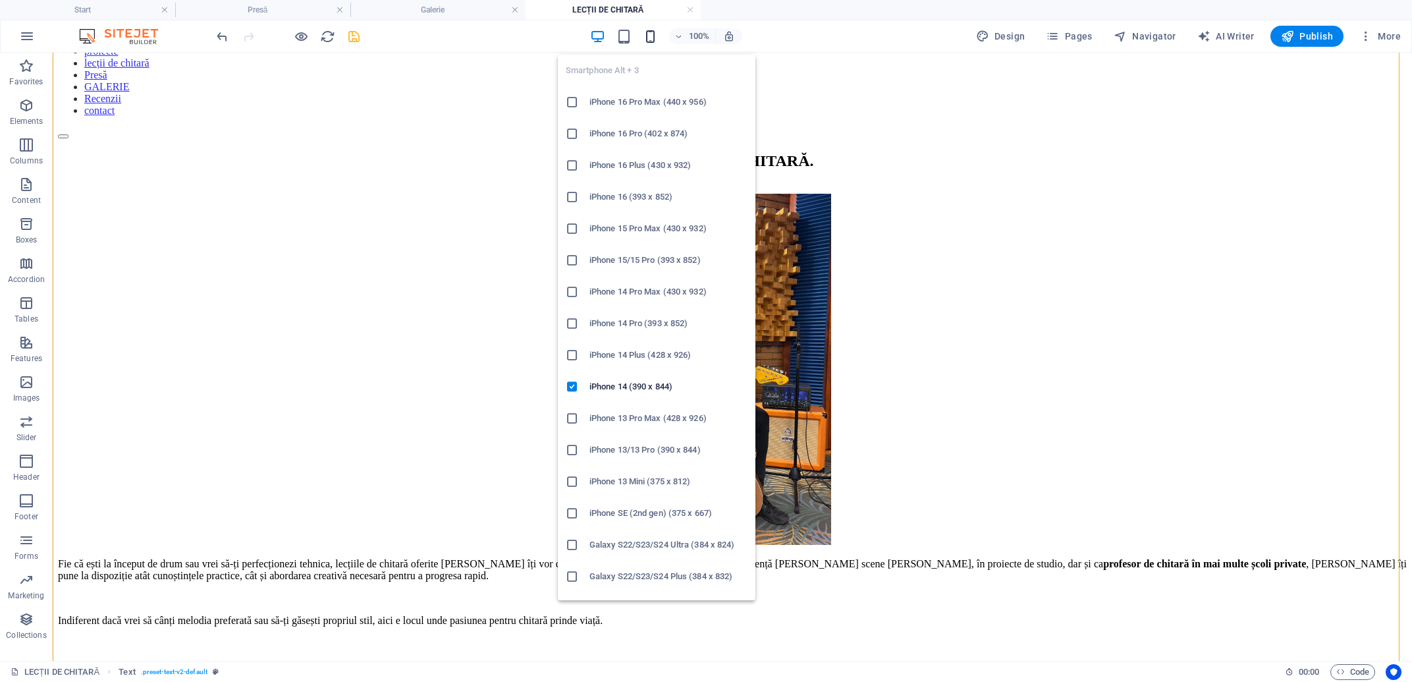
click at [658, 34] on icon "button" at bounding box center [650, 36] width 15 height 15
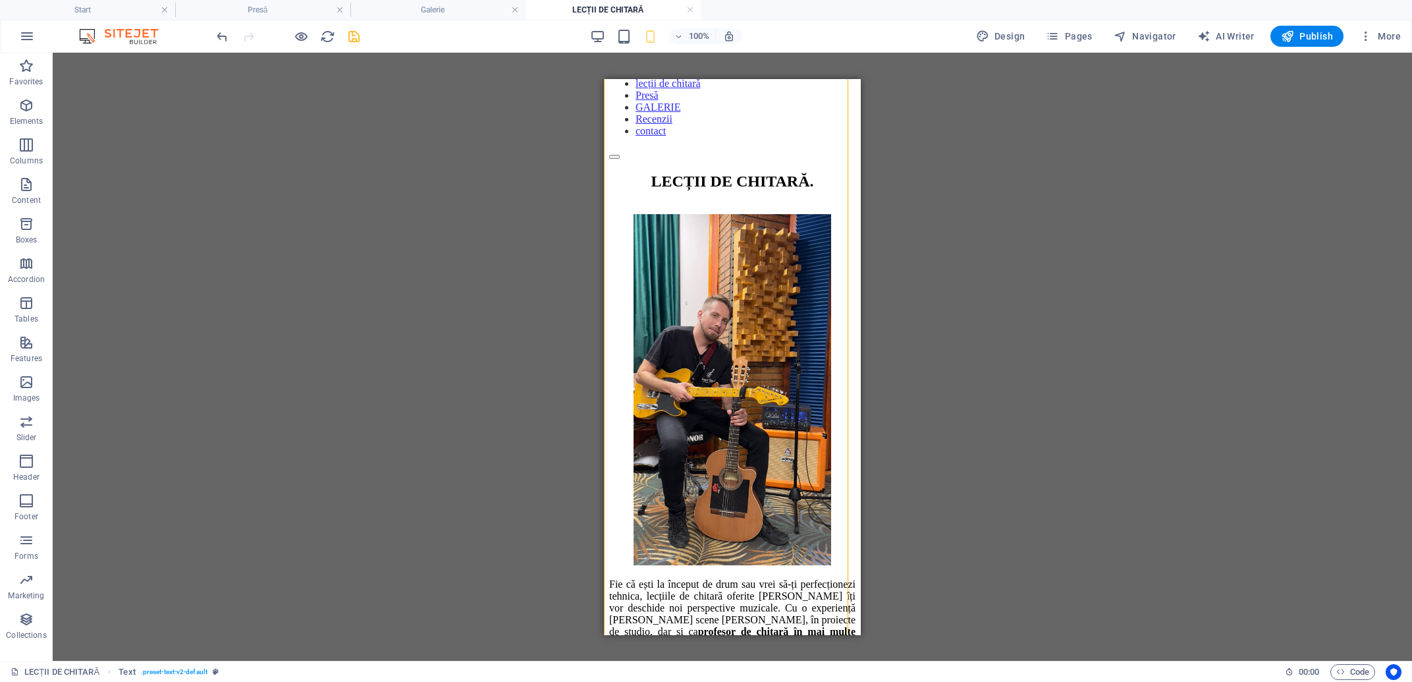
click at [1025, 221] on div "H2 Text Reference Text Image Spacer Image" at bounding box center [733, 357] width 1360 height 608
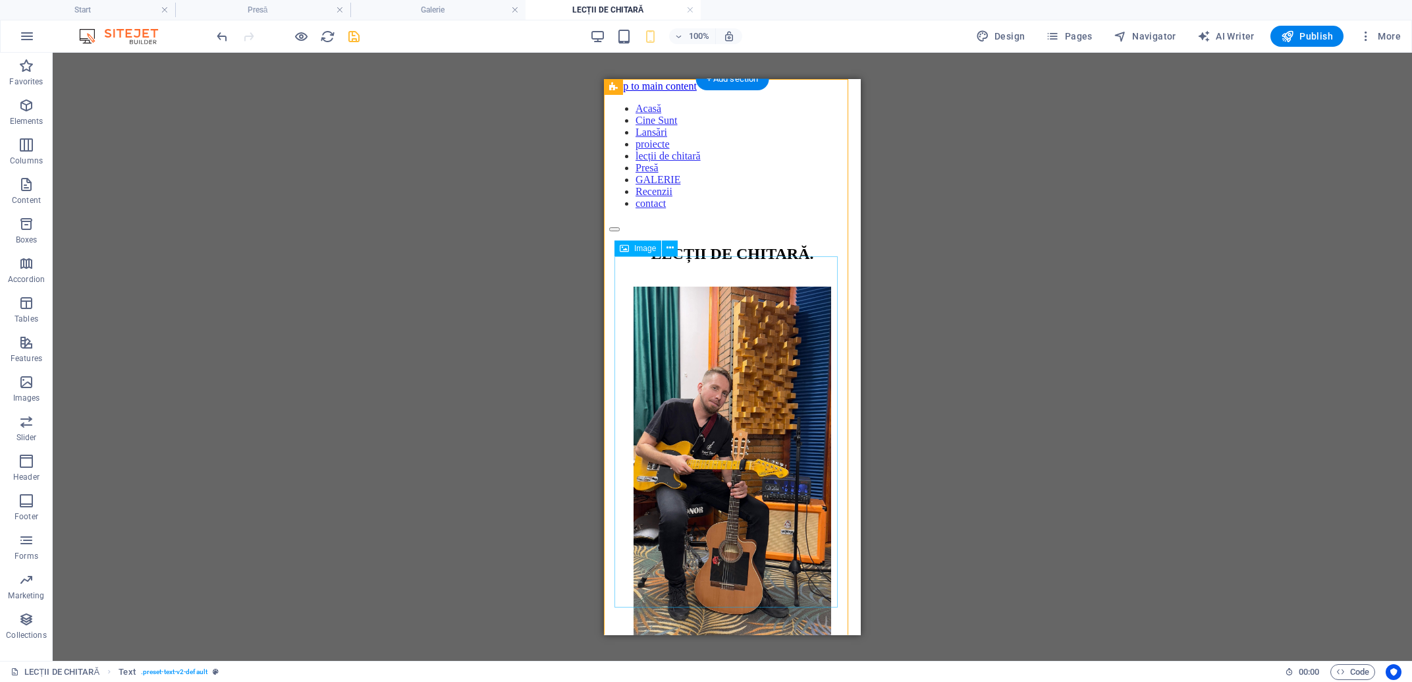
scroll to position [0, 0]
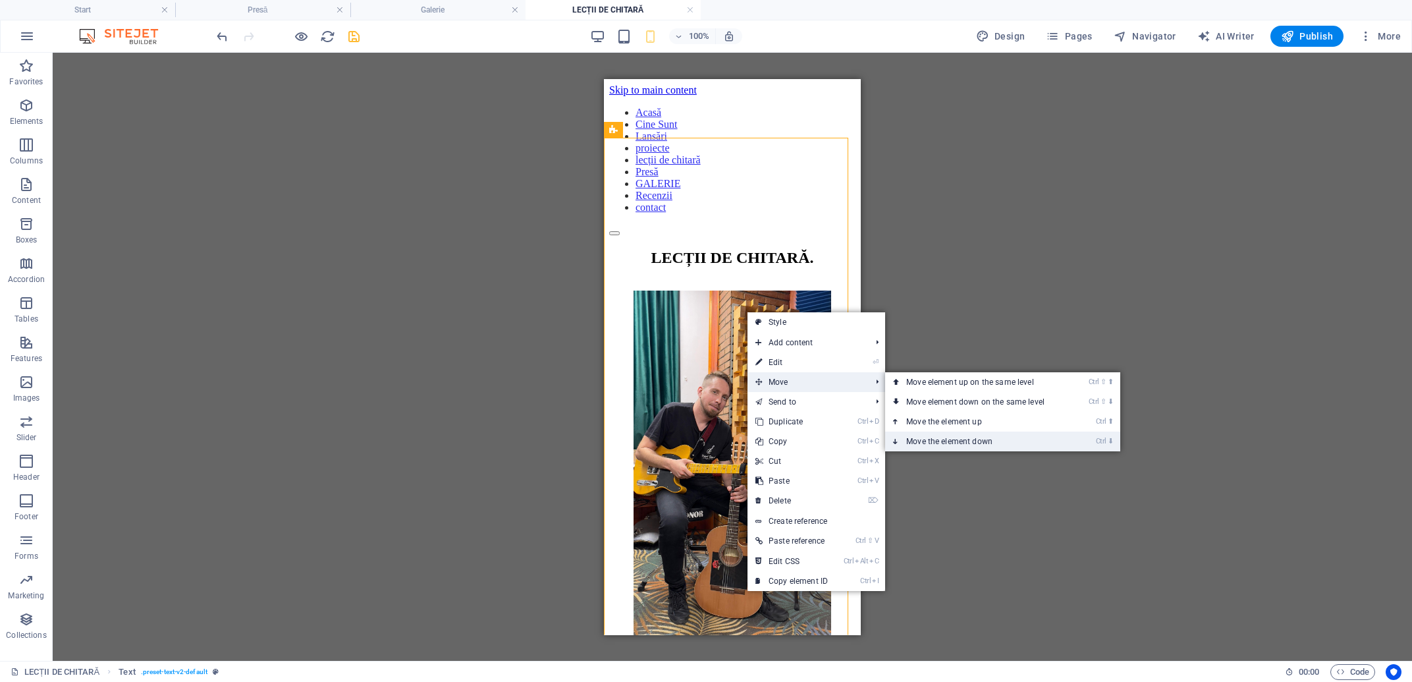
click at [996, 435] on link "Ctrl ⬇ Move the element down" at bounding box center [978, 442] width 186 height 20
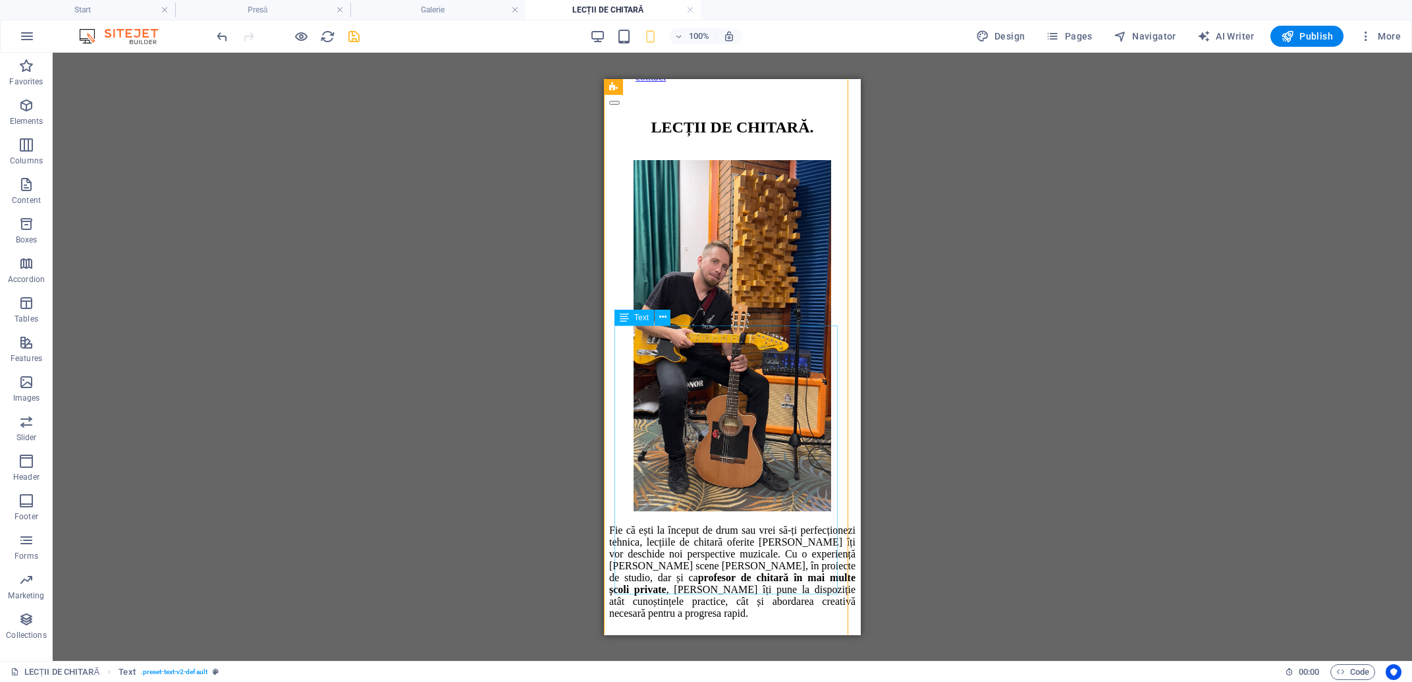
scroll to position [282, 0]
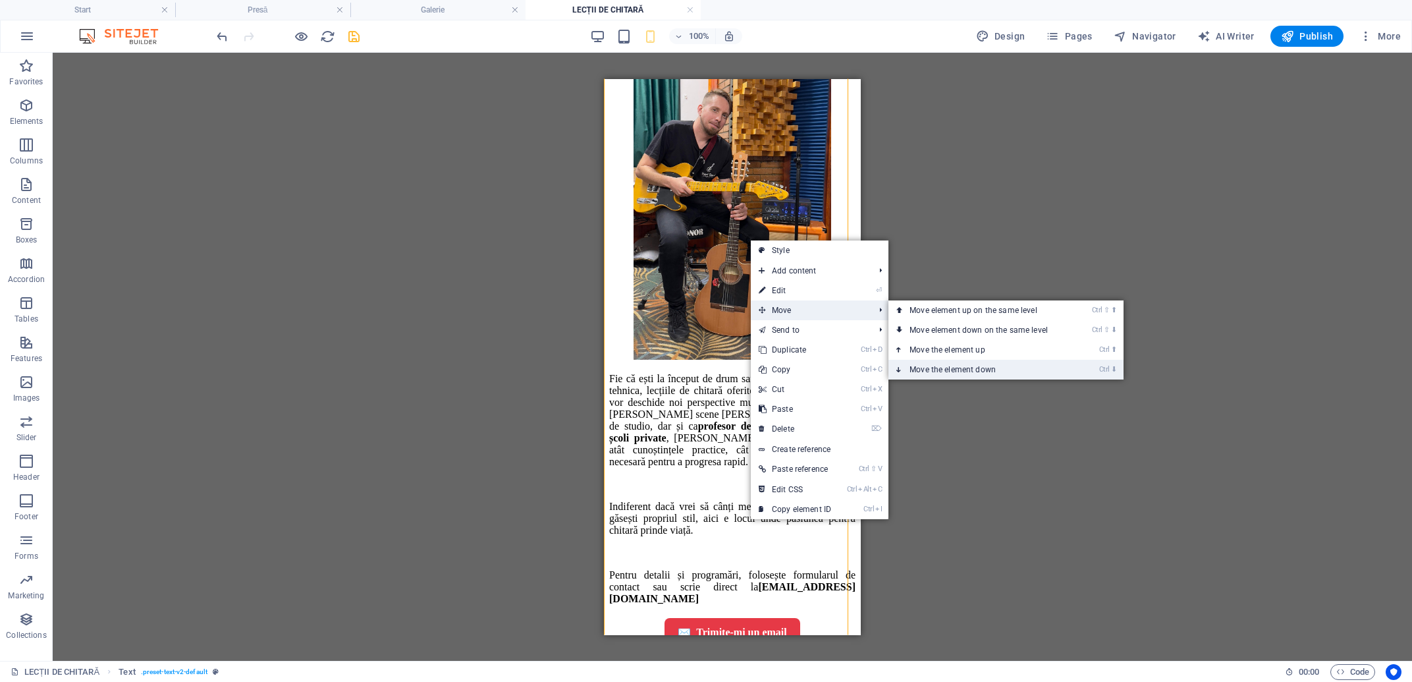
click at [928, 364] on link "Ctrl ⬇ Move the element down" at bounding box center [982, 370] width 186 height 20
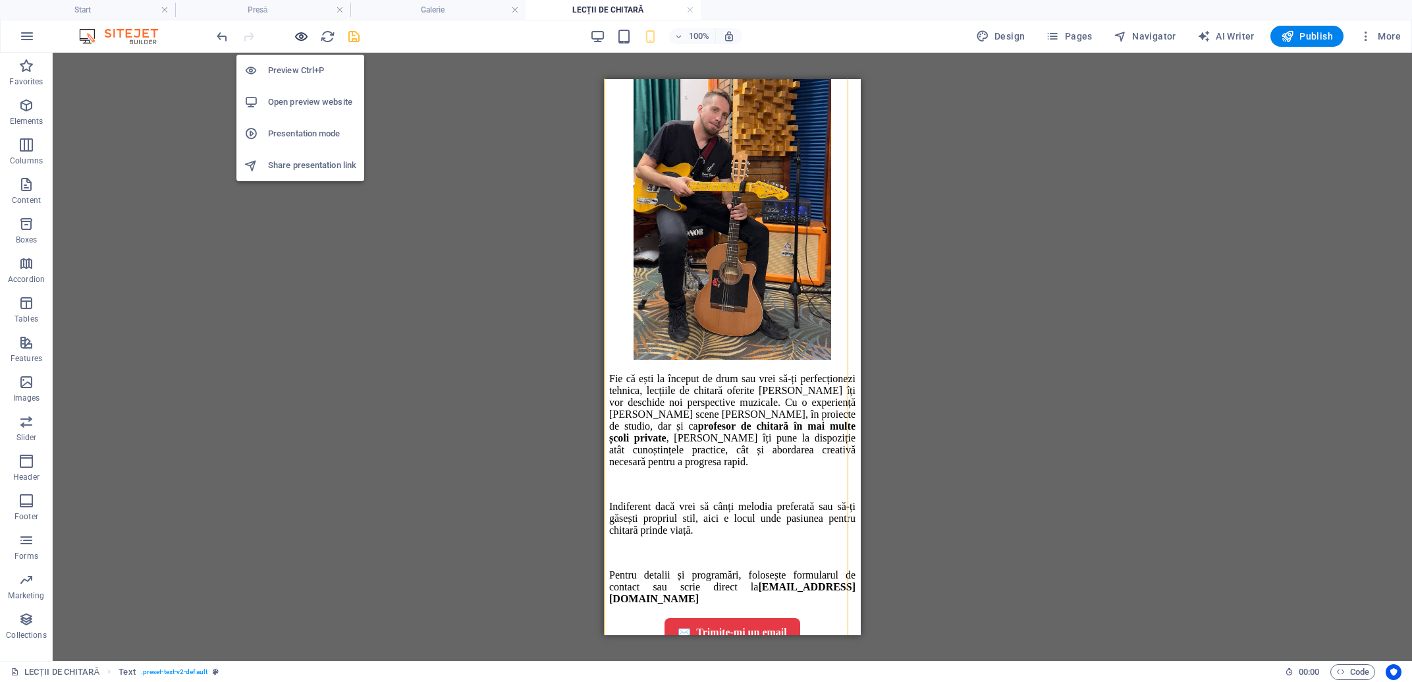
click at [301, 34] on icon "button" at bounding box center [301, 36] width 15 height 15
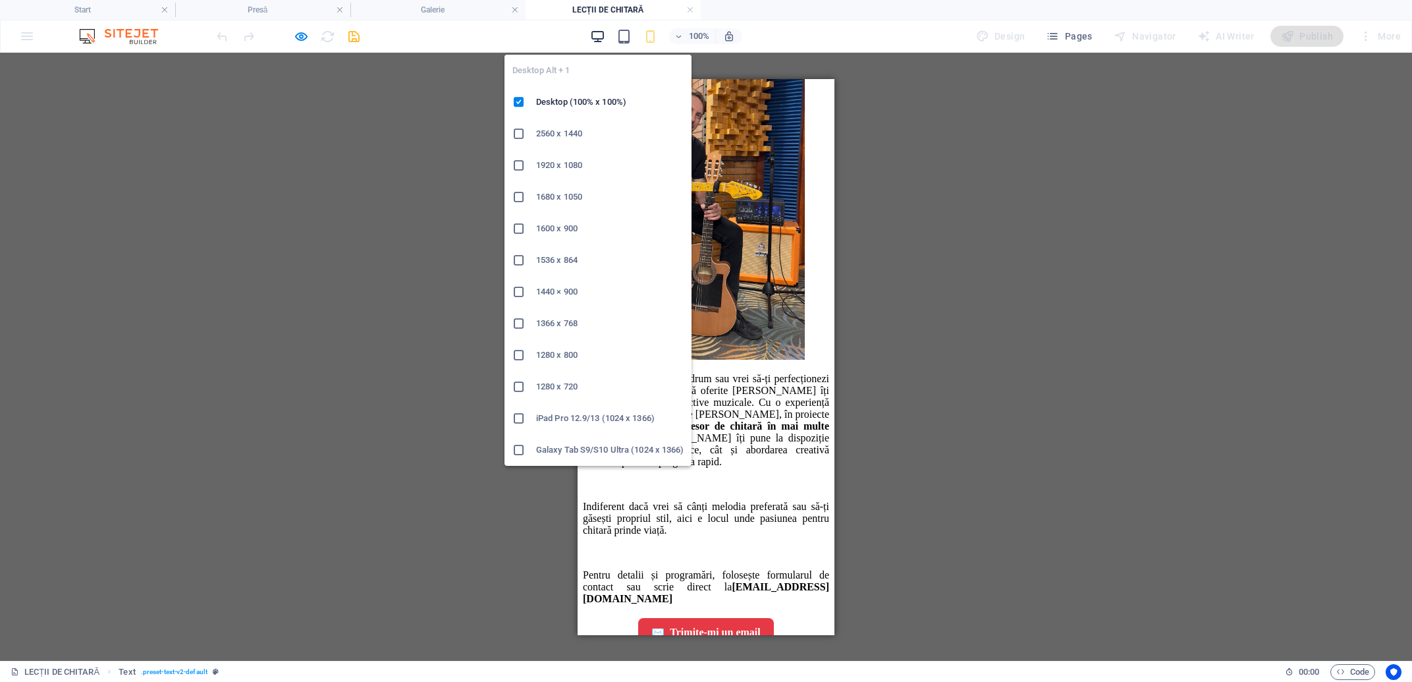
click at [598, 36] on icon "button" at bounding box center [597, 36] width 15 height 15
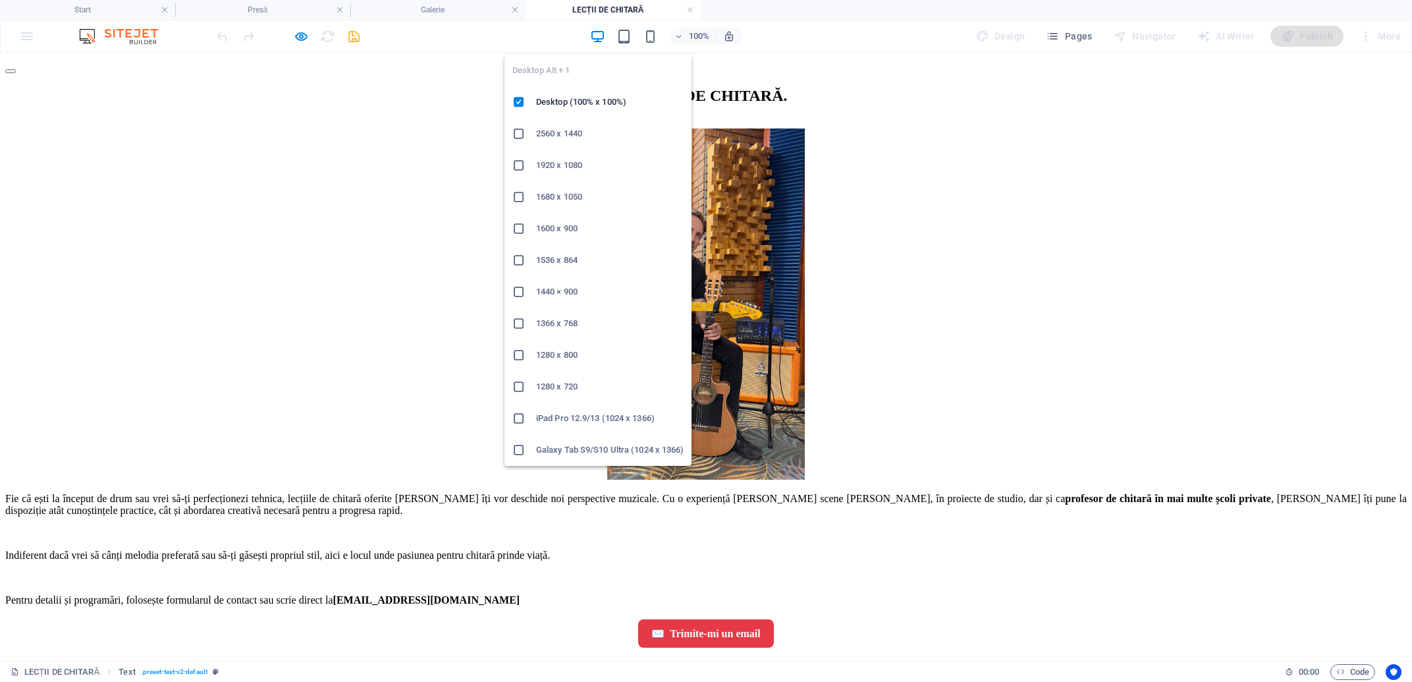
scroll to position [177, 0]
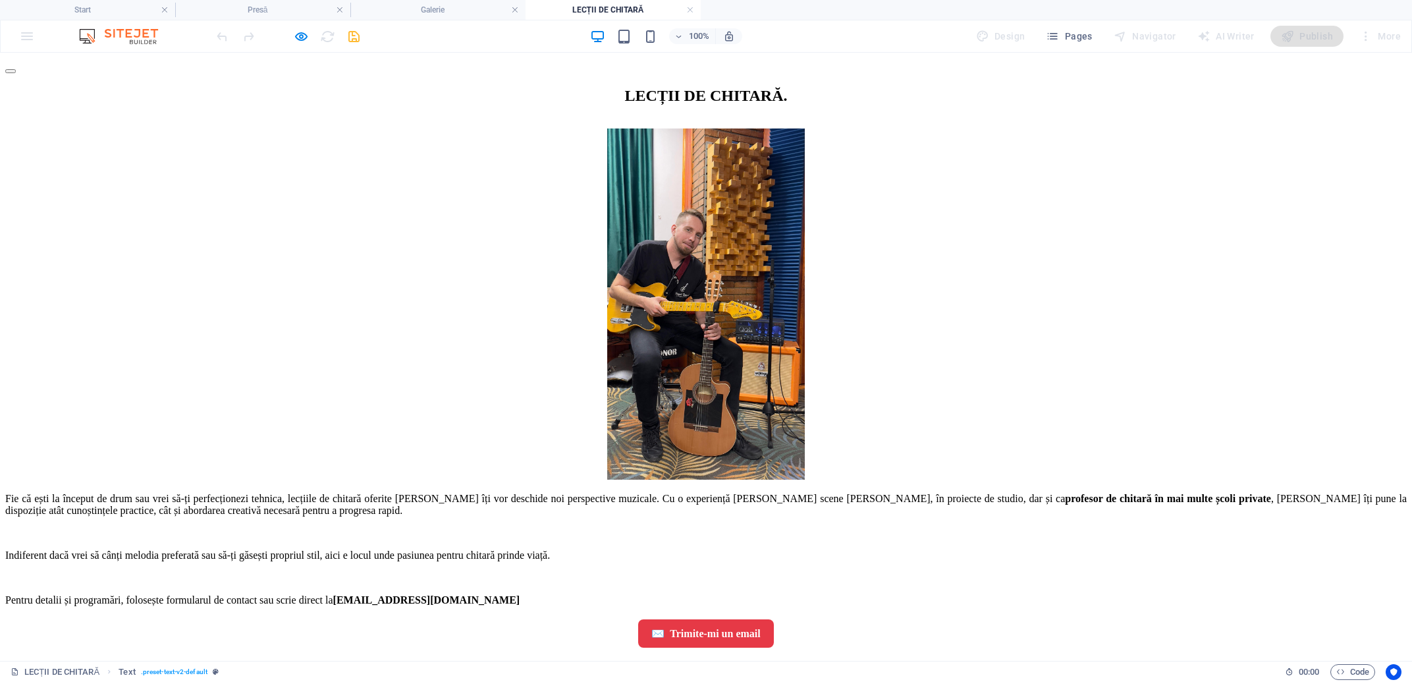
click at [687, 225] on img at bounding box center [706, 303] width 198 height 351
click at [301, 37] on icon "button" at bounding box center [301, 36] width 15 height 15
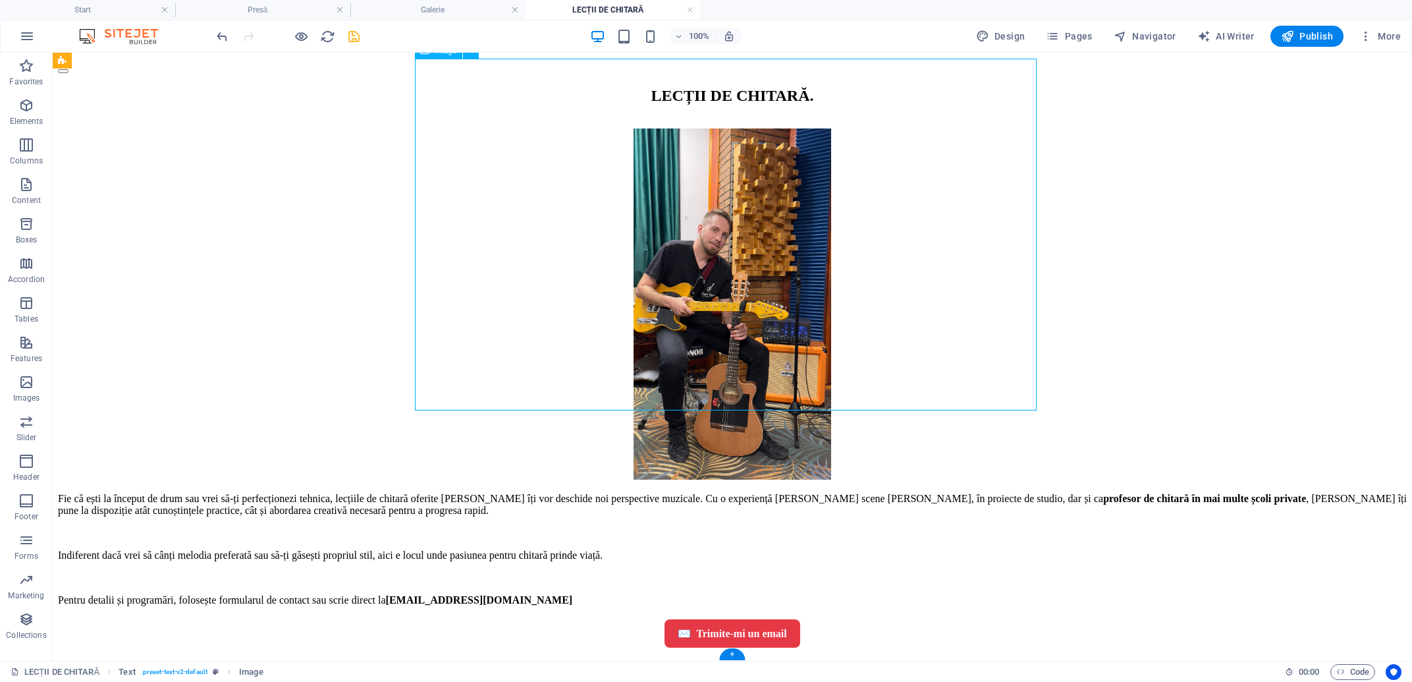
scroll to position [0, 0]
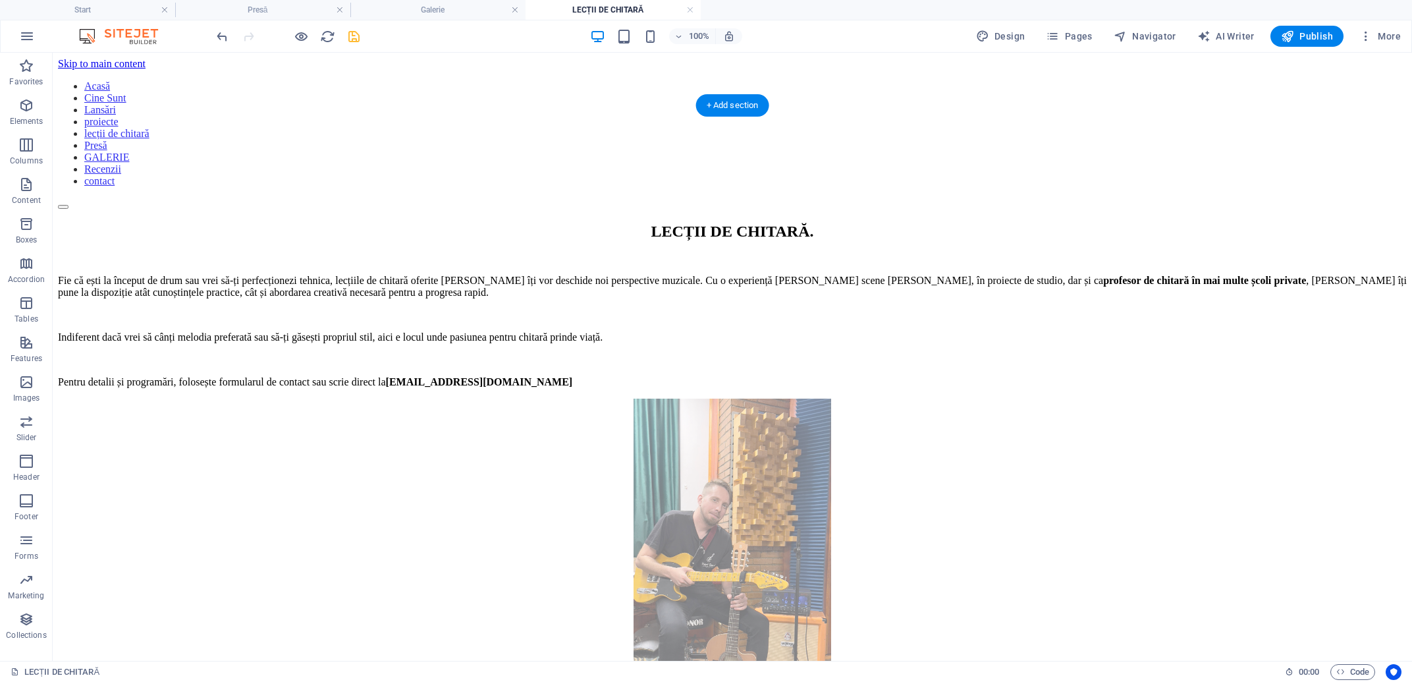
drag, startPoint x: 756, startPoint y: 257, endPoint x: 714, endPoint y: 561, distance: 307.3
click at [714, 561] on div "LECȚII DE CHITARĂ . Fie că ești la început de drum sau vrei să-ți perfecționezi…" at bounding box center [732, 508] width 1349 height 571
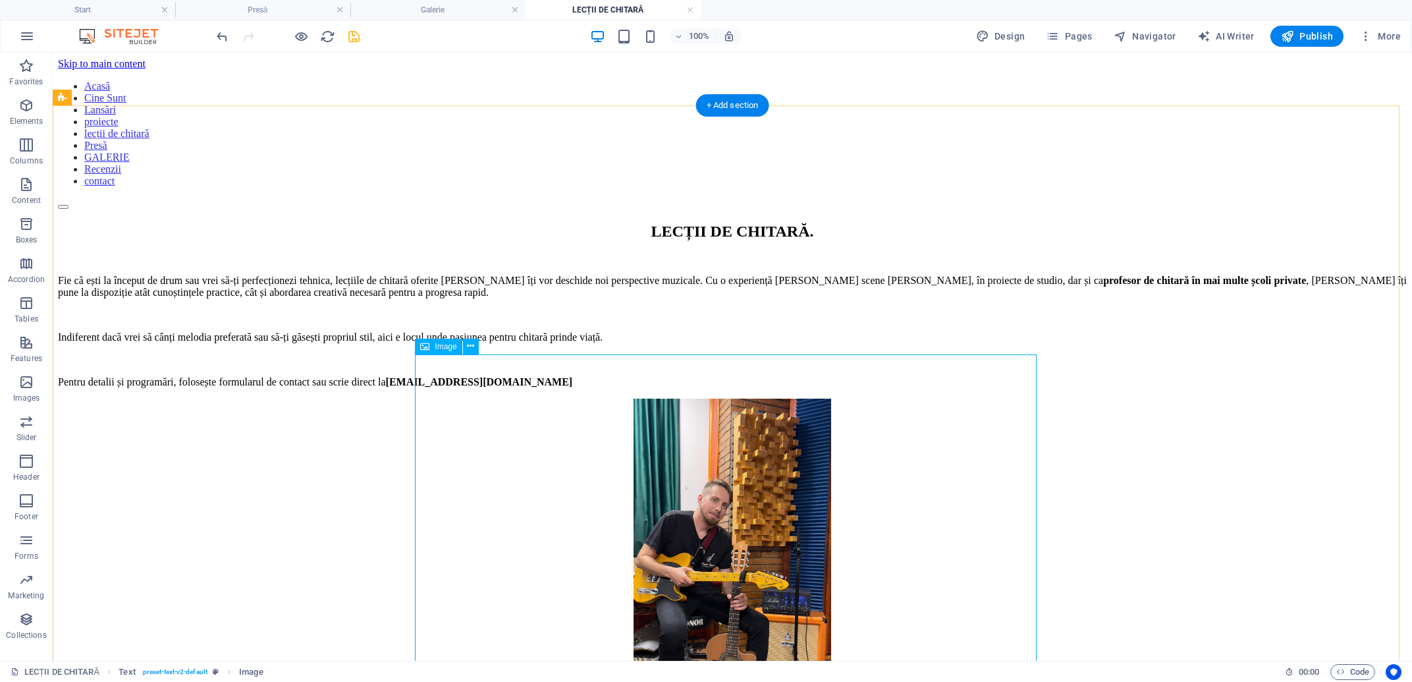
scroll to position [177, 0]
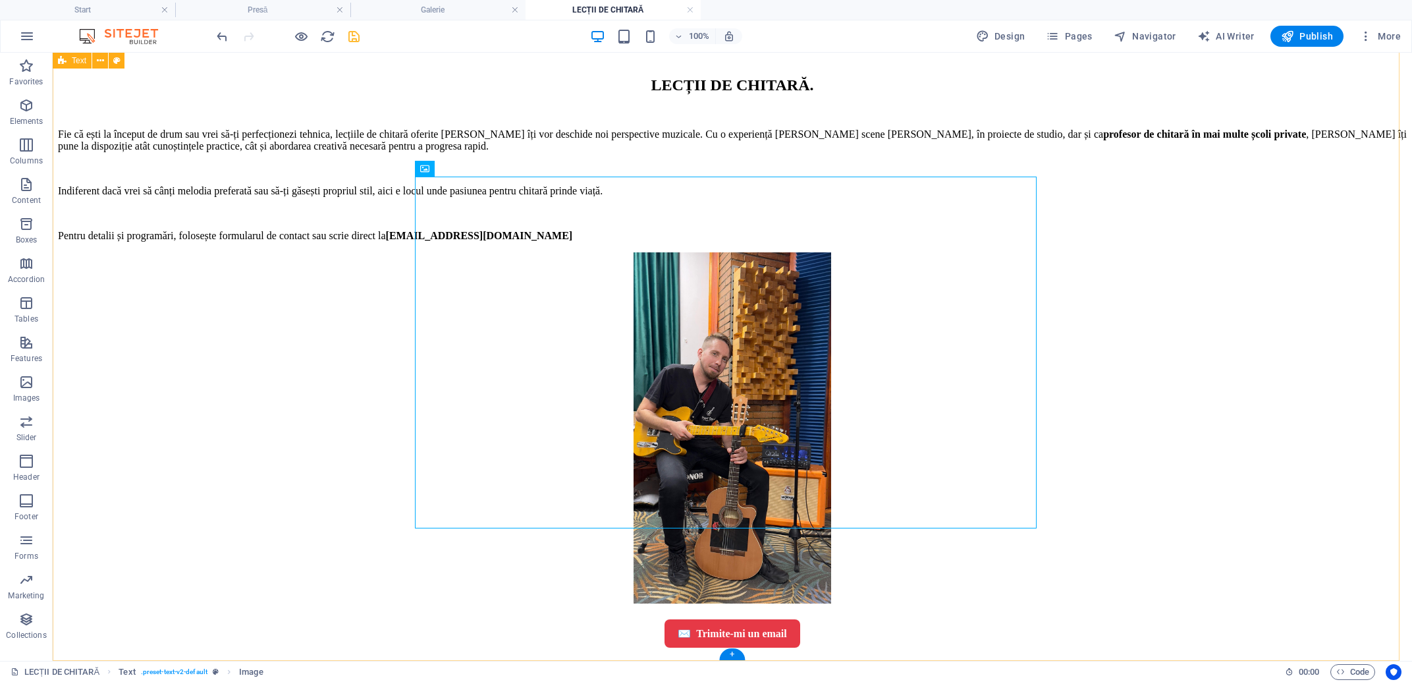
click at [1167, 356] on div "LECȚII DE CHITARĂ . Fie că ești la început de drum sau vrei să-ți perfecționezi…" at bounding box center [732, 361] width 1349 height 571
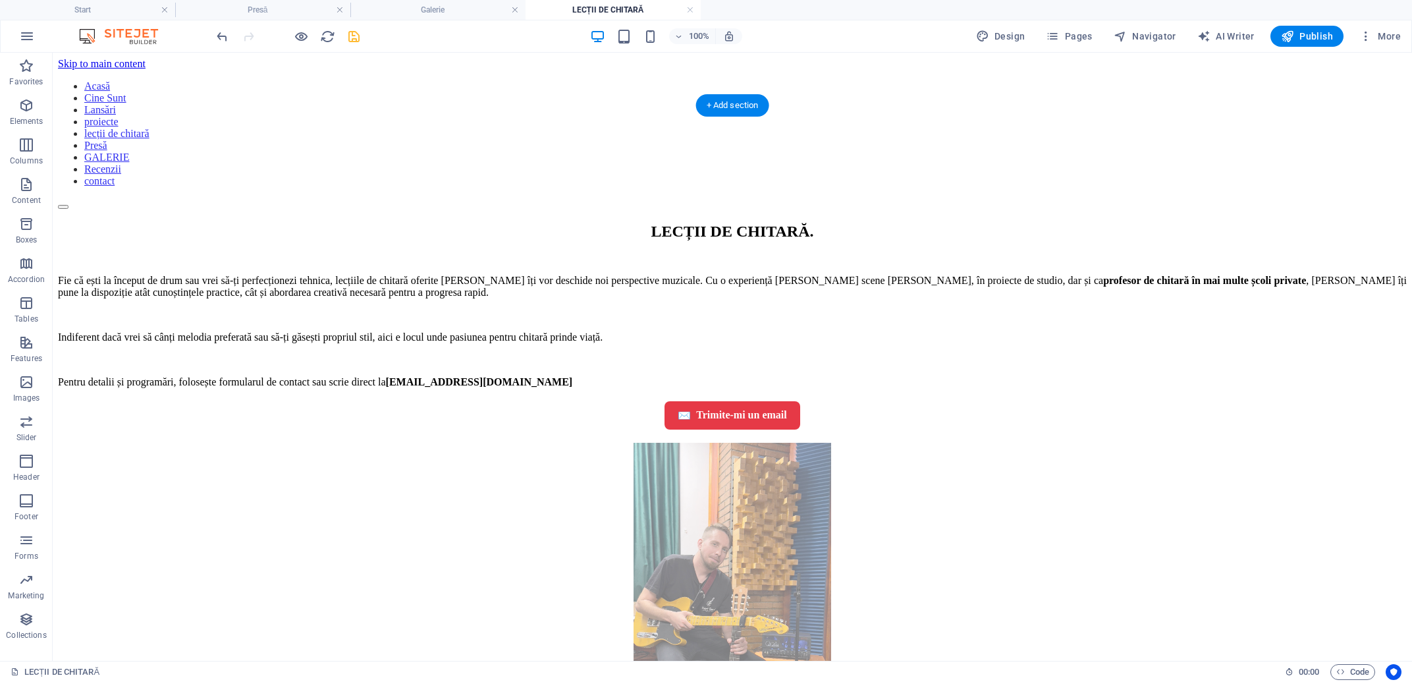
drag, startPoint x: 760, startPoint y: 283, endPoint x: 742, endPoint y: 561, distance: 277.9
click at [742, 561] on div "LECȚII DE CHITARĂ . Fie că ești la început de drum sau vrei să-ți perfecționezi…" at bounding box center [732, 510] width 1349 height 574
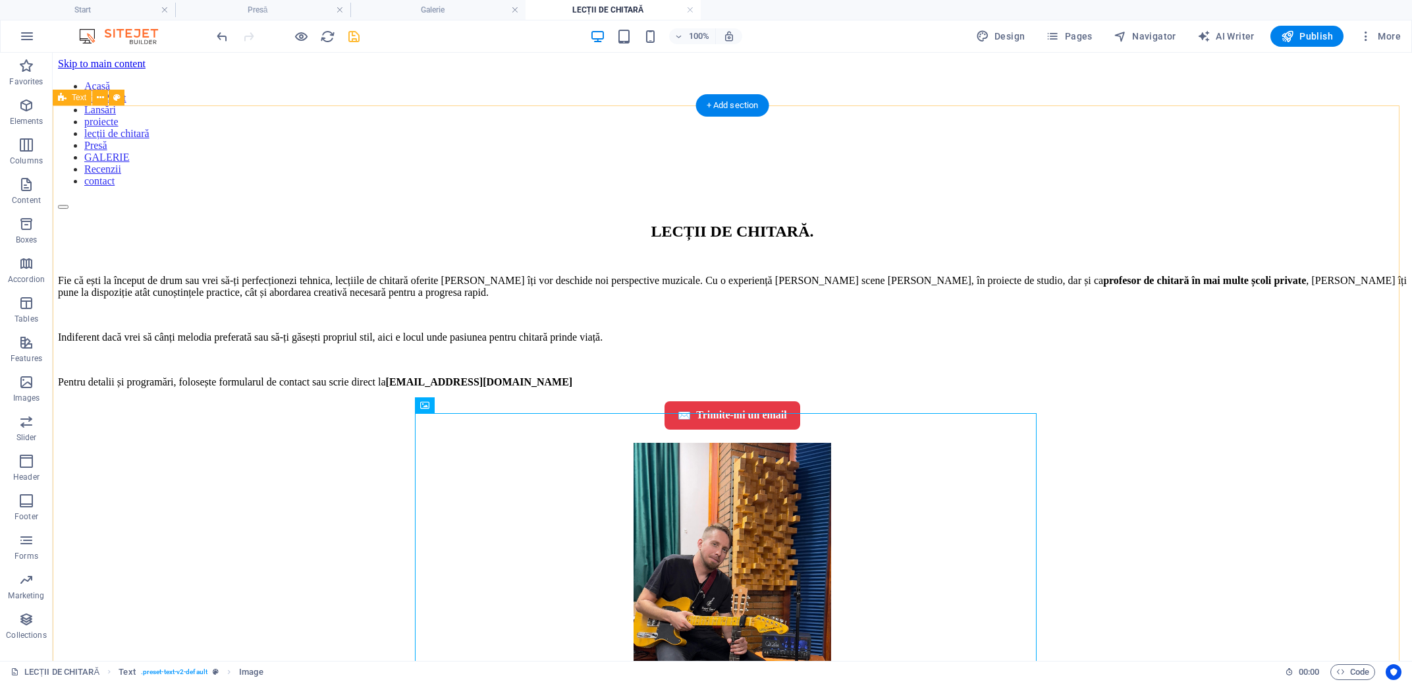
click at [1163, 370] on div "LECȚII DE CHITARĂ . Fie că ești la început de drum sau vrei să-ți perfecționezi…" at bounding box center [732, 510] width 1349 height 574
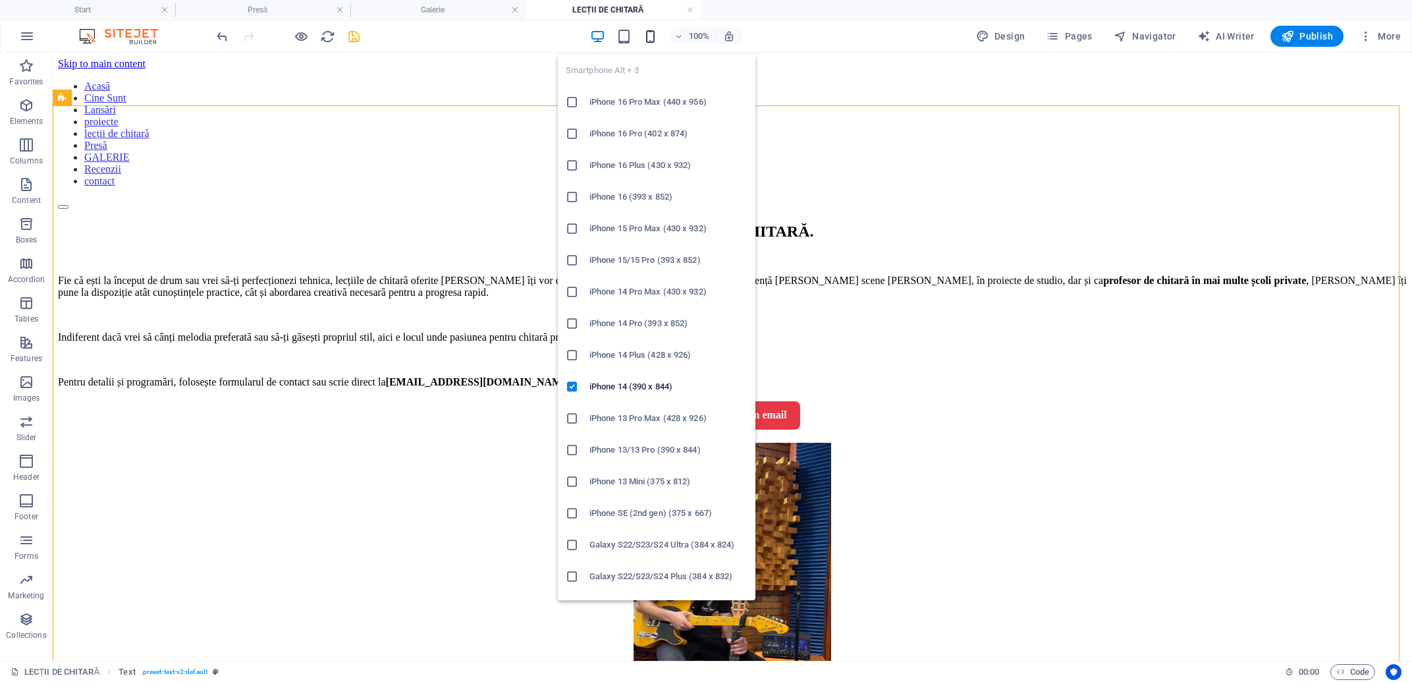
click at [649, 37] on icon "button" at bounding box center [650, 36] width 15 height 15
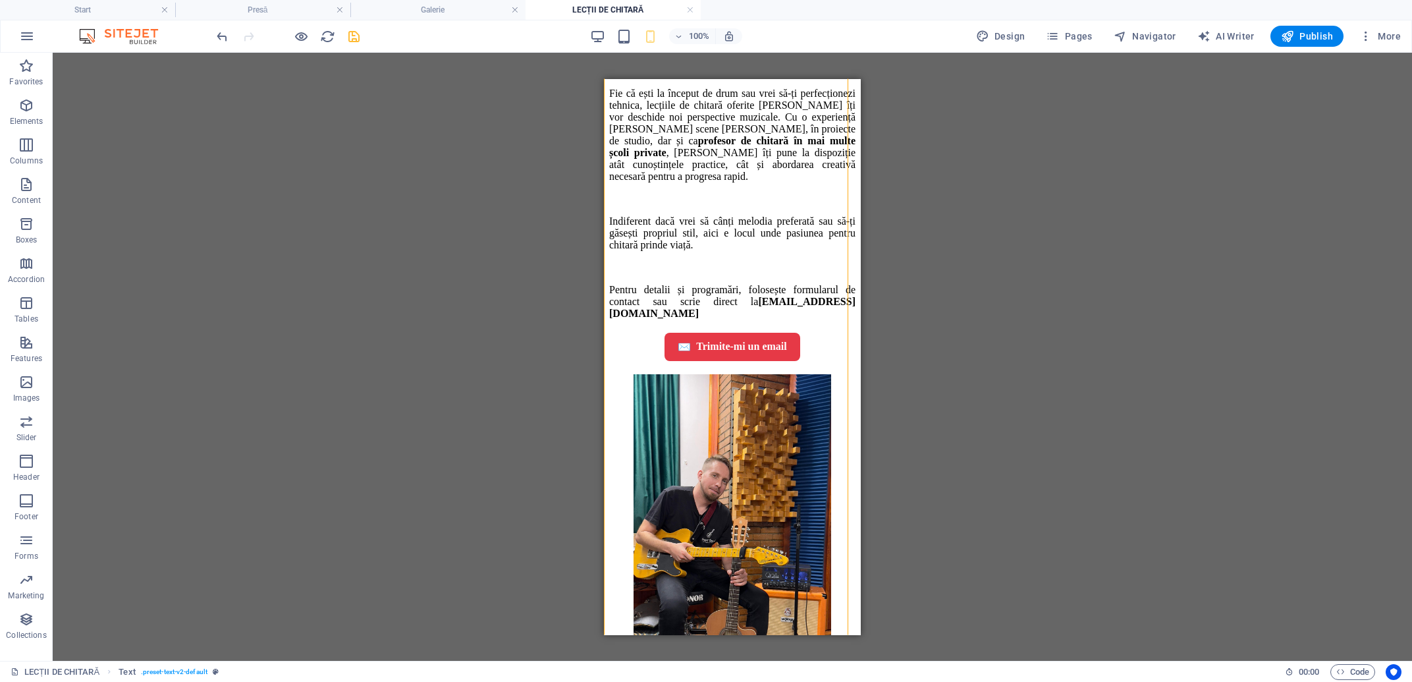
scroll to position [352, 0]
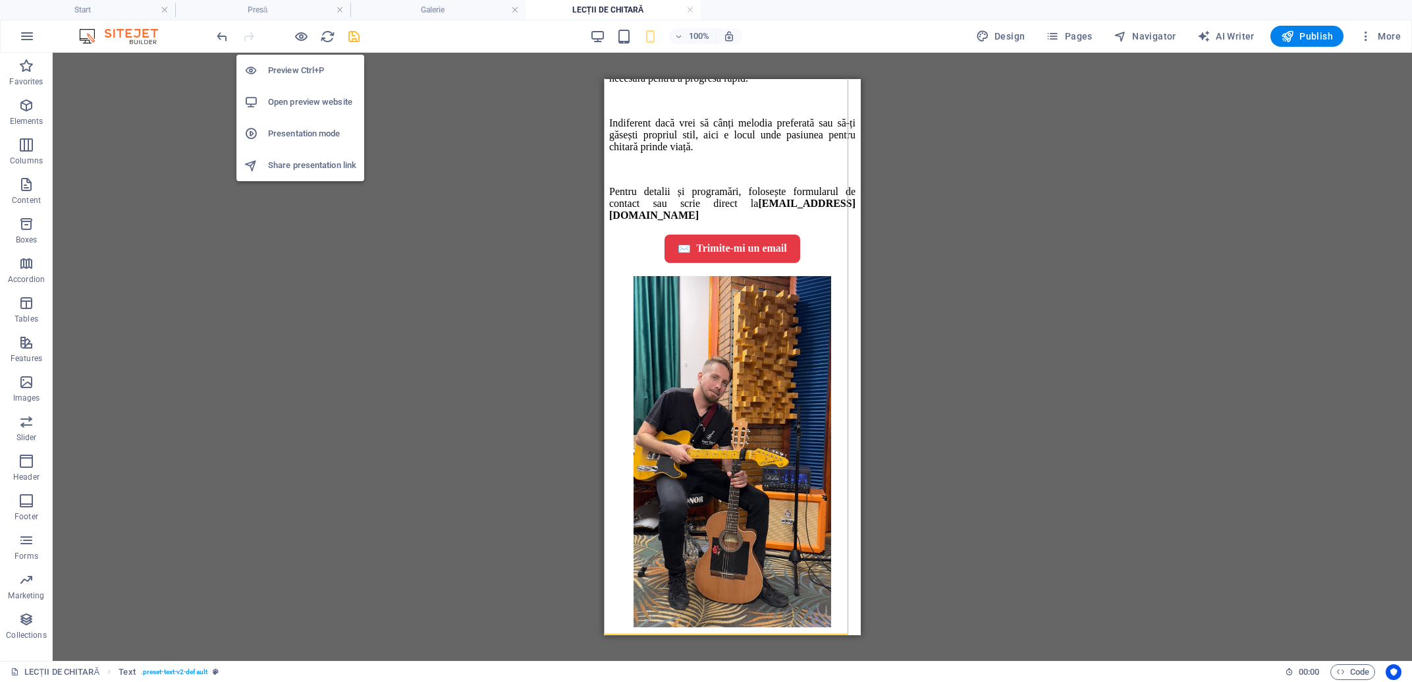
click at [291, 39] on div at bounding box center [288, 36] width 148 height 21
click at [297, 37] on icon "button" at bounding box center [301, 36] width 15 height 15
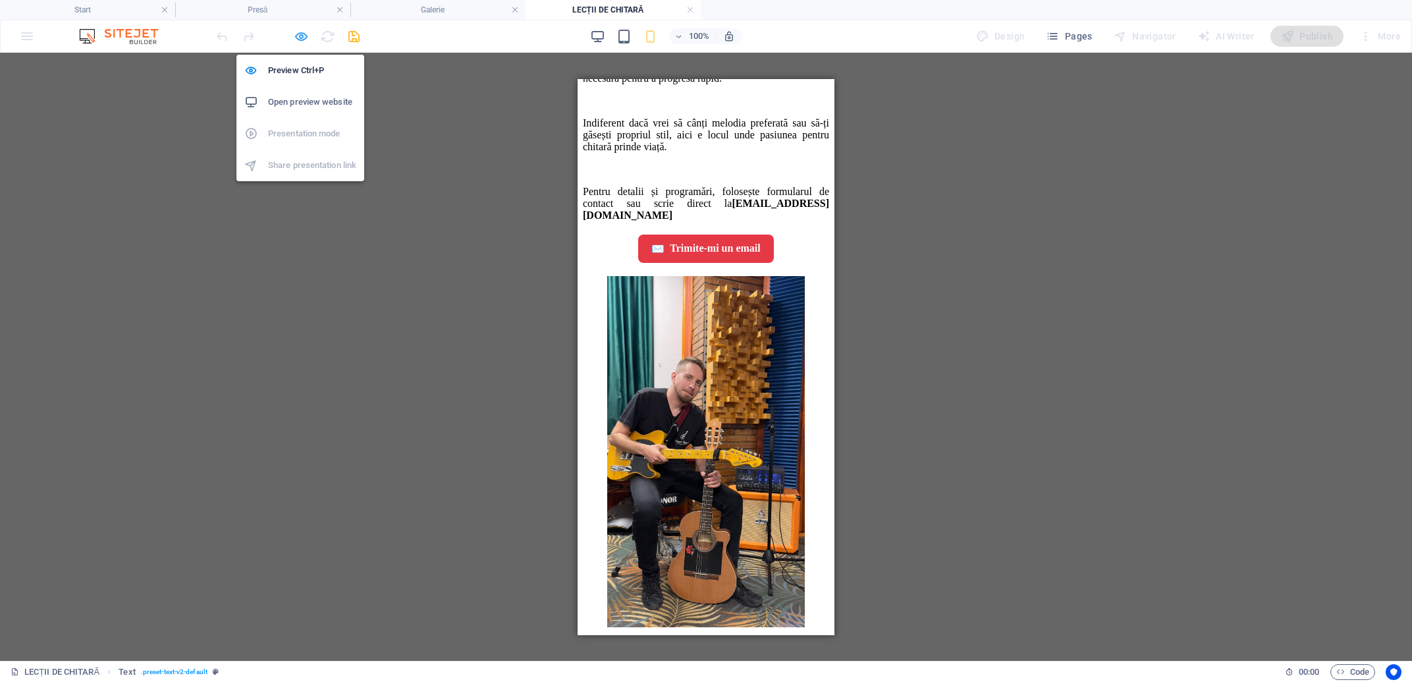
click at [300, 39] on icon "button" at bounding box center [301, 36] width 15 height 15
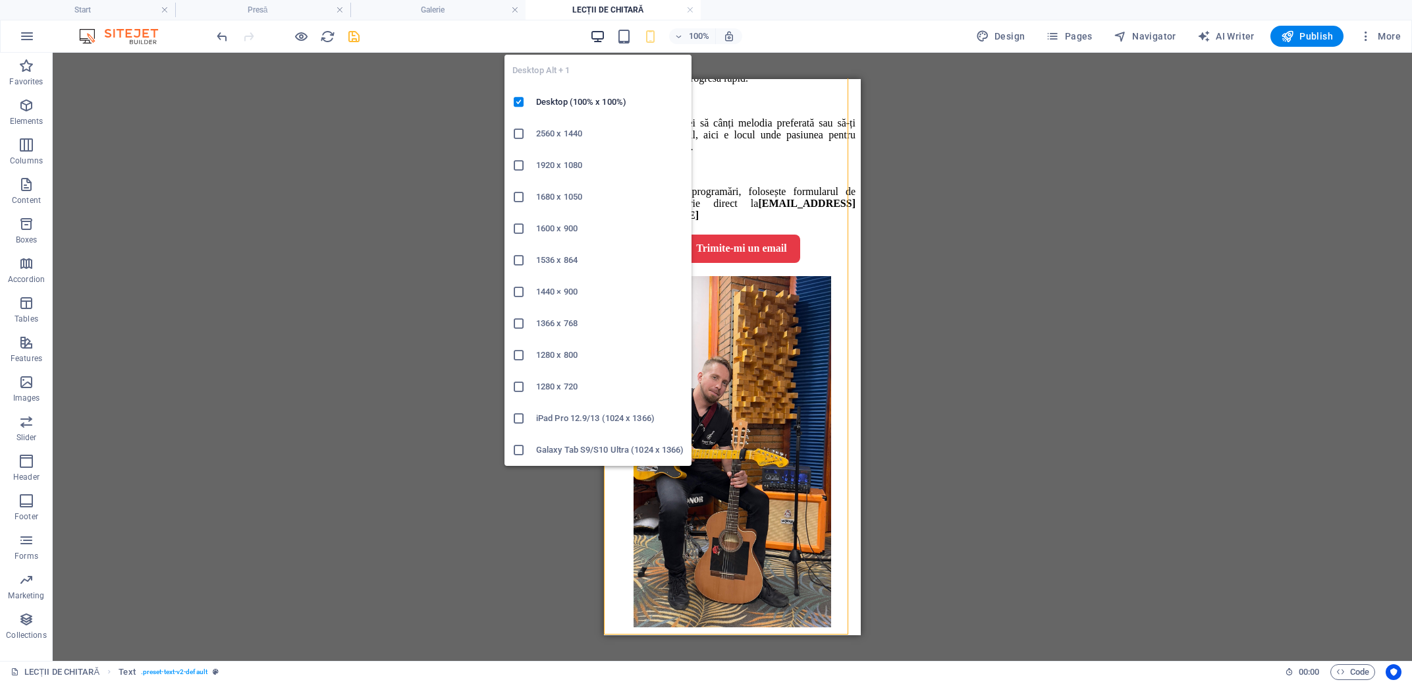
click at [598, 34] on icon "button" at bounding box center [597, 36] width 15 height 15
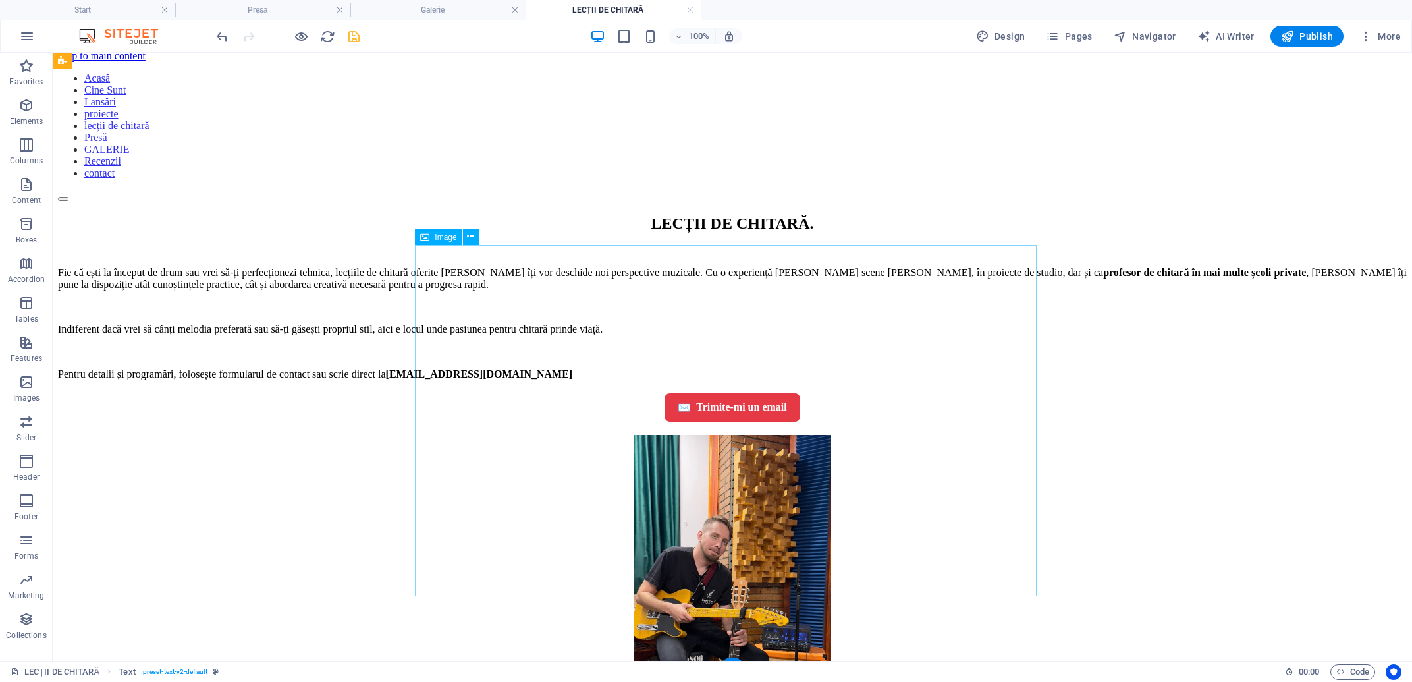
scroll to position [0, 0]
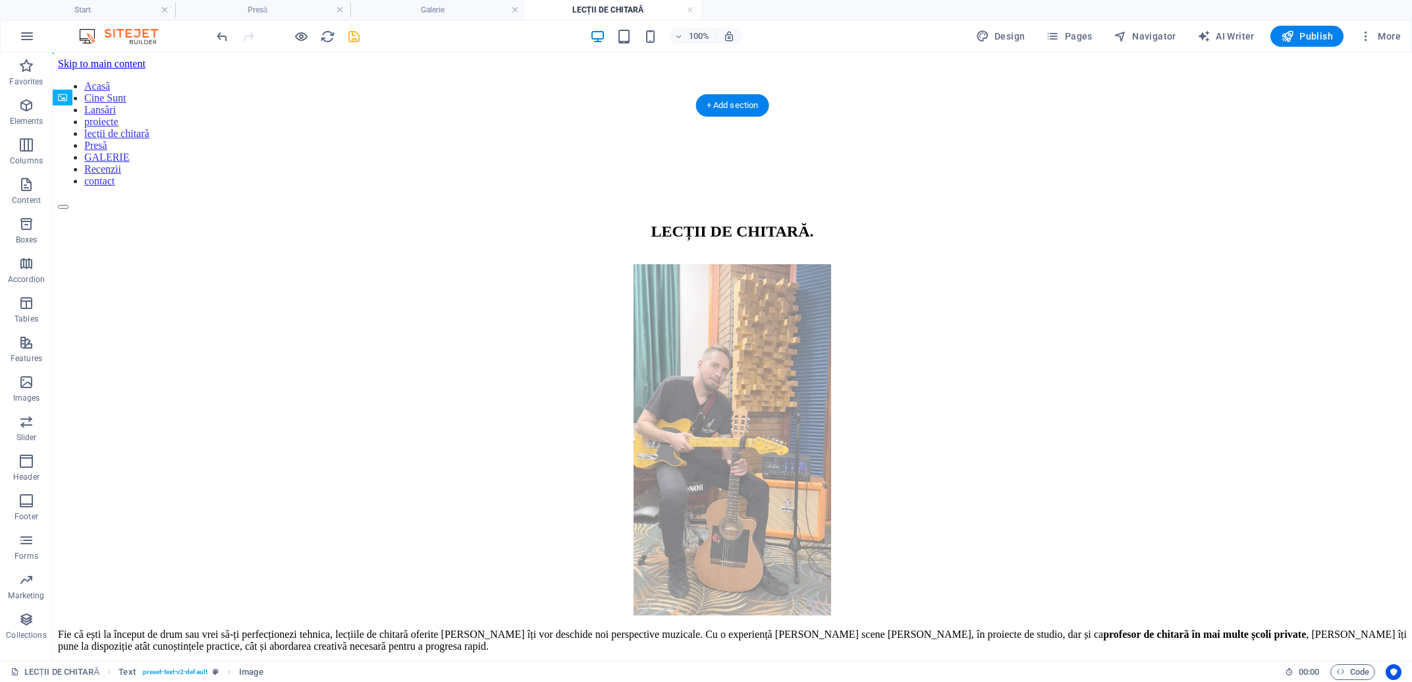
drag, startPoint x: 779, startPoint y: 540, endPoint x: 693, endPoint y: 260, distance: 293.0
click at [693, 260] on div "LECȚII DE CHITARĂ . Fie că ești la început de drum sau vrei să-ți perfecționezi…" at bounding box center [732, 503] width 1349 height 561
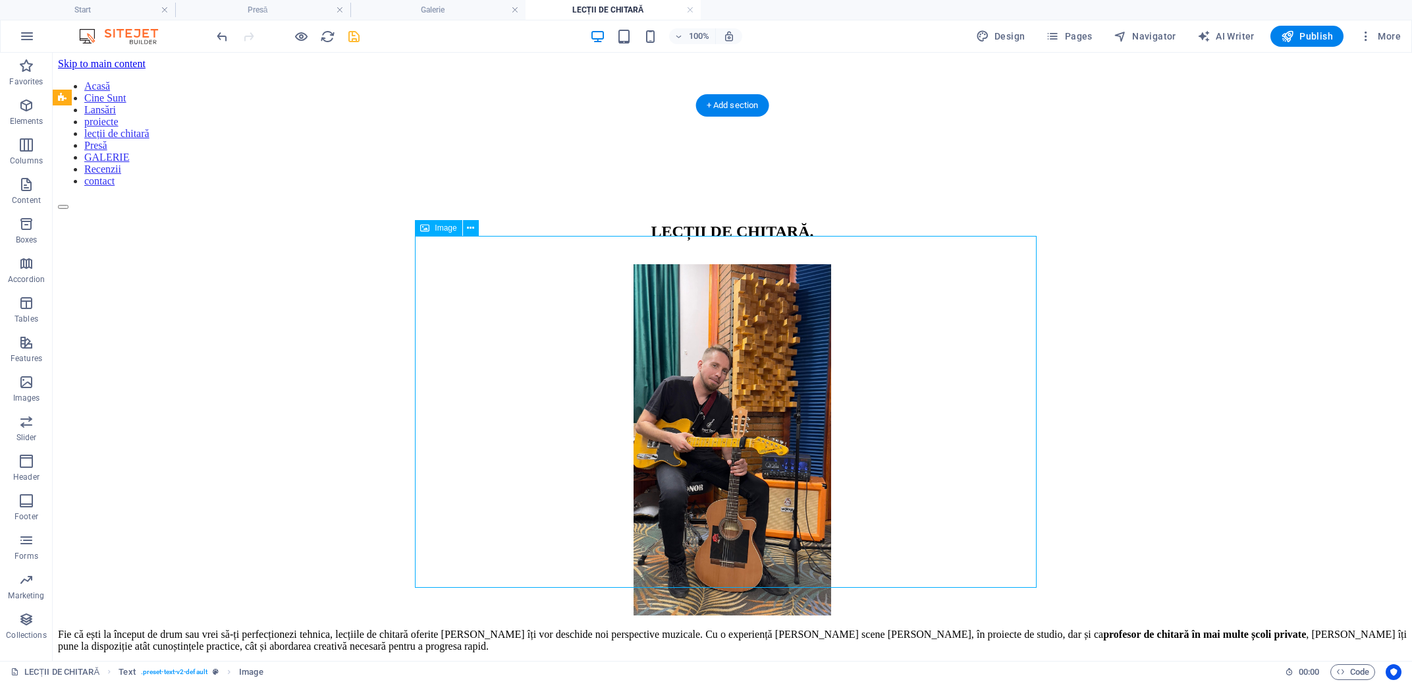
drag, startPoint x: 740, startPoint y: 361, endPoint x: 745, endPoint y: 269, distance: 92.3
click at [745, 269] on figure at bounding box center [732, 441] width 1349 height 354
click at [1173, 332] on div "LECȚII DE CHITARĂ . Fie că ești la început de drum sau vrei să-ți perfecționezi…" at bounding box center [732, 503] width 1349 height 561
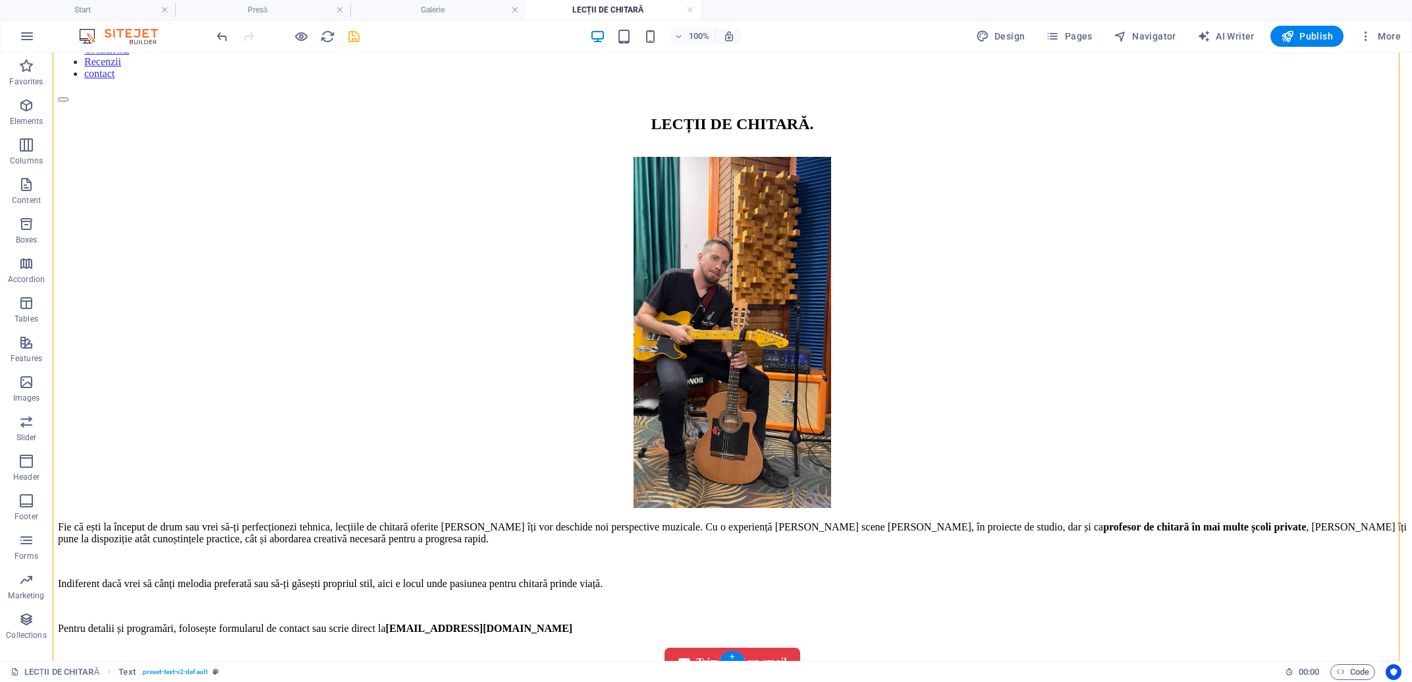
scroll to position [177, 0]
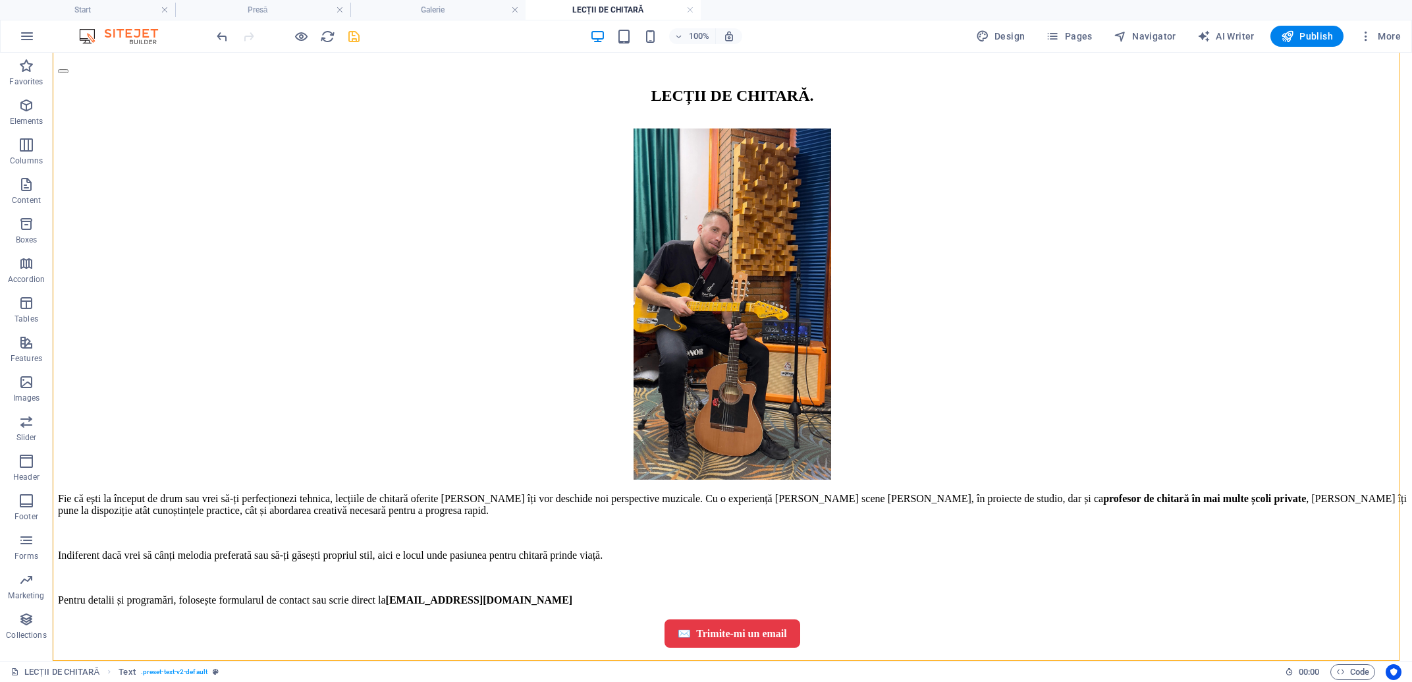
click at [345, 34] on div at bounding box center [288, 36] width 148 height 21
drag, startPoint x: 347, startPoint y: 36, endPoint x: 511, endPoint y: 67, distance: 166.4
click at [347, 36] on icon "save" at bounding box center [354, 36] width 15 height 15
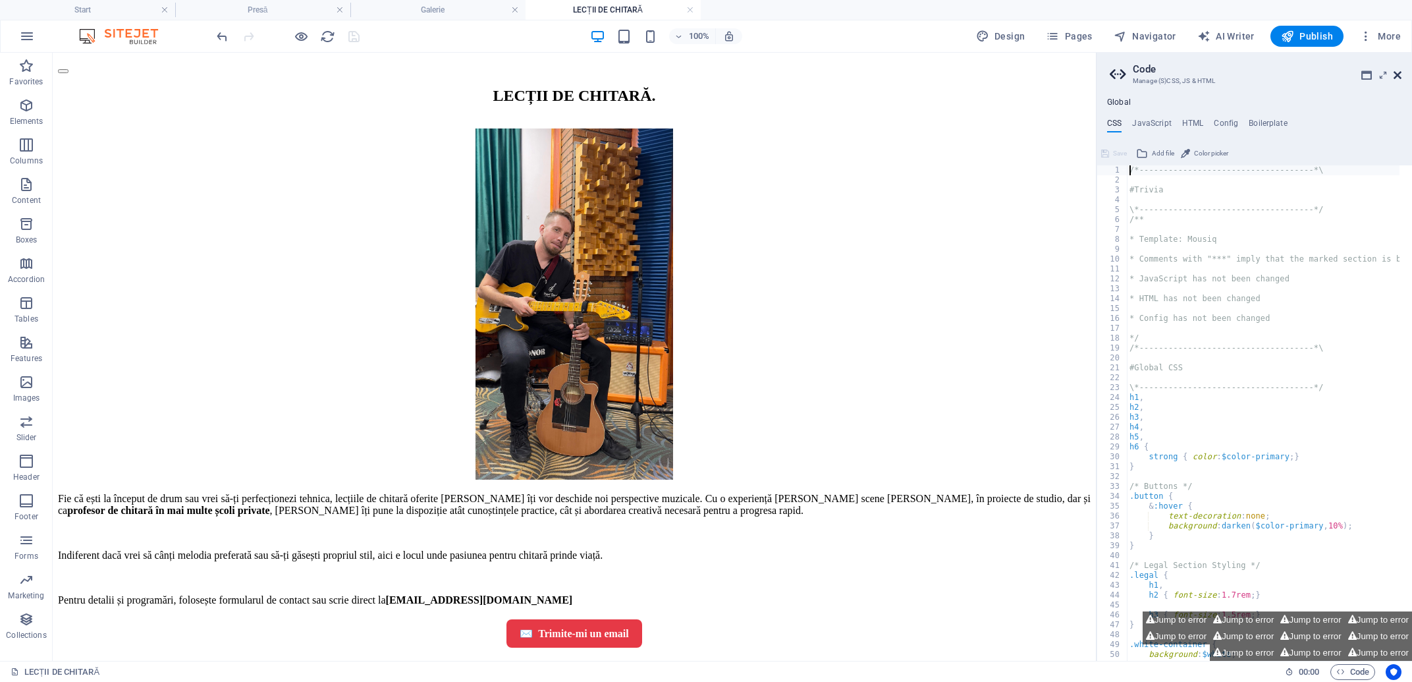
click at [1398, 74] on icon at bounding box center [1398, 75] width 8 height 11
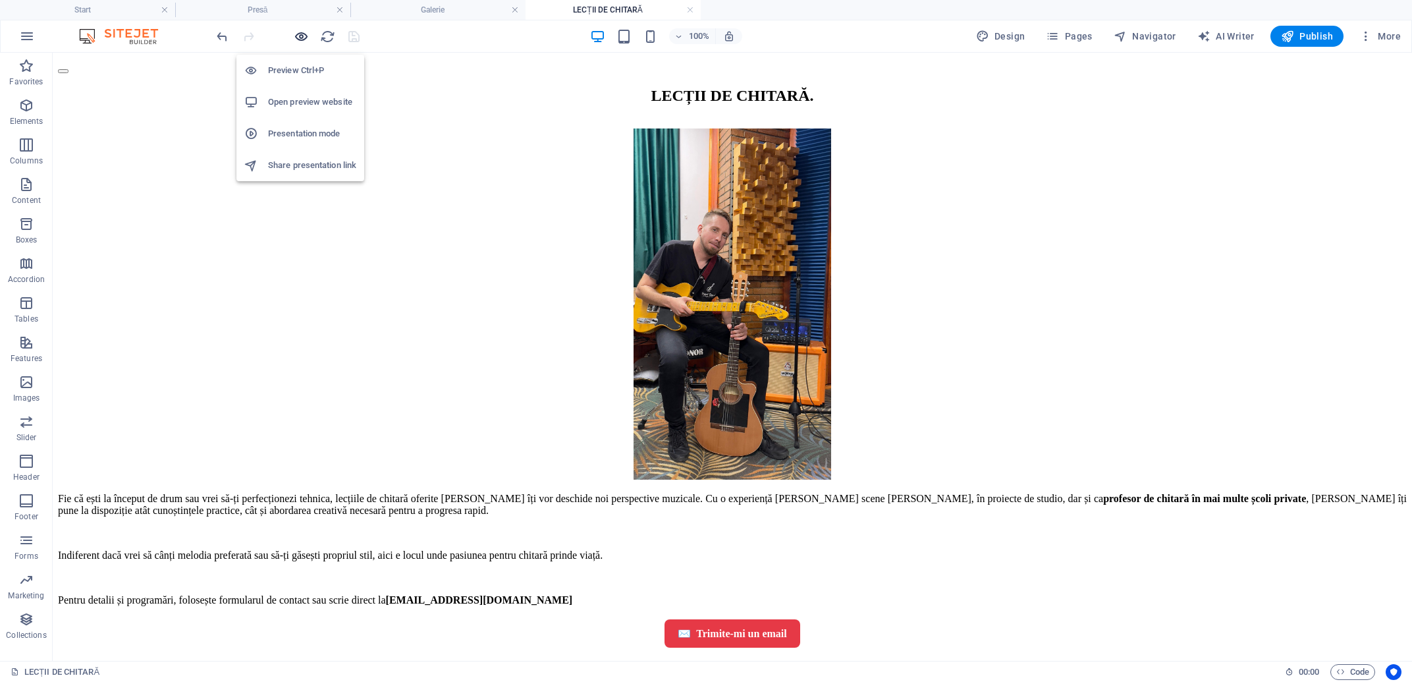
click at [305, 36] on icon "button" at bounding box center [301, 36] width 15 height 15
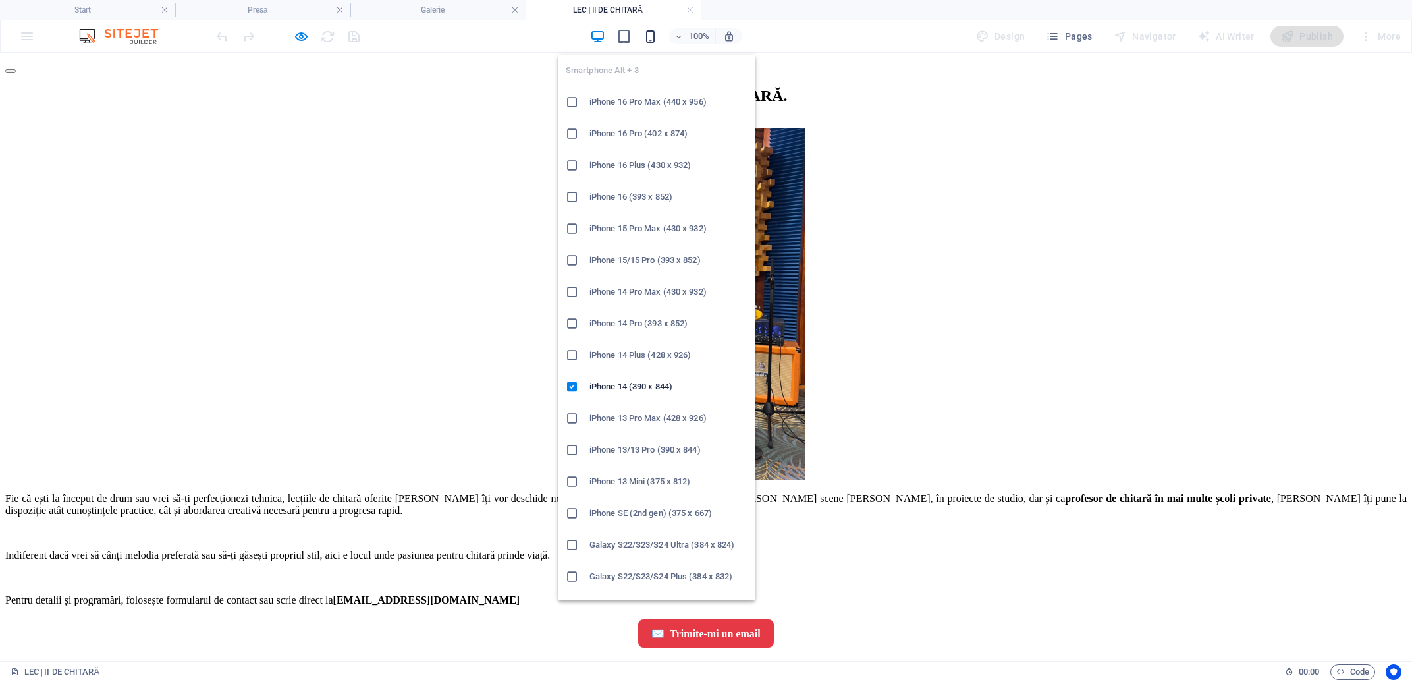
click at [650, 34] on icon "button" at bounding box center [650, 36] width 15 height 15
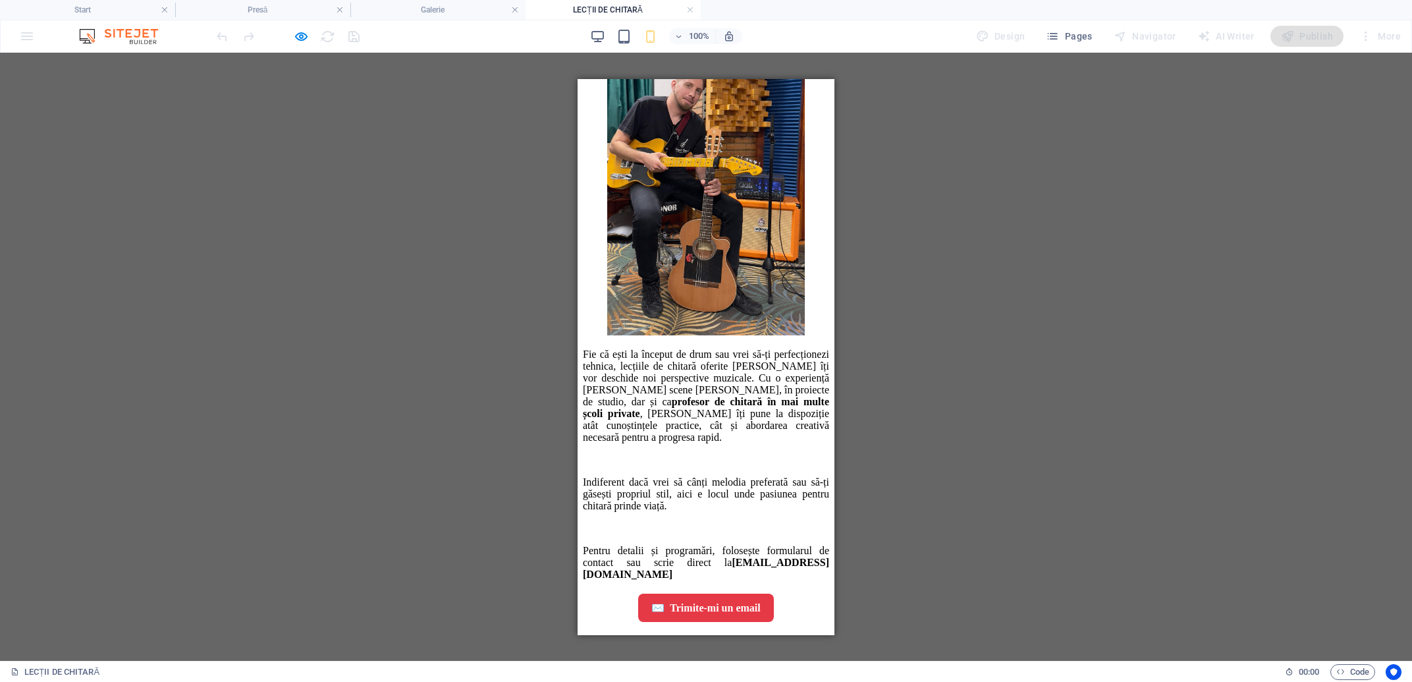
scroll to position [0, 0]
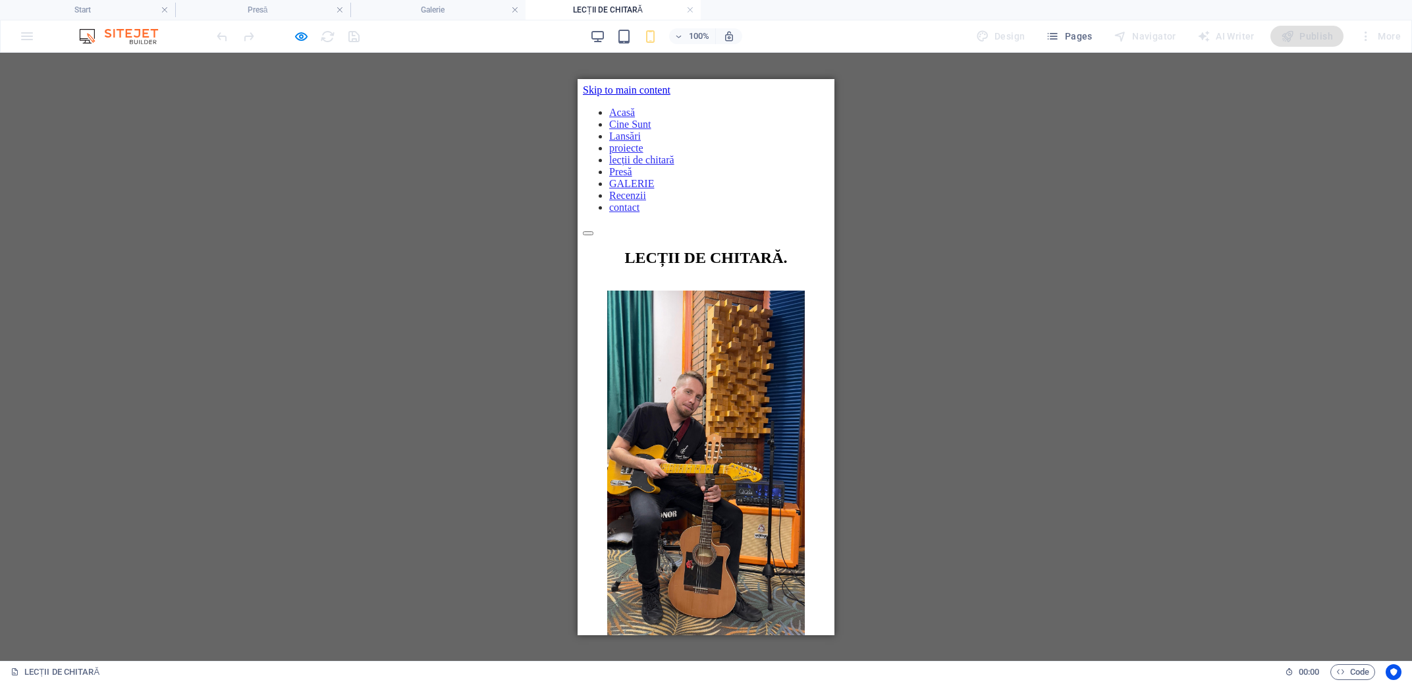
click at [711, 223] on div at bounding box center [706, 229] width 246 height 12
click at [641, 141] on link "Lansări" at bounding box center [625, 135] width 32 height 11
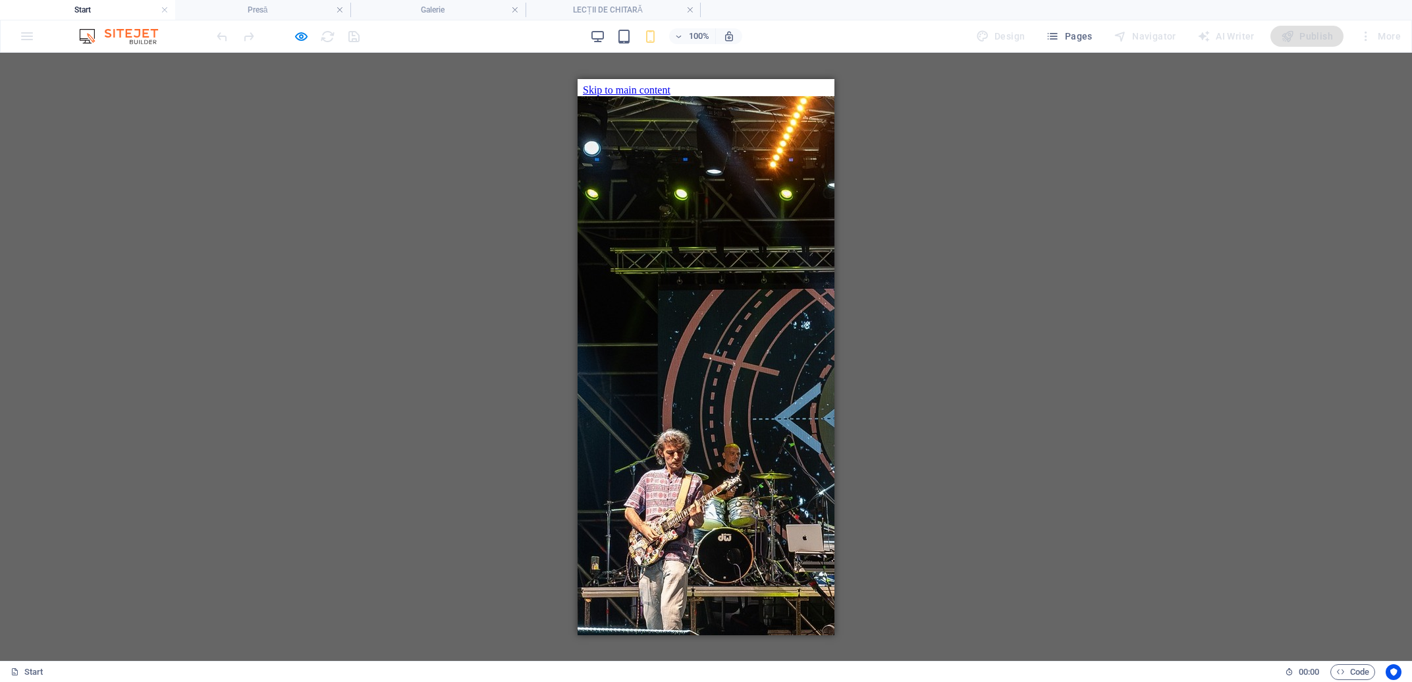
drag, startPoint x: 831, startPoint y: 373, endPoint x: 1380, endPoint y: 153, distance: 591.0
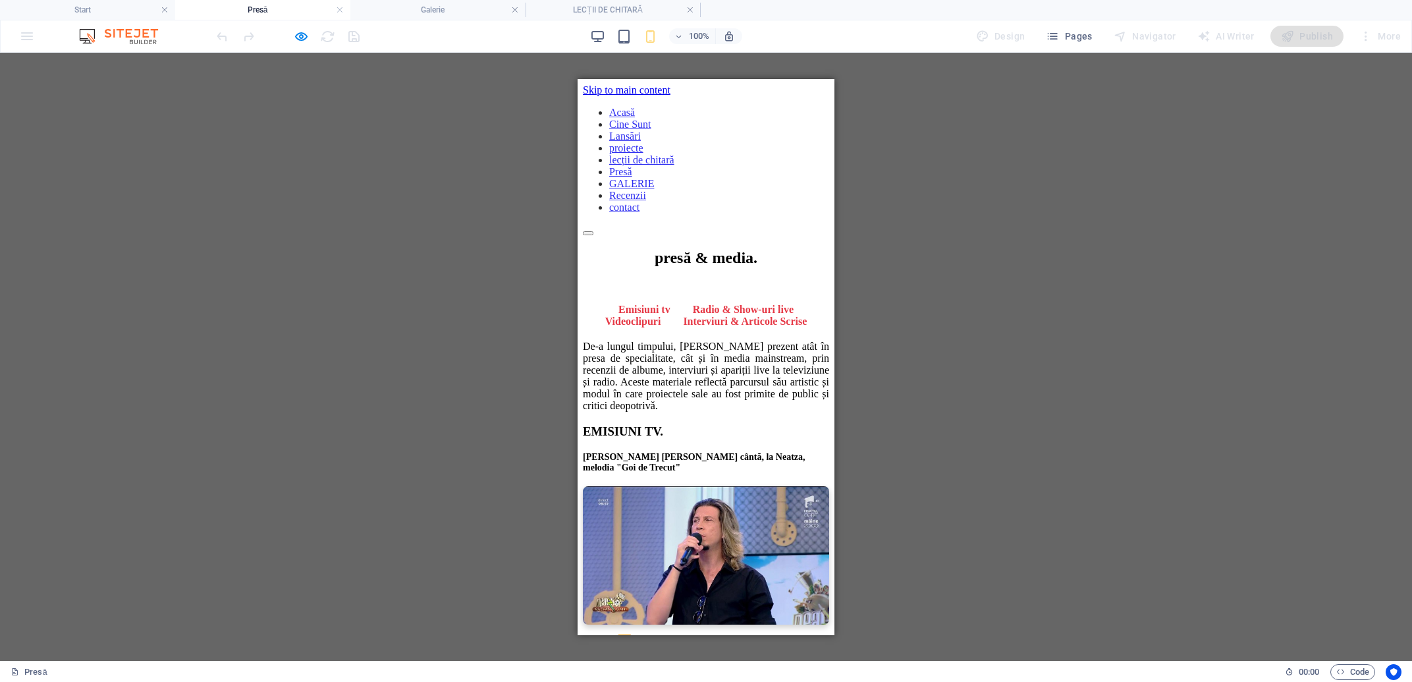
click at [695, 223] on div at bounding box center [706, 229] width 246 height 12
click at [644, 153] on link "proiecte" at bounding box center [626, 147] width 34 height 11
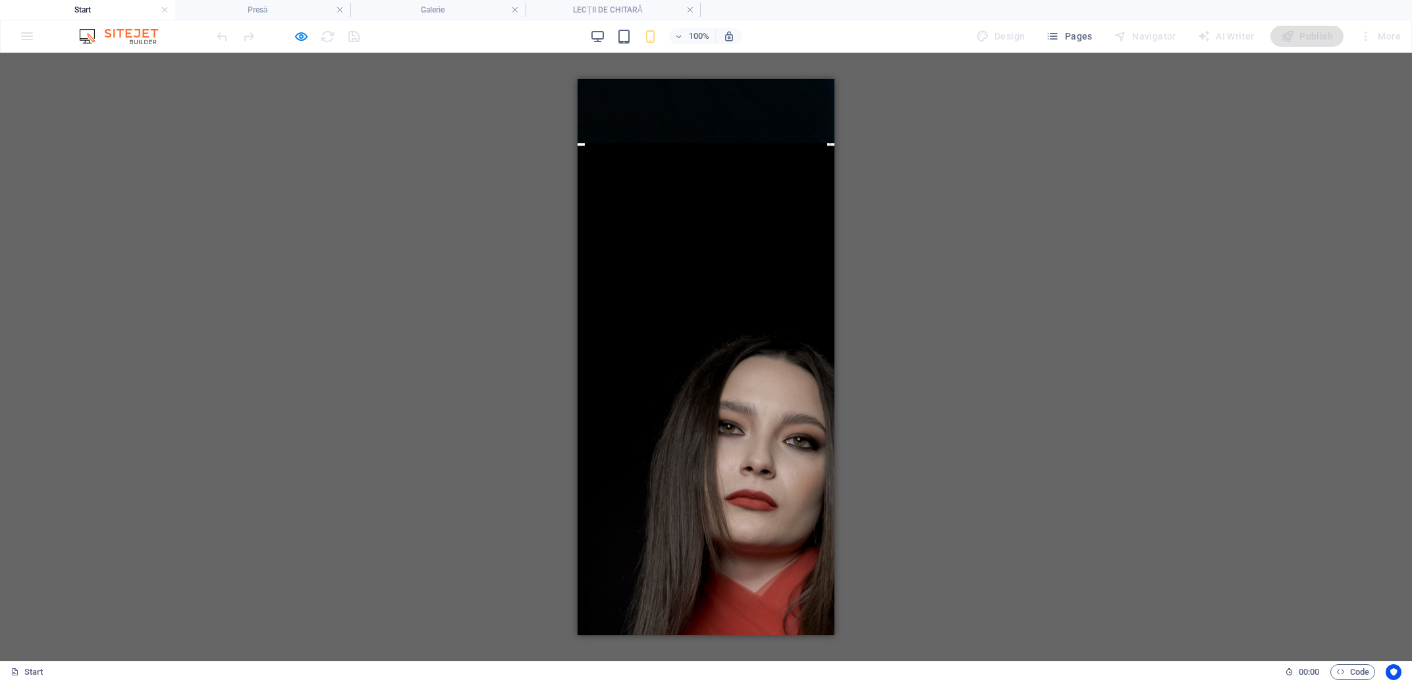
scroll to position [2123, 0]
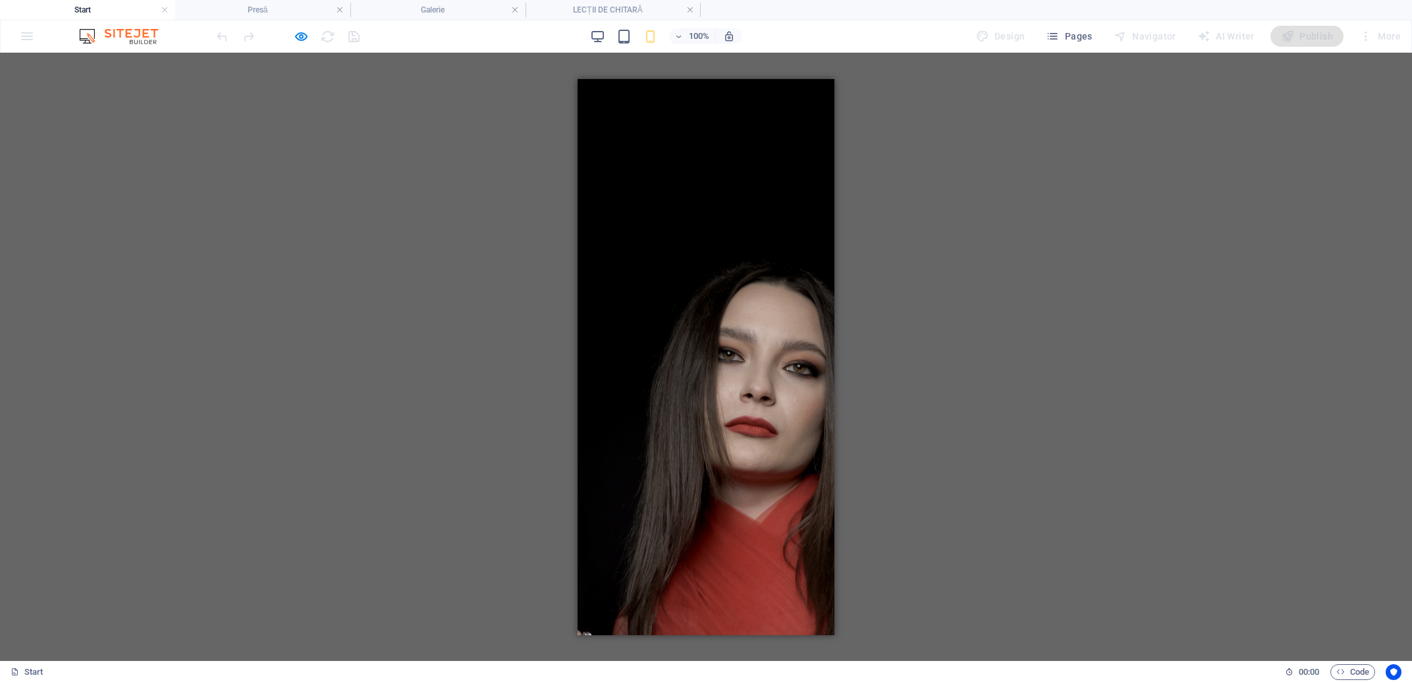
click at [636, 39] on div "100%" at bounding box center [666, 36] width 152 height 21
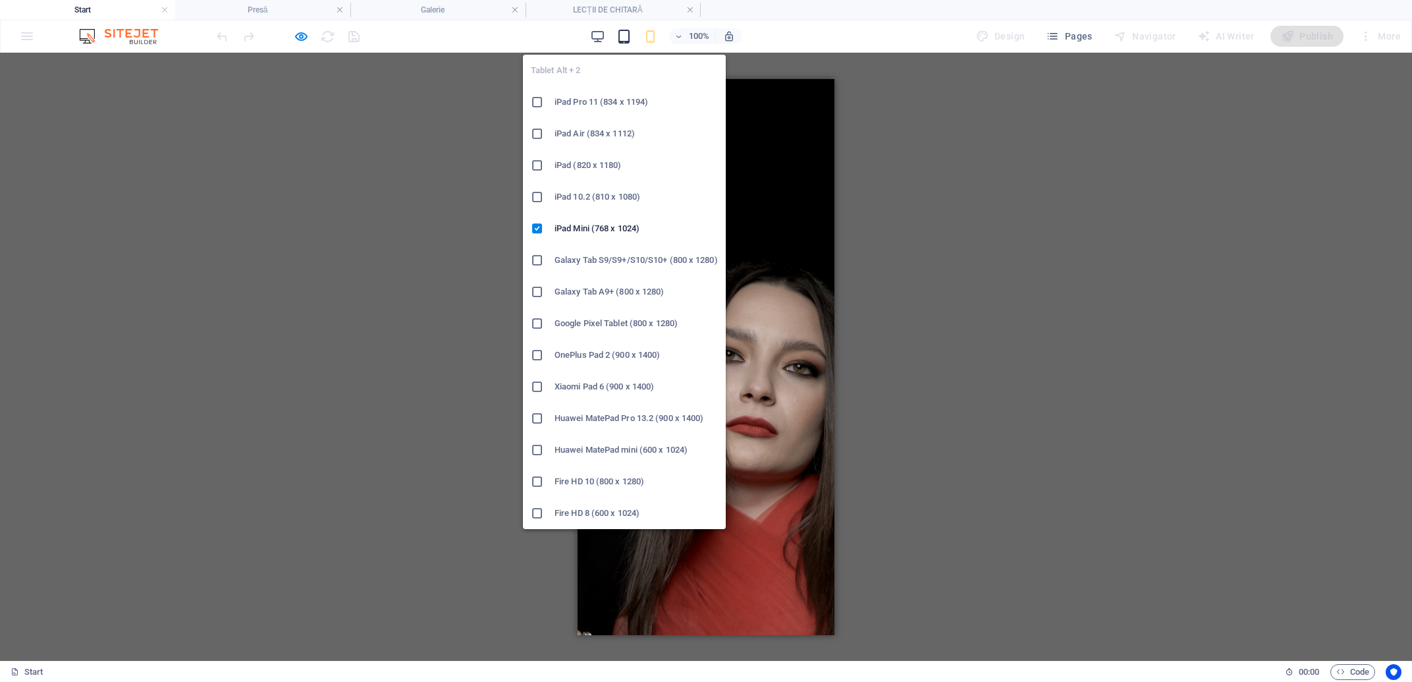
click at [629, 37] on icon "button" at bounding box center [624, 36] width 15 height 15
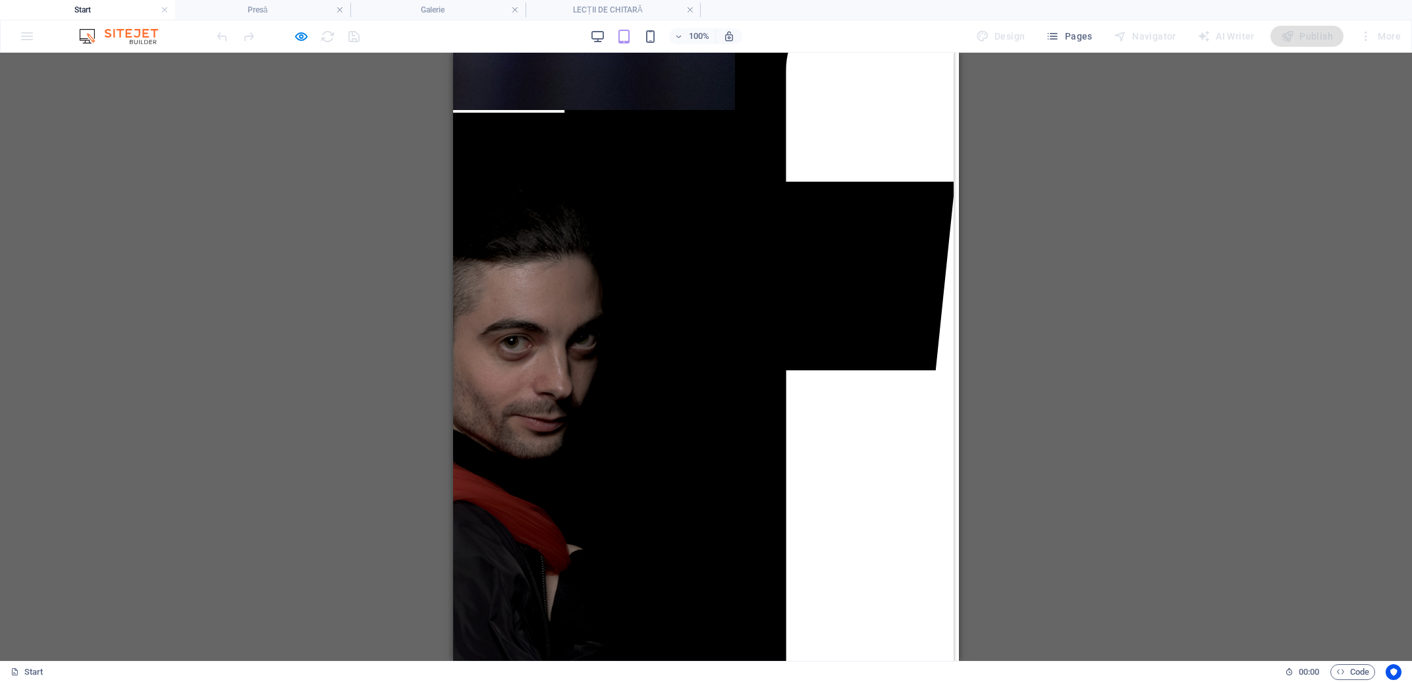
scroll to position [1633, 0]
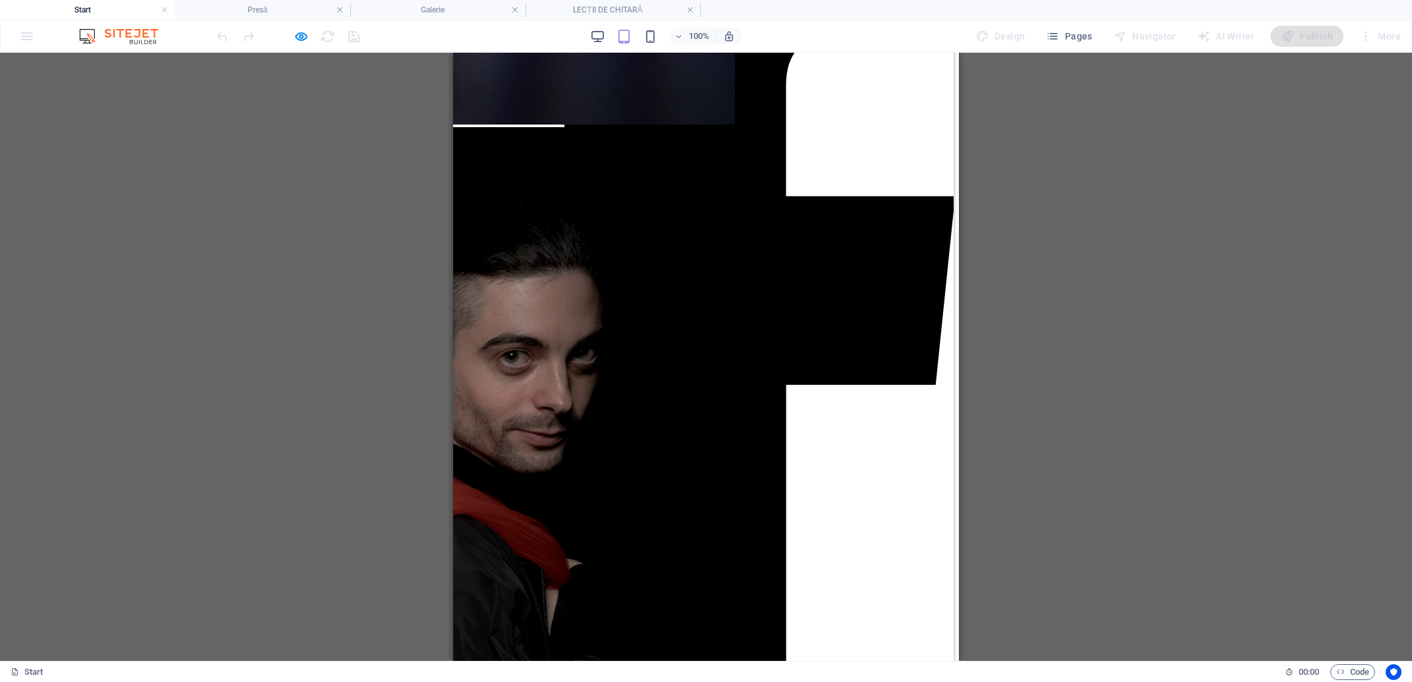
click at [588, 42] on div "100% Design Pages Navigator AI Writer Publish More" at bounding box center [810, 36] width 1192 height 21
click at [593, 39] on icon "button" at bounding box center [597, 36] width 15 height 15
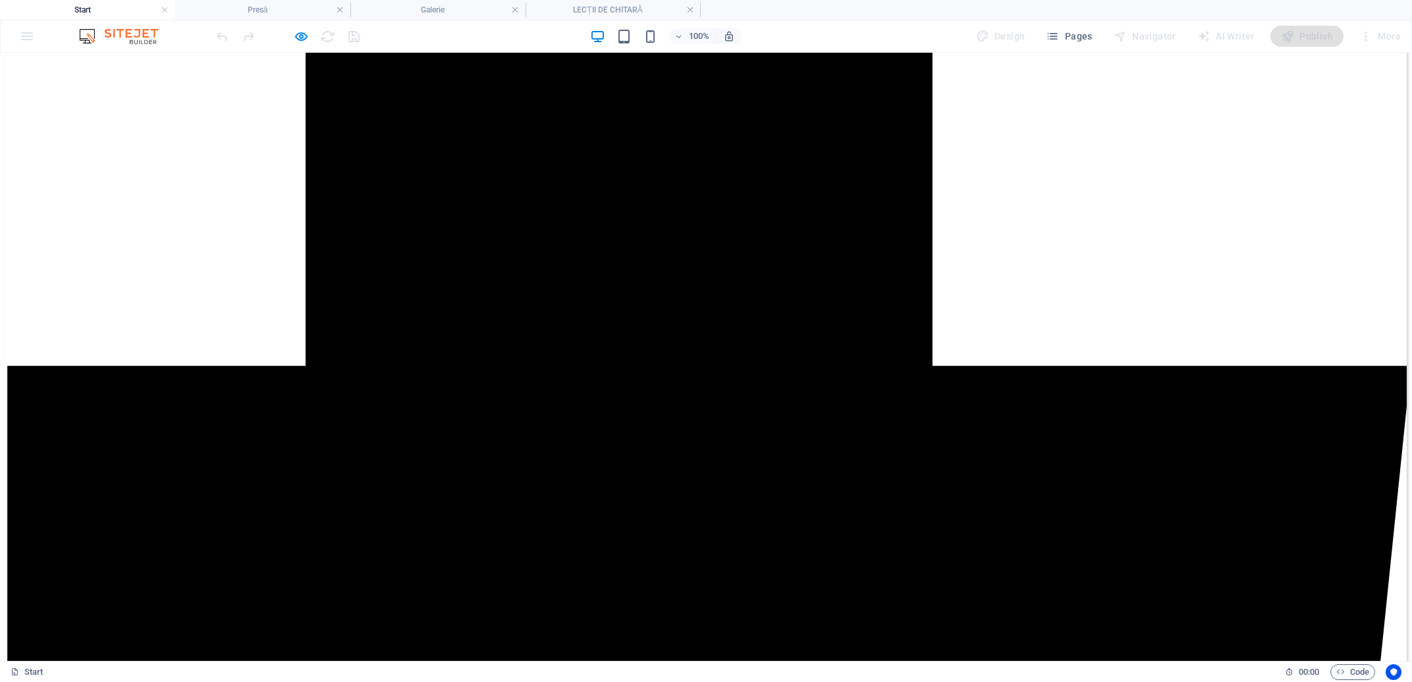
scroll to position [2034, 0]
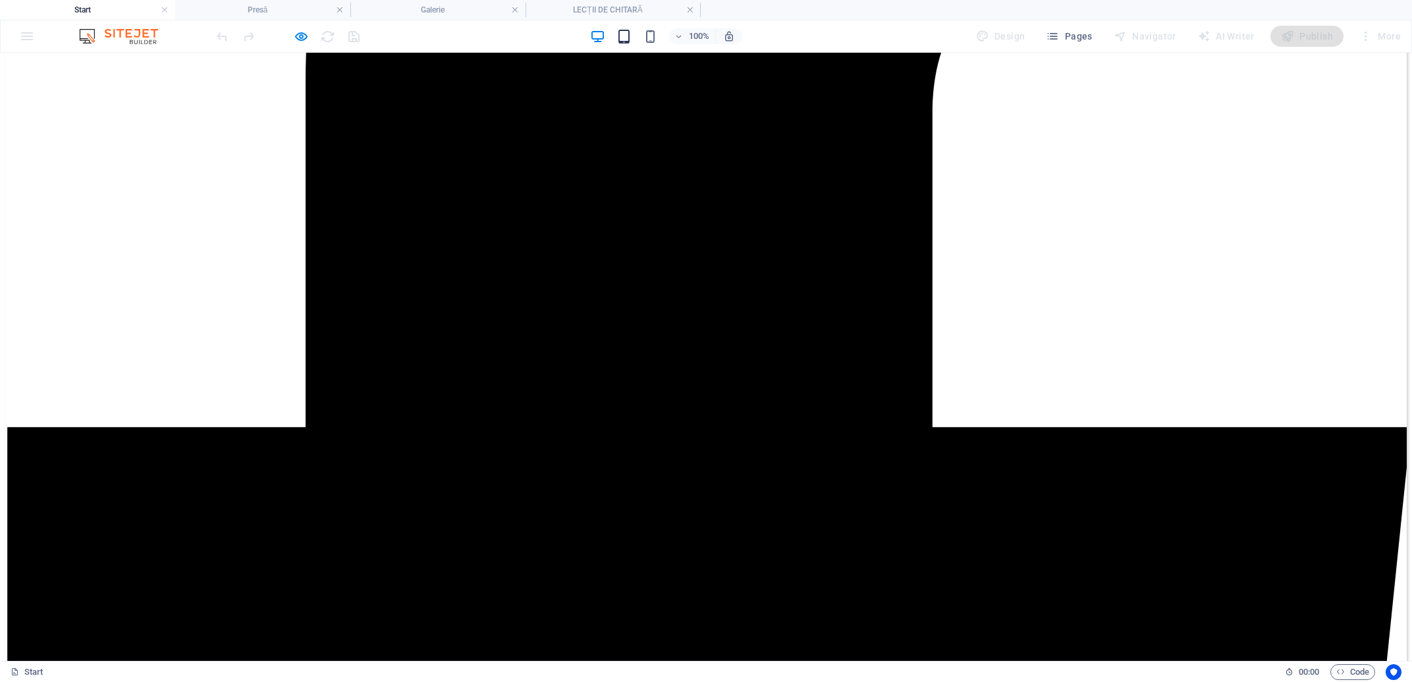
click at [625, 36] on icon "button" at bounding box center [624, 36] width 15 height 15
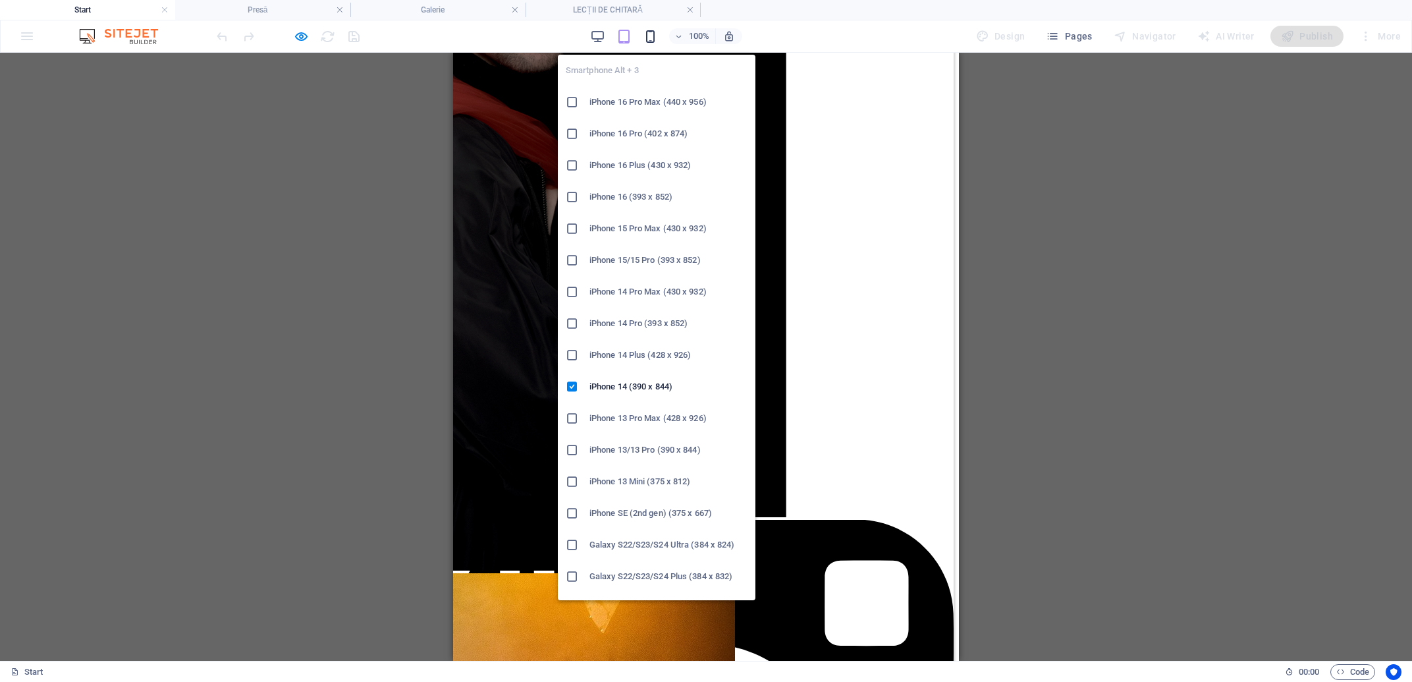
click at [652, 38] on icon "button" at bounding box center [650, 36] width 15 height 15
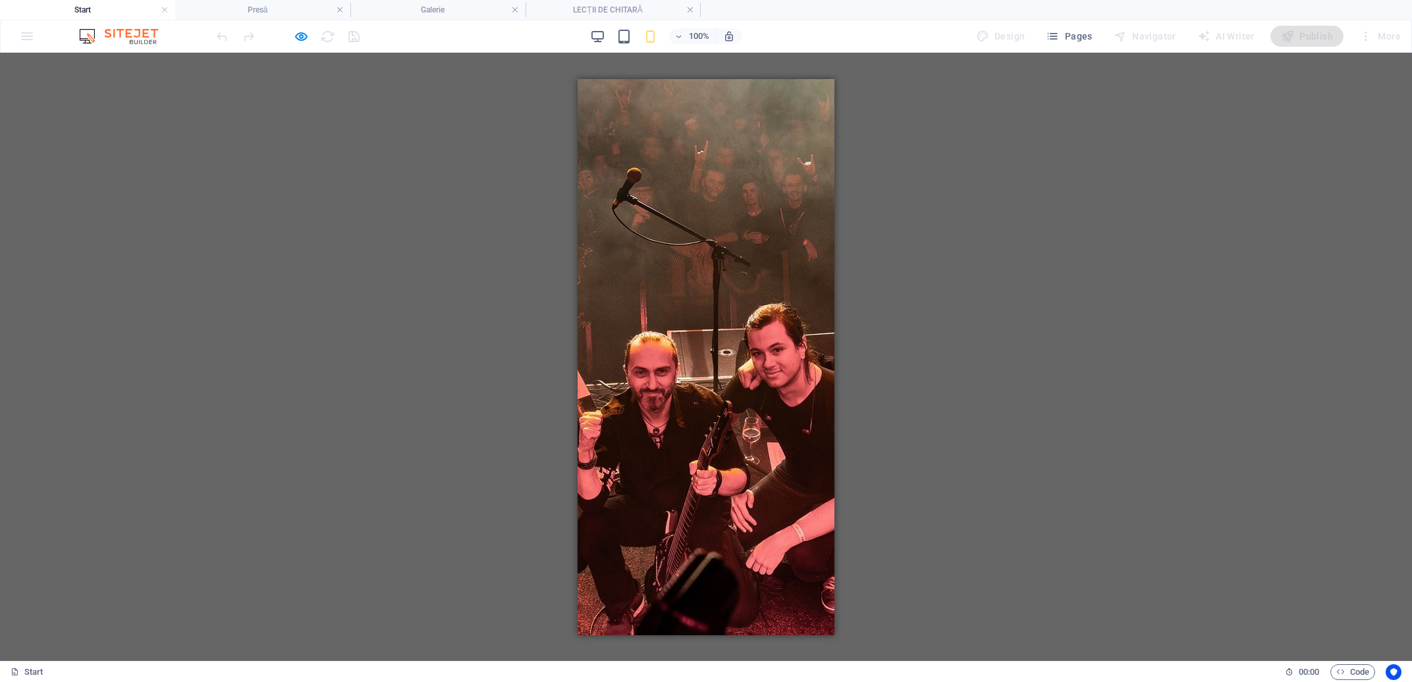
scroll to position [2382, 0]
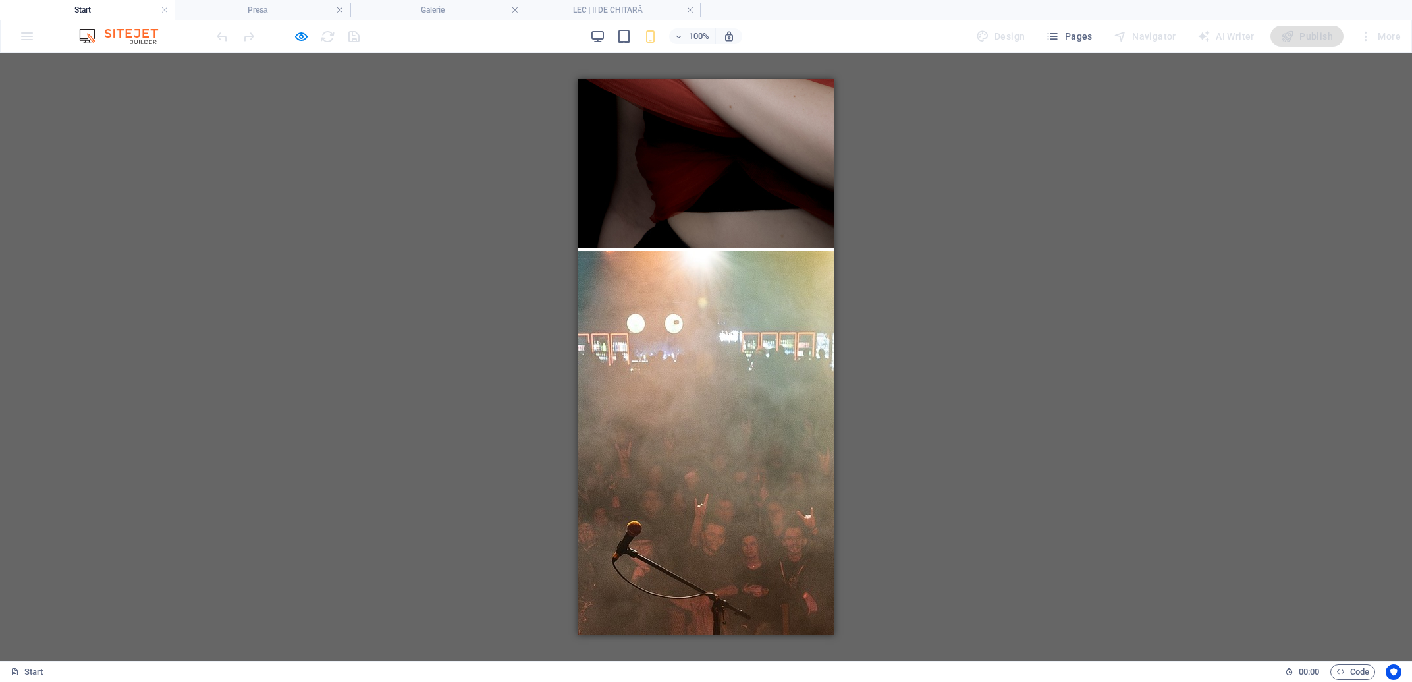
click at [599, 48] on div "100% Design Pages Navigator AI Writer Publish More" at bounding box center [706, 36] width 1411 height 32
click at [600, 40] on icon "button" at bounding box center [597, 36] width 15 height 15
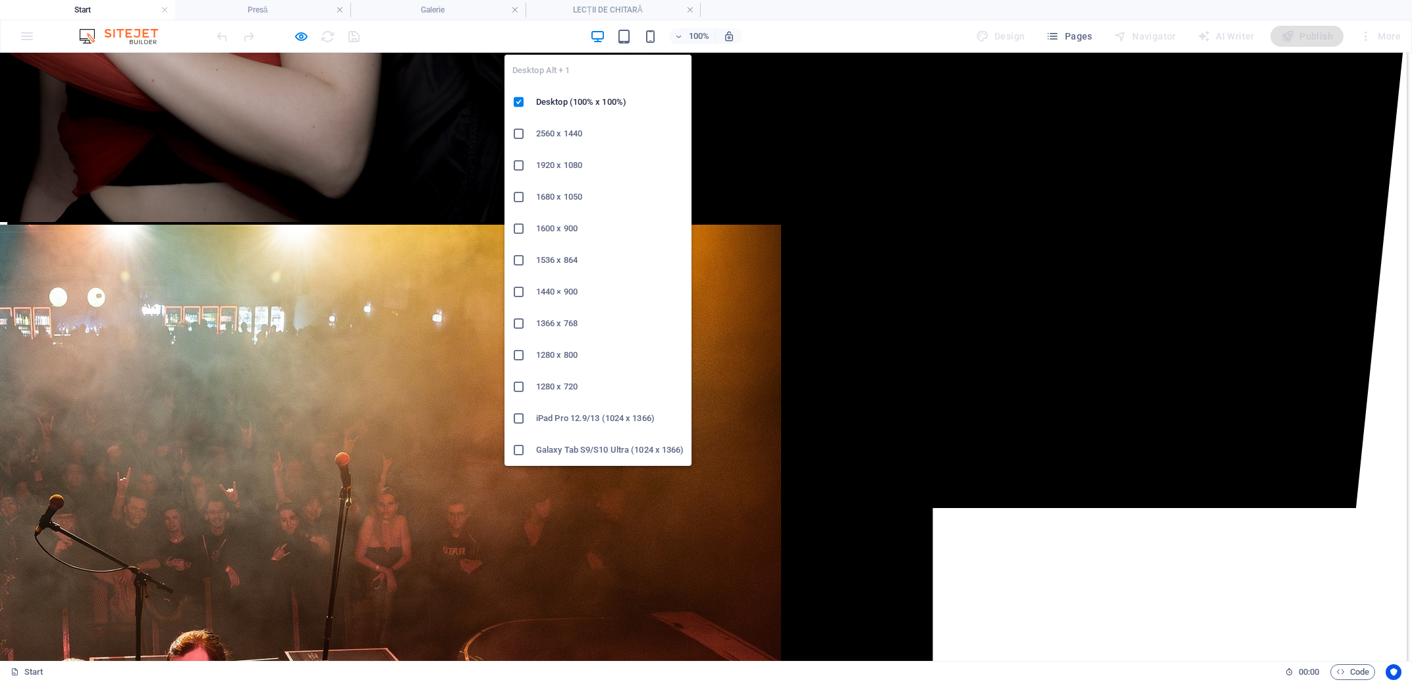
scroll to position [1835, 0]
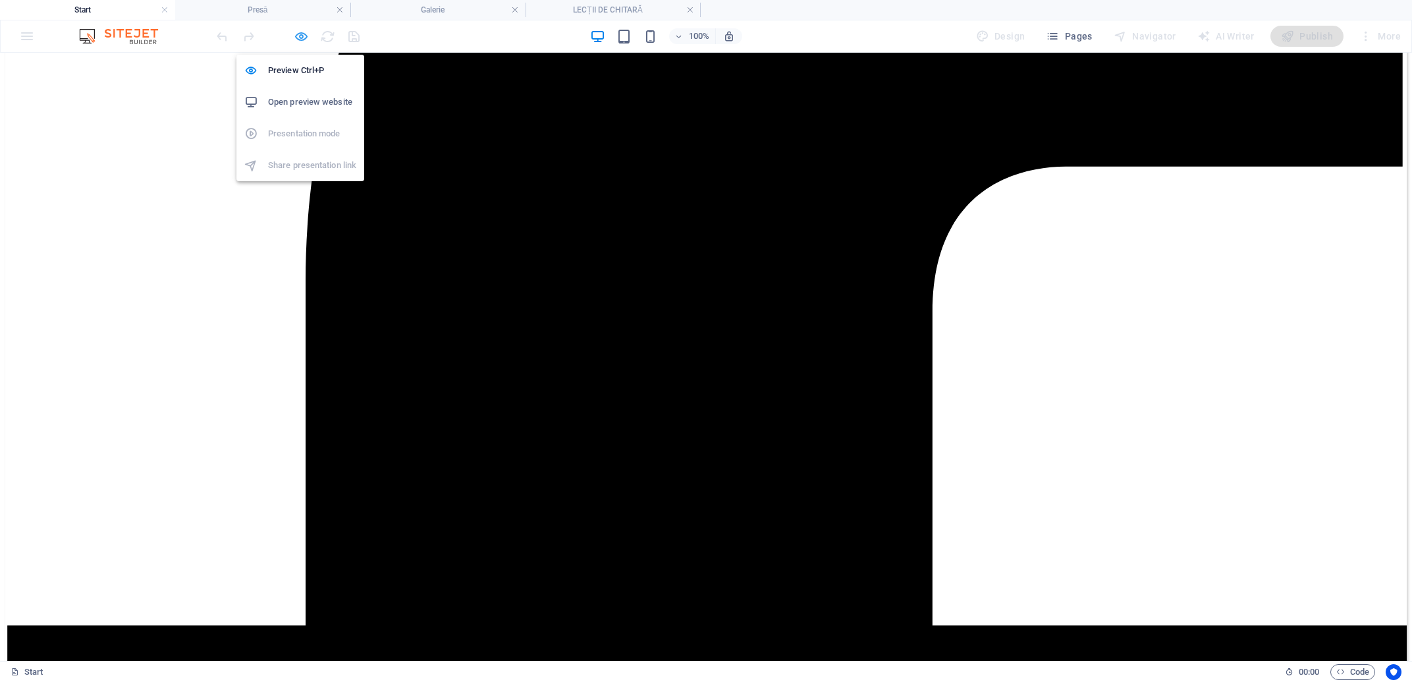
click at [298, 39] on icon "button" at bounding box center [301, 36] width 15 height 15
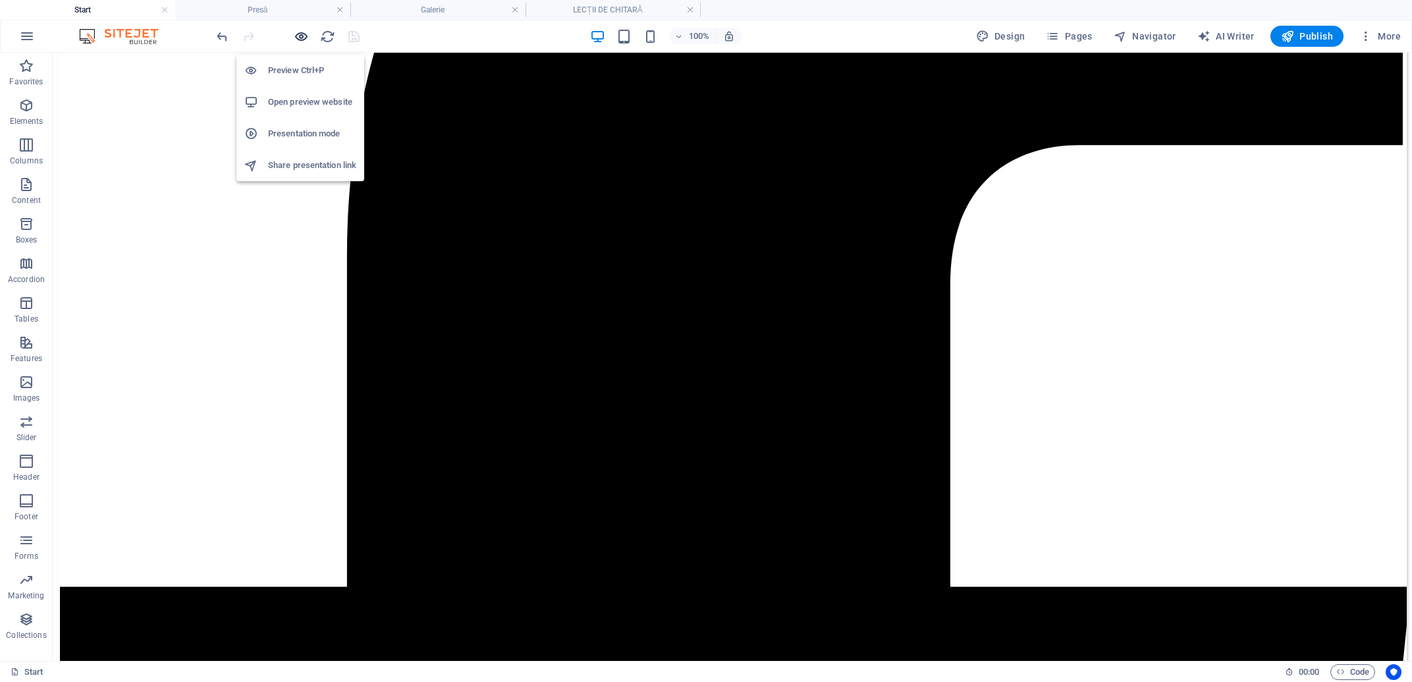
click at [307, 34] on icon "button" at bounding box center [301, 36] width 15 height 15
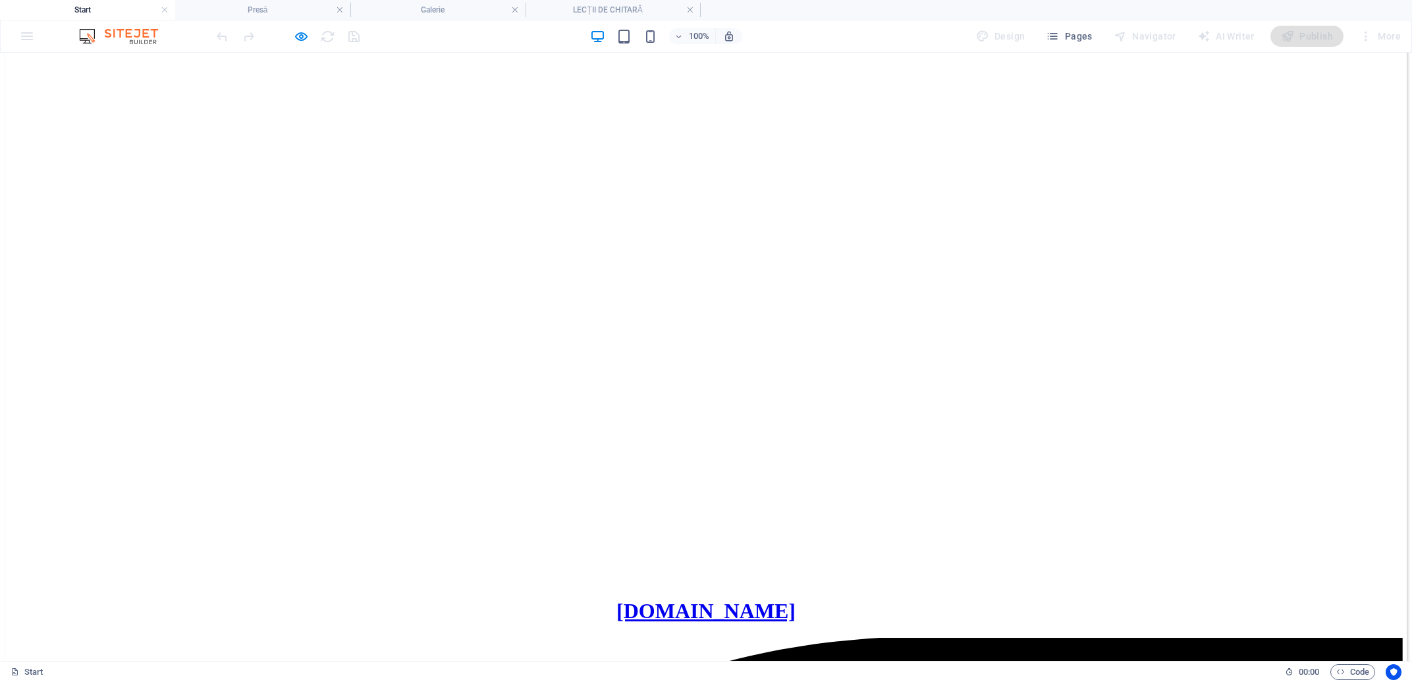
scroll to position [0, 0]
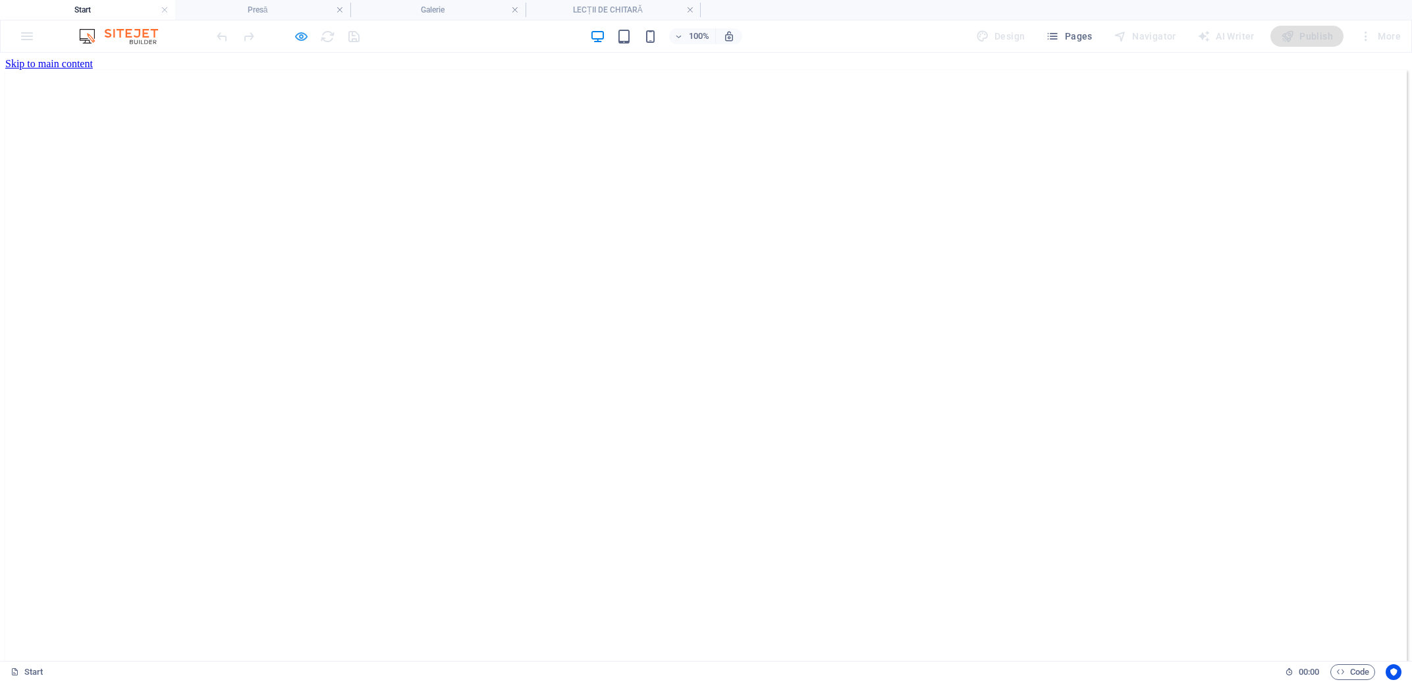
click at [295, 36] on icon "button" at bounding box center [301, 36] width 15 height 15
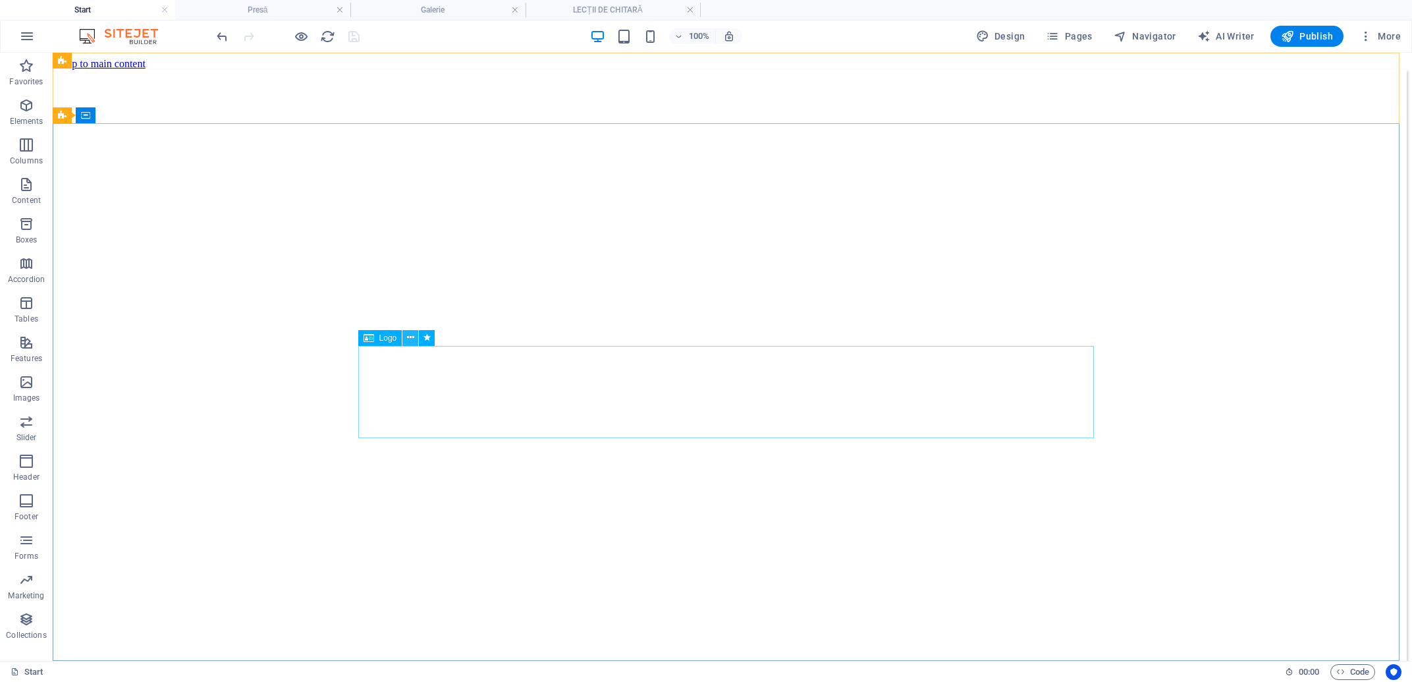
click at [411, 340] on icon at bounding box center [410, 338] width 7 height 14
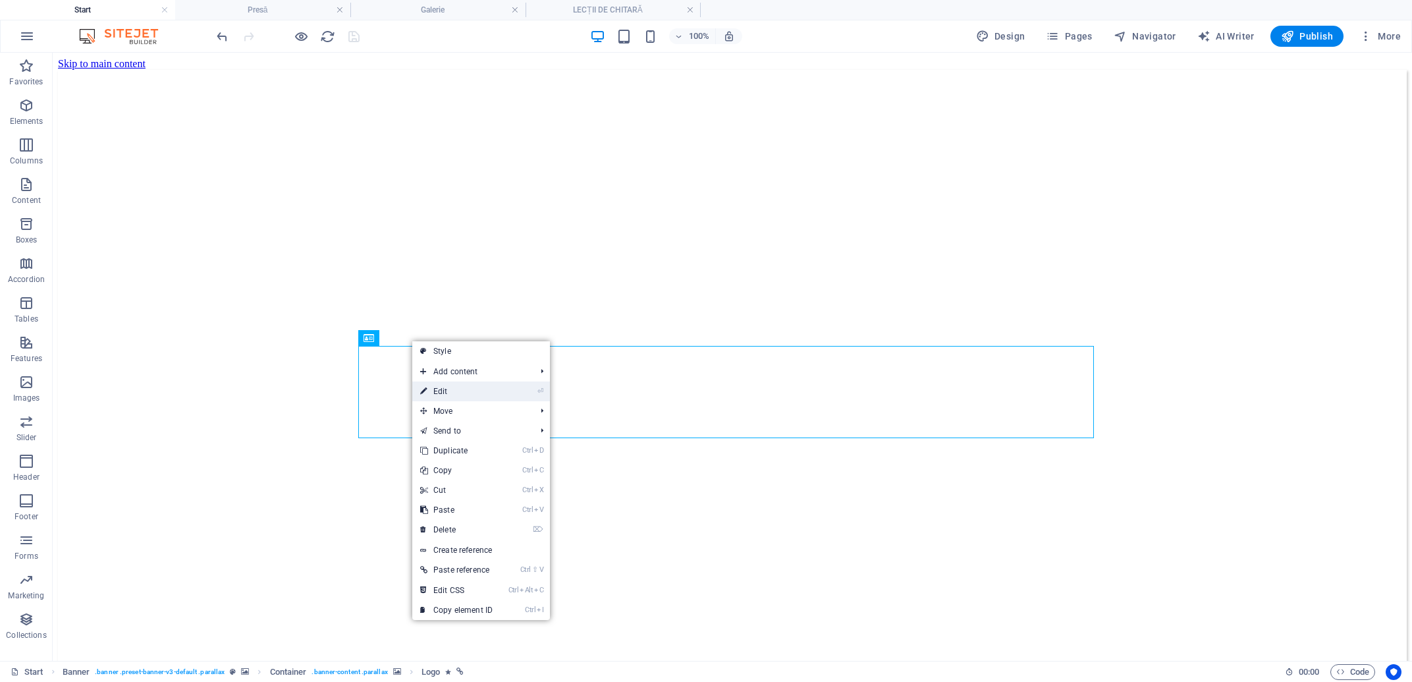
click at [474, 391] on link "⏎ Edit" at bounding box center [456, 391] width 88 height 20
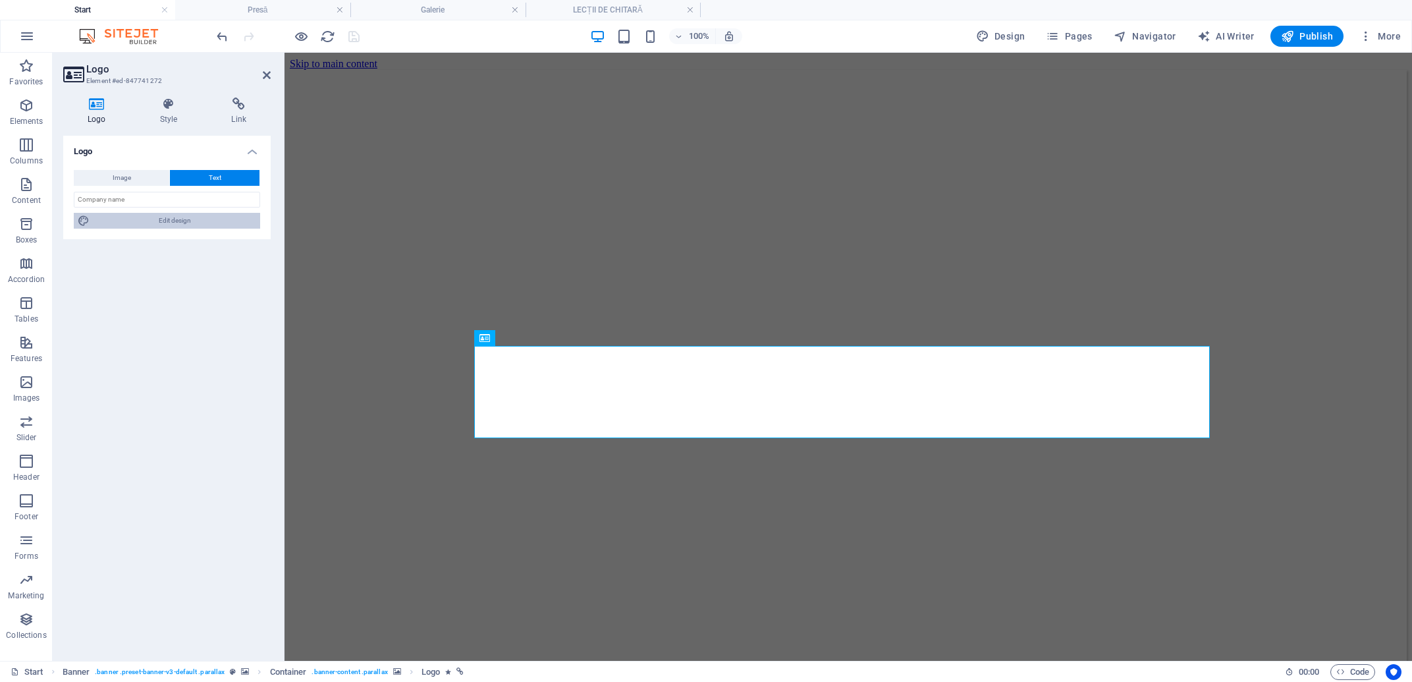
click at [212, 219] on span "Edit design" at bounding box center [175, 221] width 163 height 16
select select "px"
select select "700"
select select "px"
select select "rem"
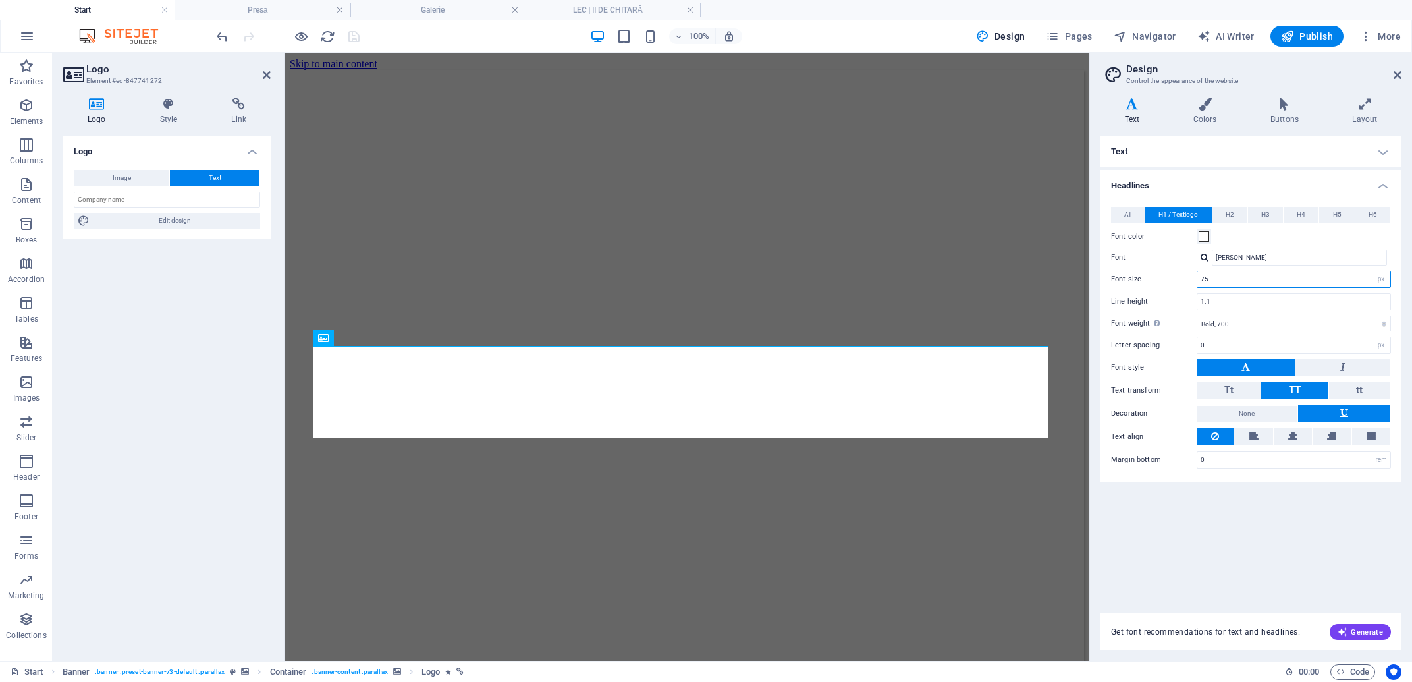
click at [1268, 273] on input "75" at bounding box center [1294, 279] width 193 height 16
type input "70"
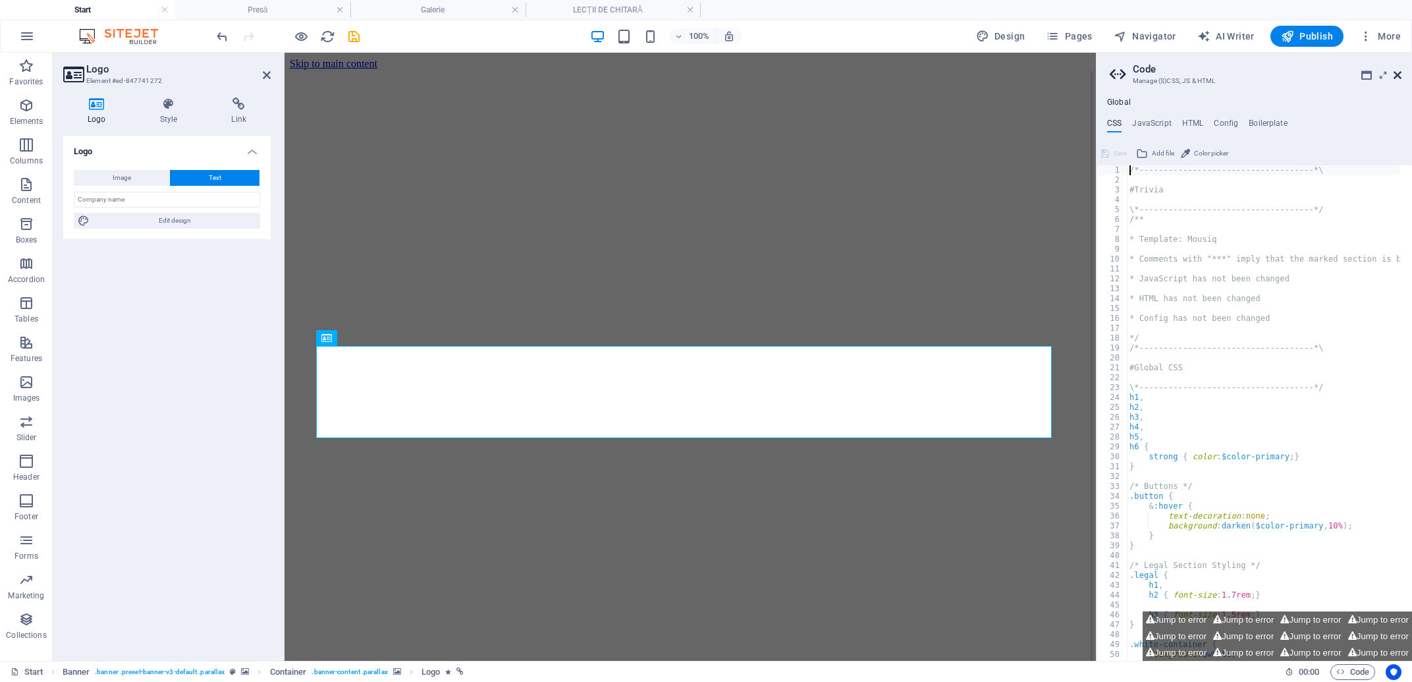
click at [1396, 74] on icon at bounding box center [1398, 75] width 8 height 11
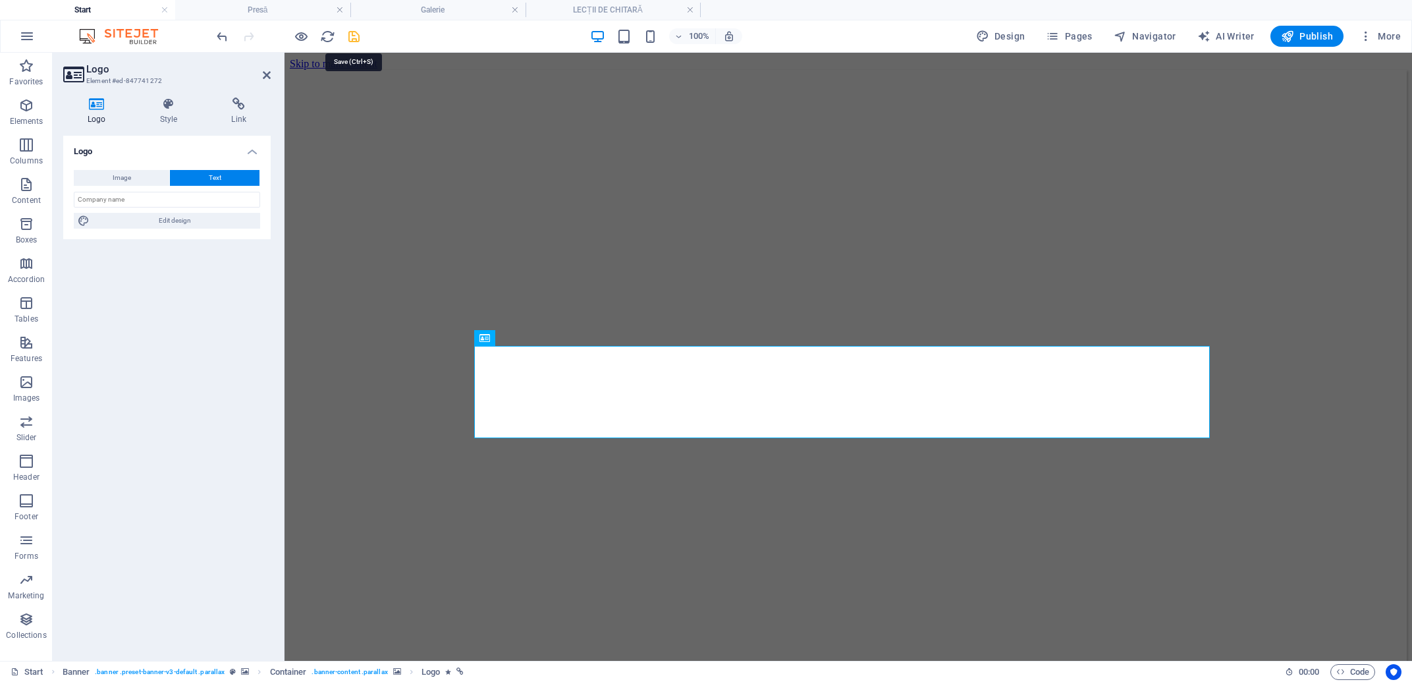
click at [349, 43] on icon "save" at bounding box center [354, 36] width 15 height 15
checkbox input "false"
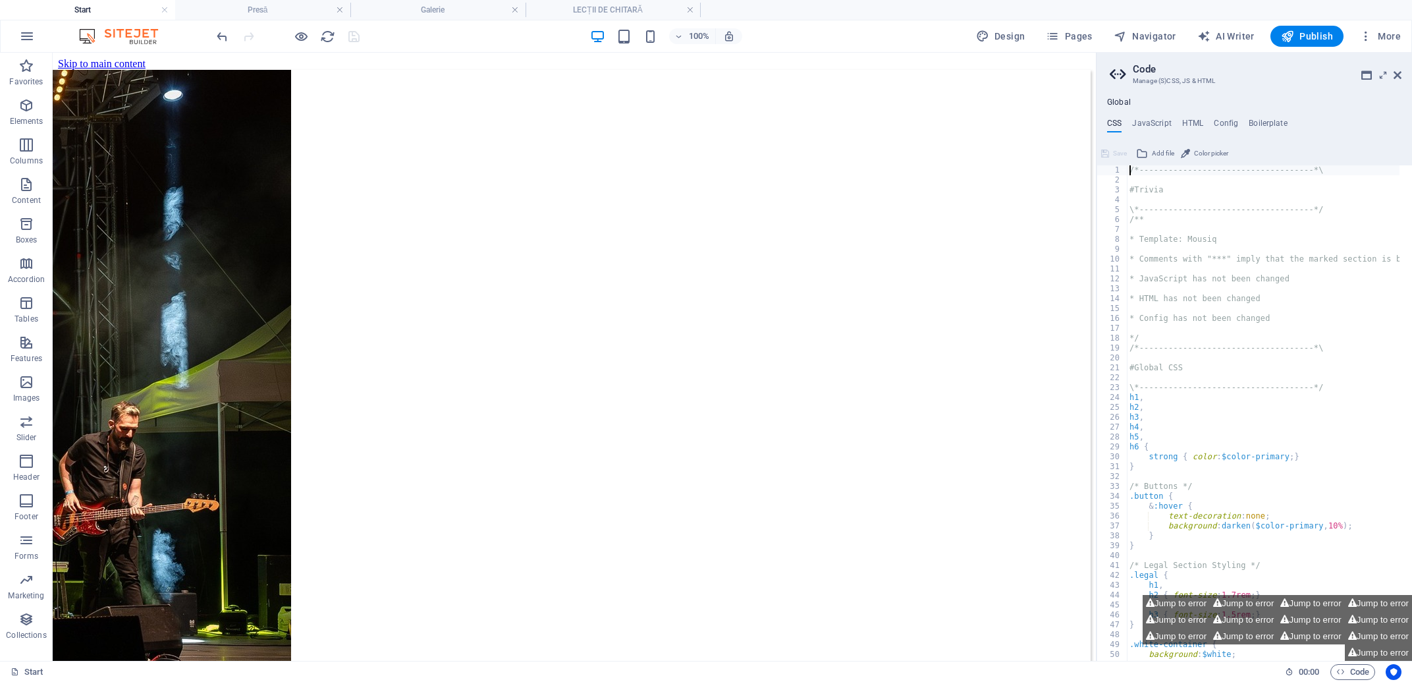
click at [1395, 82] on header "Code Manage (S)CSS, JS & HTML" at bounding box center [1256, 70] width 292 height 34
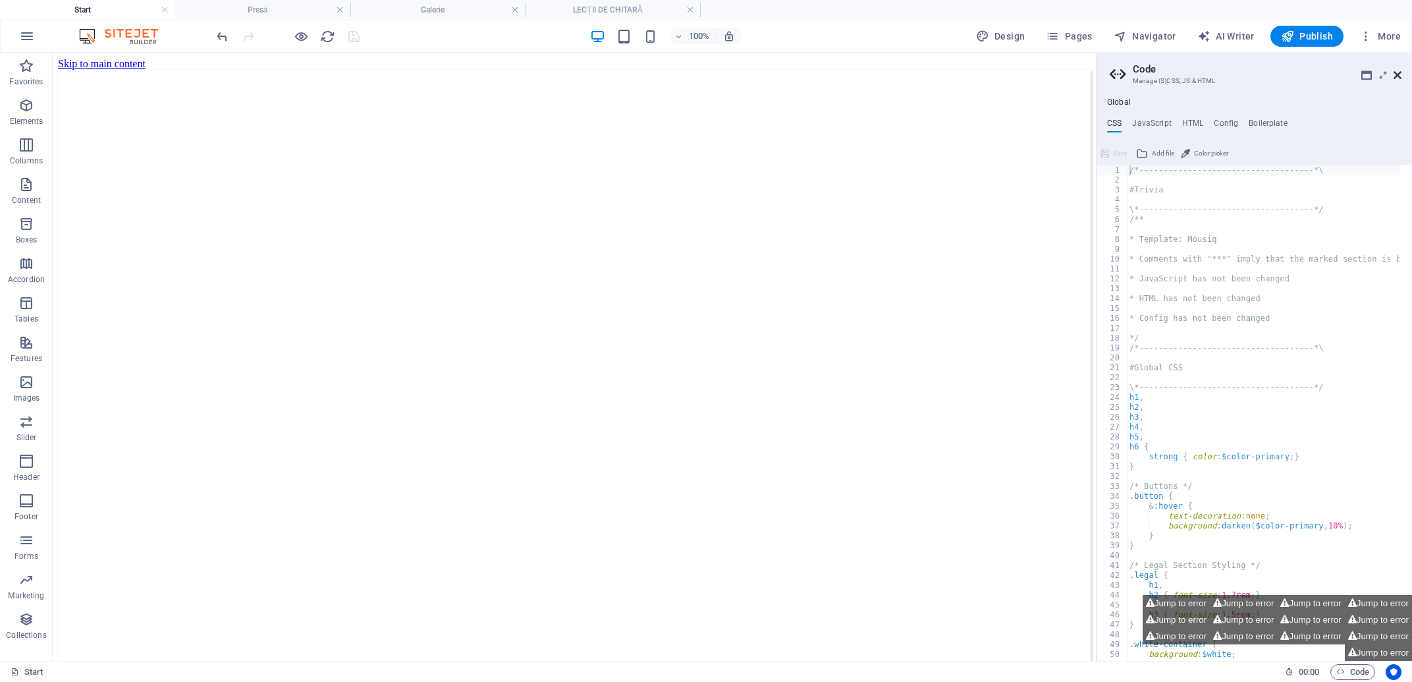
click at [1399, 78] on icon at bounding box center [1398, 75] width 8 height 11
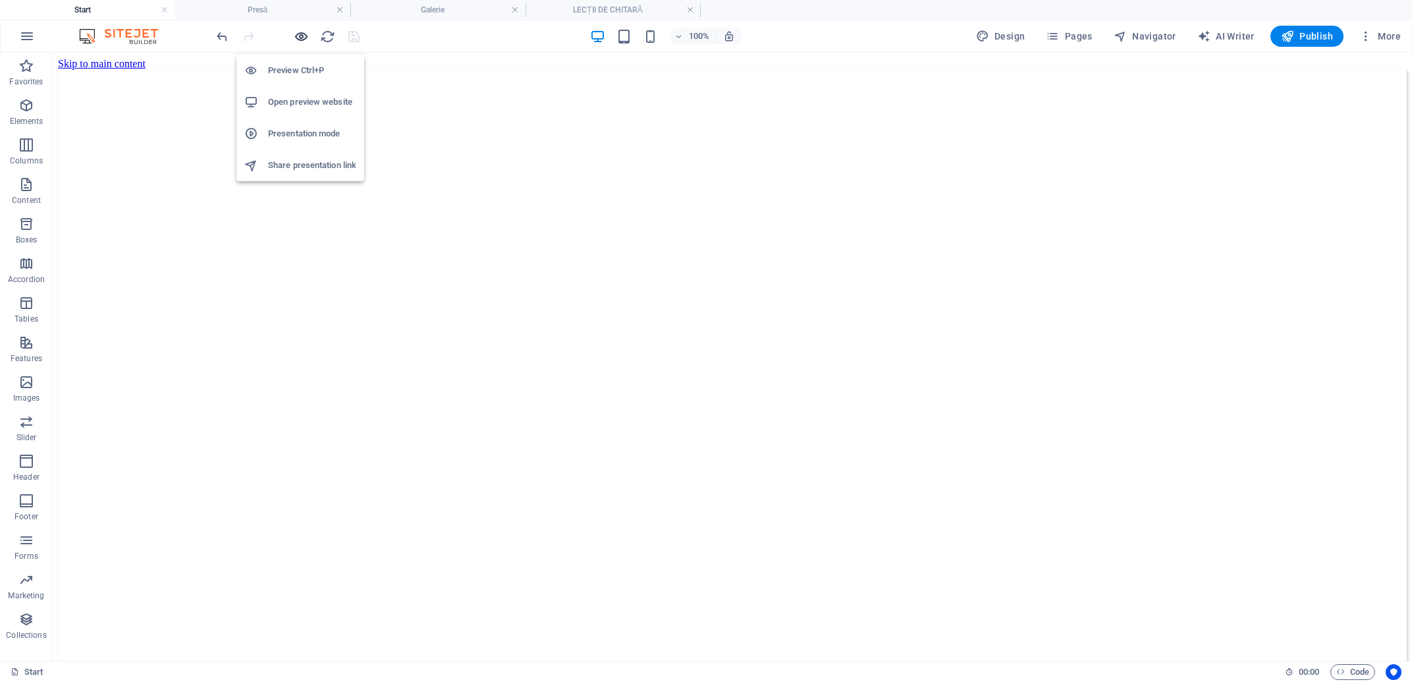
click at [308, 39] on icon "button" at bounding box center [301, 36] width 15 height 15
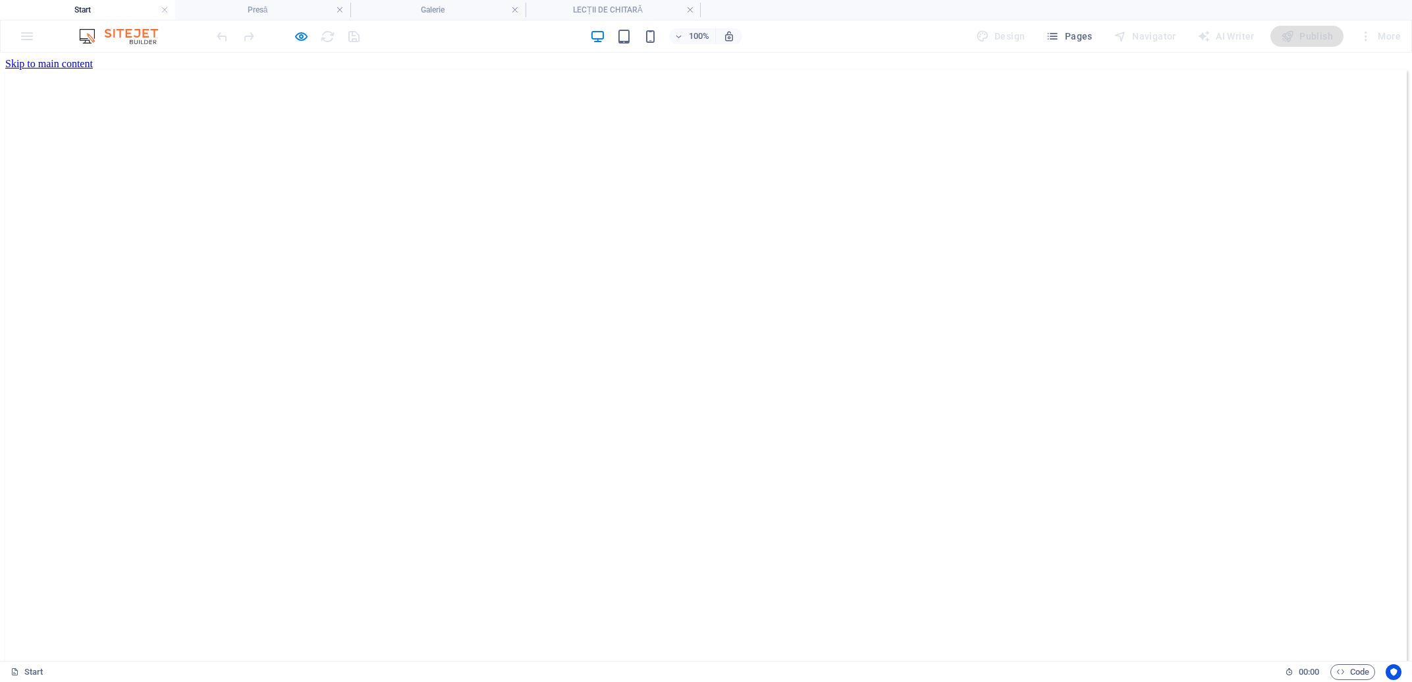
click at [352, 37] on div at bounding box center [288, 36] width 148 height 21
